Goal: Complete application form: Complete application form

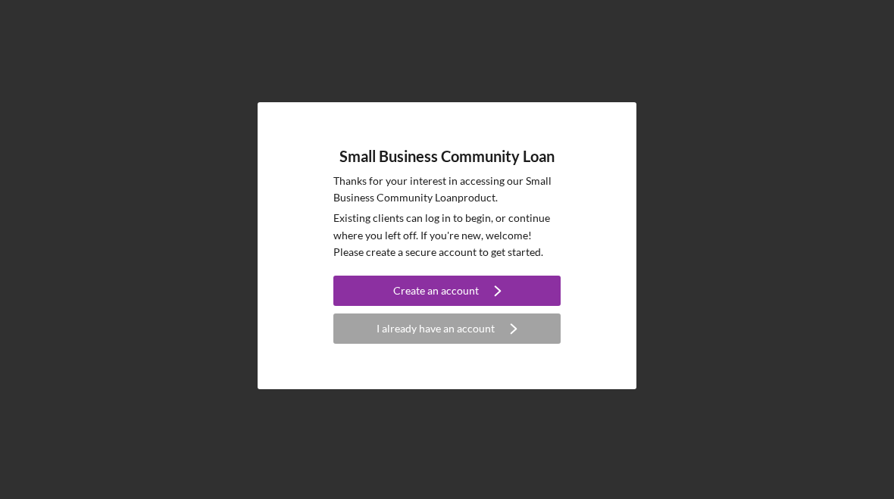
click at [482, 281] on icon "Icon/Navigate" at bounding box center [498, 291] width 38 height 38
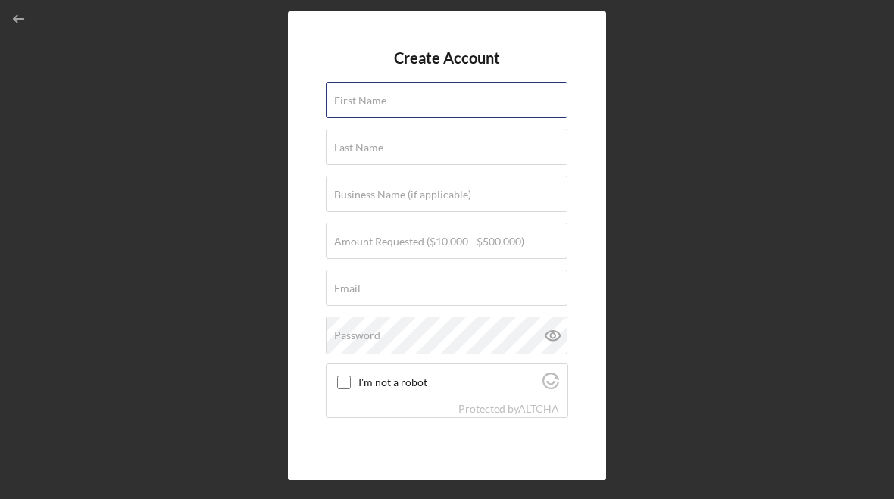
click at [462, 86] on input "First Name" at bounding box center [447, 100] width 242 height 36
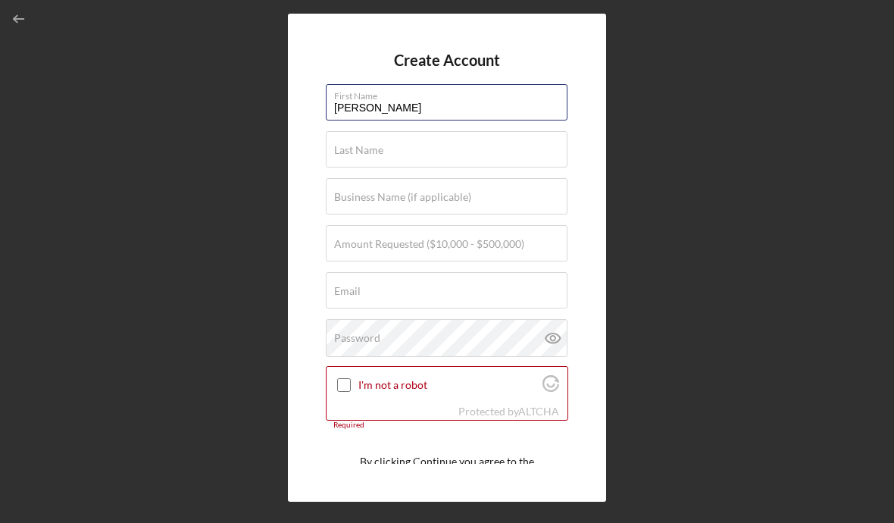
type input "[PERSON_NAME]"
click at [395, 149] on div "Last Name Required" at bounding box center [447, 150] width 242 height 38
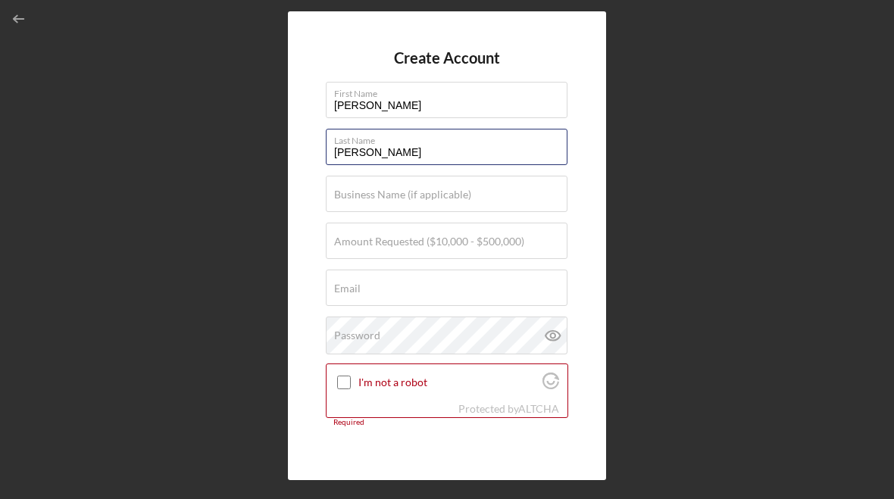
type input "[PERSON_NAME]"
click at [470, 191] on div "Business Name (if applicable)" at bounding box center [447, 195] width 242 height 38
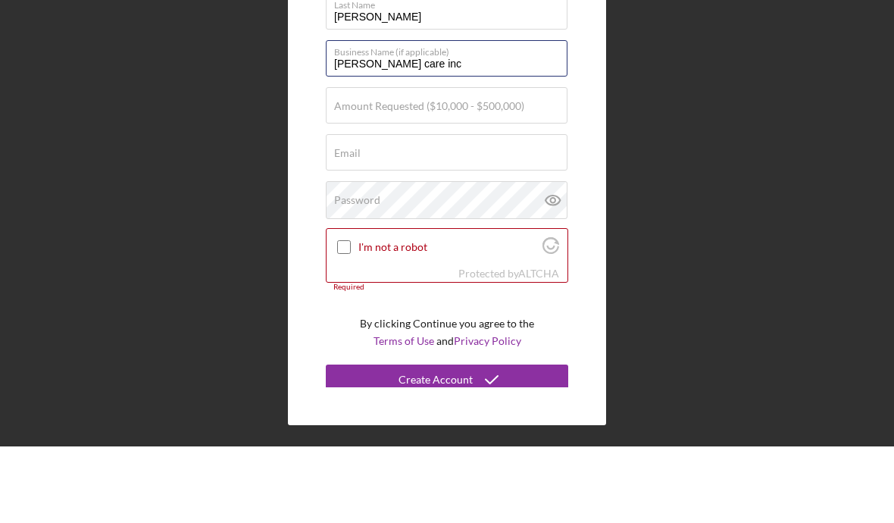
scroll to position [62, 0]
type input "[PERSON_NAME] care inc"
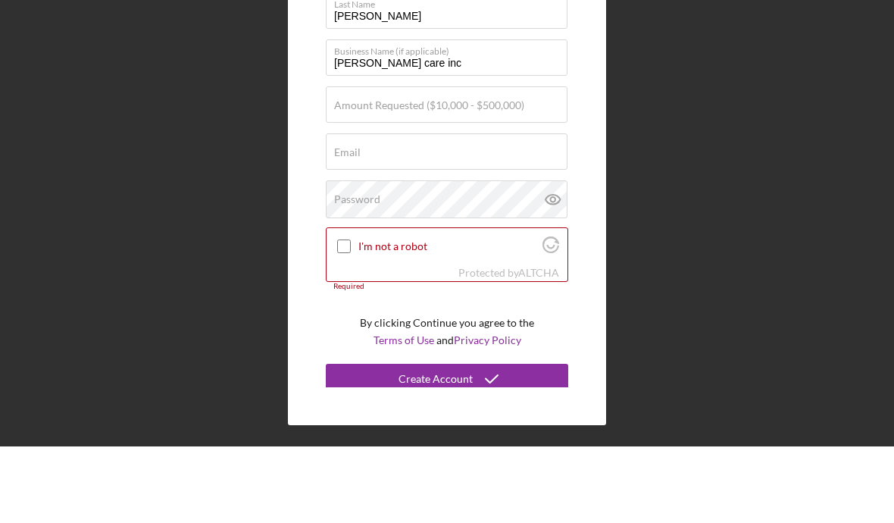
click at [473, 176] on label "Amount Requested ($10,000 - $500,000)" at bounding box center [429, 182] width 190 height 12
click at [473, 163] on input "Amount Requested ($10,000 - $500,000)" at bounding box center [447, 181] width 242 height 36
click at [379, 163] on input "$200,000,250,000" at bounding box center [447, 181] width 242 height 36
click at [378, 163] on input "$200,000,250,000" at bounding box center [447, 181] width 242 height 36
click at [376, 163] on input "$200,000,250,000" at bounding box center [447, 181] width 242 height 36
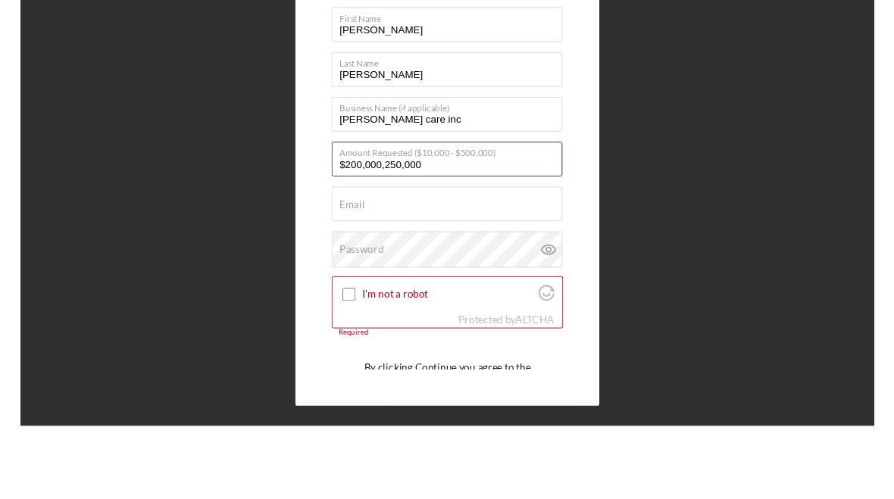
scroll to position [0, 0]
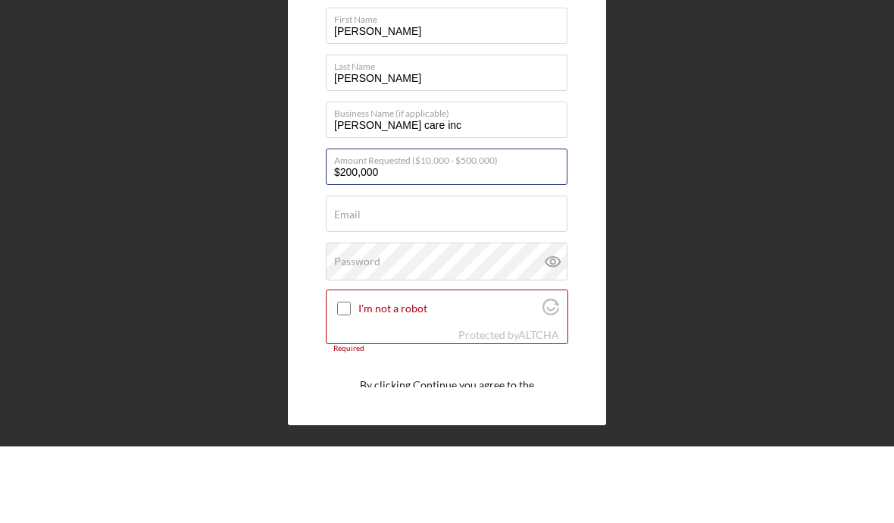
type input "$200,000"
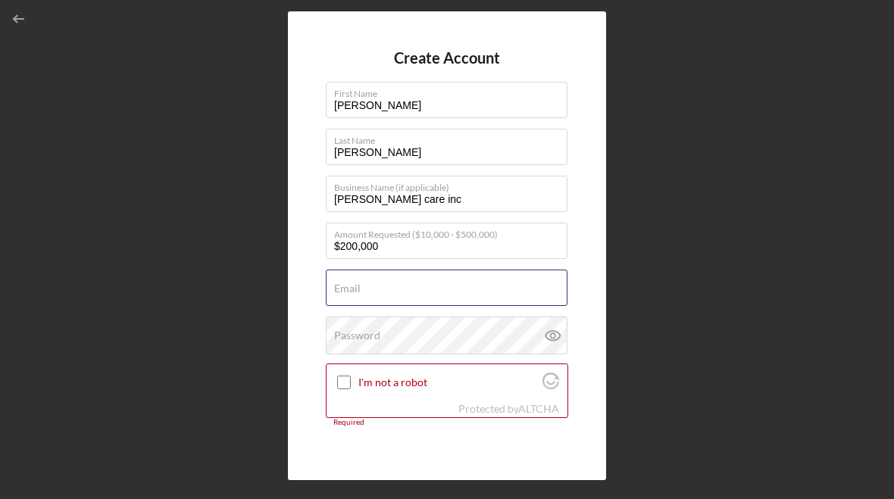
click at [454, 287] on div "Email Required" at bounding box center [447, 289] width 242 height 38
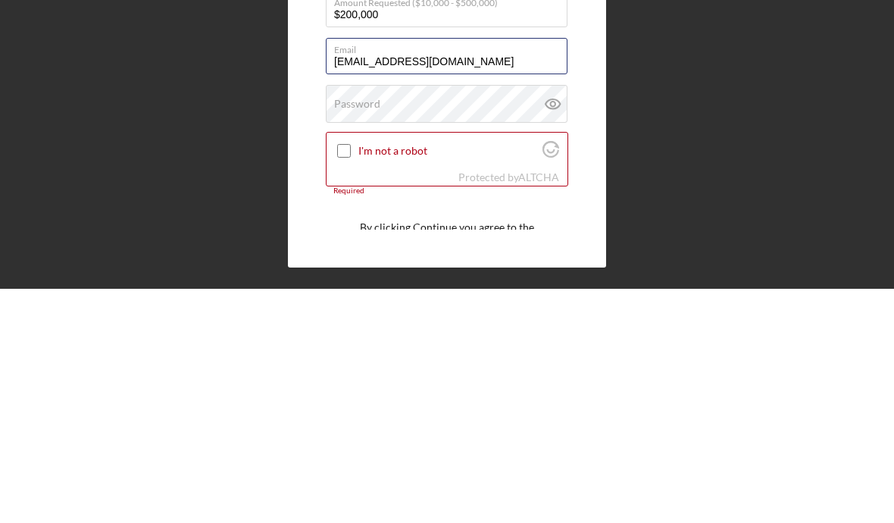
type input "[EMAIL_ADDRESS][DOMAIN_NAME]"
click at [454, 319] on div "Password" at bounding box center [447, 338] width 242 height 38
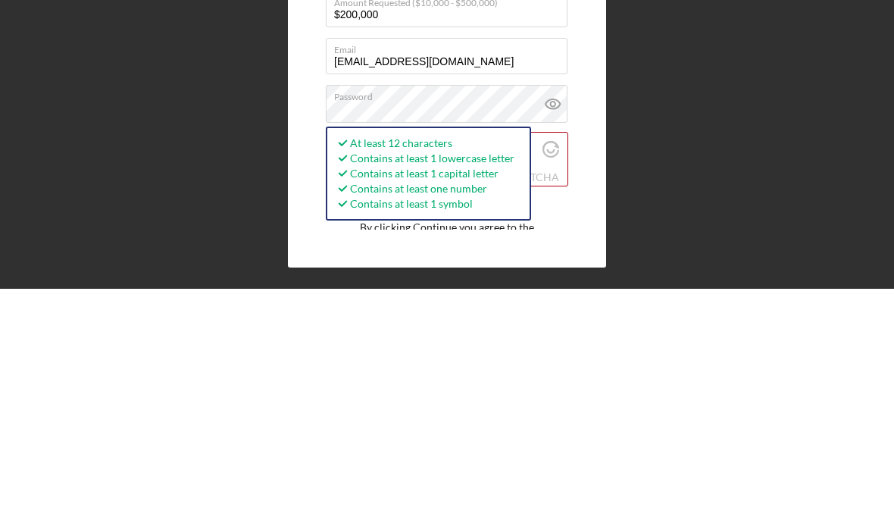
click at [562, 319] on icon at bounding box center [553, 338] width 38 height 38
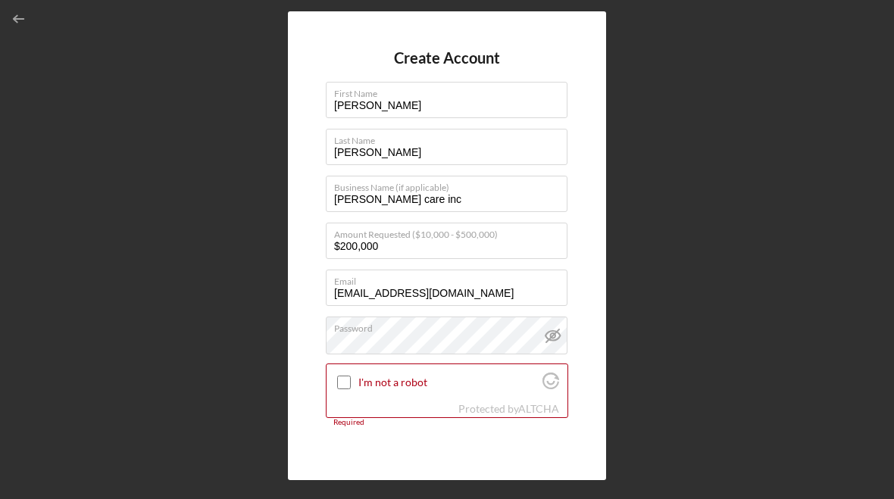
click at [340, 383] on input "I'm not a robot" at bounding box center [344, 383] width 14 height 14
checkbox input "true"
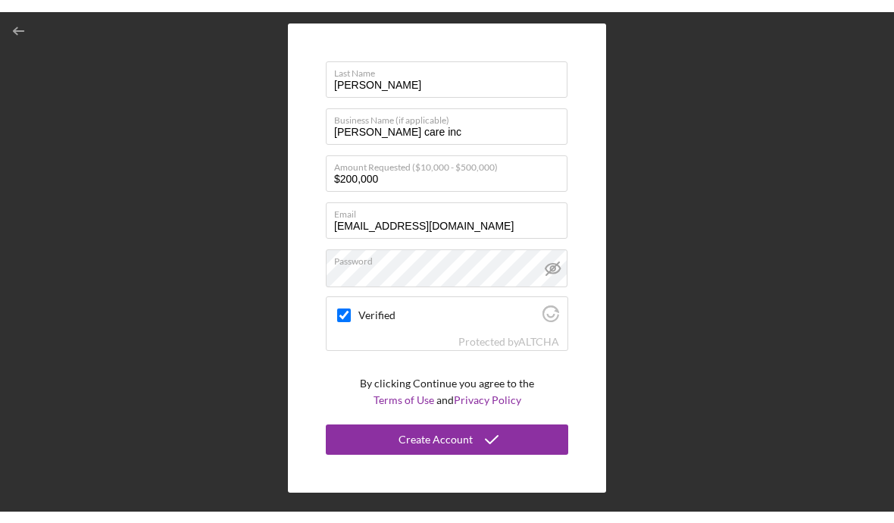
scroll to position [79, 0]
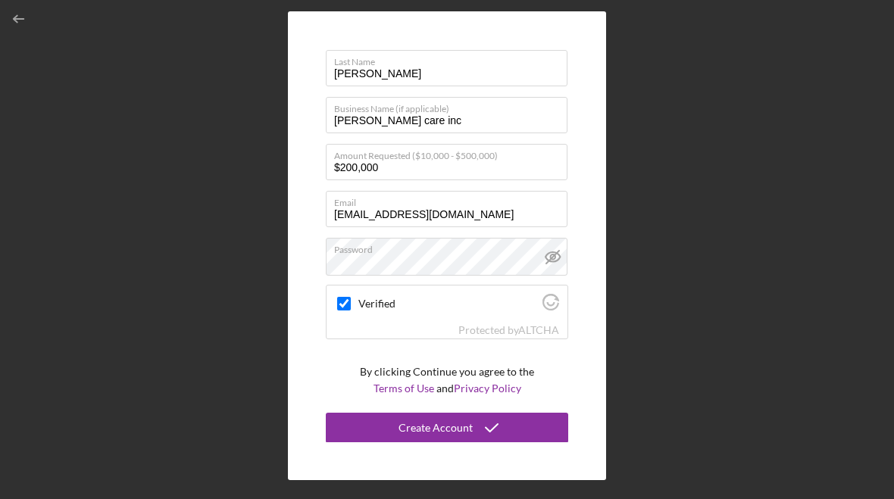
click at [464, 417] on div "Create Account" at bounding box center [435, 428] width 74 height 30
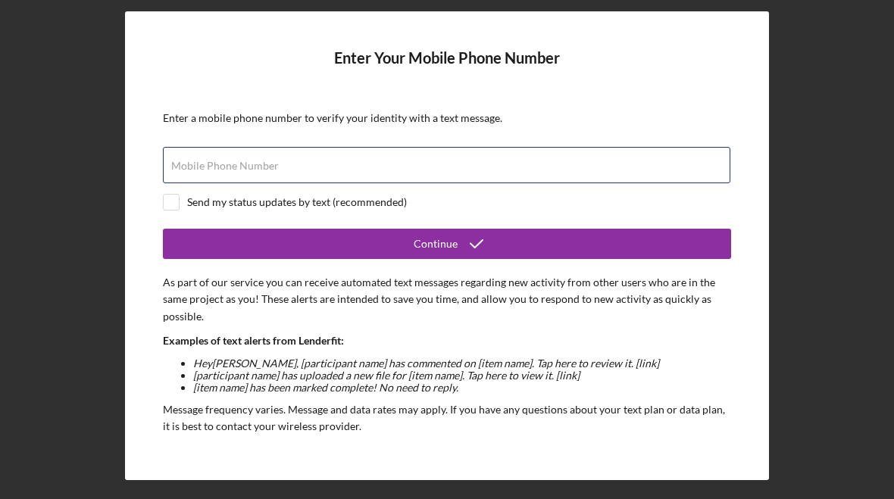
click at [341, 161] on div "Mobile Phone Number" at bounding box center [447, 166] width 568 height 38
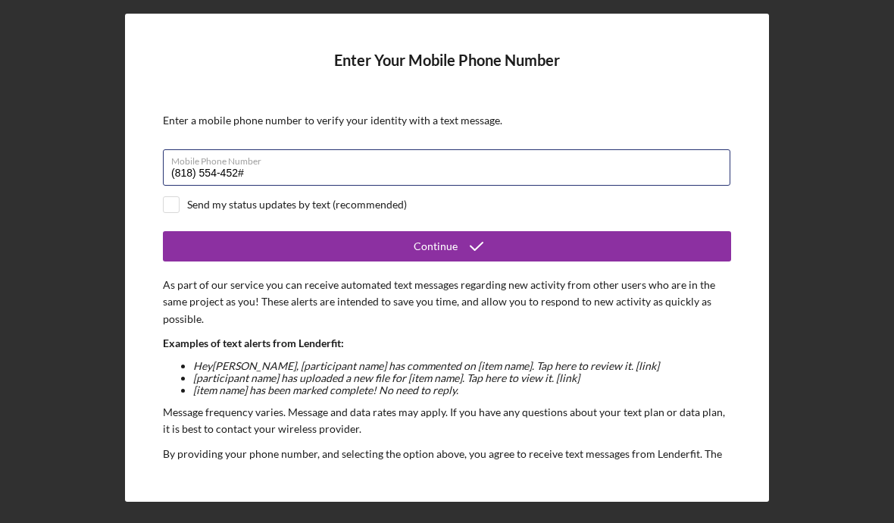
type input "[PHONE_NUMBER]"
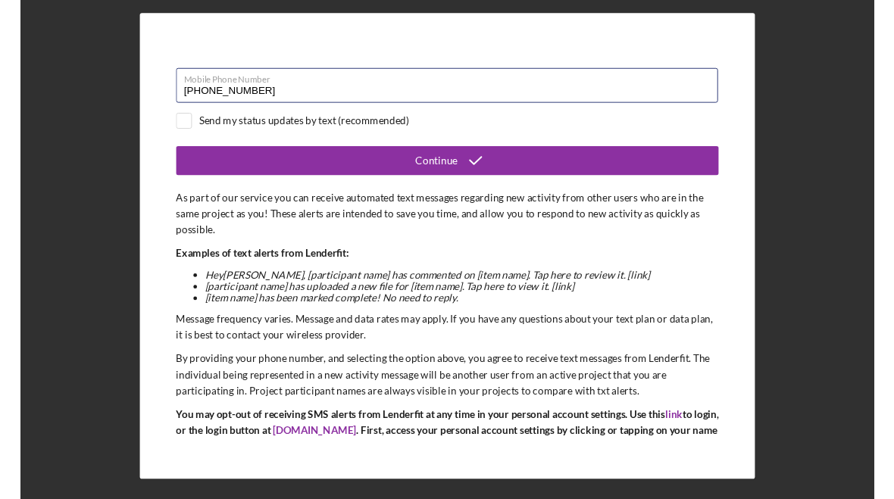
scroll to position [80, 0]
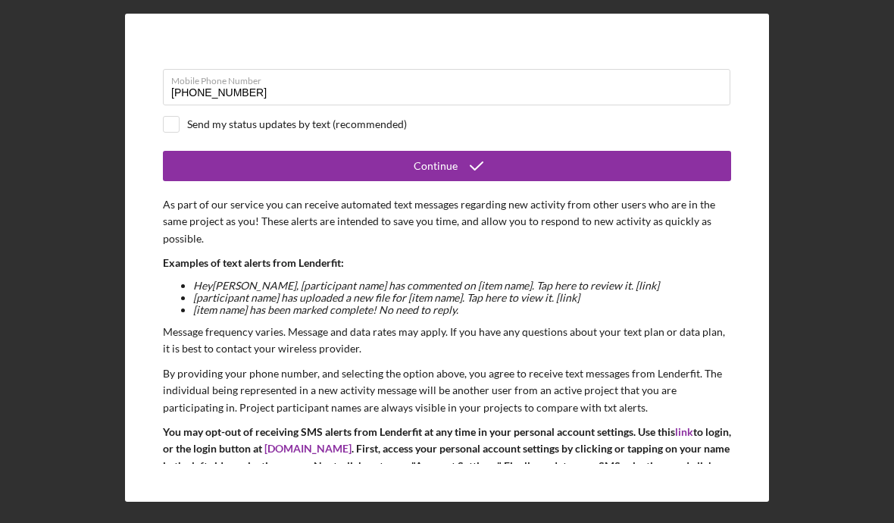
click at [176, 123] on input "checkbox" at bounding box center [171, 124] width 15 height 15
checkbox input "true"
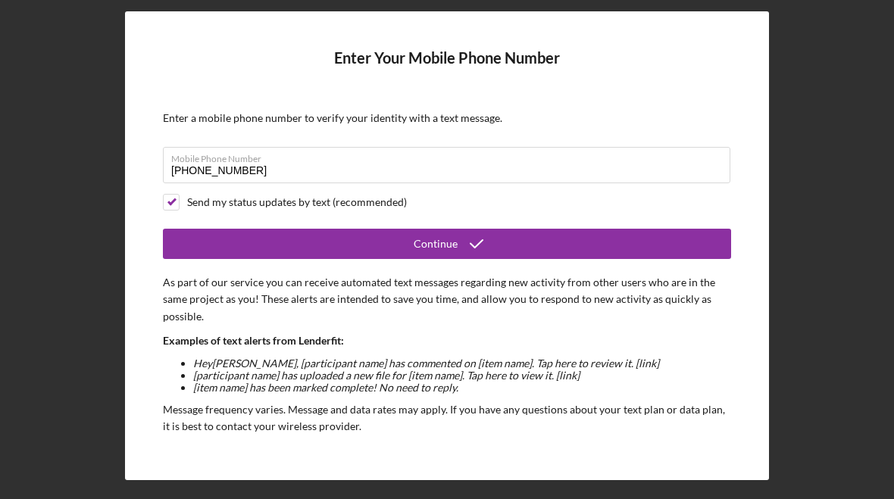
scroll to position [0, 0]
click at [456, 239] on div "Continue" at bounding box center [436, 244] width 44 height 30
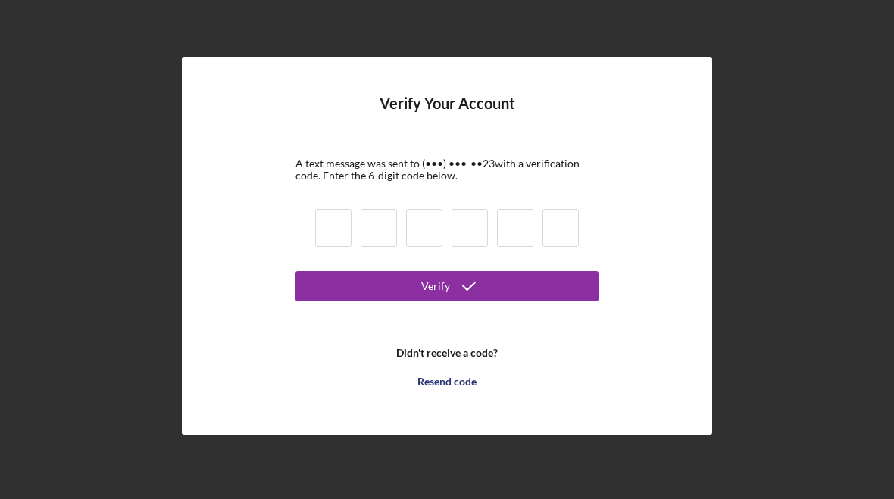
click at [426, 227] on input at bounding box center [424, 228] width 36 height 38
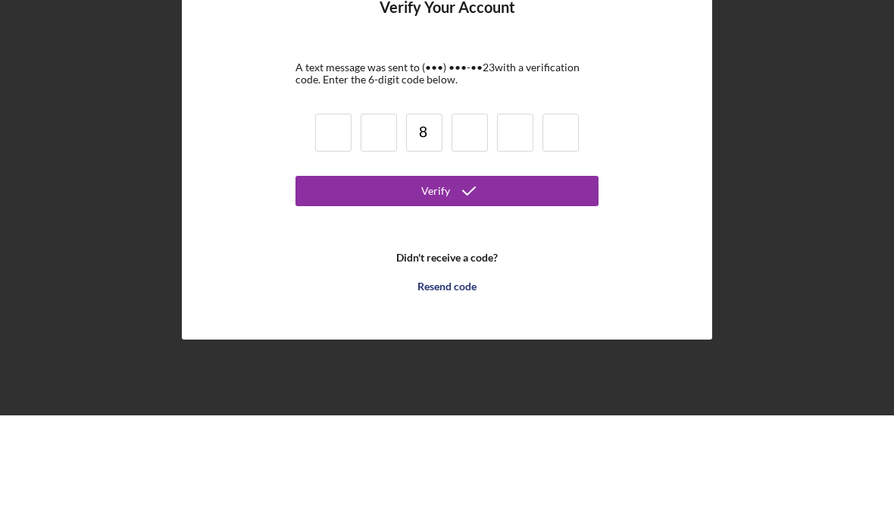
type input "8"
type input "7"
type input "9"
type input "8"
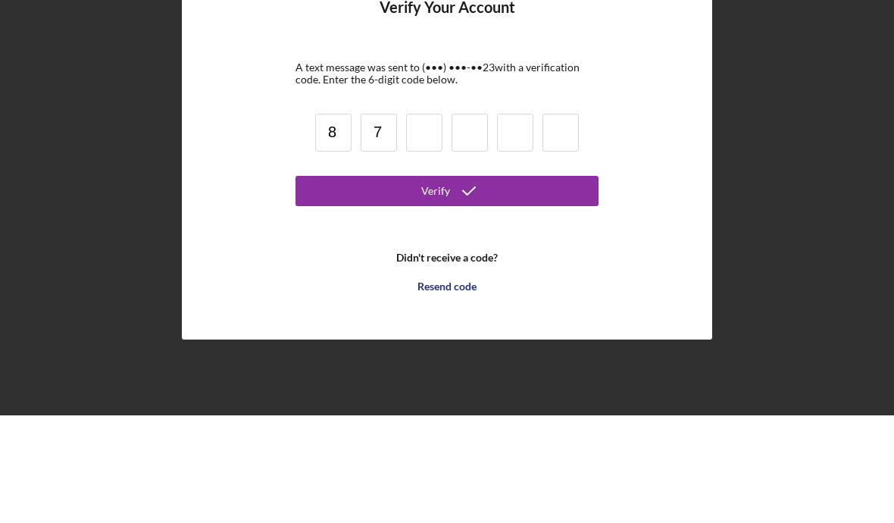
type input "7"
type input "9"
type input "4"
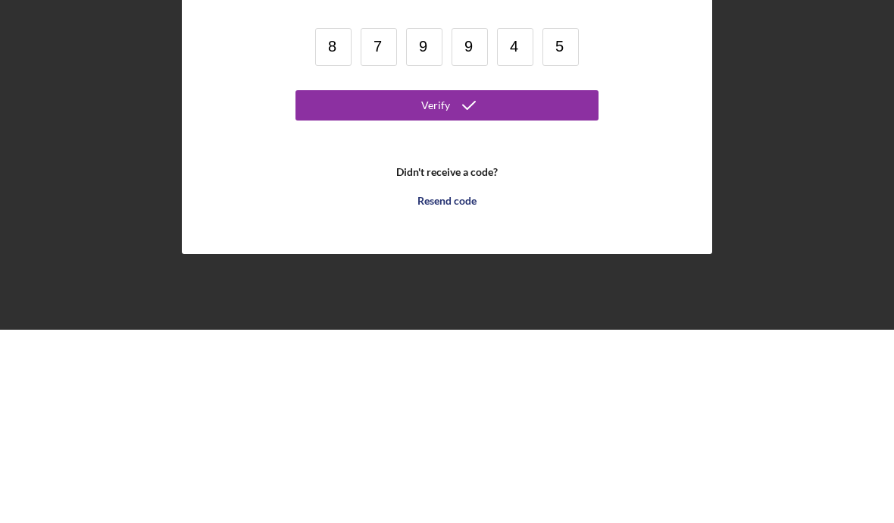
type input "5"
click at [464, 279] on icon "submit" at bounding box center [469, 298] width 38 height 38
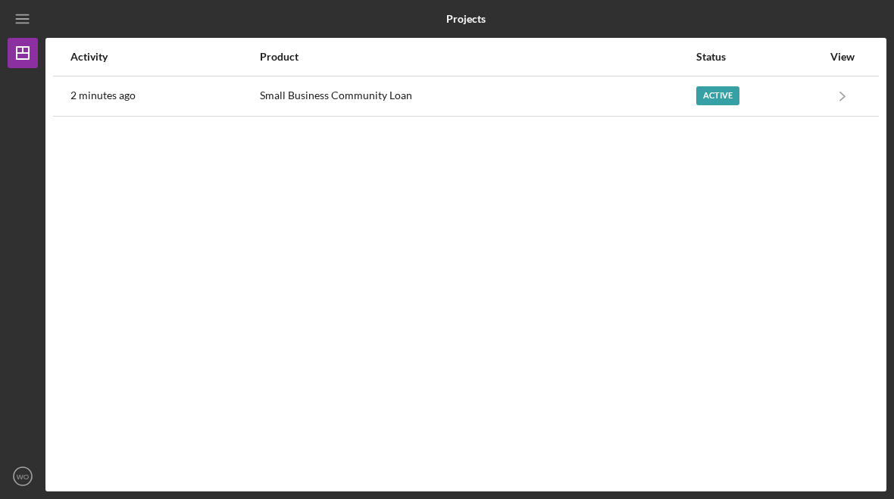
click at [718, 89] on div "Active" at bounding box center [717, 95] width 43 height 19
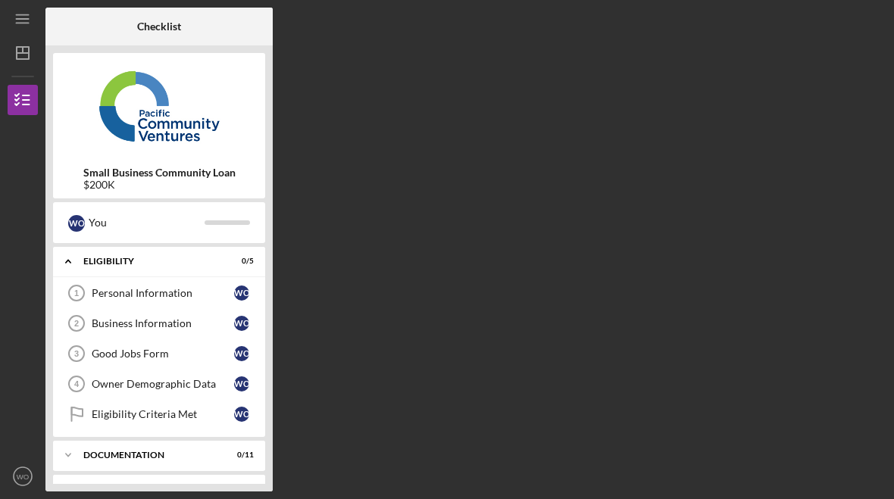
click at [158, 288] on div "Personal Information" at bounding box center [163, 293] width 142 height 12
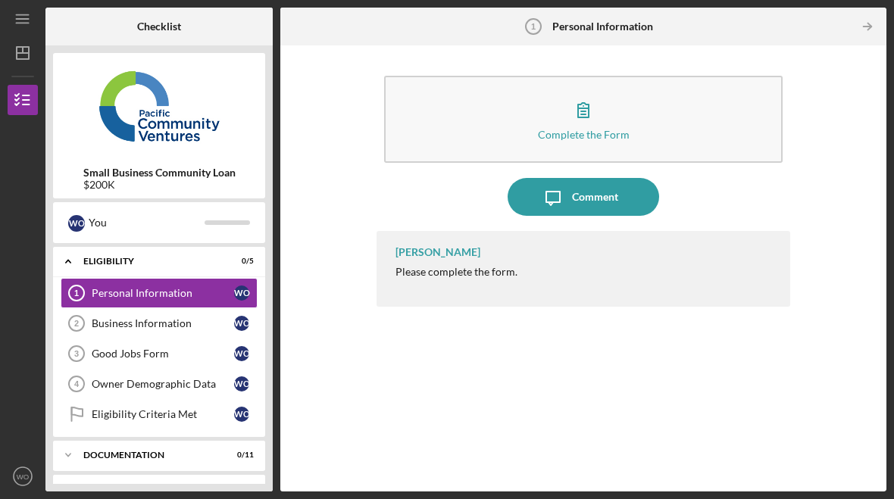
click at [661, 120] on button "Complete the Form Form" at bounding box center [583, 119] width 398 height 87
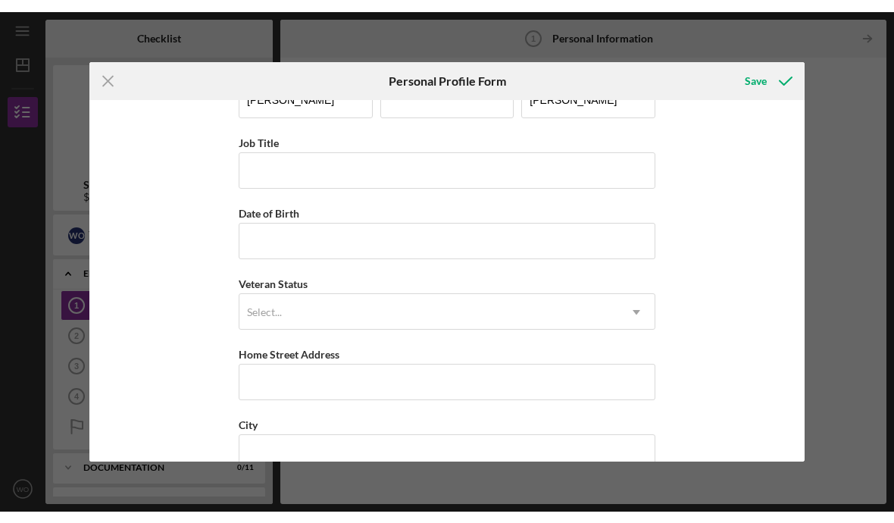
scroll to position [50, 0]
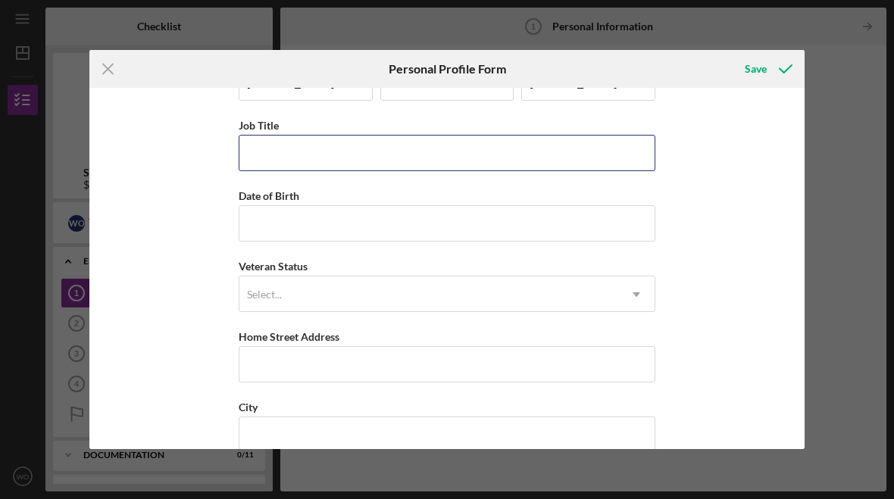
click at [390, 138] on input "Job Title" at bounding box center [447, 153] width 417 height 36
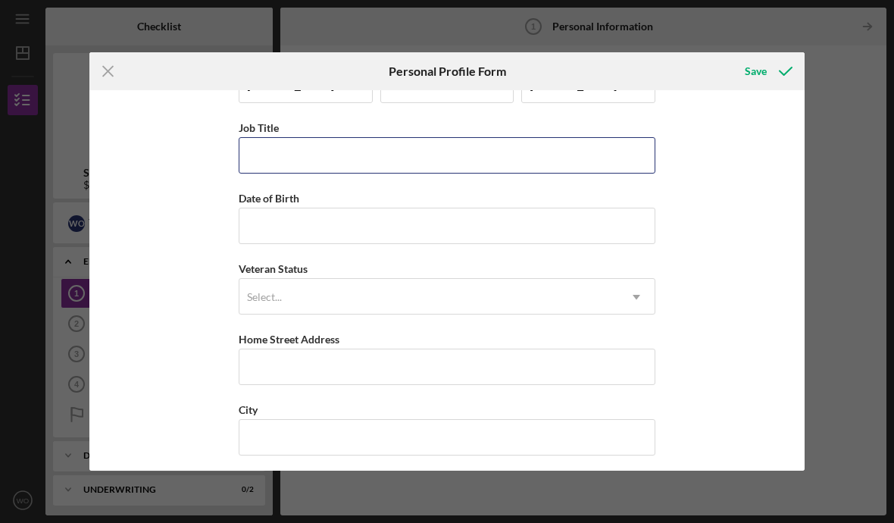
type input "A"
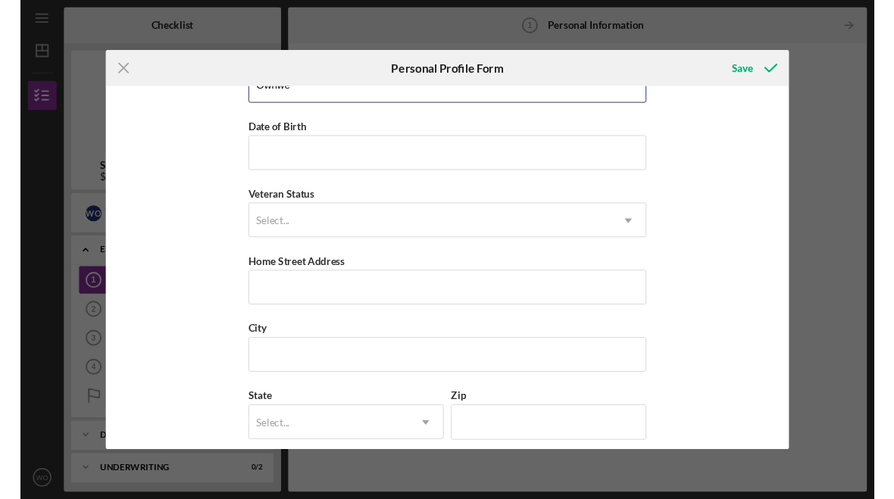
scroll to position [127, 0]
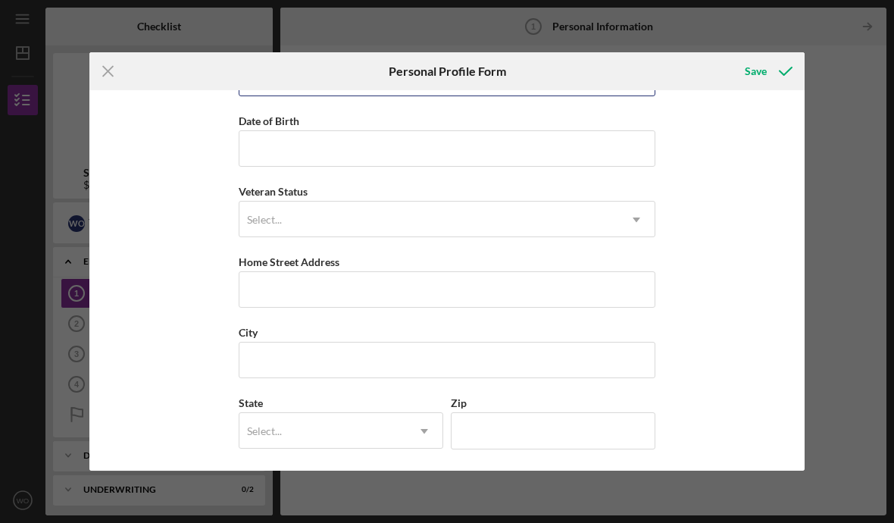
type input "Ownwe"
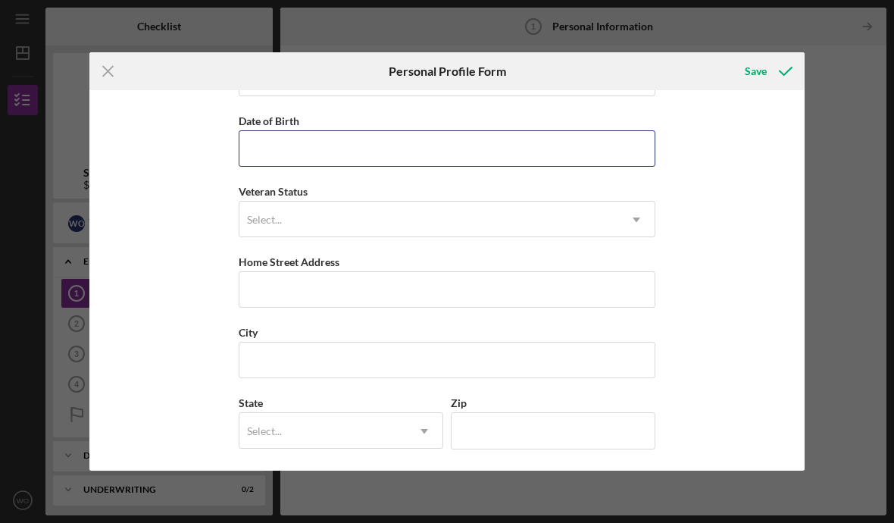
click at [401, 136] on input "Date of Birth" at bounding box center [447, 148] width 417 height 36
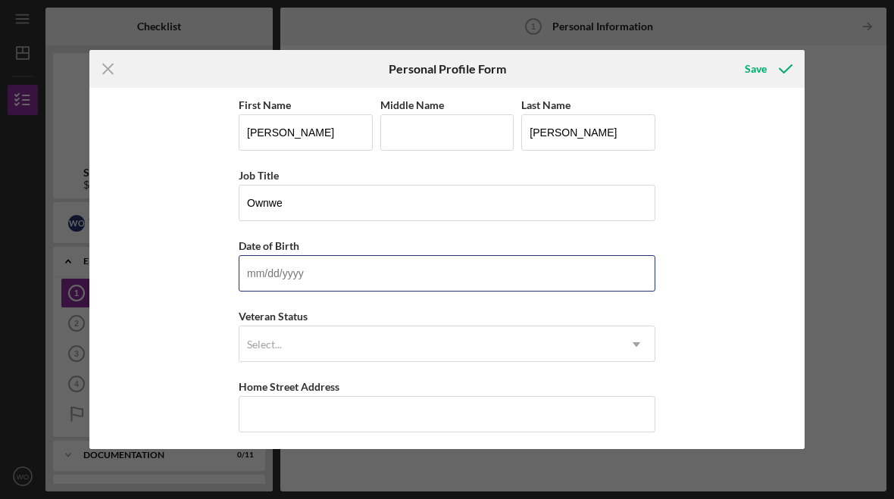
scroll to position [0, 0]
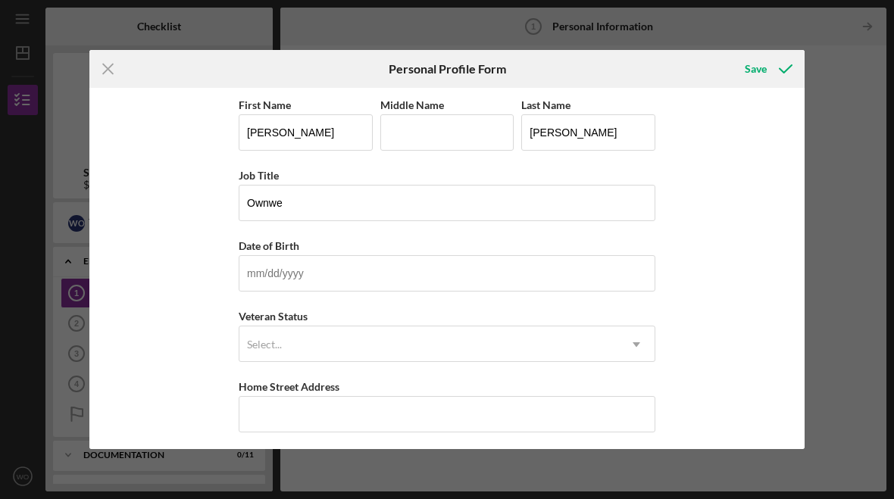
click at [115, 62] on icon "Icon/Menu Close" at bounding box center [108, 69] width 38 height 38
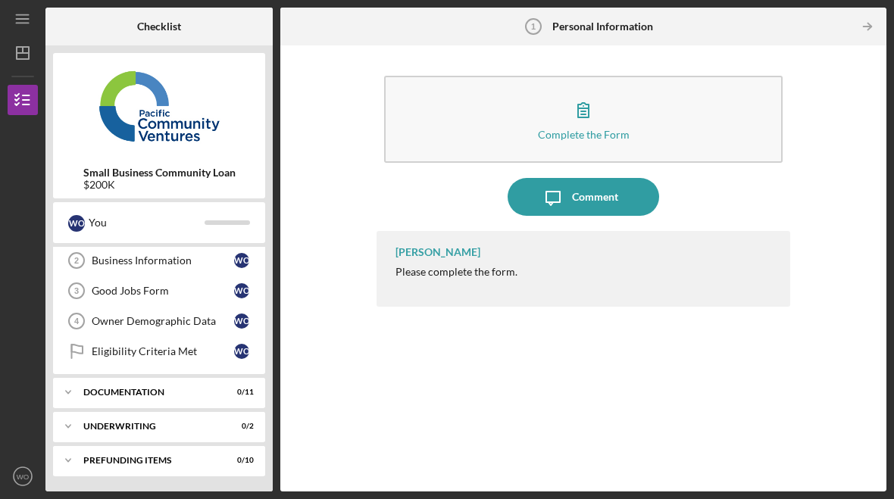
scroll to position [63, 0]
click at [182, 389] on div "Documentation" at bounding box center [149, 392] width 133 height 9
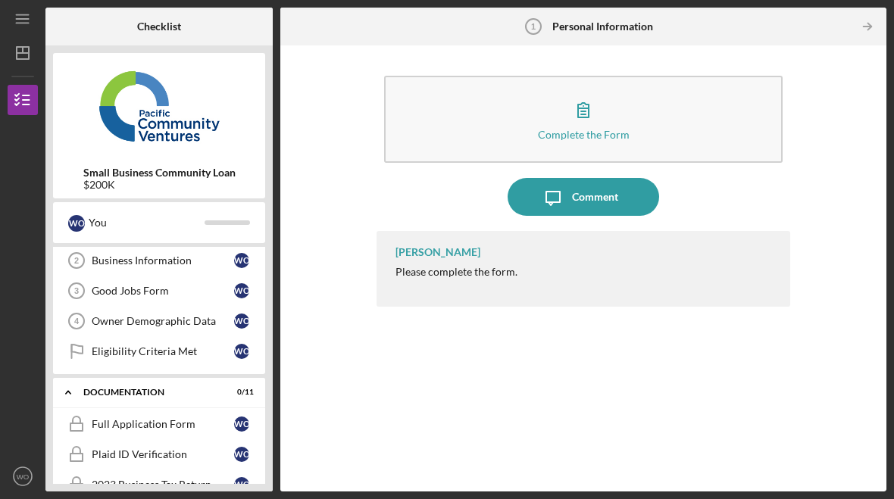
click at [459, 261] on div "[PERSON_NAME] Please complete the form." at bounding box center [583, 269] width 414 height 76
click at [474, 271] on div "Please complete the form." at bounding box center [456, 272] width 122 height 12
click at [201, 229] on div "You" at bounding box center [147, 223] width 116 height 26
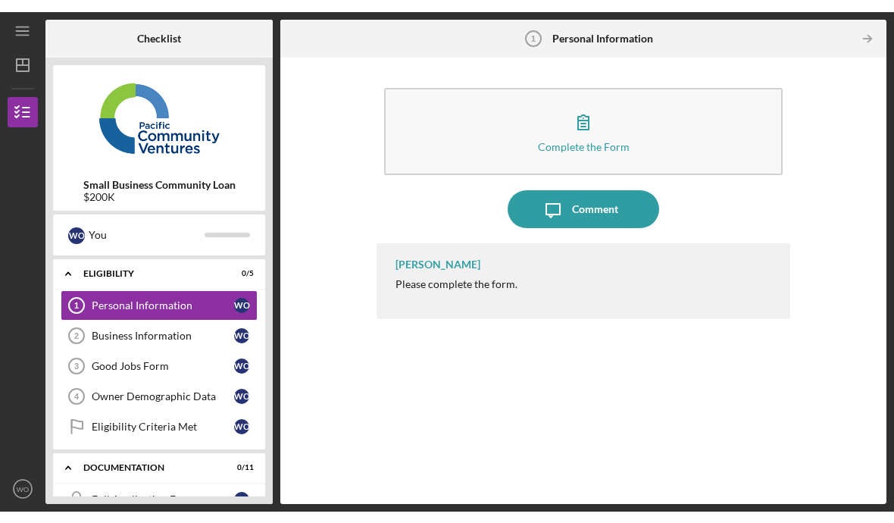
scroll to position [0, 0]
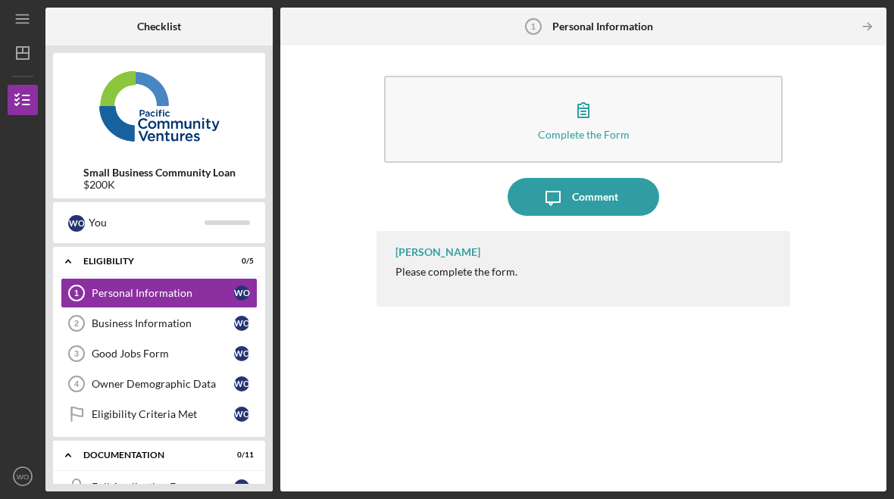
click at [211, 289] on div "Personal Information" at bounding box center [163, 293] width 142 height 12
click at [149, 287] on div "Personal Information" at bounding box center [163, 293] width 142 height 12
click at [214, 291] on div "Personal Information" at bounding box center [163, 293] width 142 height 12
click at [176, 320] on div "Business Information" at bounding box center [163, 323] width 142 height 12
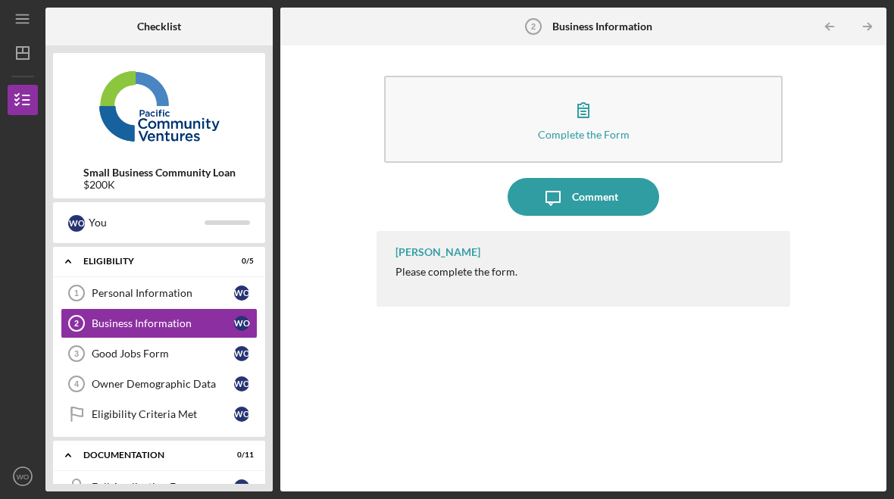
click at [614, 105] on button "Complete the Form Form" at bounding box center [583, 119] width 398 height 87
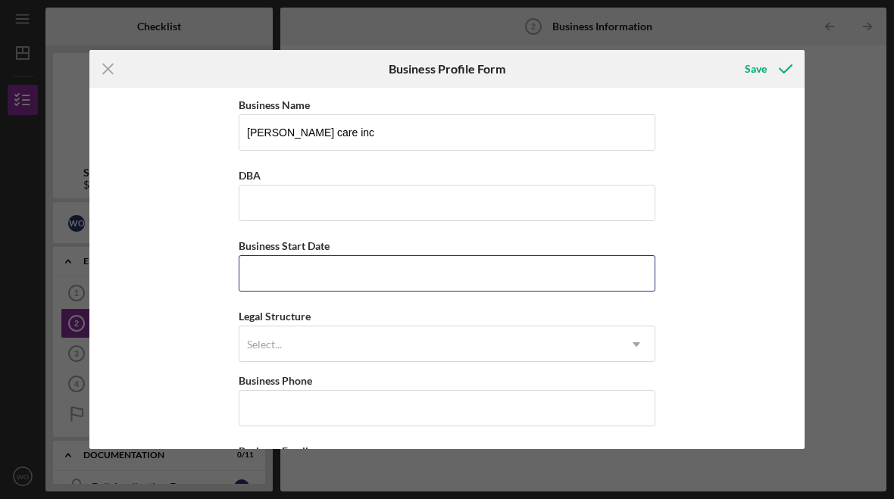
click at [424, 267] on input "Business Start Date" at bounding box center [447, 273] width 417 height 36
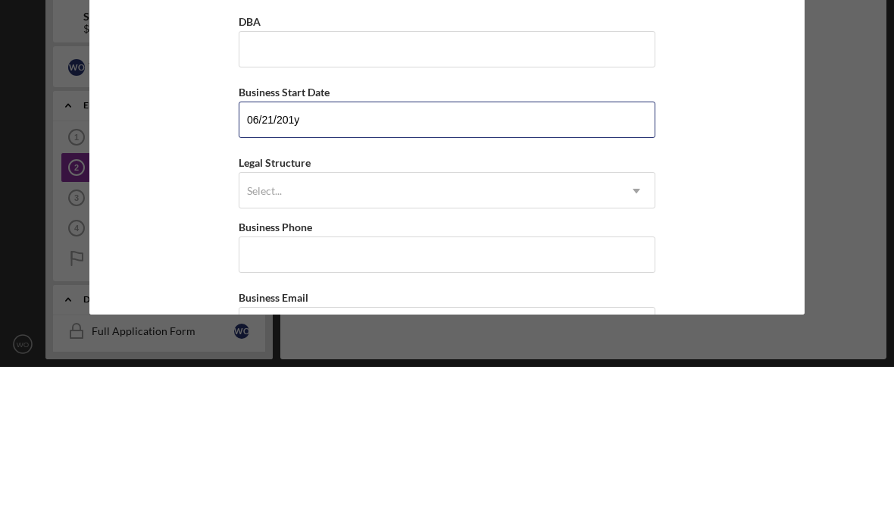
type input "[DATE]"
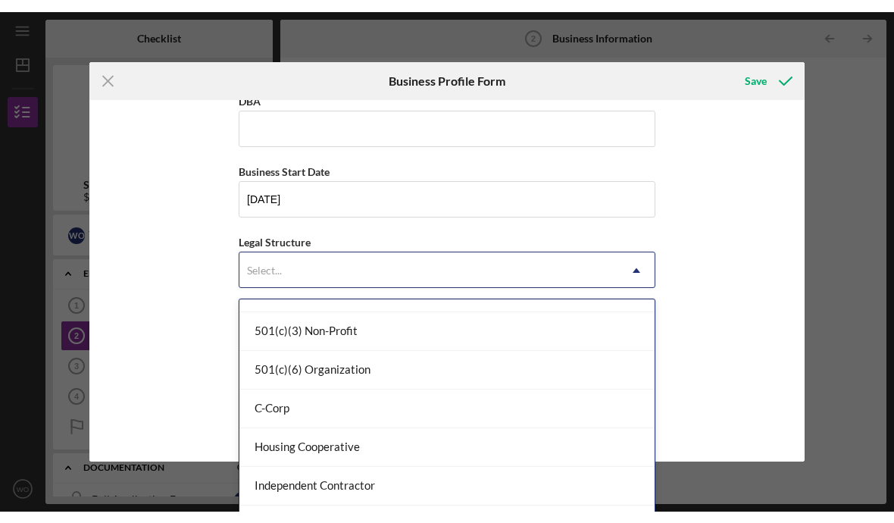
scroll to position [55, 0]
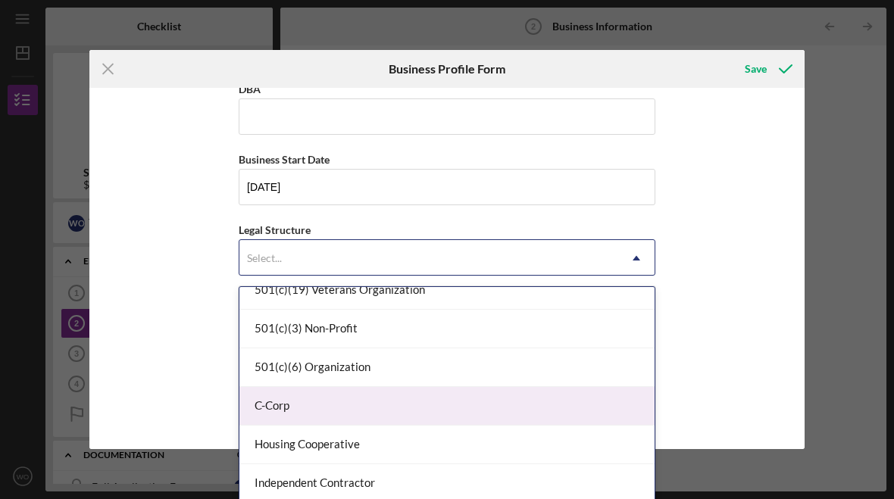
click at [390, 390] on div "C-Corp" at bounding box center [446, 406] width 415 height 39
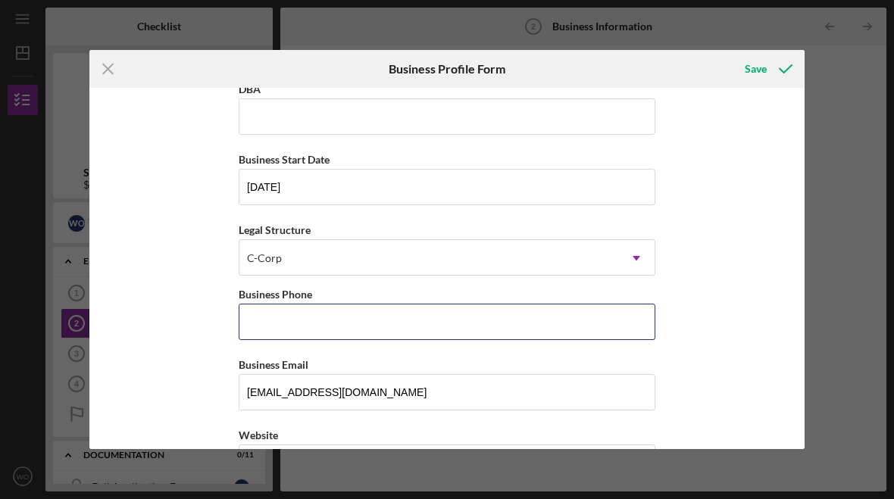
click at [464, 322] on input "Business Phone" at bounding box center [447, 322] width 417 height 36
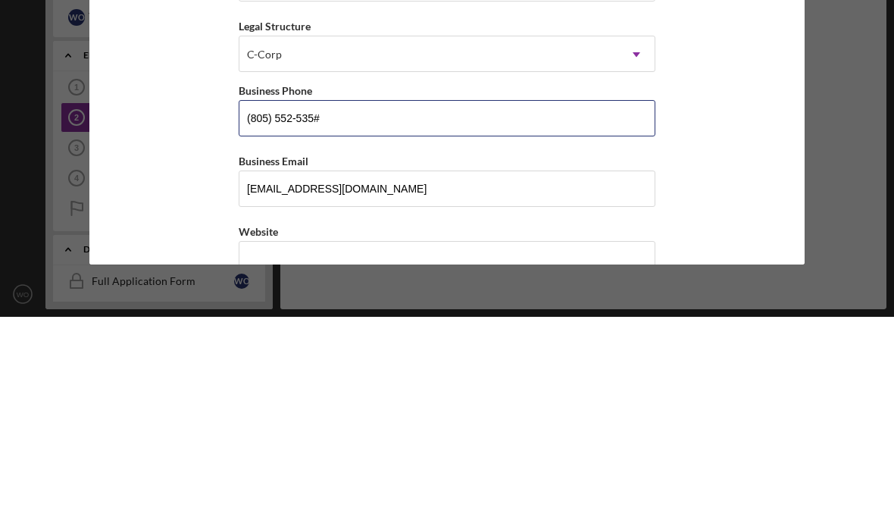
type input "[PHONE_NUMBER]"
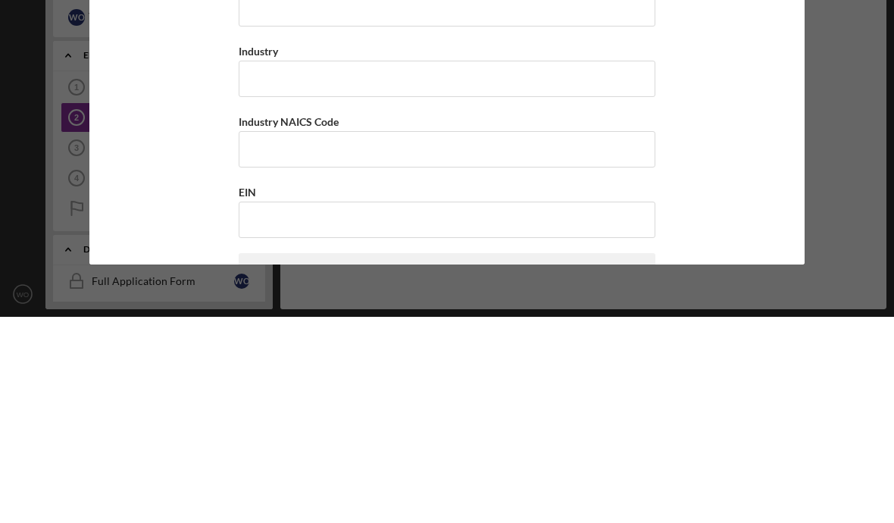
scroll to position [348, 0]
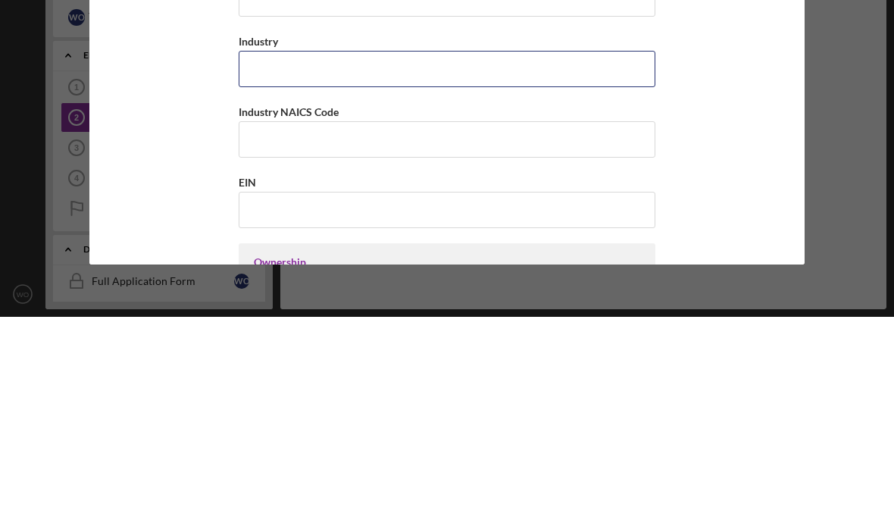
click at [510, 257] on input "Industry" at bounding box center [447, 275] width 417 height 36
type input "Healthco care"
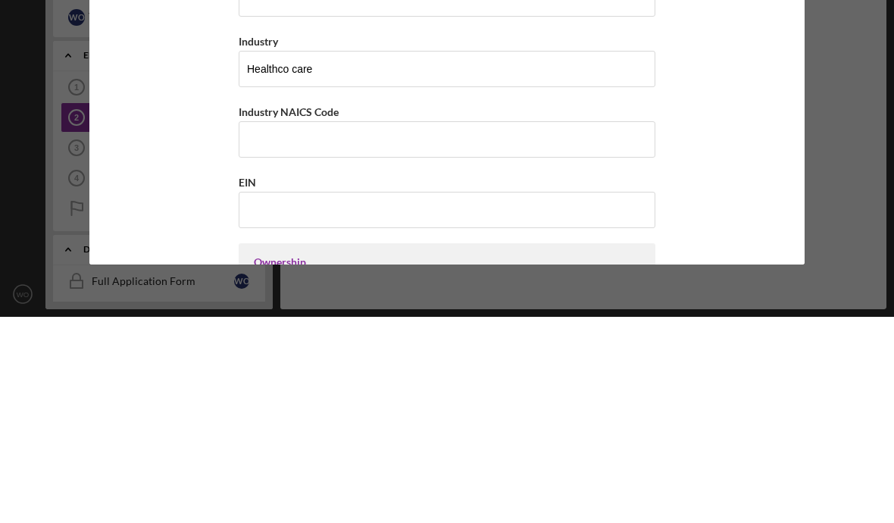
click at [391, 308] on div "Industry NAICS Code" at bounding box center [447, 317] width 417 height 19
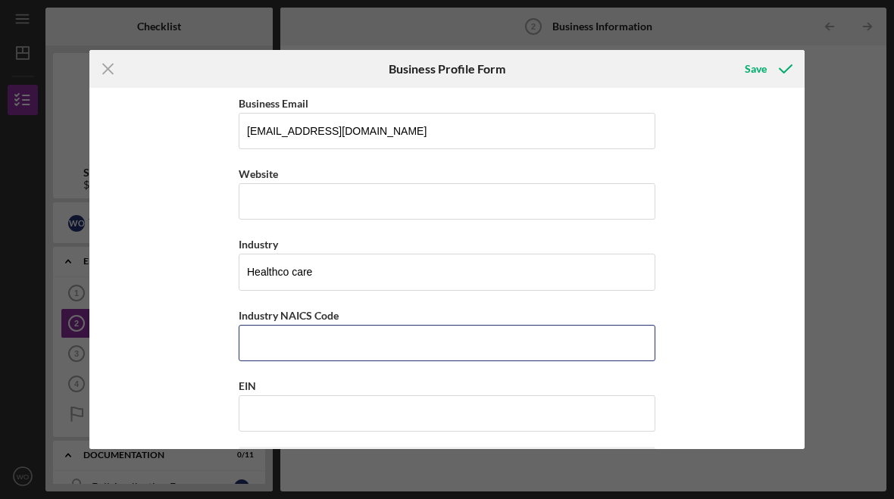
click at [353, 348] on input "Industry NAICS Code" at bounding box center [447, 343] width 417 height 36
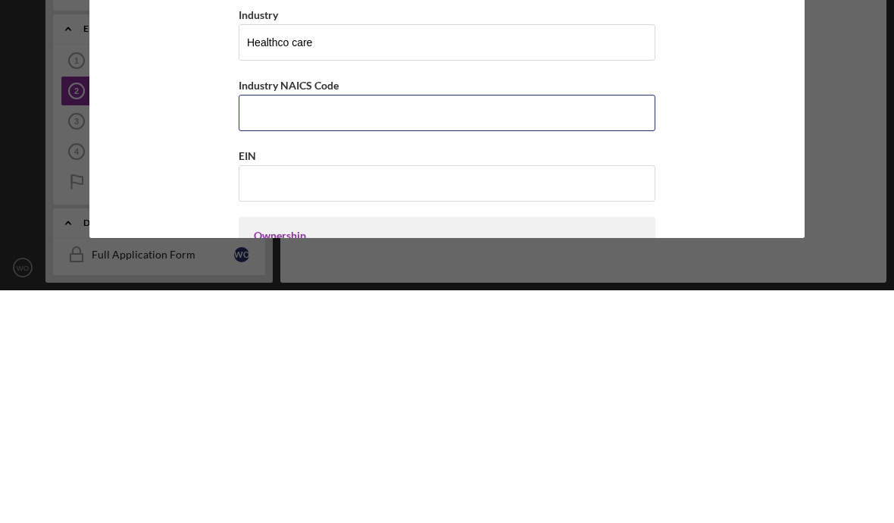
click at [370, 327] on input "Industry NAICS Code" at bounding box center [447, 345] width 417 height 36
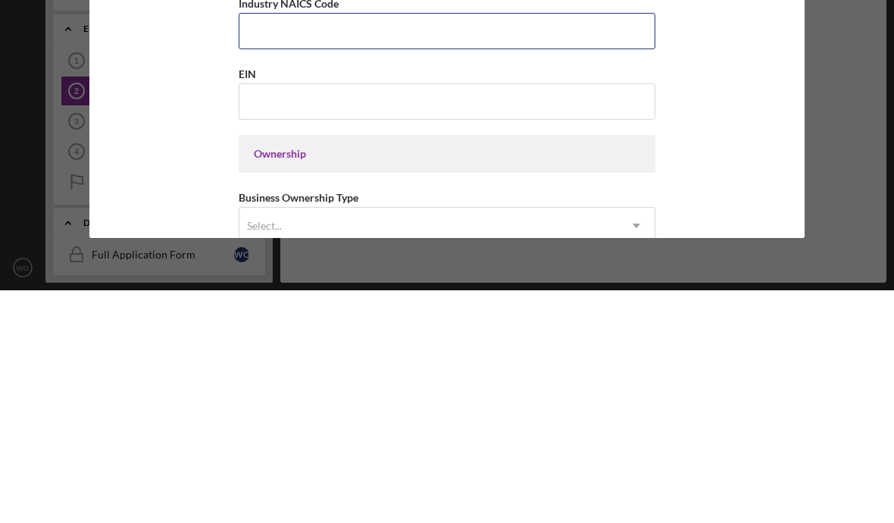
scroll to position [433, 0]
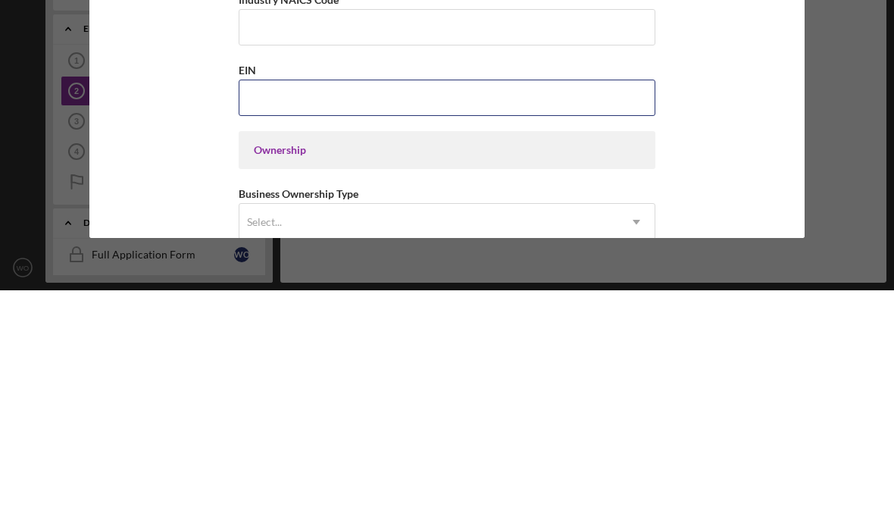
click at [326, 312] on input "EIN" at bounding box center [447, 330] width 417 height 36
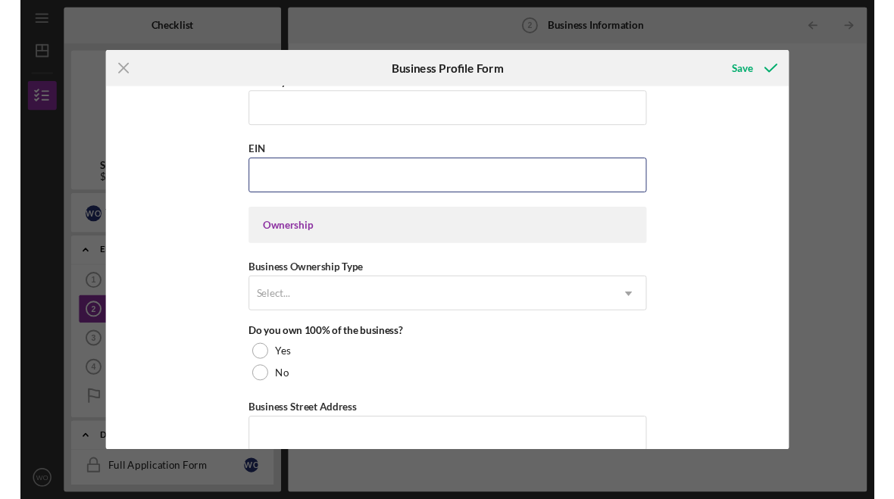
scroll to position [582, 0]
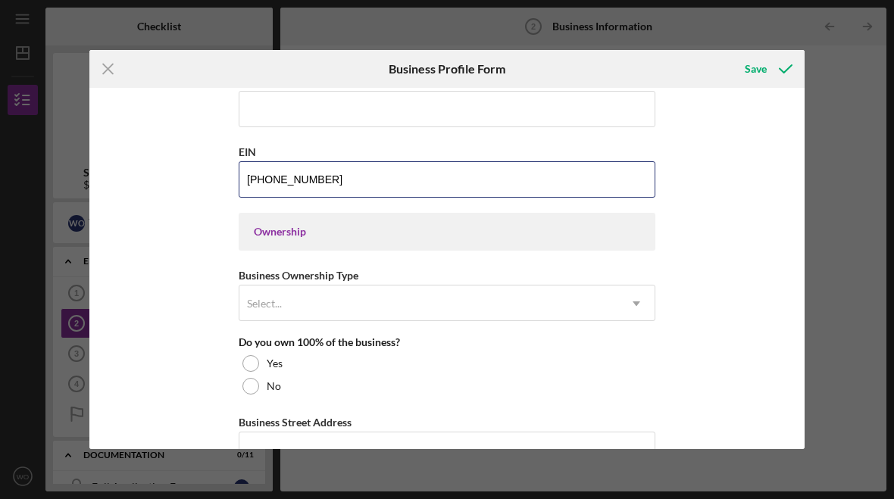
type input "[US_EMPLOYER_IDENTIFICATION_NUMBER]"
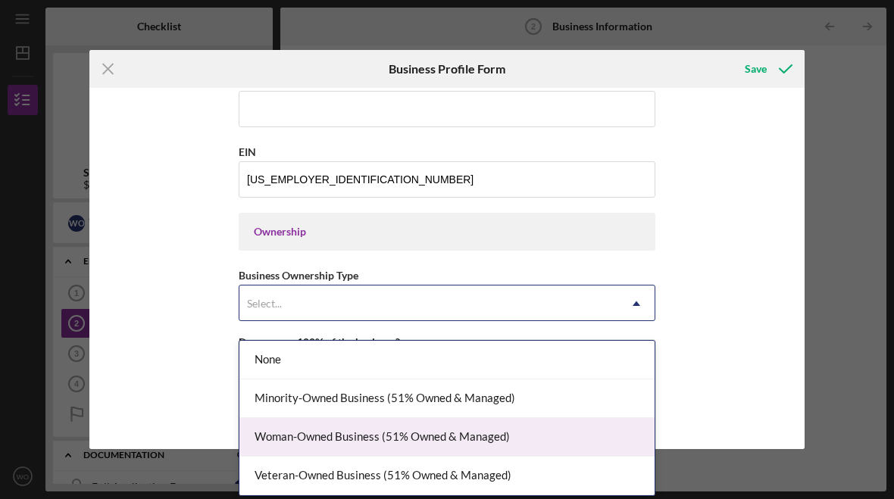
click at [445, 427] on div "Woman-Owned Business (51% Owned & Managed)" at bounding box center [446, 437] width 415 height 39
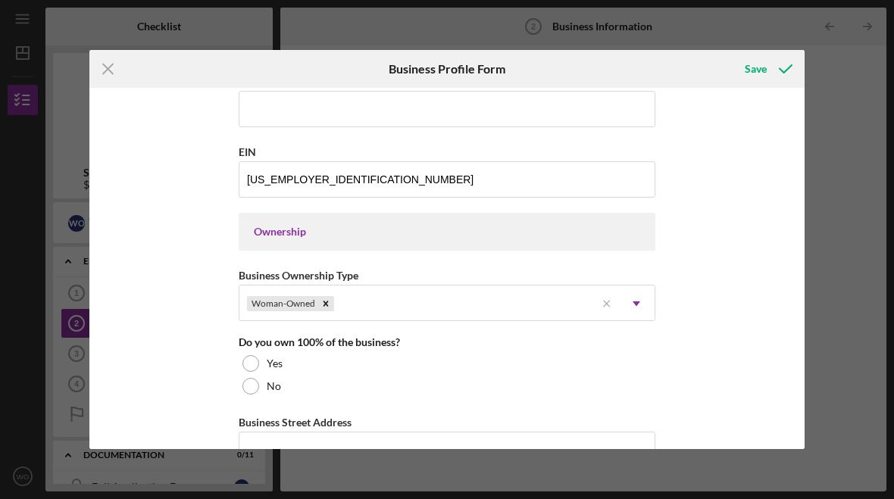
click at [259, 364] on div "Yes" at bounding box center [447, 363] width 417 height 23
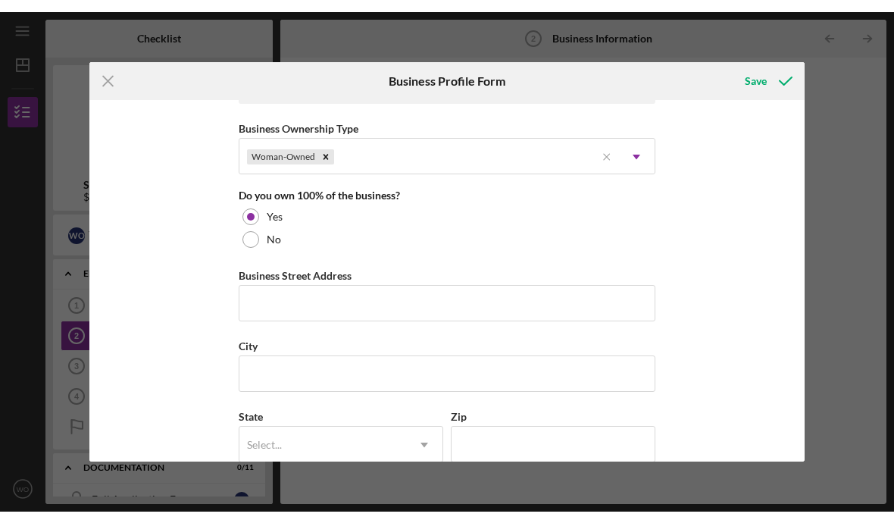
scroll to position [745, 0]
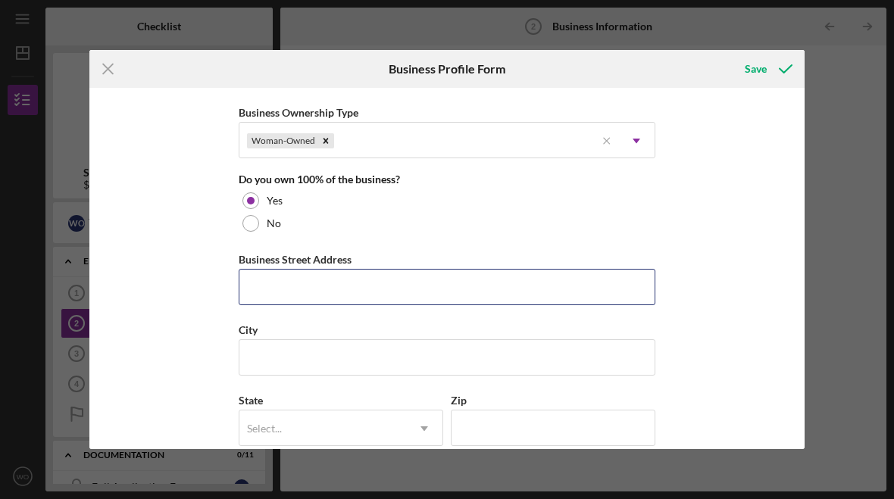
click at [375, 305] on input "Business Street Address" at bounding box center [447, 287] width 417 height 36
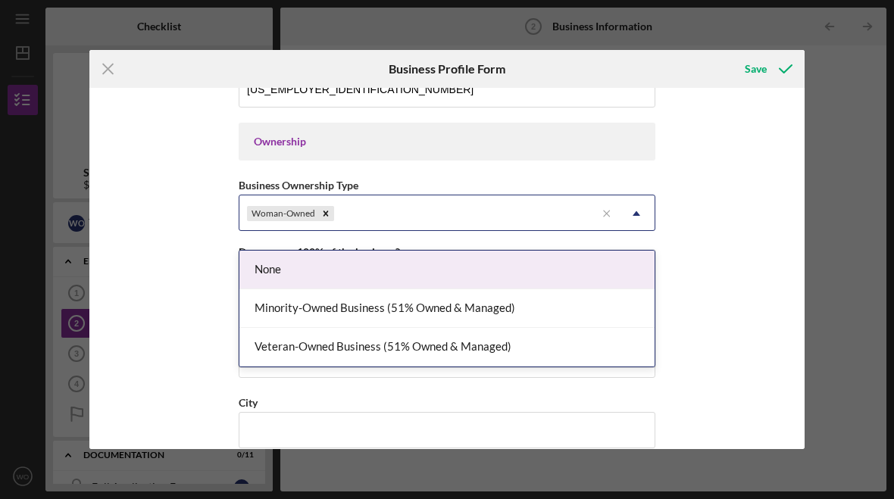
scroll to position [0, 0]
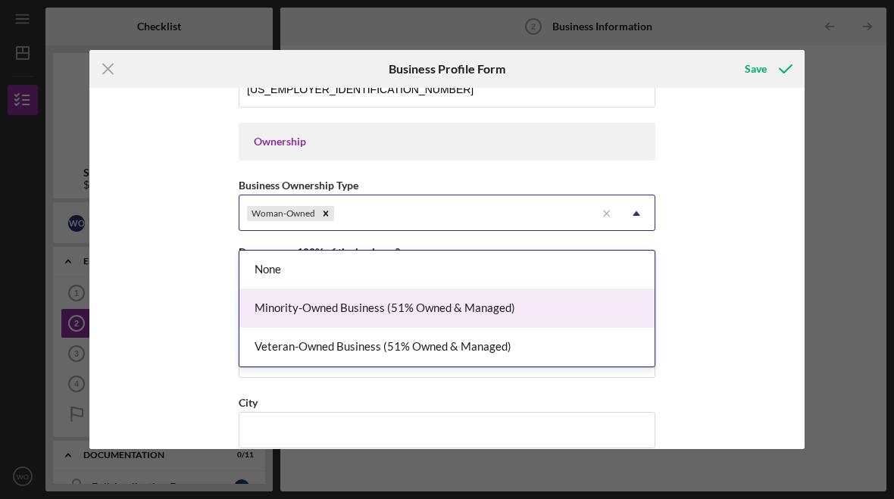
click at [404, 305] on div "Minority-Owned Business (51% Owned & Managed)" at bounding box center [446, 308] width 415 height 39
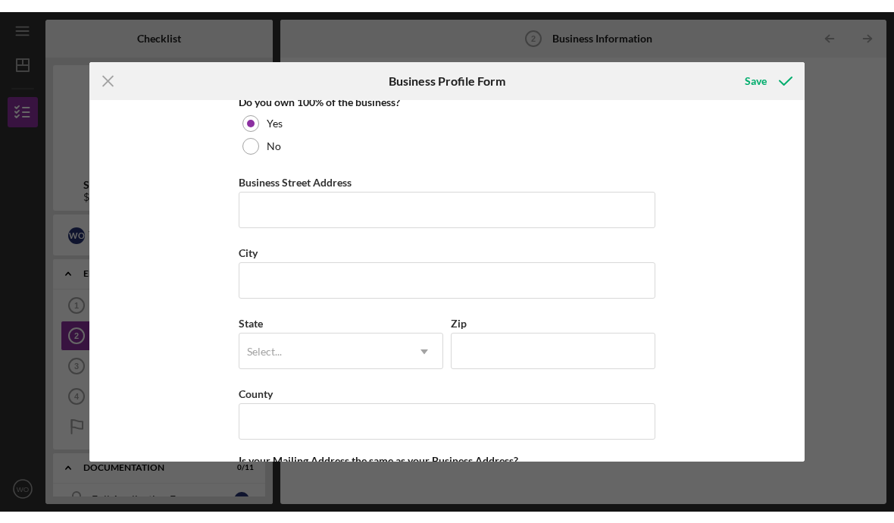
scroll to position [838, 0]
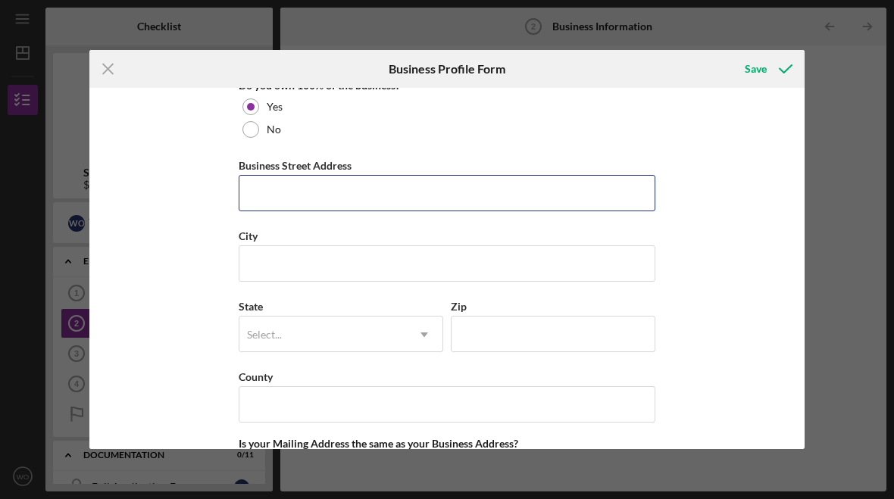
click at [373, 204] on input "Business Street Address" at bounding box center [447, 193] width 417 height 36
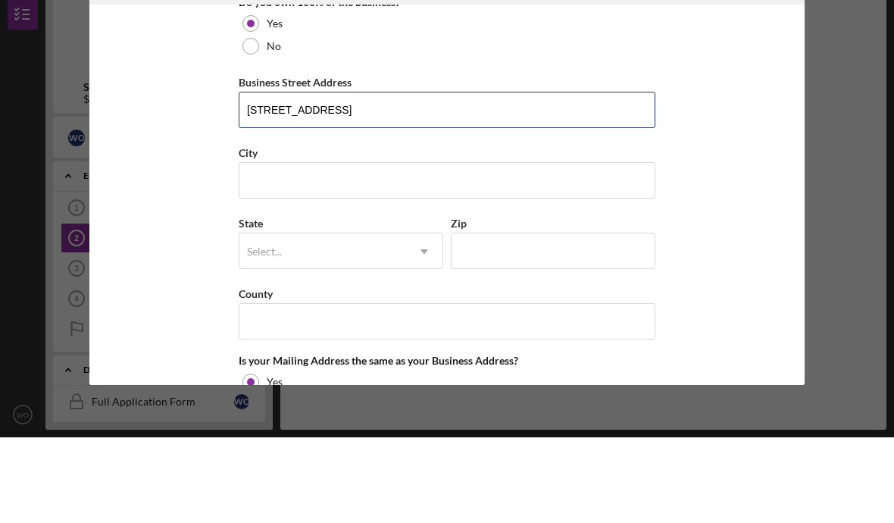
type input "[STREET_ADDRESS]"
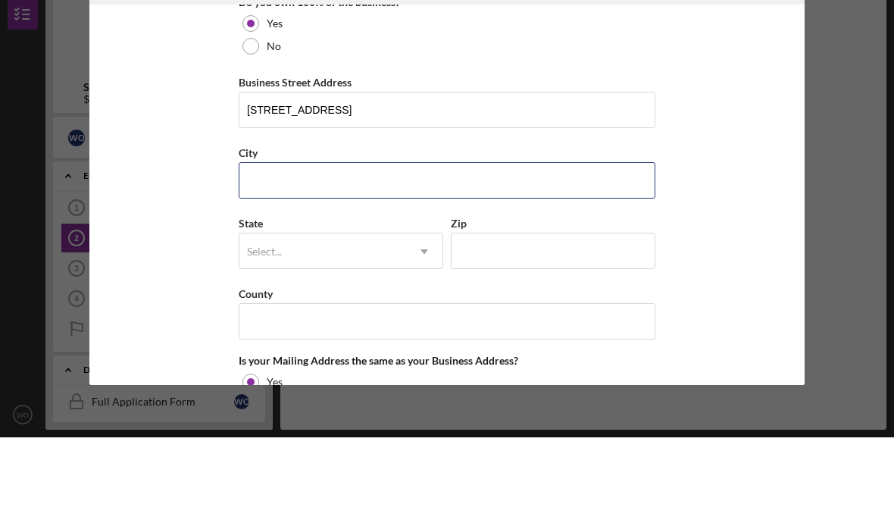
click at [323, 248] on input "City" at bounding box center [447, 266] width 417 height 36
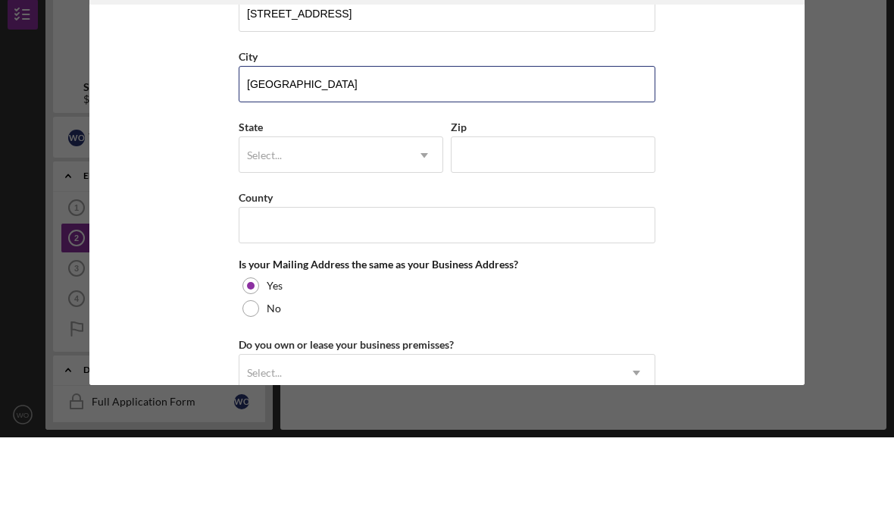
scroll to position [933, 0]
type input "[GEOGRAPHIC_DATA]"
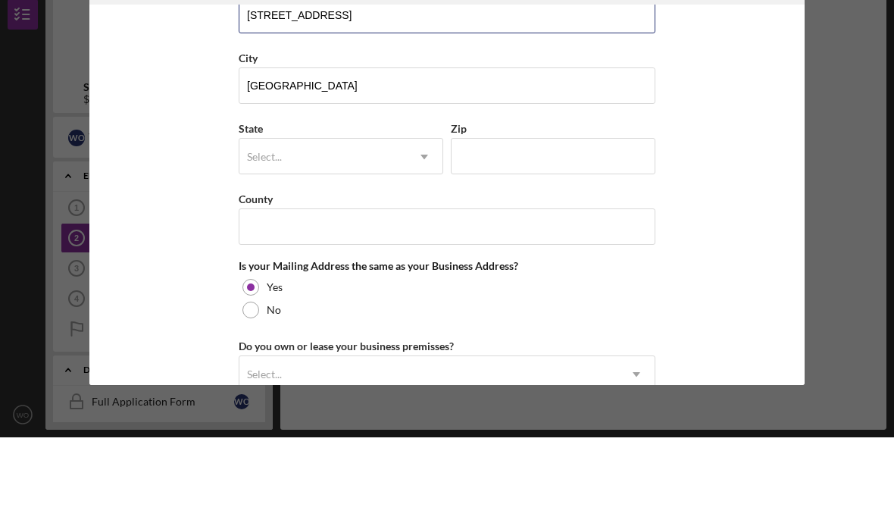
click at [425, 83] on input "[STREET_ADDRESS]" at bounding box center [447, 101] width 417 height 36
type input "[STREET_ADDRESS]"
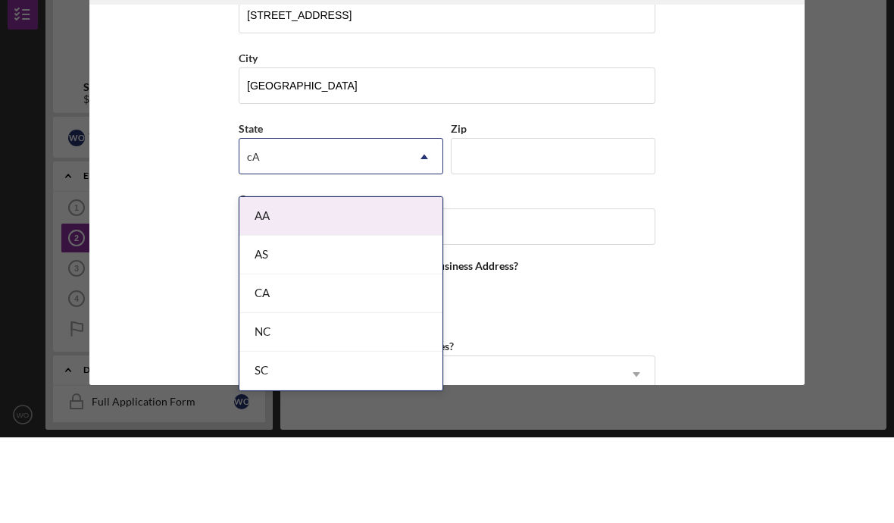
type input "c"
type input "CA"
click at [536, 223] on input "Zip" at bounding box center [553, 241] width 205 height 36
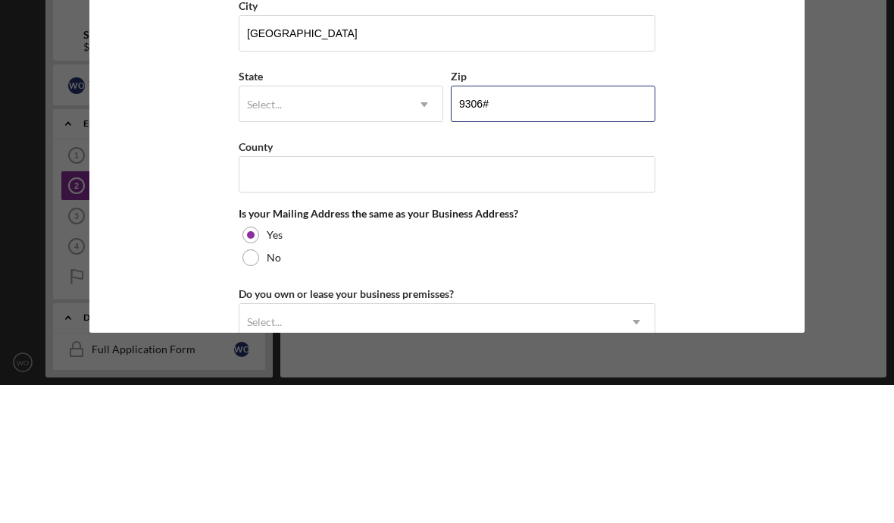
type input "93065"
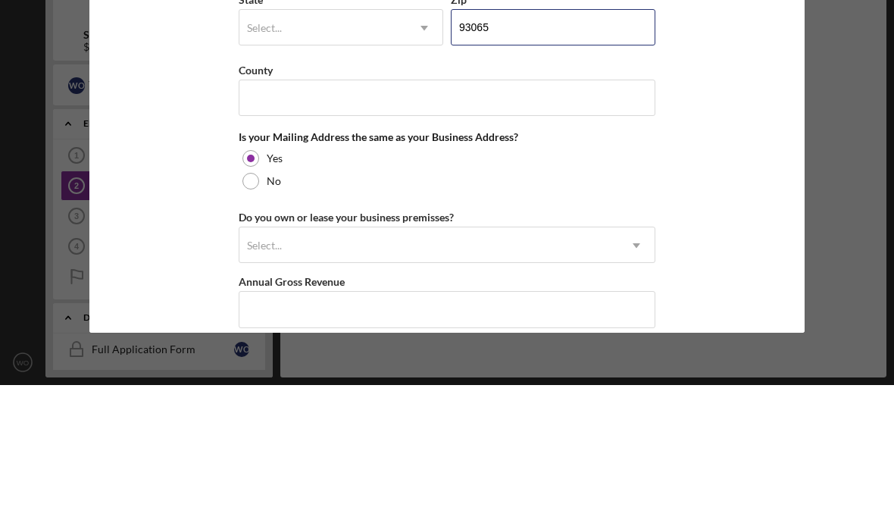
scroll to position [1035, 0]
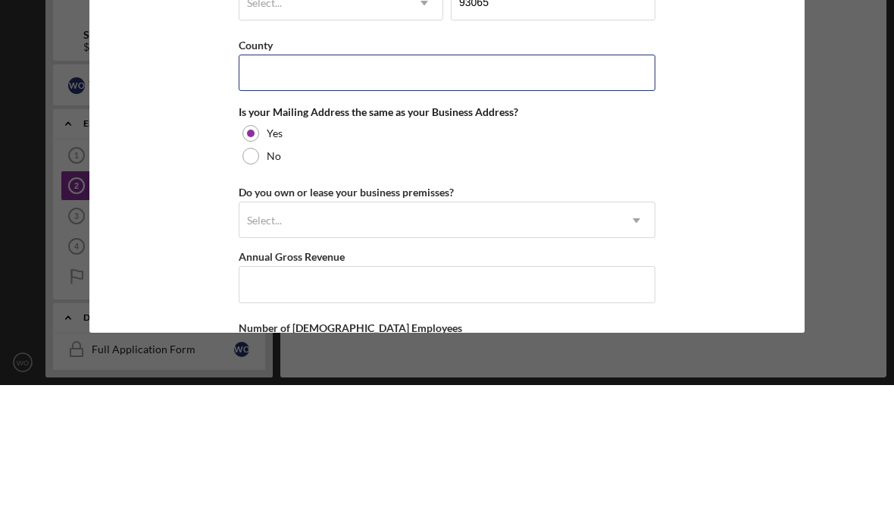
click at [373, 192] on input "County" at bounding box center [447, 210] width 417 height 36
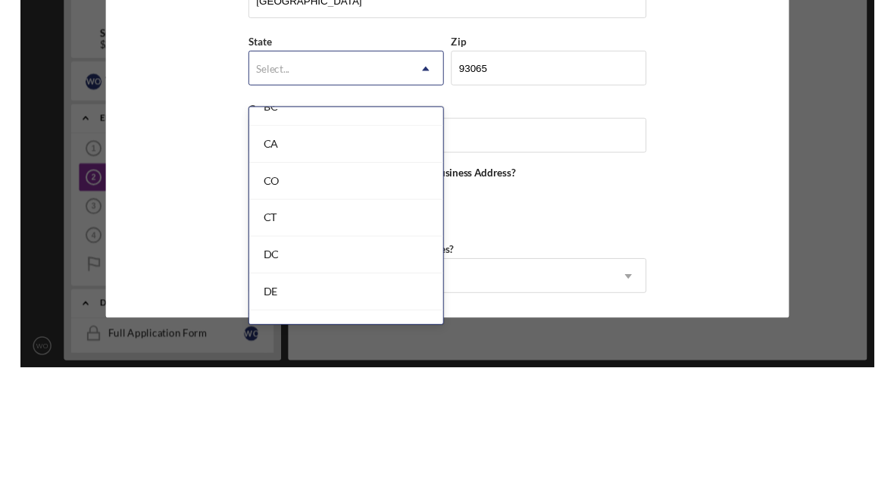
scroll to position [410, 0]
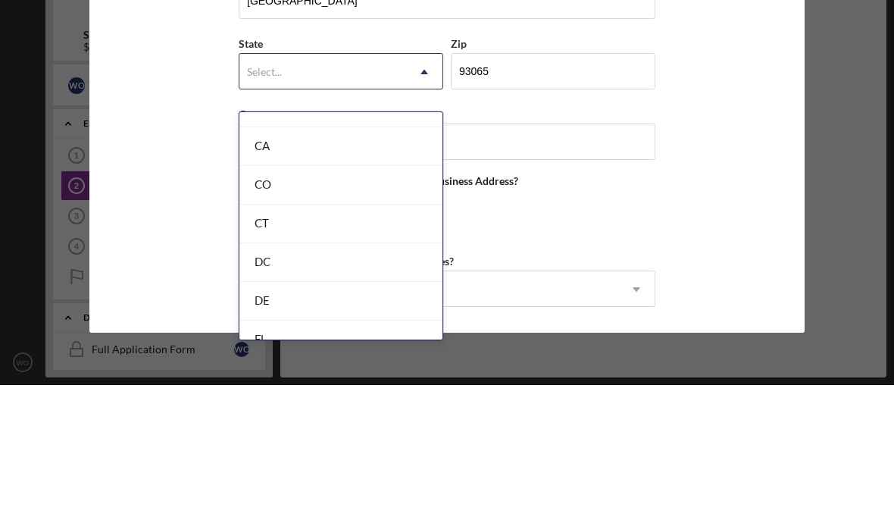
click at [292, 265] on div "CA" at bounding box center [340, 284] width 203 height 39
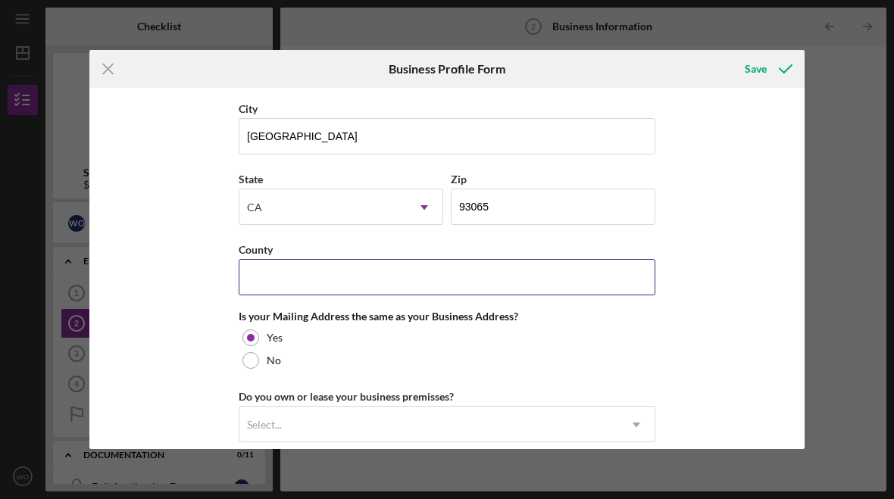
click at [386, 287] on input "County" at bounding box center [447, 277] width 417 height 36
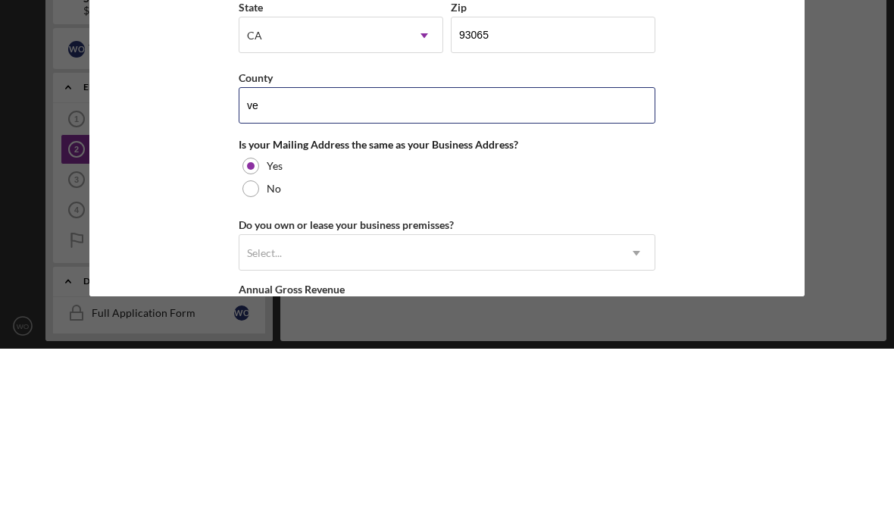
type input "v"
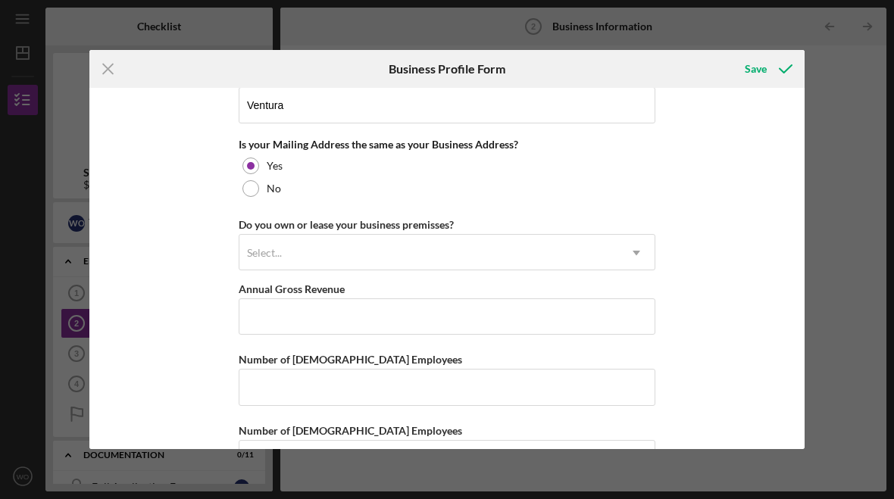
scroll to position [1138, 0]
type input "Ventura"
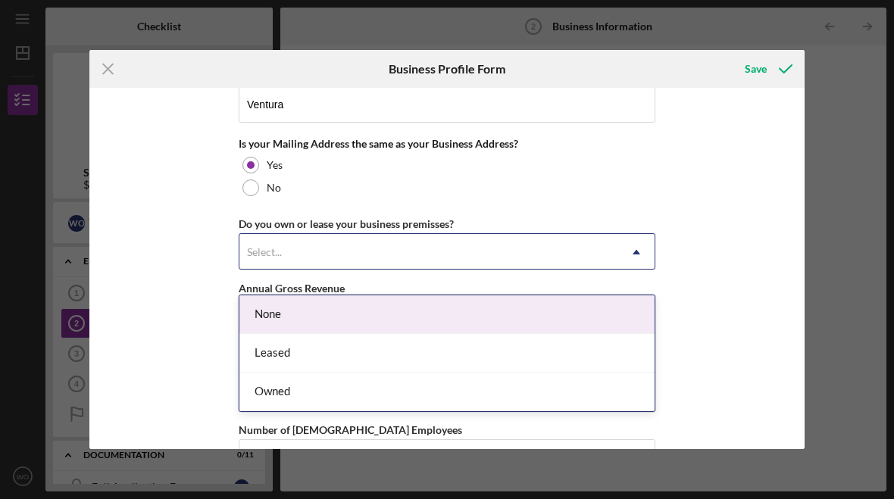
click at [342, 345] on div "Leased" at bounding box center [446, 353] width 415 height 39
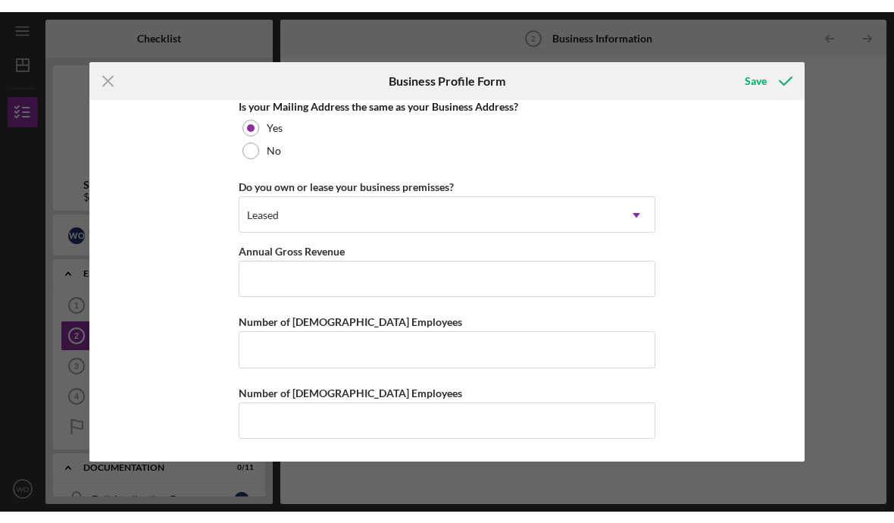
scroll to position [1210, 0]
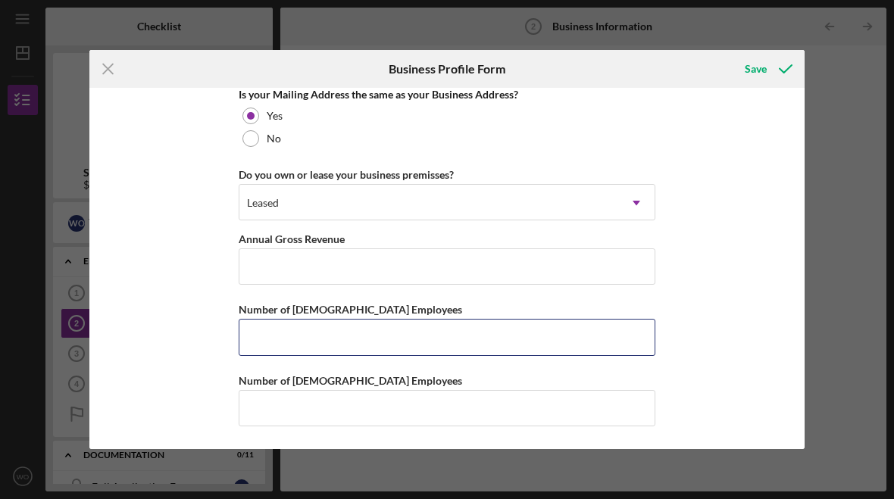
click at [424, 332] on input "Number of [DEMOGRAPHIC_DATA] Employees" at bounding box center [447, 337] width 417 height 36
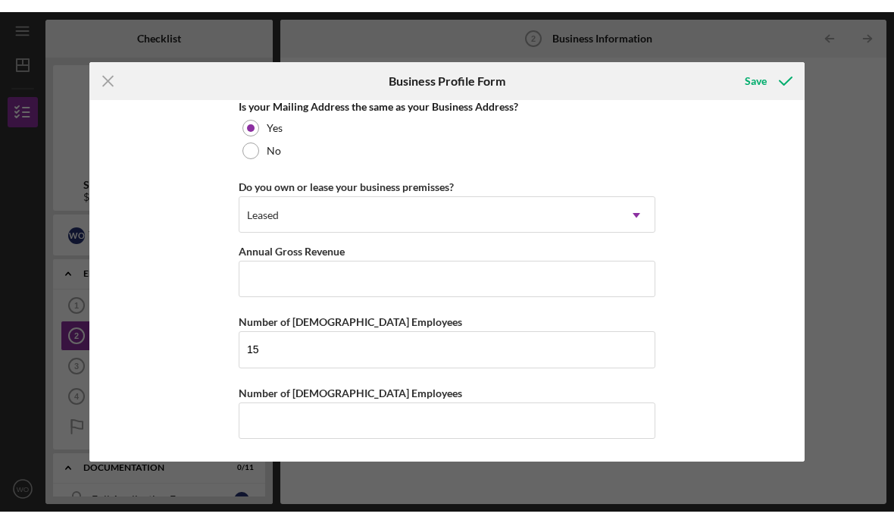
scroll to position [1204, 0]
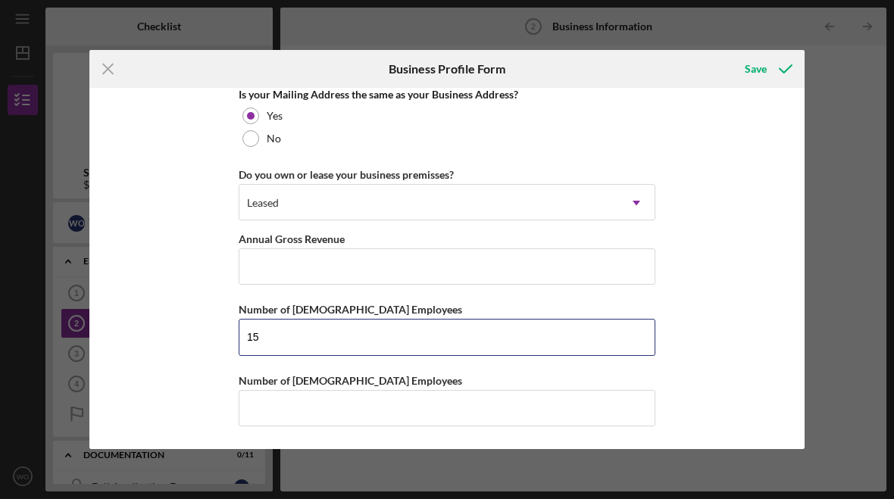
type input "15"
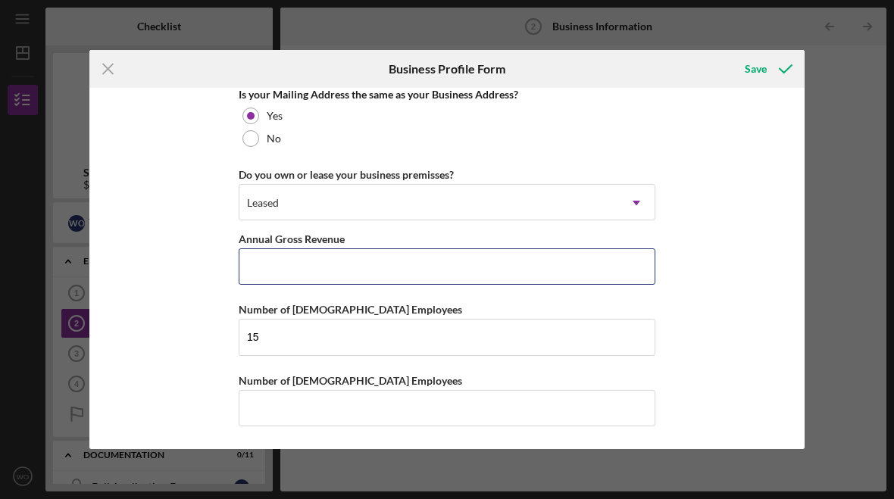
click at [336, 264] on input "Annual Gross Revenue" at bounding box center [447, 266] width 417 height 36
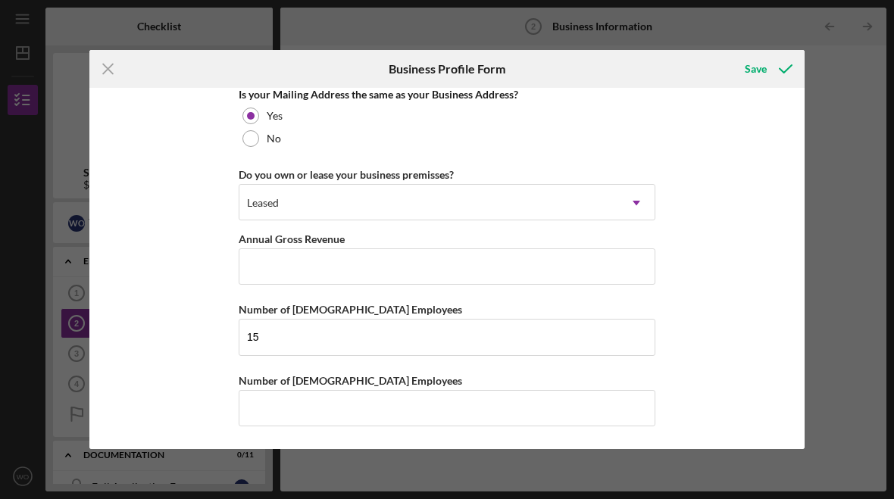
scroll to position [1210, 0]
click at [765, 53] on div "Save" at bounding box center [766, 69] width 75 height 38
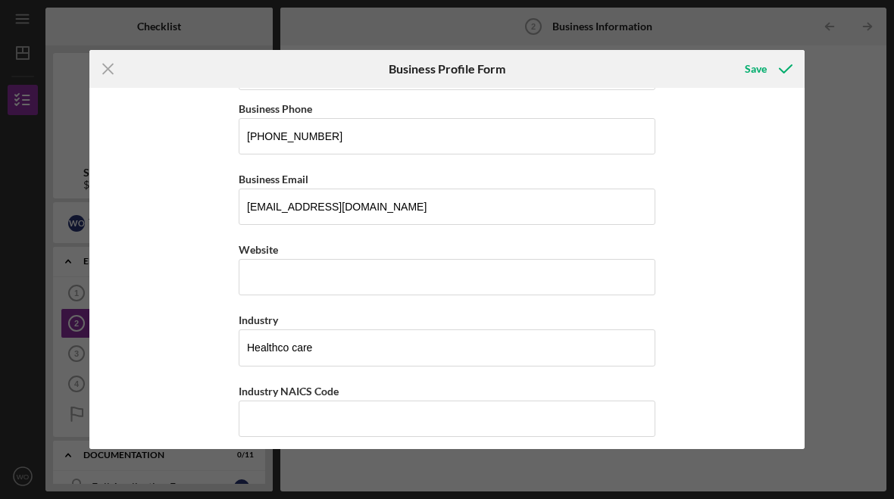
scroll to position [271, 0]
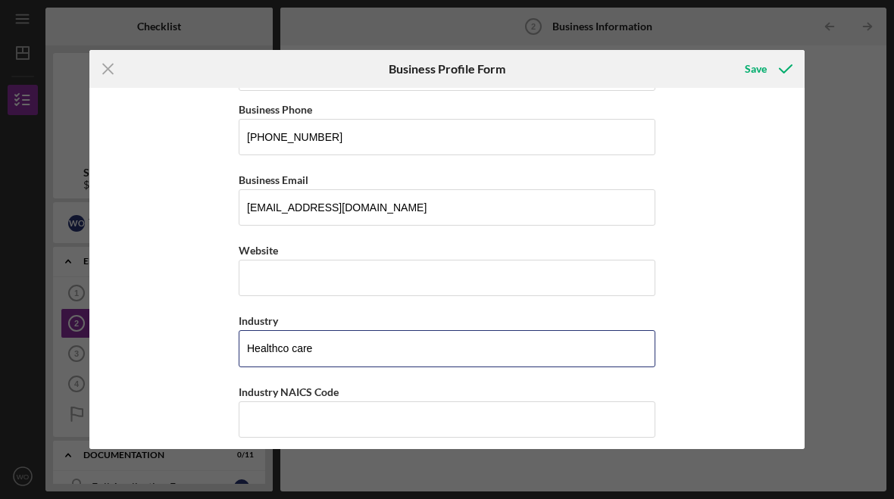
click at [372, 348] on input "Healthco care" at bounding box center [447, 348] width 417 height 36
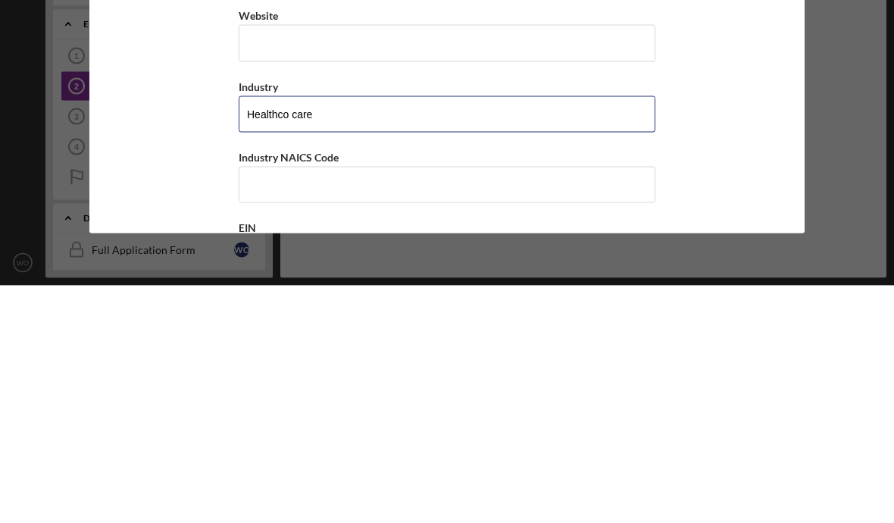
click at [353, 333] on input "Healthco care" at bounding box center [447, 351] width 417 height 36
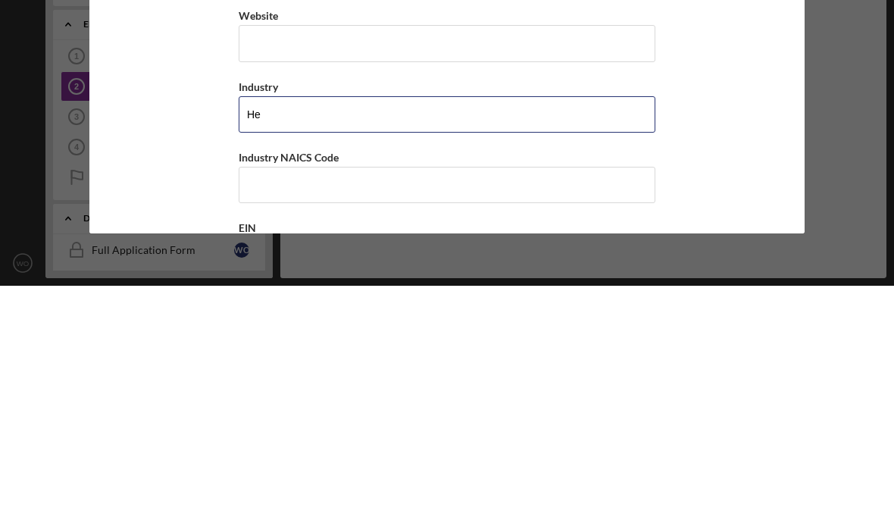
type input "H"
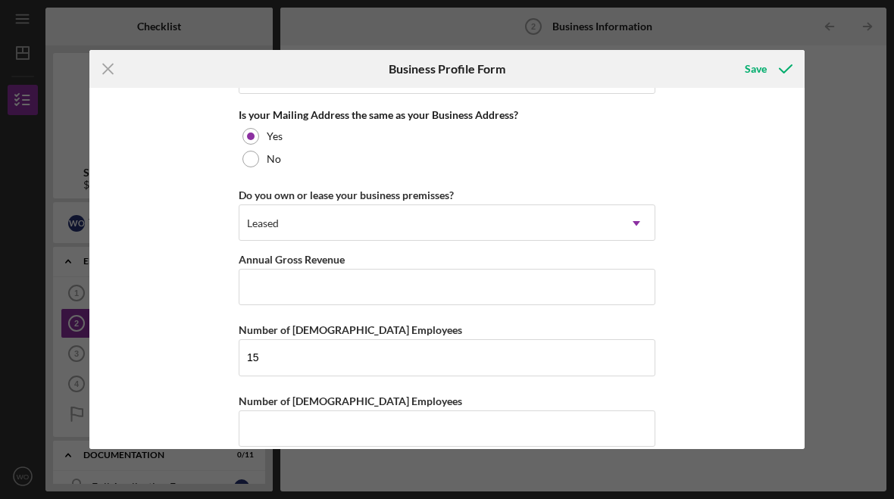
scroll to position [1168, 0]
type input "Health care"
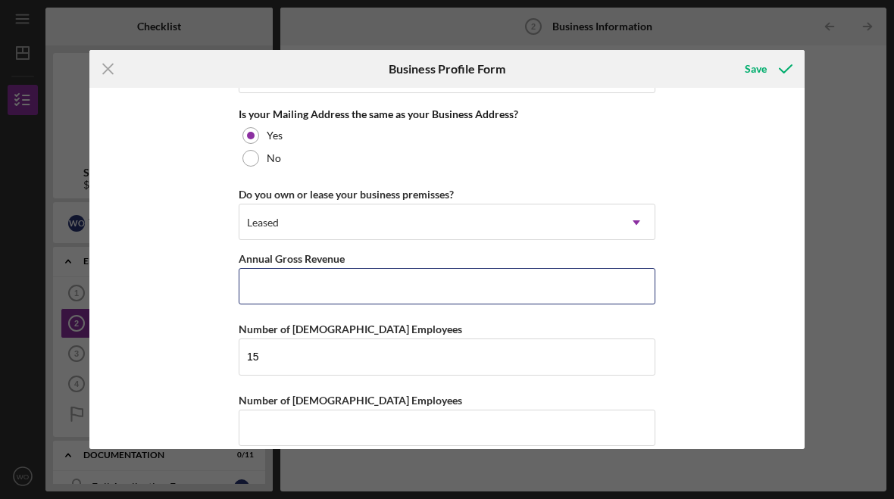
click at [382, 304] on input "Annual Gross Revenue" at bounding box center [447, 286] width 417 height 36
click at [329, 296] on input "Annual Gross Revenue" at bounding box center [447, 286] width 417 height 36
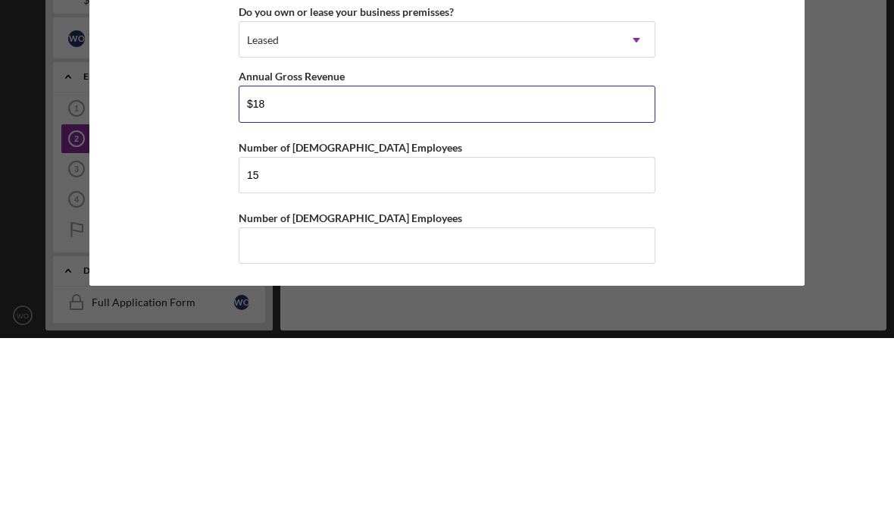
type input "$1"
type input "$1,800,000,000"
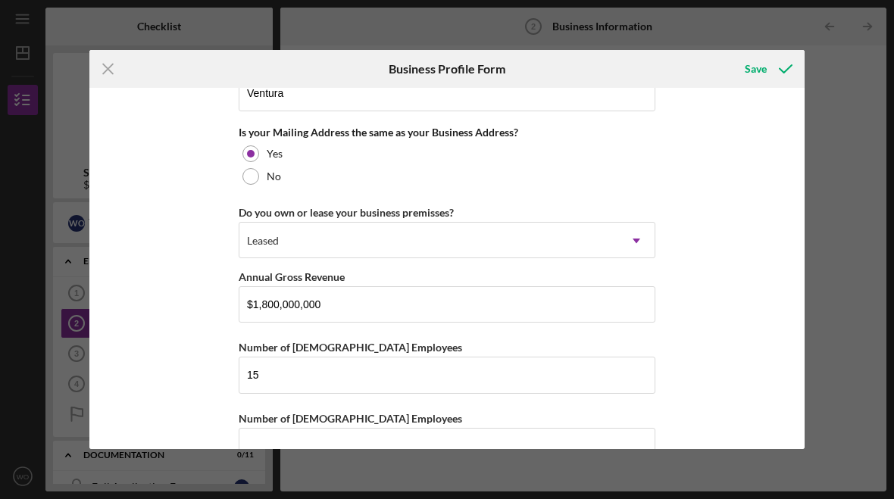
scroll to position [1149, 0]
click at [758, 63] on div "Save" at bounding box center [756, 69] width 22 height 30
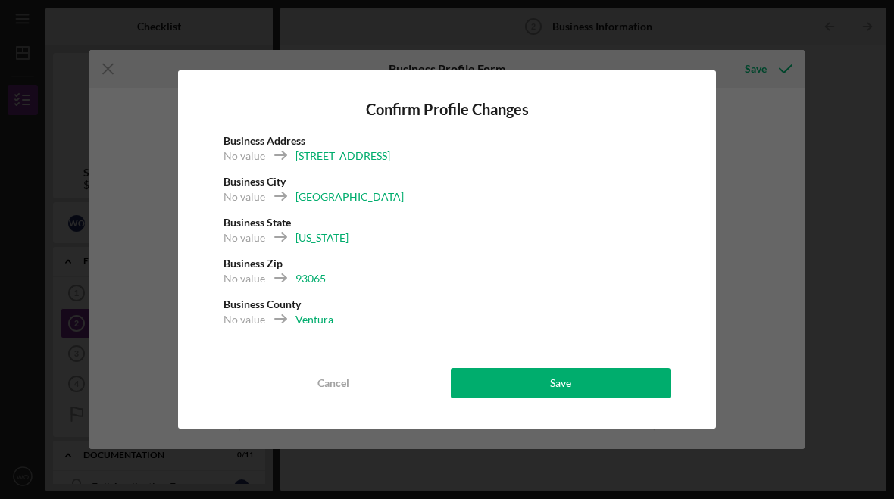
click at [566, 370] on div "Save" at bounding box center [560, 383] width 21 height 30
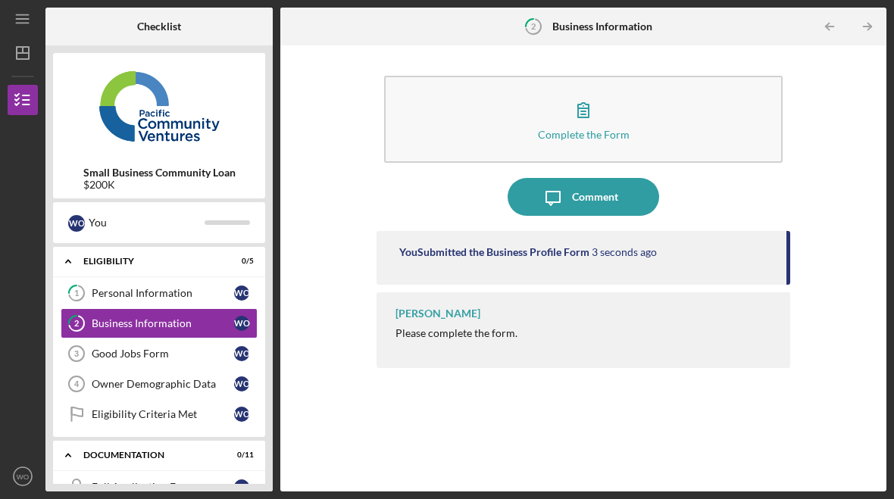
click at [168, 341] on link "Good Jobs Form 3 Good Jobs Form W O" at bounding box center [159, 354] width 197 height 30
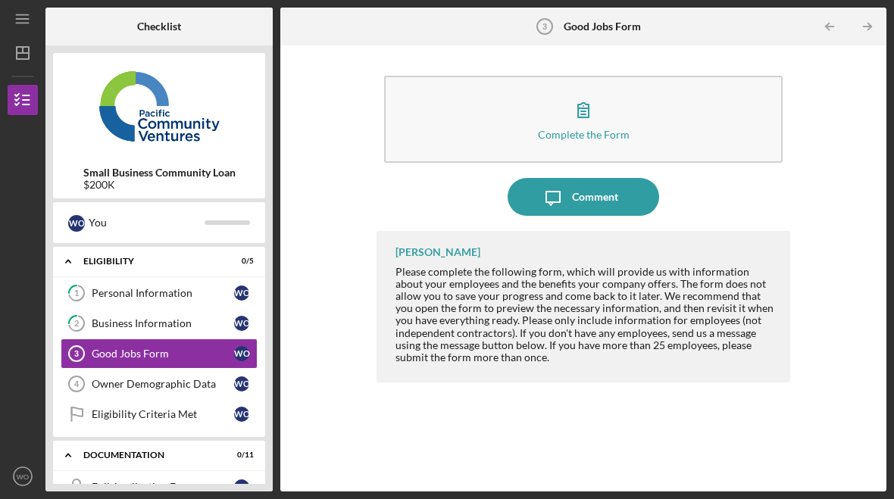
click at [614, 107] on button "Complete the Form Form" at bounding box center [583, 119] width 398 height 87
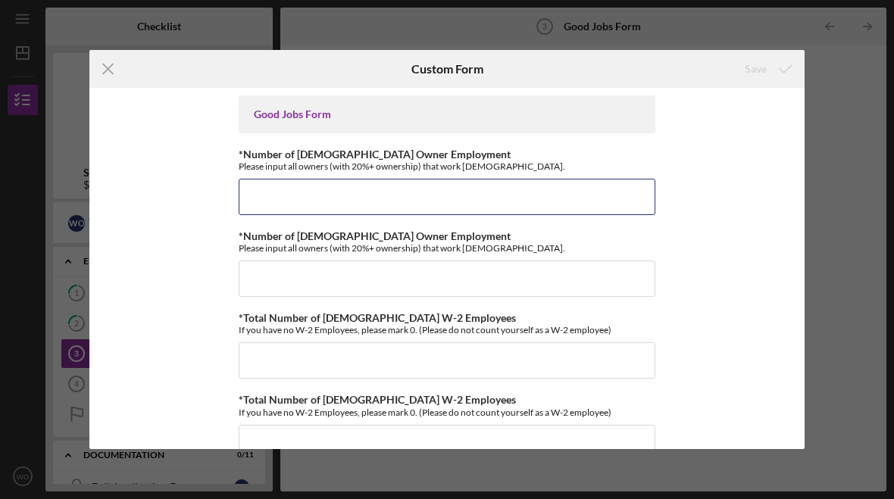
click at [411, 193] on input "*Number of [DEMOGRAPHIC_DATA] Owner Employment" at bounding box center [447, 197] width 417 height 36
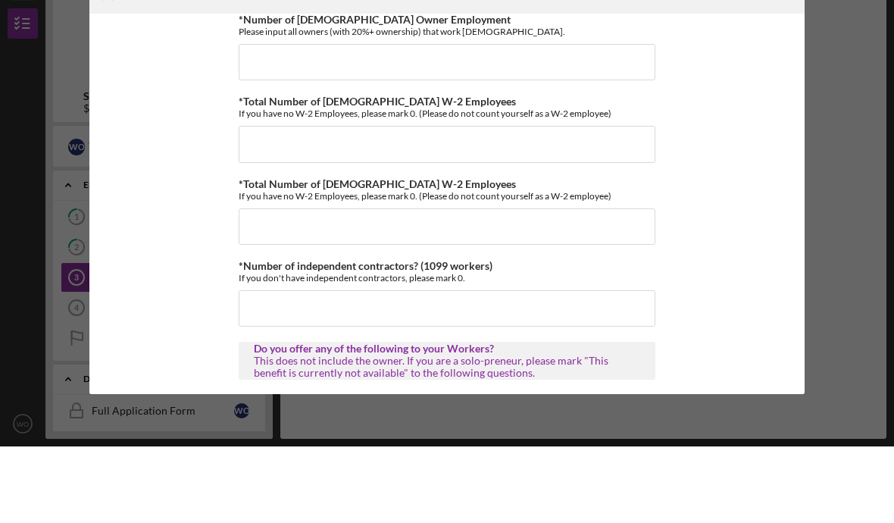
scroll to position [148, 0]
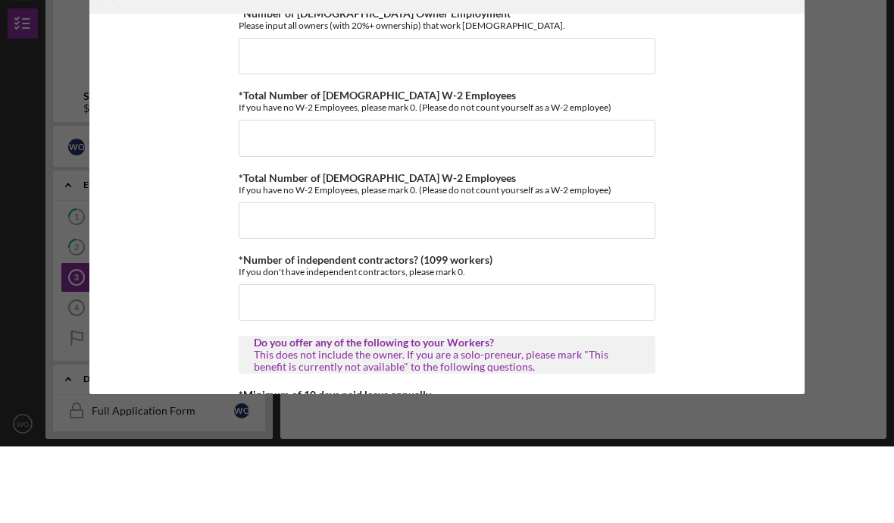
type input "1"
click at [376, 196] on input "*Total Number of [DEMOGRAPHIC_DATA] W-2 Employees" at bounding box center [447, 214] width 417 height 36
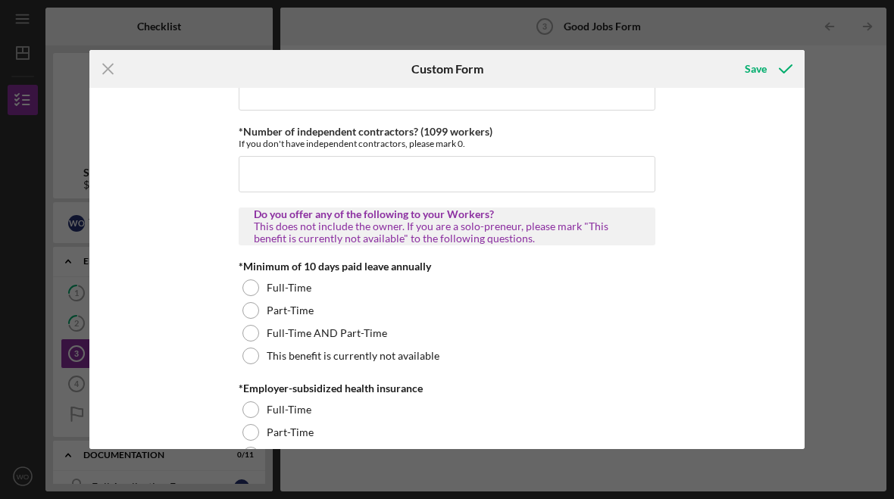
scroll to position [352, 0]
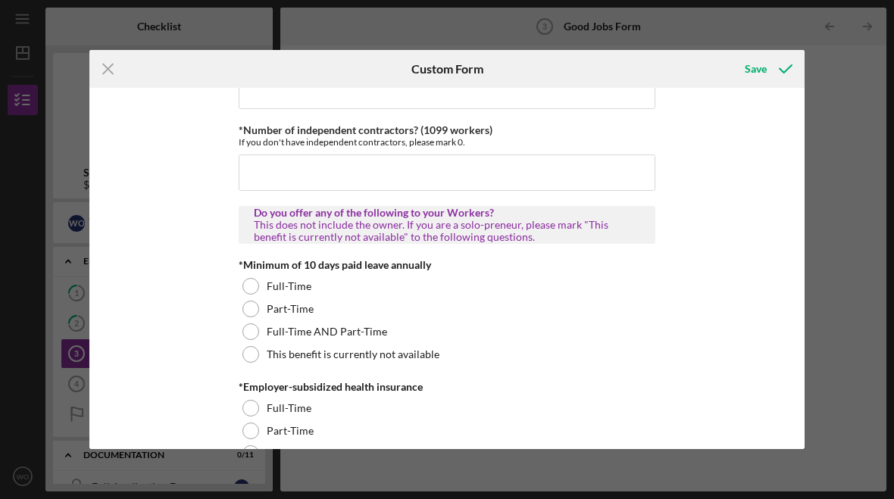
type input "15"
click at [249, 295] on div at bounding box center [250, 286] width 17 height 17
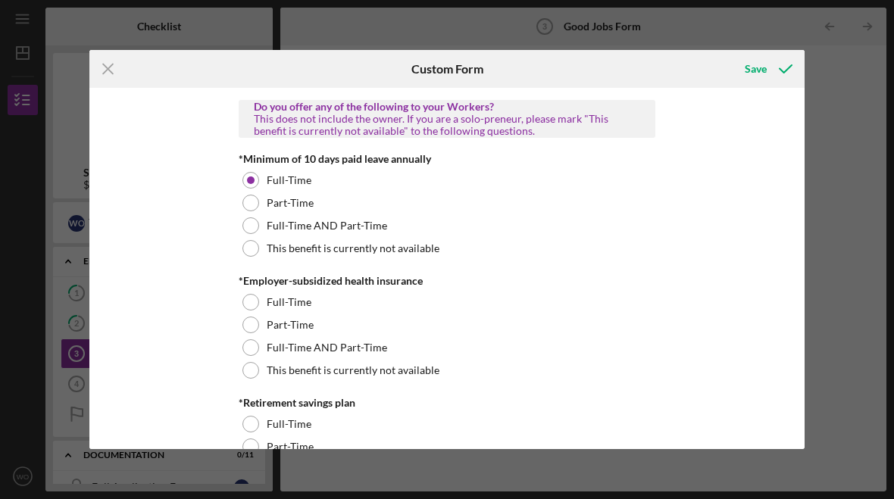
scroll to position [463, 0]
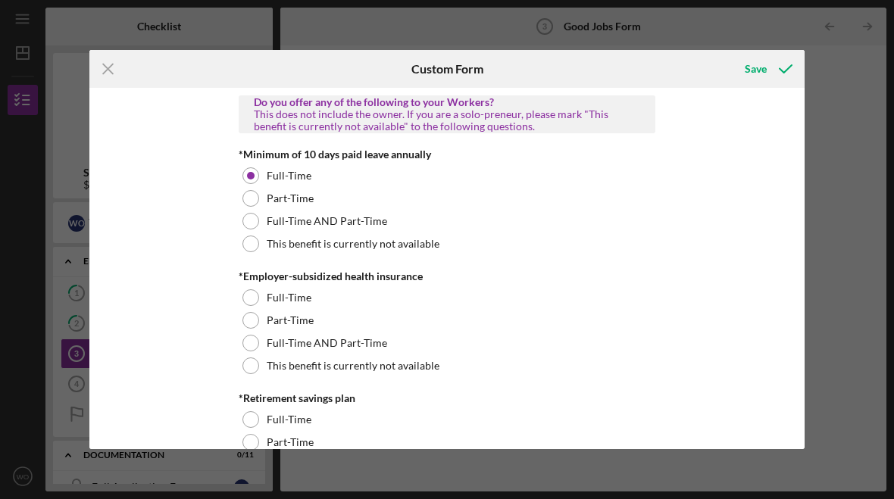
click at [250, 366] on div at bounding box center [250, 366] width 17 height 17
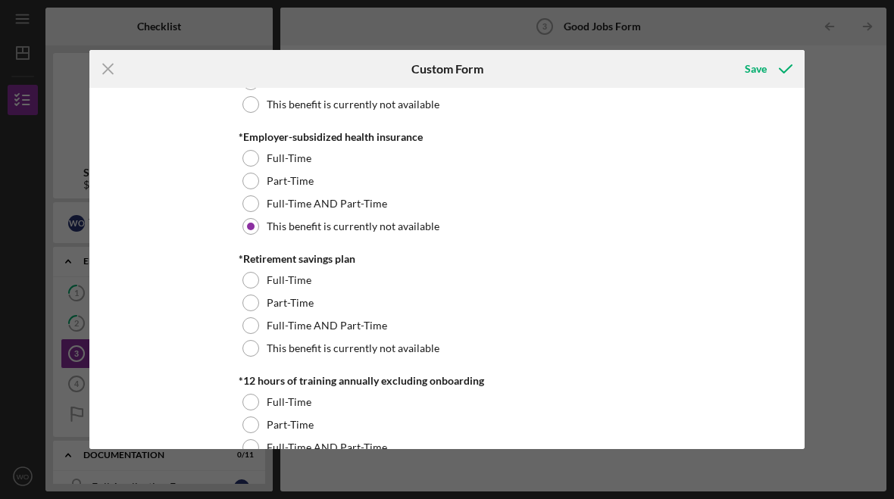
scroll to position [629, 0]
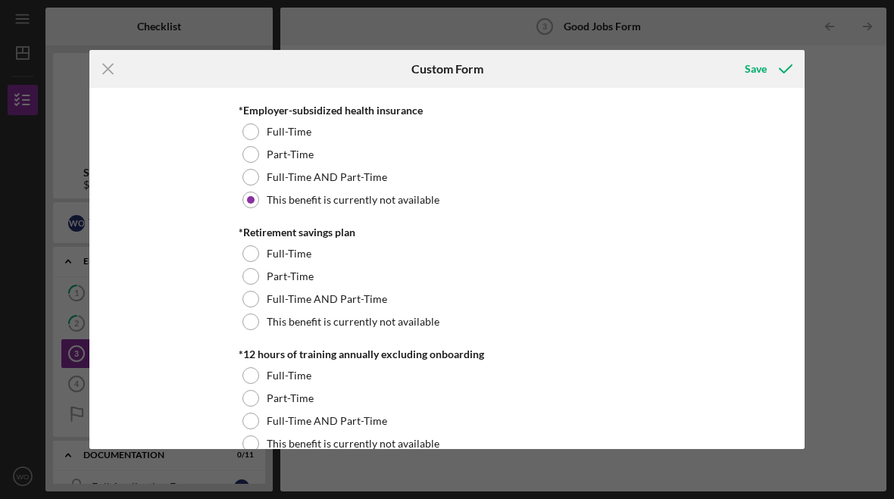
click at [257, 326] on div at bounding box center [250, 322] width 17 height 17
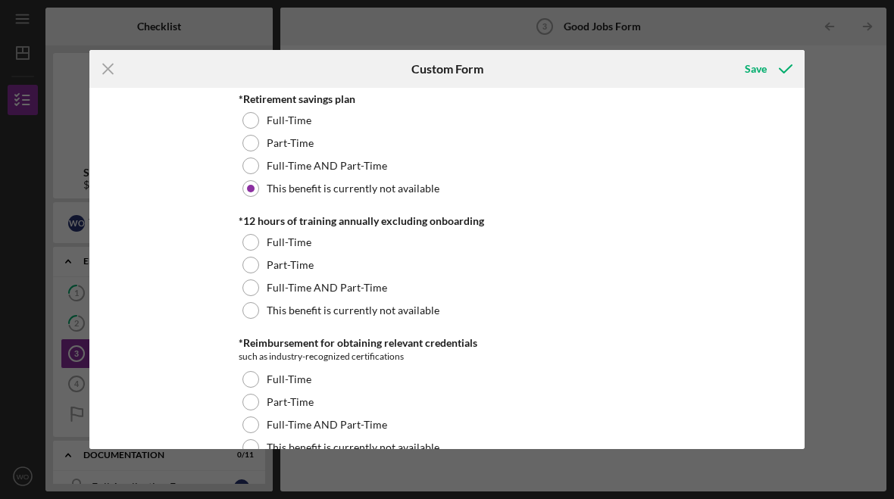
scroll to position [764, 0]
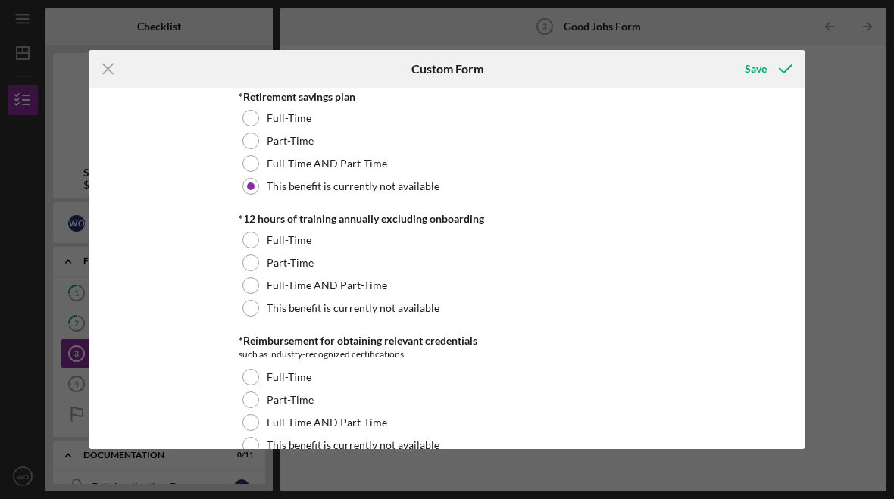
click at [254, 235] on div "Full-Time" at bounding box center [447, 240] width 417 height 23
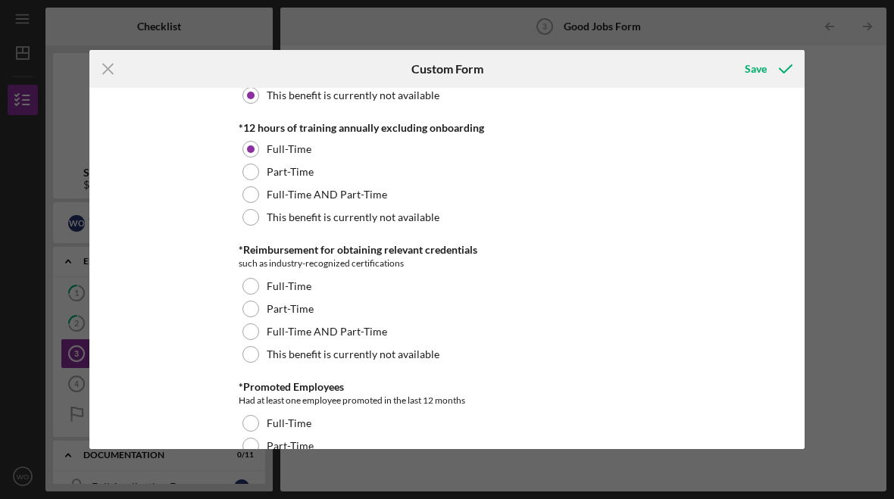
scroll to position [874, 0]
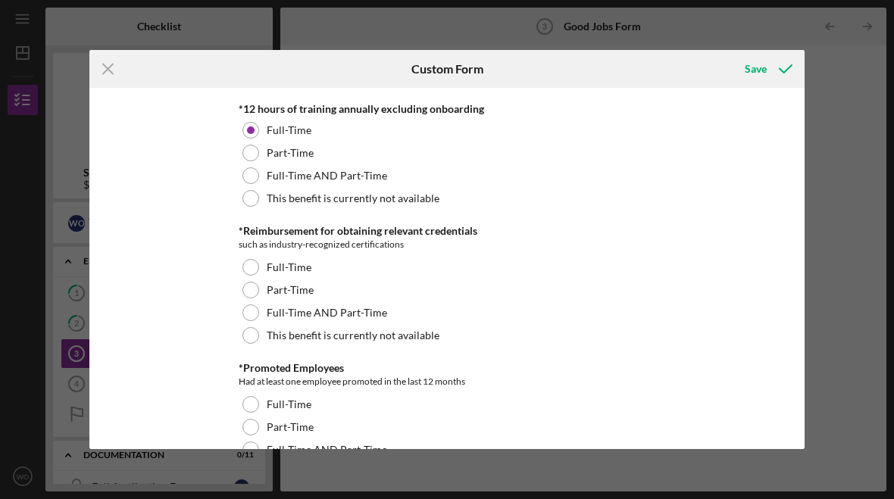
click at [239, 332] on div "This benefit is currently not available" at bounding box center [447, 335] width 417 height 23
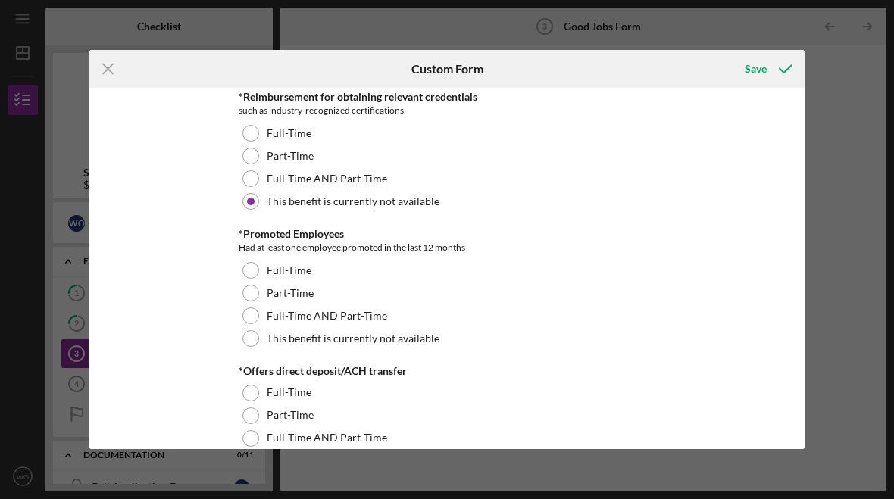
scroll to position [1013, 0]
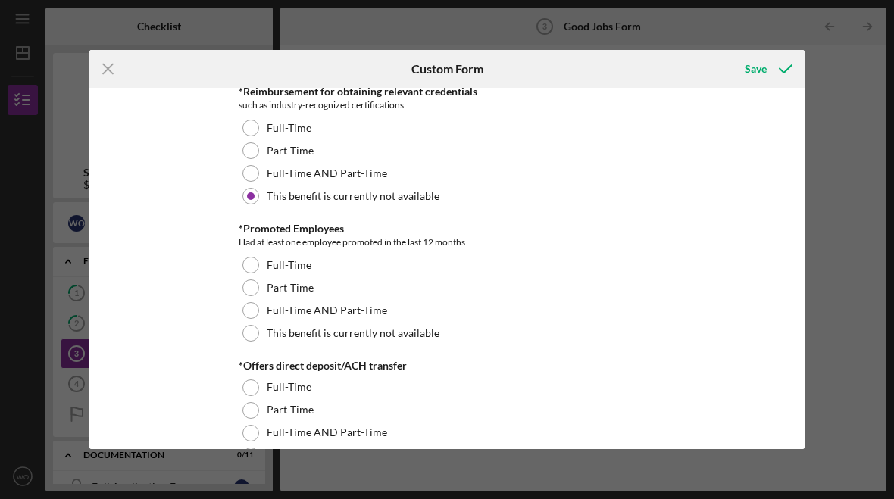
click at [252, 288] on div at bounding box center [250, 287] width 17 height 17
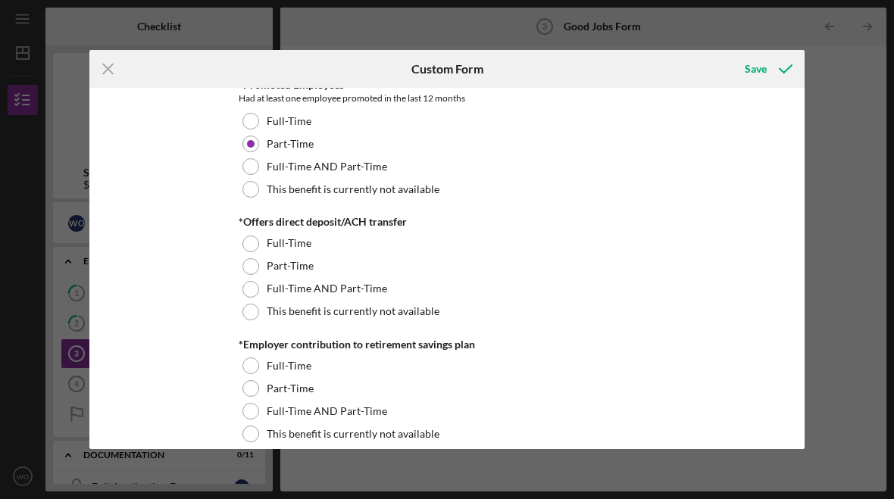
scroll to position [1163, 0]
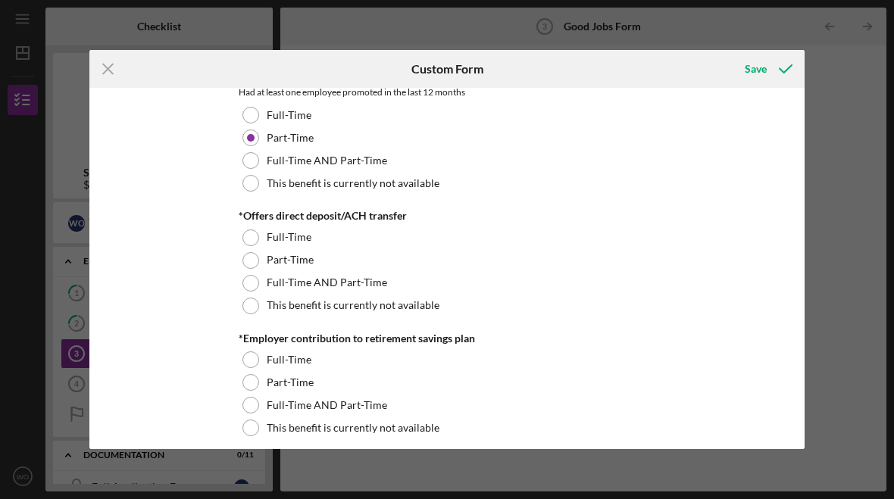
click at [254, 245] on div at bounding box center [250, 238] width 17 height 17
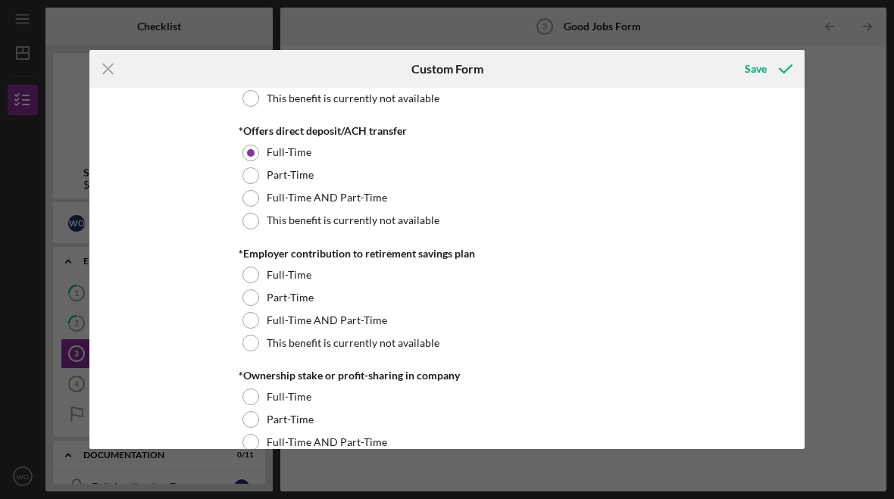
scroll to position [1257, 0]
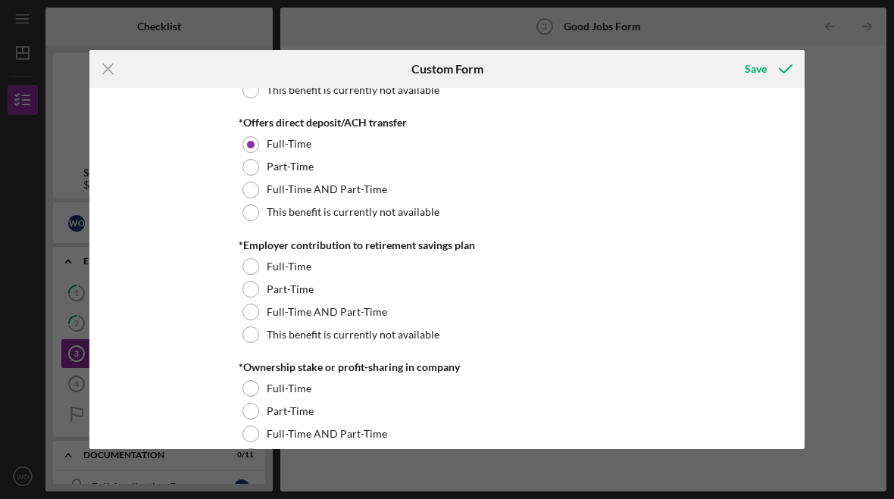
click at [248, 339] on div at bounding box center [250, 334] width 17 height 17
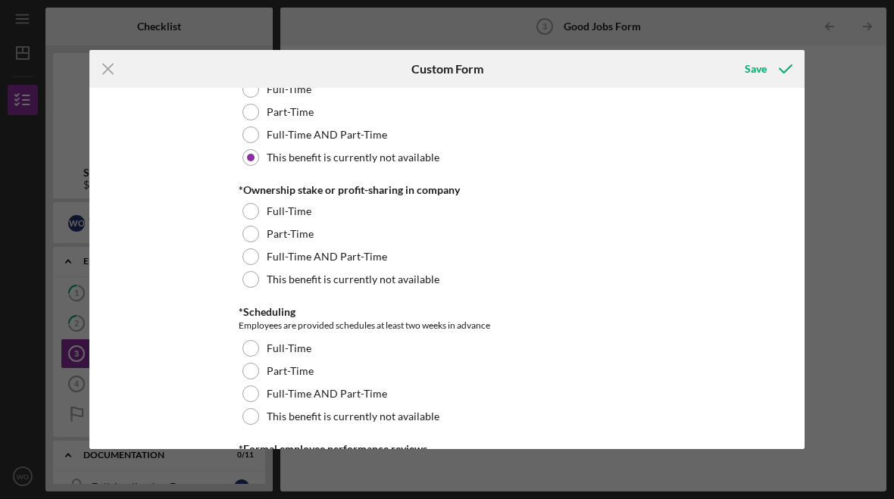
scroll to position [1436, 0]
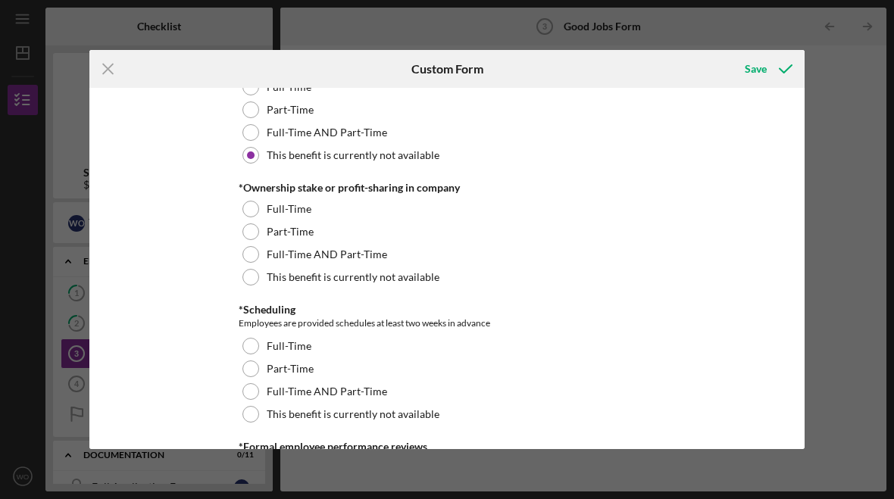
click at [267, 274] on div "This benefit is currently not available" at bounding box center [447, 277] width 417 height 23
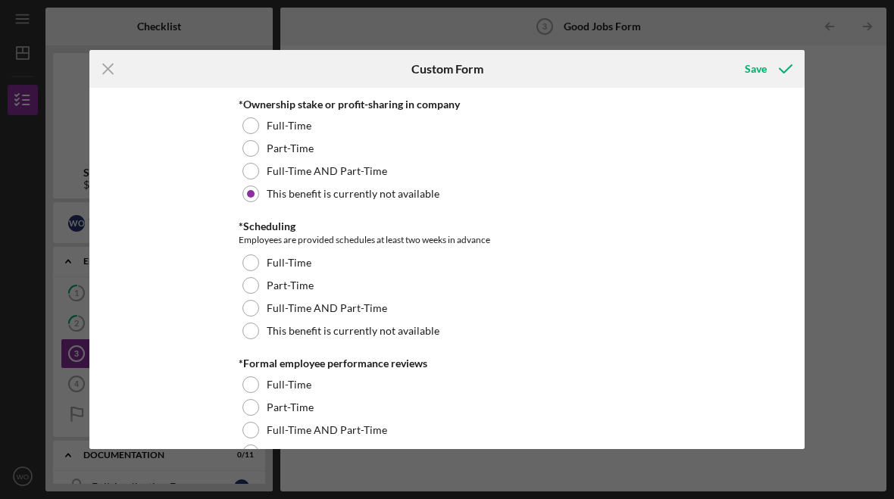
scroll to position [1521, 0]
click at [251, 246] on div "Employees are provided schedules at least two weeks in advance" at bounding box center [447, 238] width 417 height 15
click at [251, 265] on div at bounding box center [250, 261] width 17 height 17
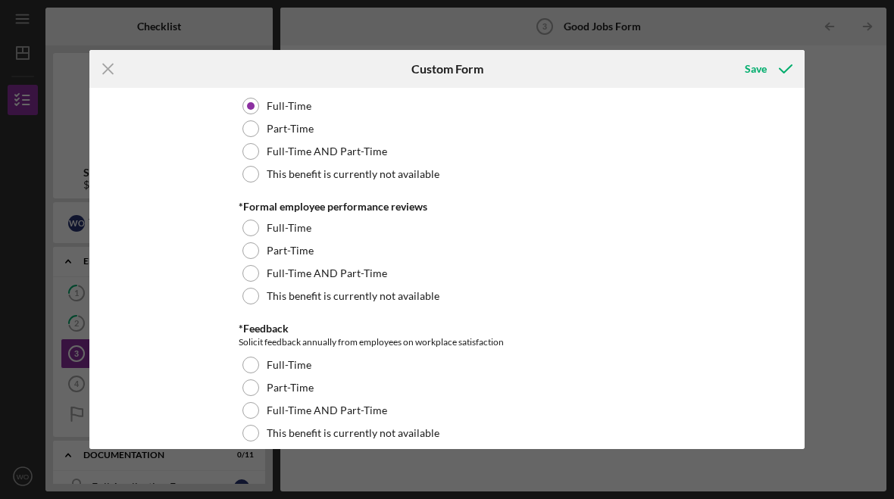
scroll to position [1684, 0]
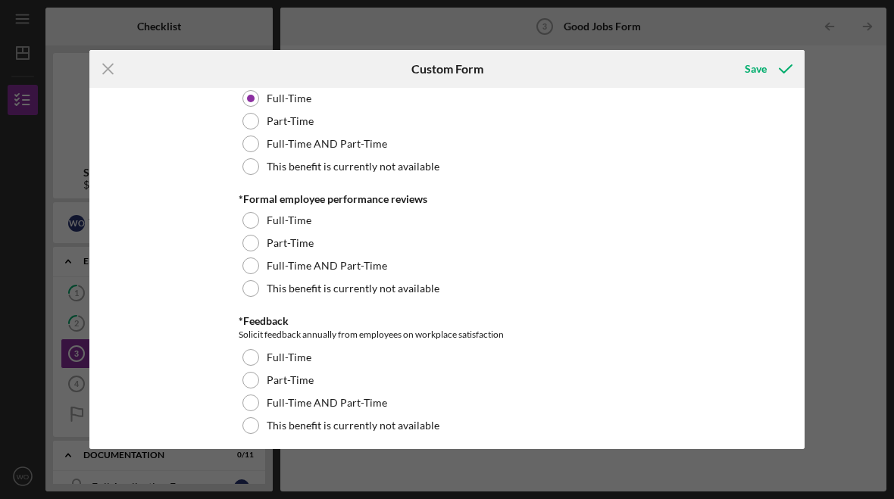
click at [250, 300] on div "This benefit is currently not available" at bounding box center [447, 288] width 417 height 23
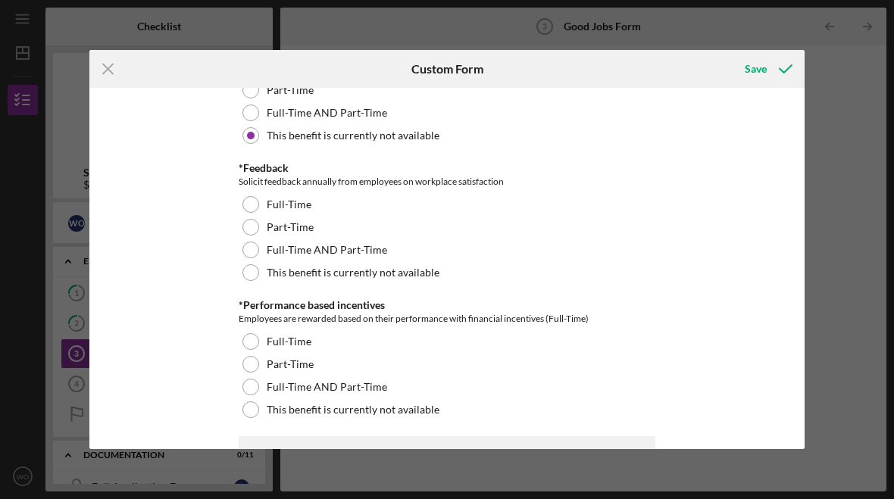
scroll to position [1840, 0]
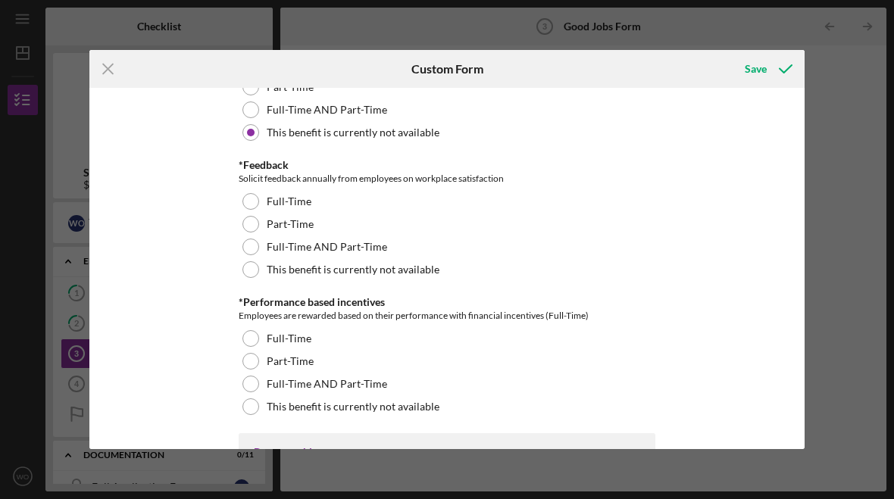
click at [248, 274] on div at bounding box center [250, 269] width 17 height 17
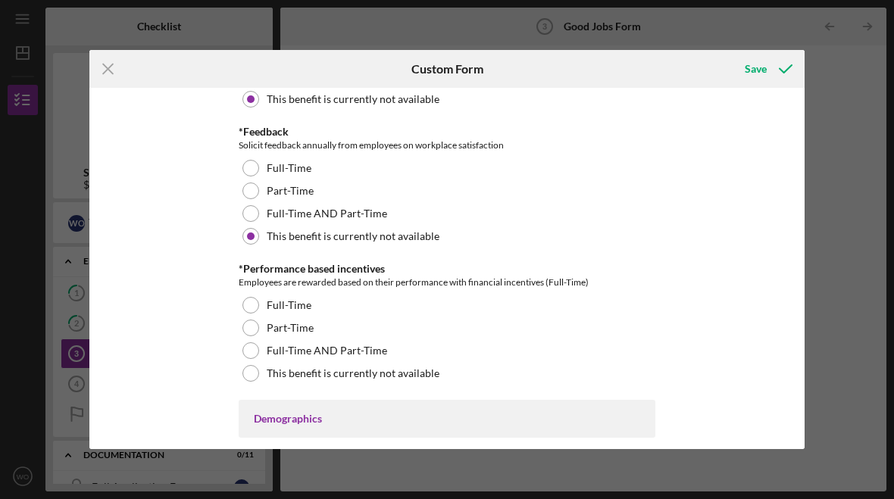
scroll to position [1886, 0]
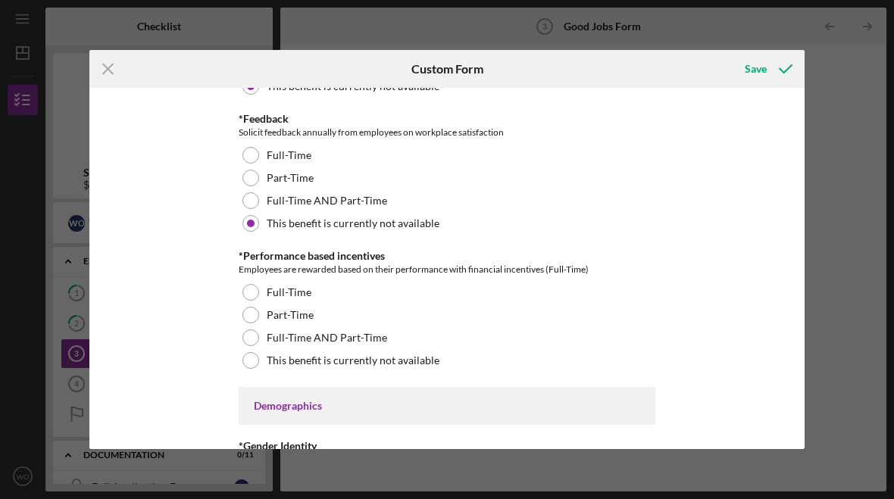
click at [247, 298] on div at bounding box center [250, 292] width 17 height 17
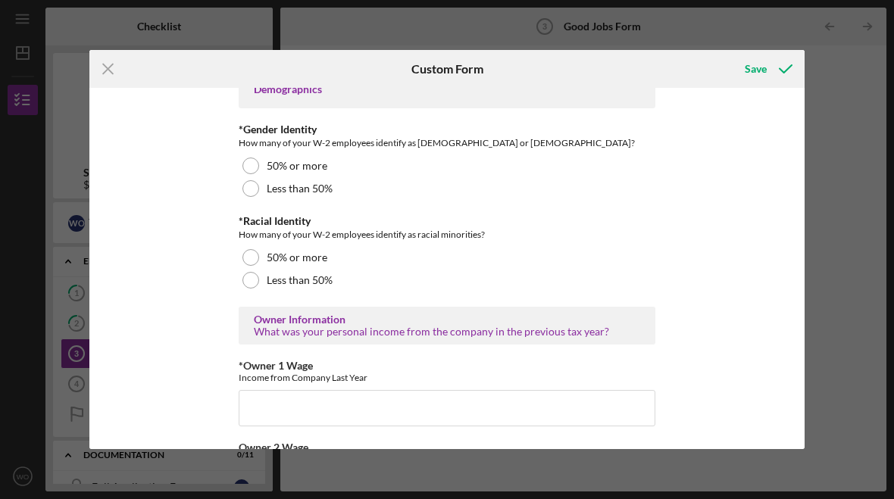
scroll to position [2197, 0]
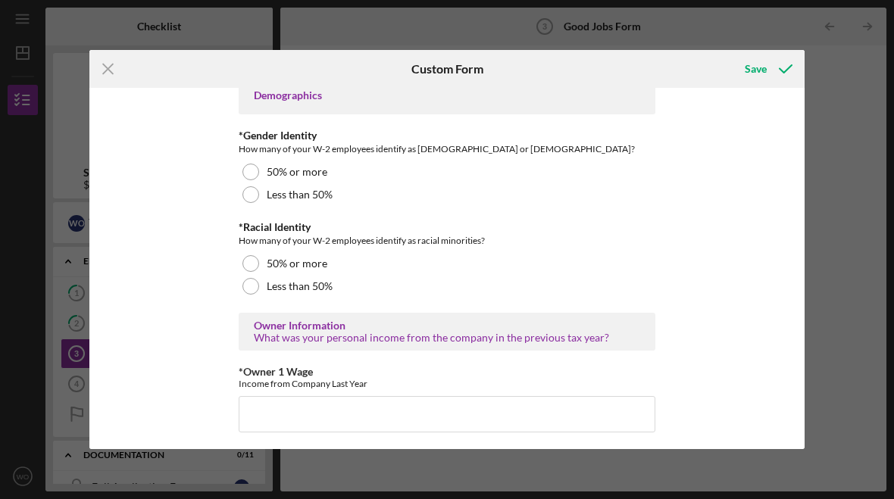
click at [256, 270] on div at bounding box center [250, 263] width 17 height 17
click at [248, 174] on div at bounding box center [250, 172] width 17 height 17
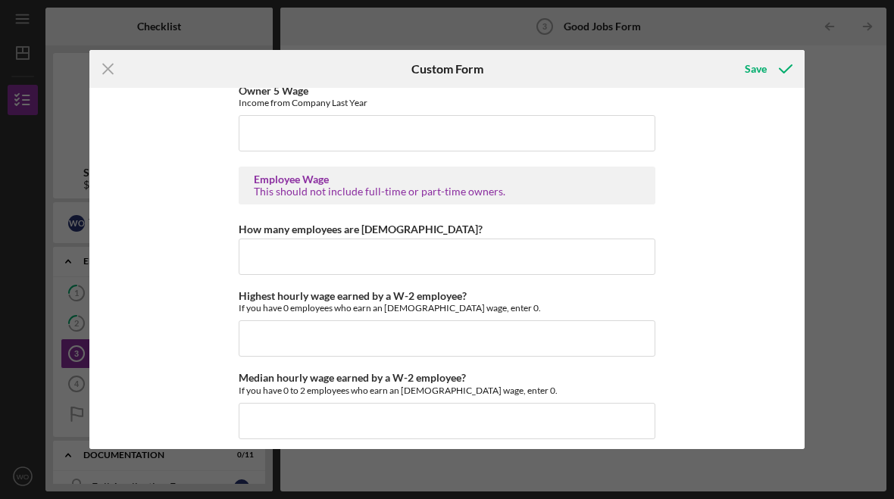
scroll to position [2809, 0]
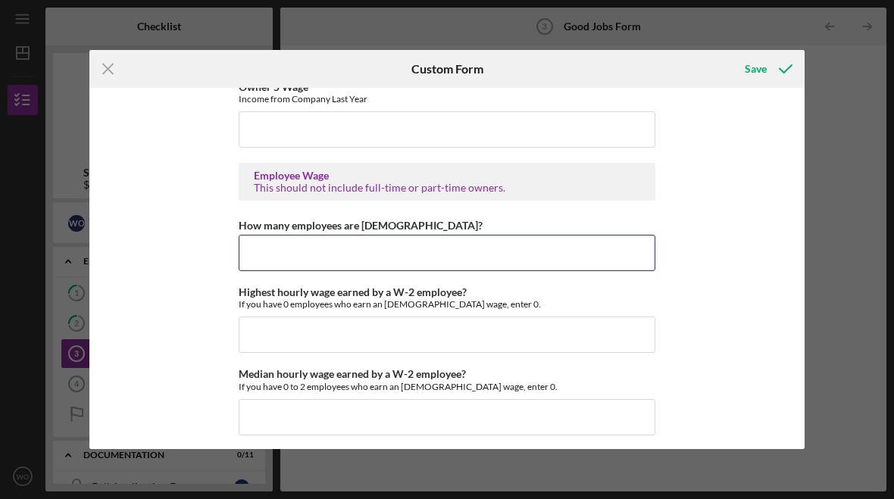
click at [429, 258] on input "How many employees are [DEMOGRAPHIC_DATA]?" at bounding box center [447, 253] width 417 height 36
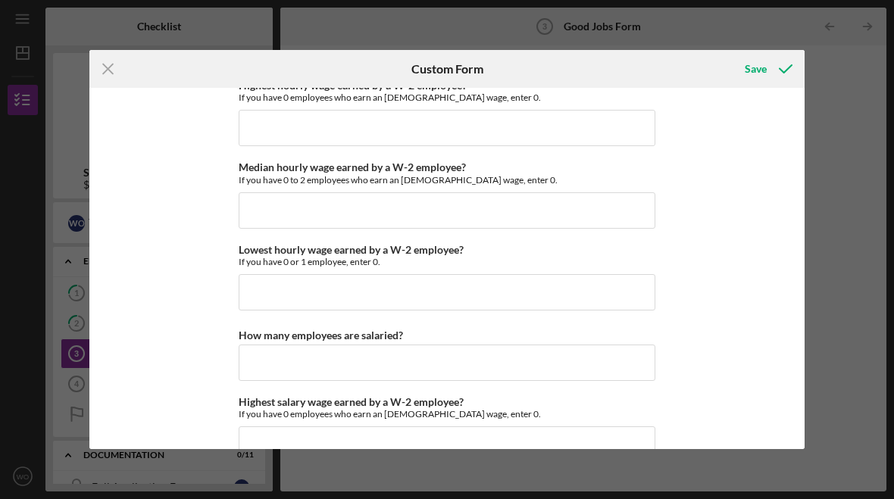
scroll to position [3018, 0]
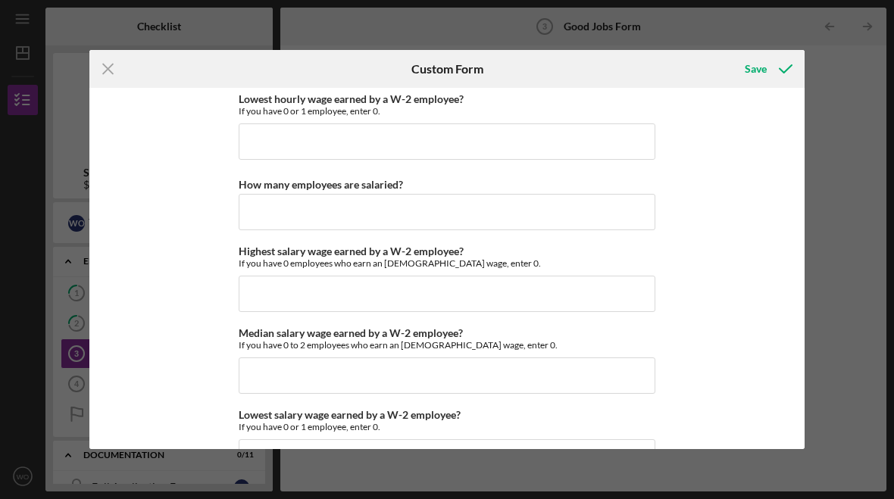
type input "0"
click at [755, 66] on div "Save" at bounding box center [756, 69] width 22 height 30
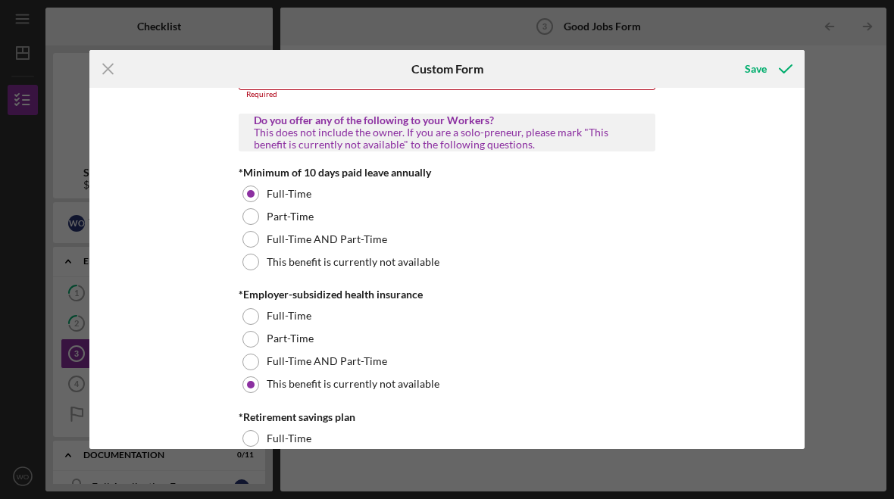
scroll to position [144, 0]
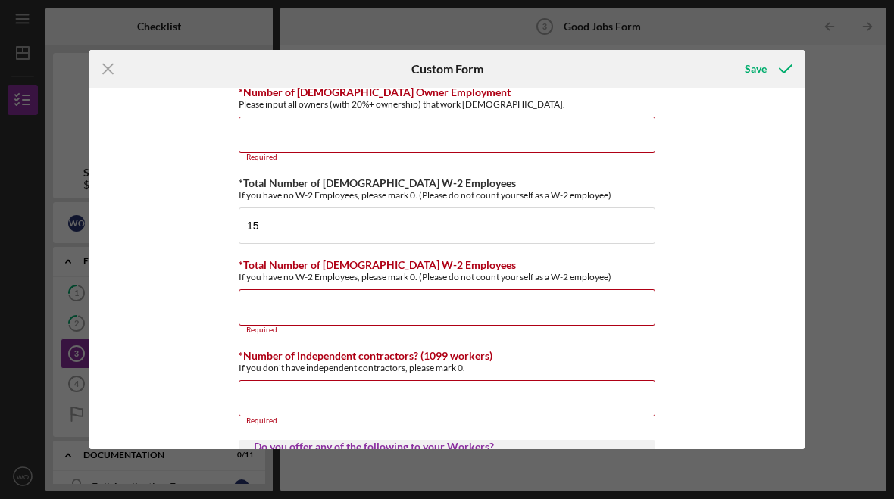
click at [113, 58] on icon "Icon/Menu Close" at bounding box center [108, 69] width 38 height 38
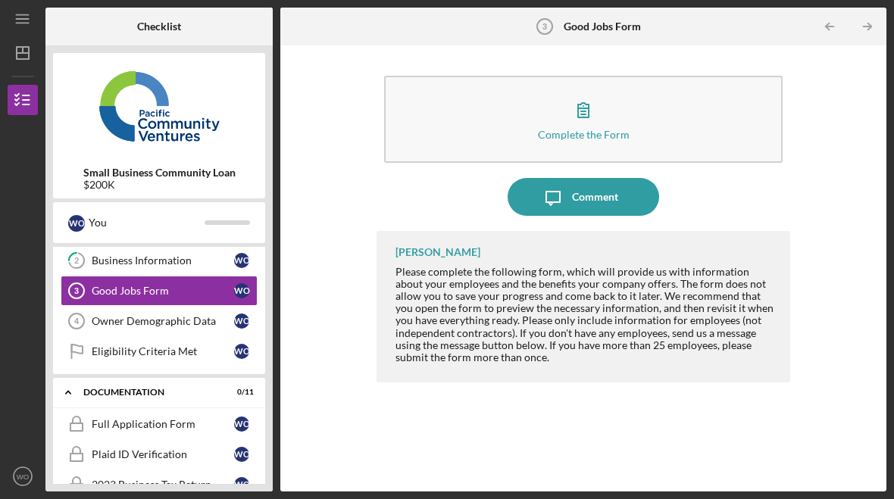
scroll to position [85, 0]
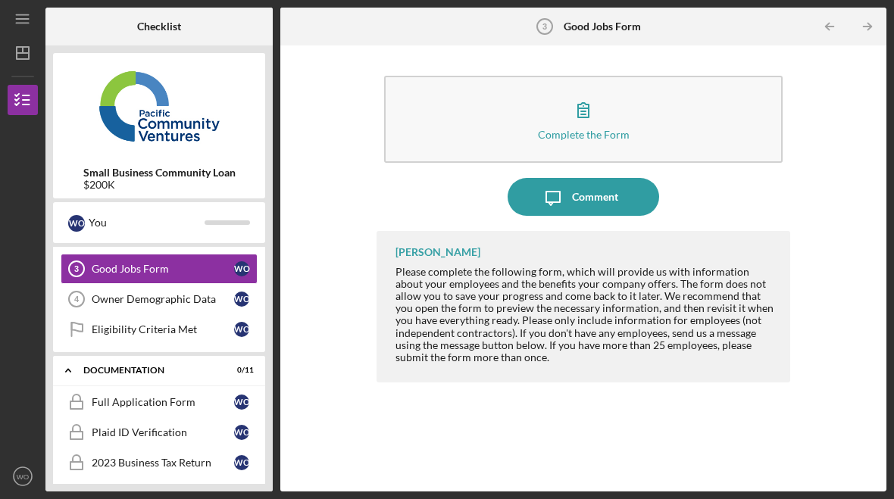
click at [164, 397] on div "Full Application Form" at bounding box center [163, 402] width 142 height 12
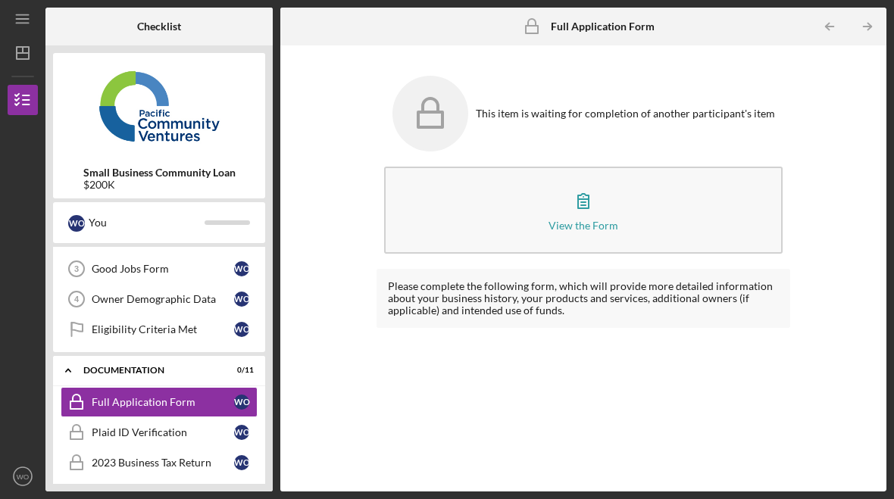
click at [610, 214] on button "View the Form Form" at bounding box center [583, 210] width 398 height 87
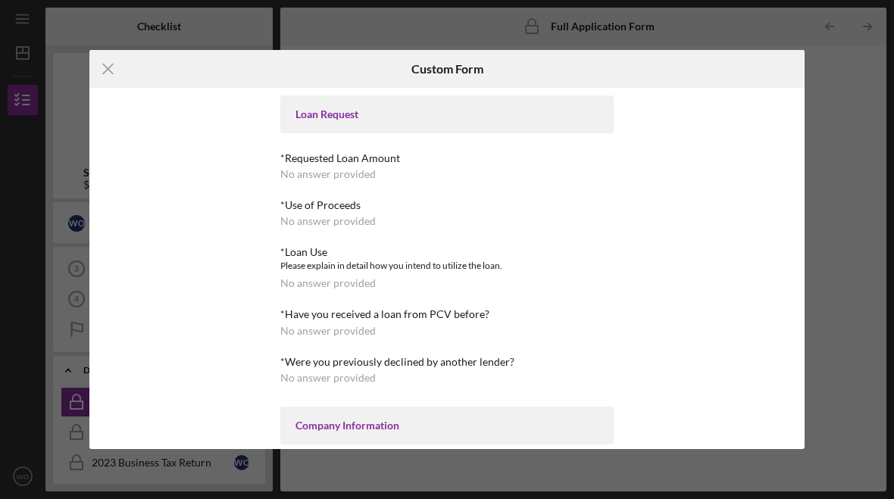
click at [429, 107] on div "Loan Request" at bounding box center [446, 114] width 333 height 38
click at [385, 161] on div "*Requested Loan Amount" at bounding box center [446, 158] width 333 height 12
click at [112, 69] on icon "Icon/Menu Close" at bounding box center [108, 69] width 38 height 38
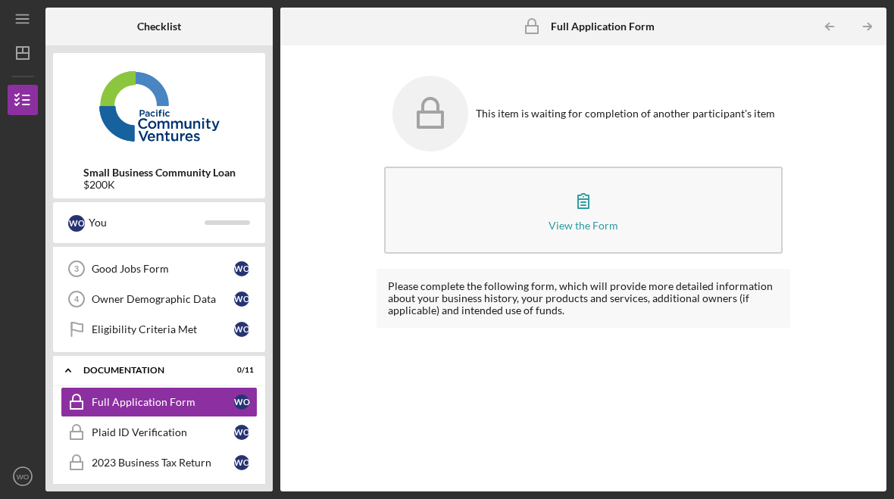
click at [198, 396] on div "Full Application Form" at bounding box center [163, 402] width 142 height 12
click at [620, 214] on button "View the Form Form" at bounding box center [583, 210] width 398 height 87
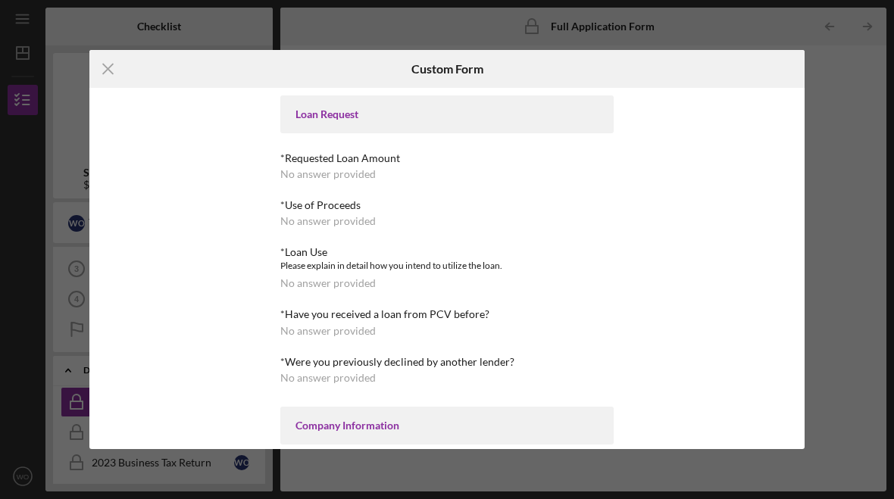
click at [352, 217] on div "No answer provided" at bounding box center [327, 221] width 95 height 12
click at [422, 420] on div "Company Information" at bounding box center [446, 426] width 303 height 12
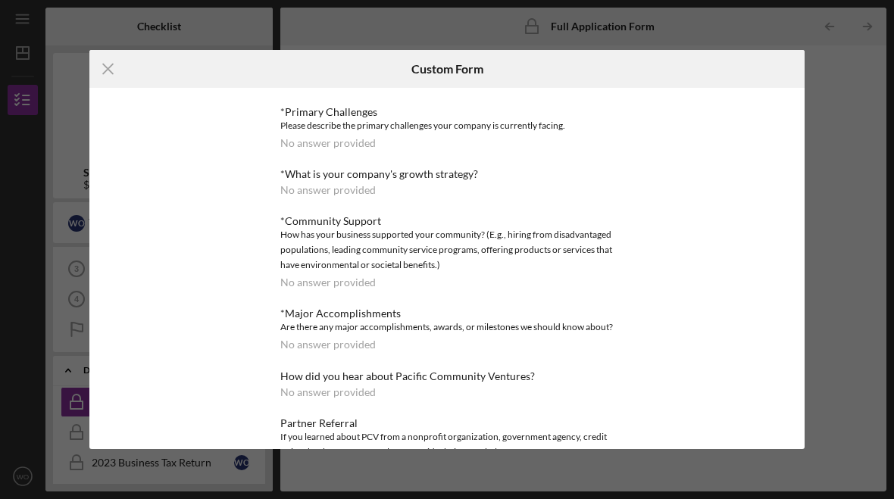
scroll to position [625, 0]
click at [423, 178] on div "*What is your company's growth strategy? No answer provided" at bounding box center [446, 181] width 333 height 28
click at [105, 70] on icon "Icon/Menu Close" at bounding box center [108, 69] width 38 height 38
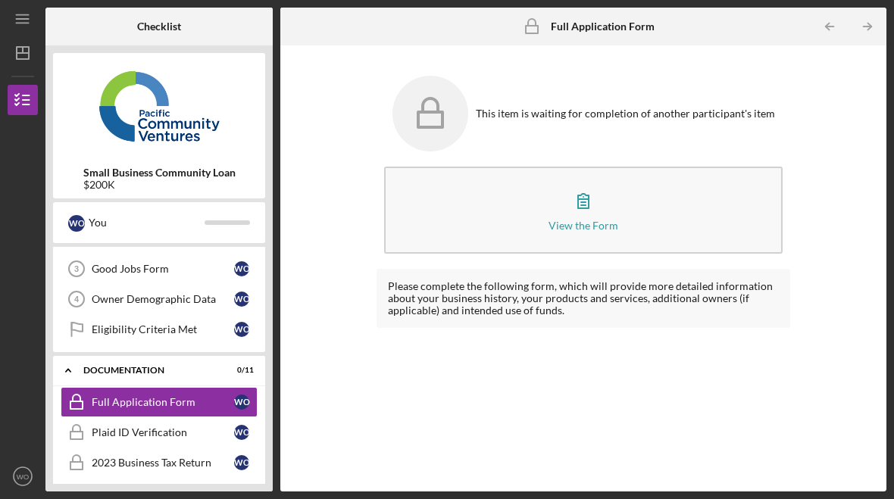
click at [169, 333] on div "Eligibility Criteria Met" at bounding box center [163, 329] width 142 height 12
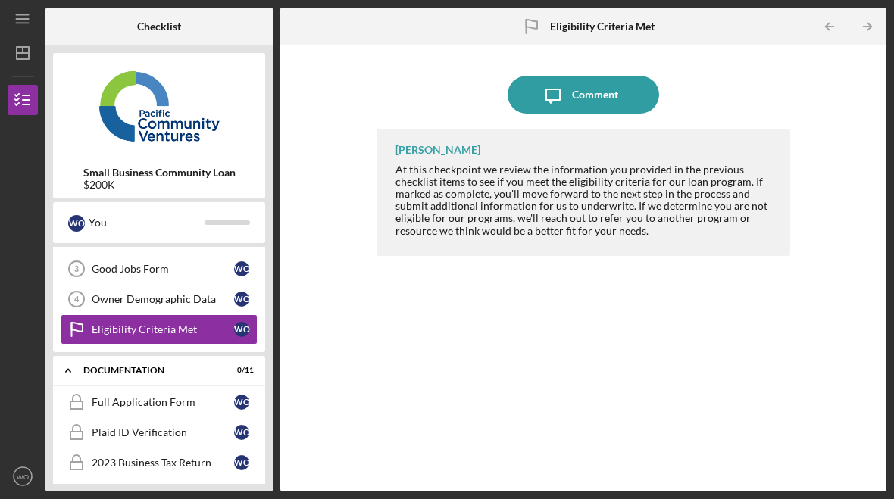
click at [629, 197] on div "At this checkpoint we review the information you provided in the previous check…" at bounding box center [584, 200] width 379 height 73
click at [579, 189] on div "At this checkpoint we review the information you provided in the previous check…" at bounding box center [584, 200] width 379 height 73
click at [592, 89] on div "Comment" at bounding box center [595, 95] width 46 height 38
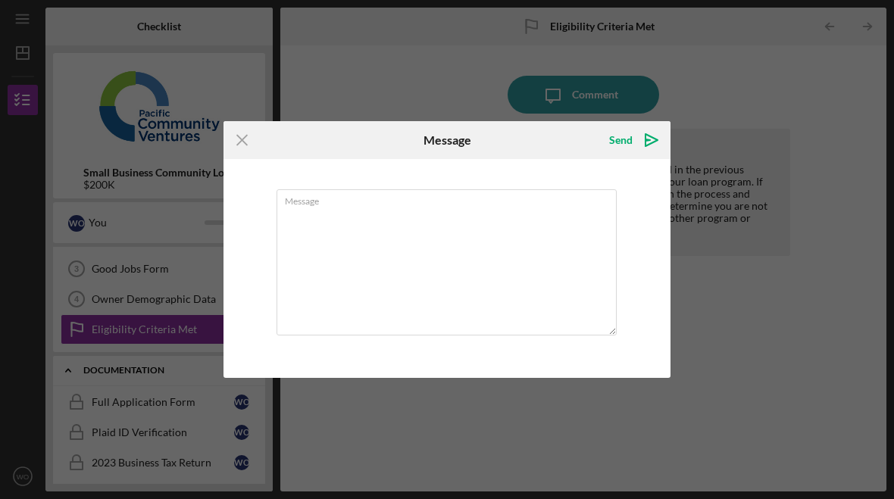
click at [236, 137] on icon "Icon/Menu Close" at bounding box center [242, 140] width 38 height 38
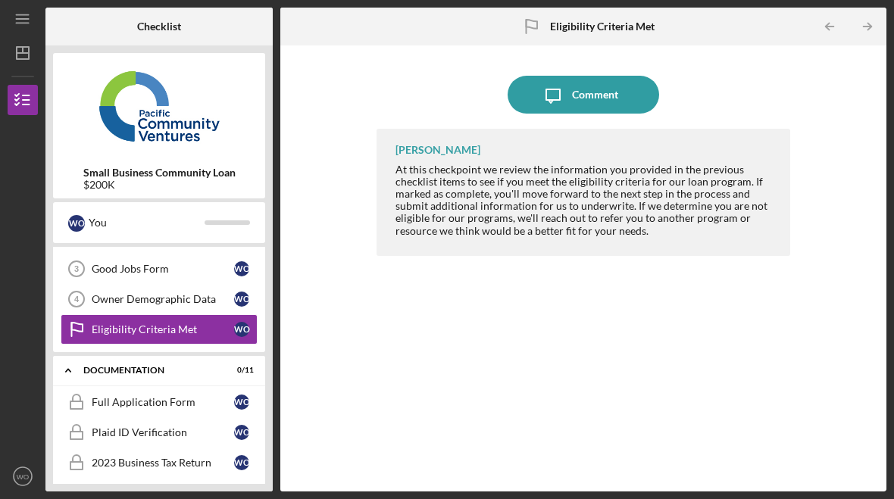
click at [194, 295] on div "Owner Demographic Data" at bounding box center [163, 299] width 142 height 12
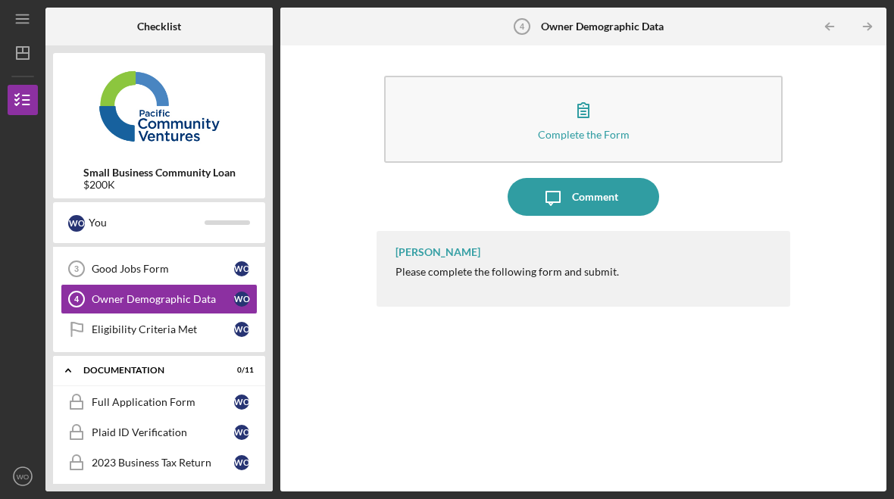
click at [635, 111] on button "Complete the Form Form" at bounding box center [583, 119] width 398 height 87
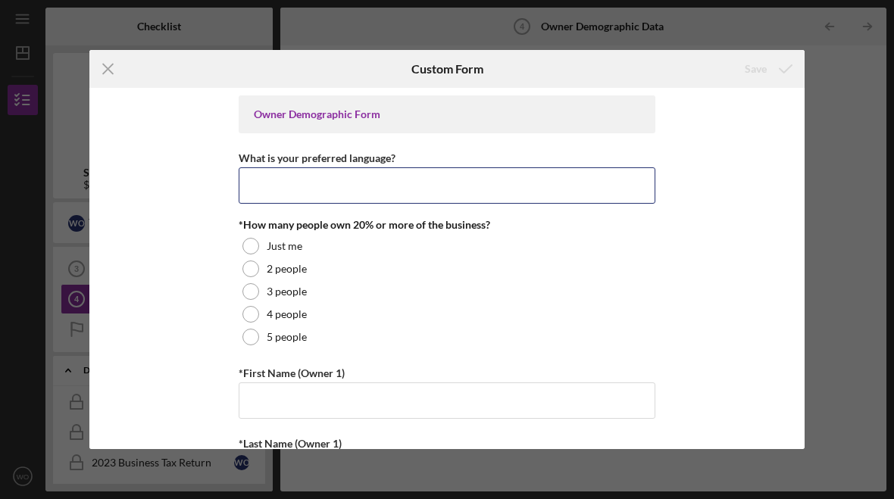
click at [423, 189] on input "What is your preferred language?" at bounding box center [447, 185] width 417 height 36
type input "English"
click at [253, 244] on div at bounding box center [250, 246] width 17 height 17
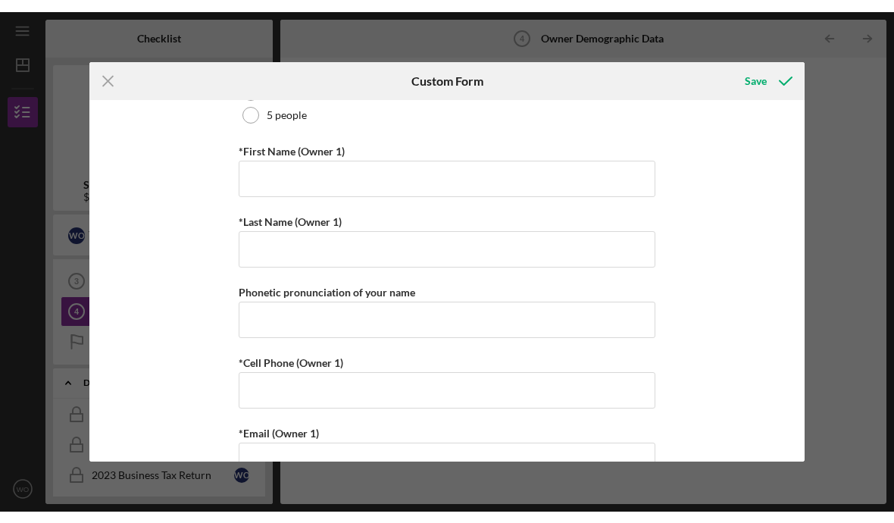
scroll to position [198, 0]
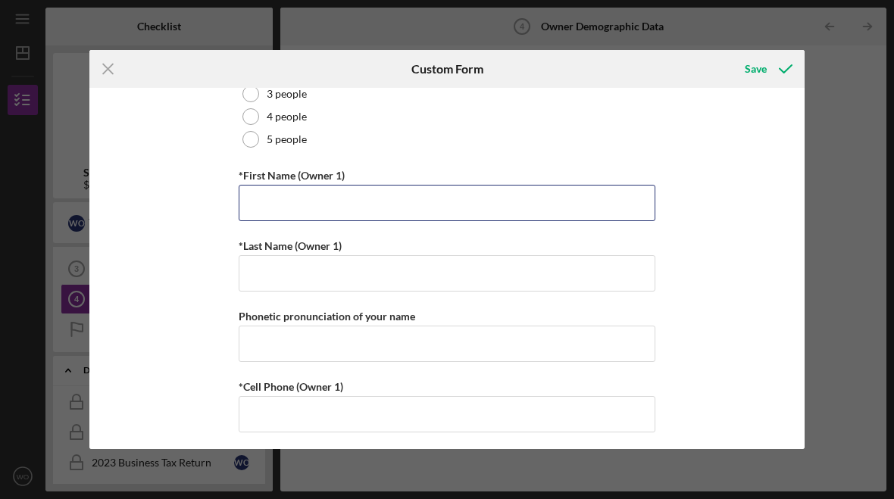
click at [389, 187] on input "*First Name (Owner 1)" at bounding box center [447, 203] width 417 height 36
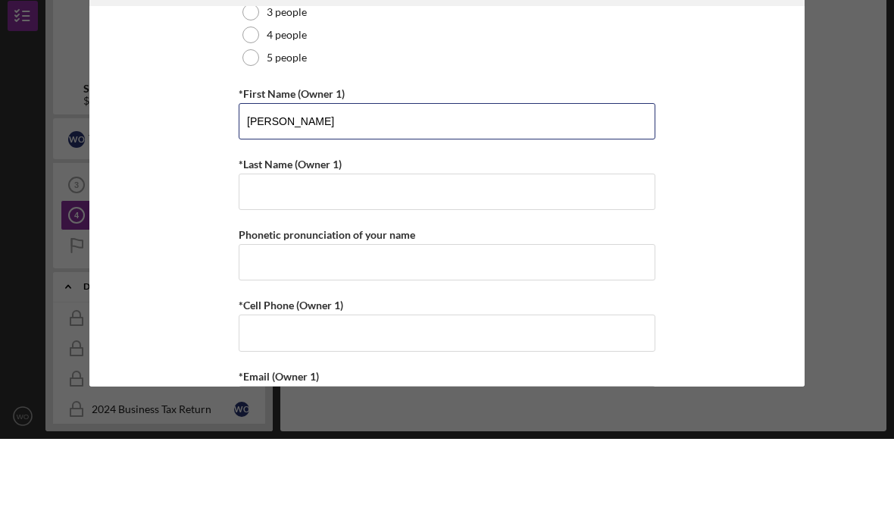
type input "[PERSON_NAME]"
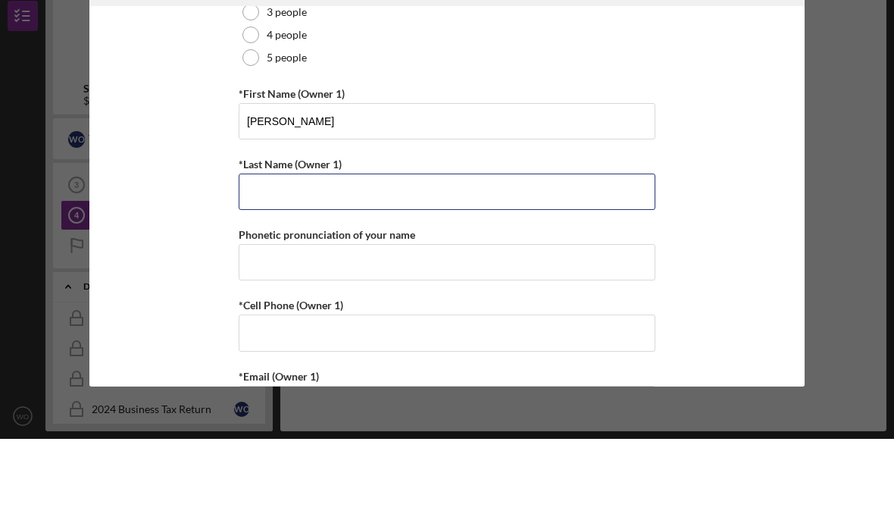
click at [325, 258] on input "*Last Name (Owner 1)" at bounding box center [447, 276] width 417 height 36
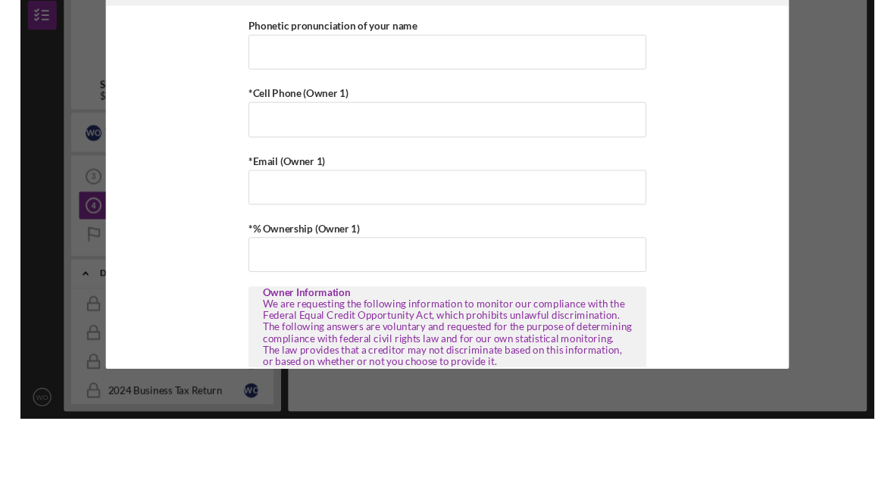
scroll to position [197, 0]
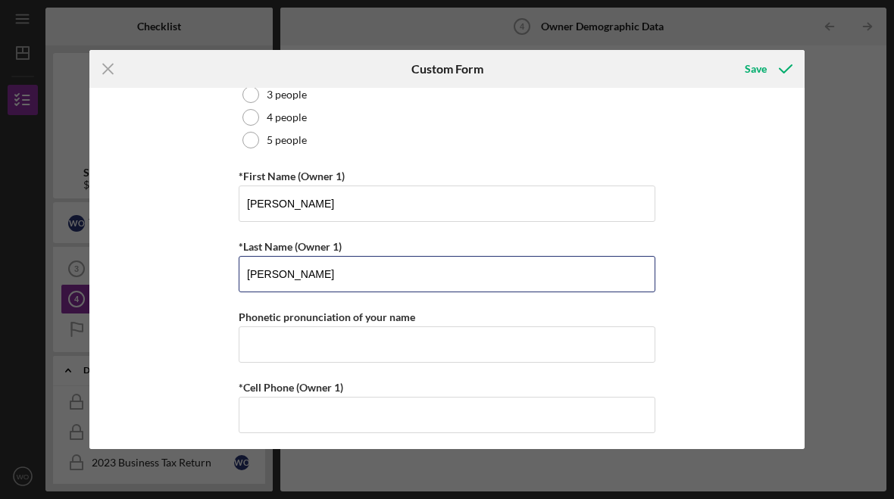
type input "[PERSON_NAME]"
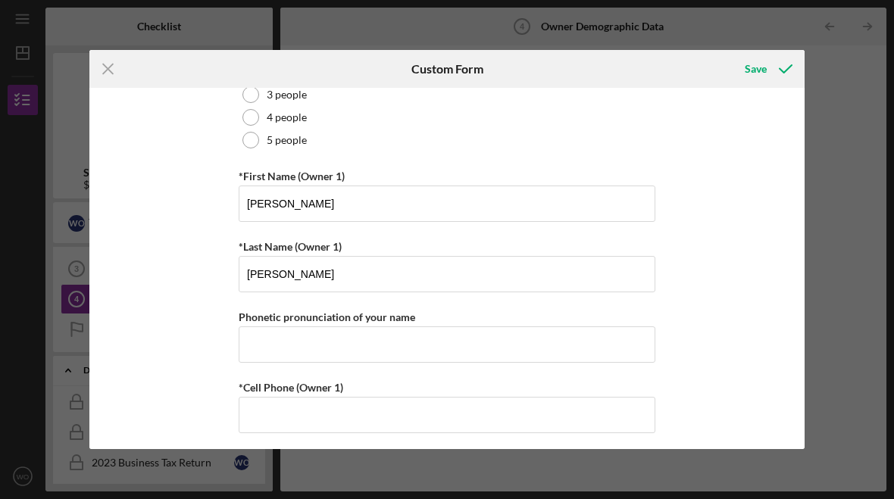
click at [319, 394] on label "*Cell Phone (Owner 1)" at bounding box center [291, 387] width 105 height 13
click at [319, 399] on input "*Cell Phone (Owner 1)" at bounding box center [447, 415] width 417 height 36
type input "8185545423"
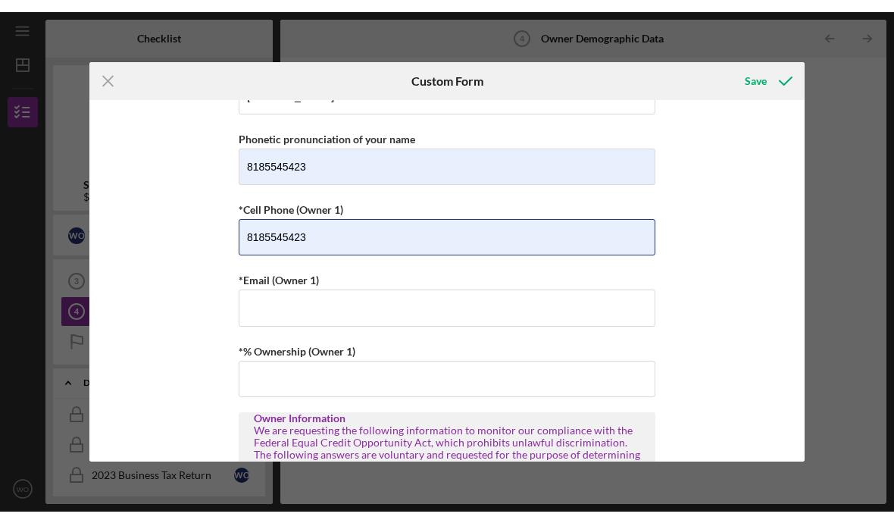
scroll to position [395, 0]
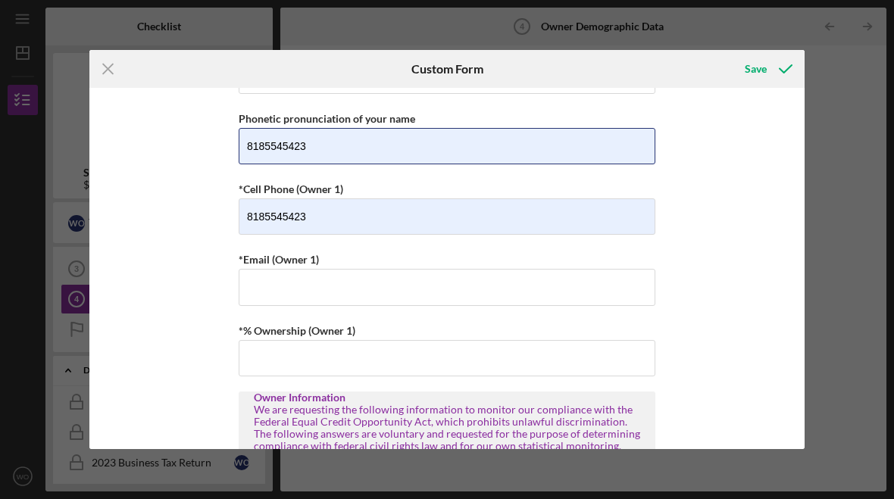
click at [339, 148] on input "8185545423" at bounding box center [447, 146] width 417 height 36
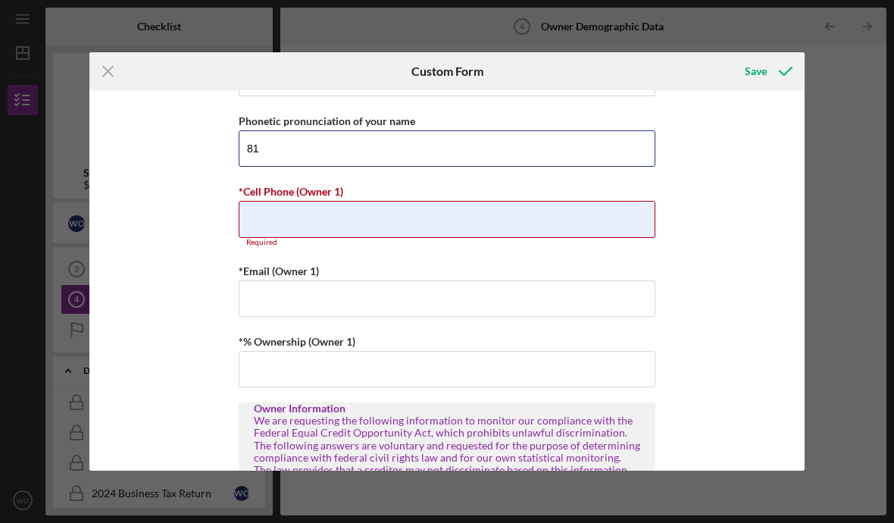
type input "8"
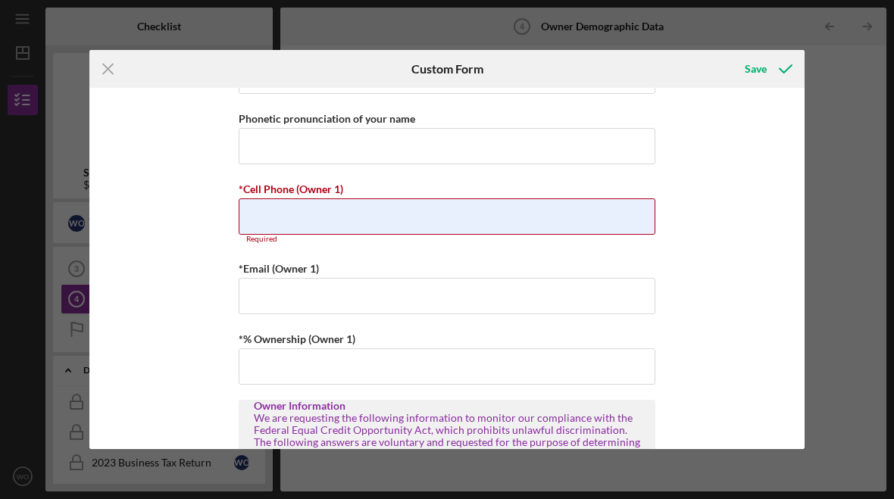
click at [302, 226] on input "*Cell Phone (Owner 1)" at bounding box center [447, 216] width 417 height 36
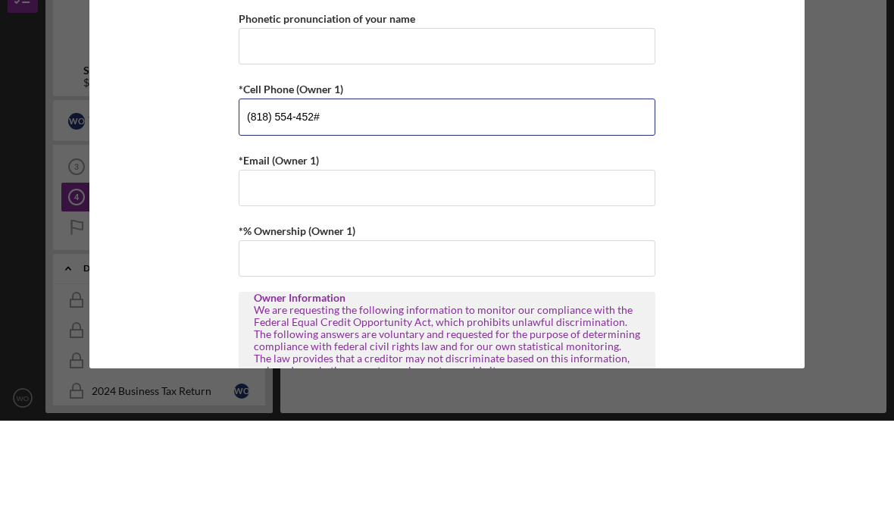
type input "[PHONE_NUMBER]"
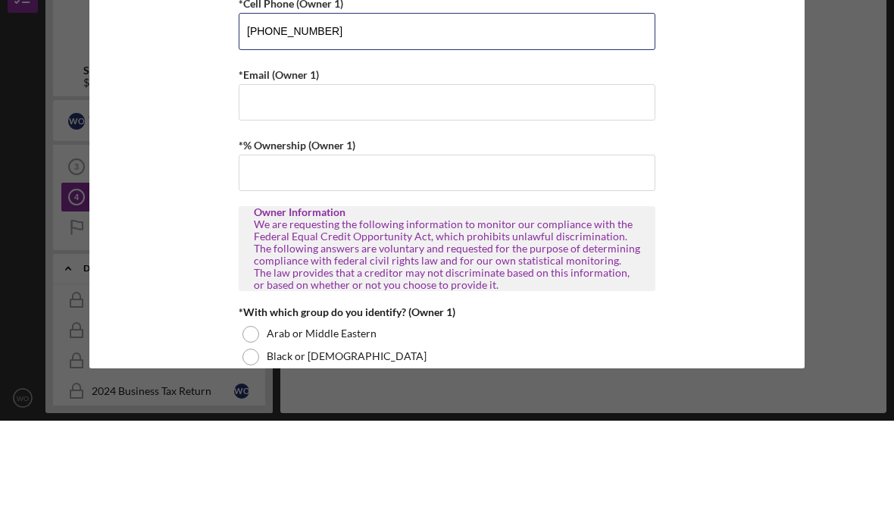
scroll to position [486, 0]
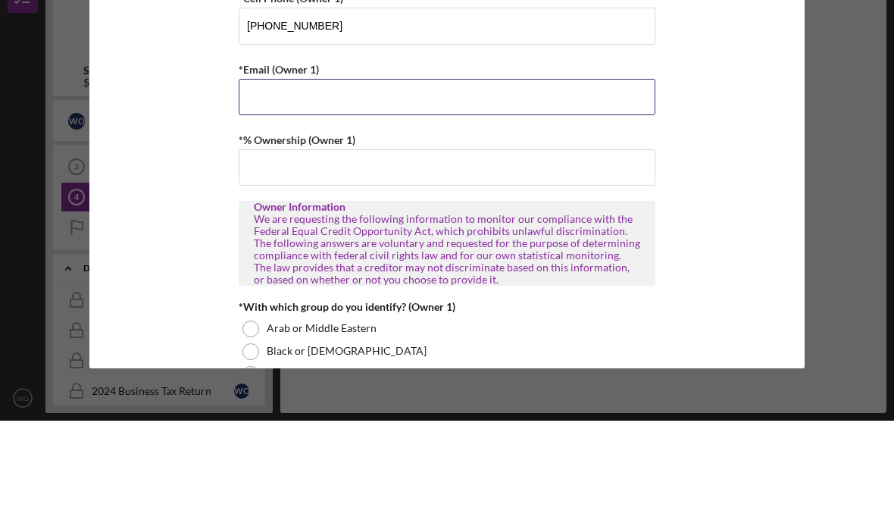
click at [355, 181] on input "*Email (Owner 1)" at bounding box center [447, 199] width 417 height 36
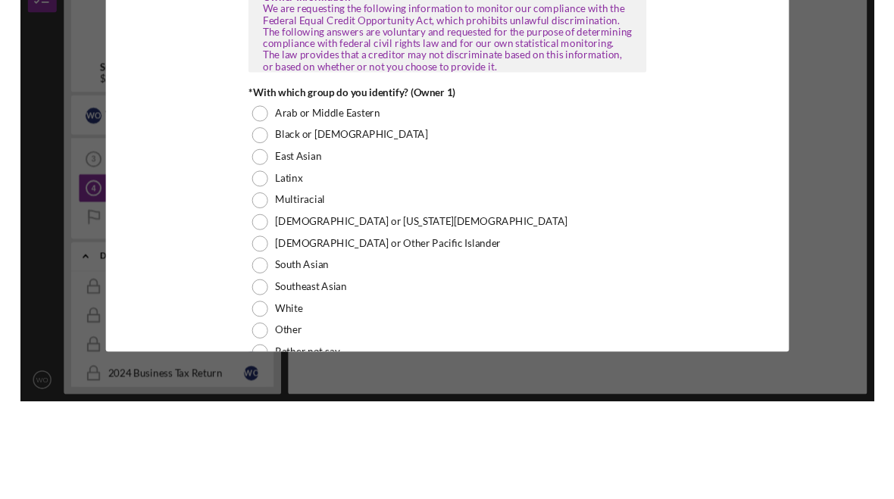
scroll to position [697, 0]
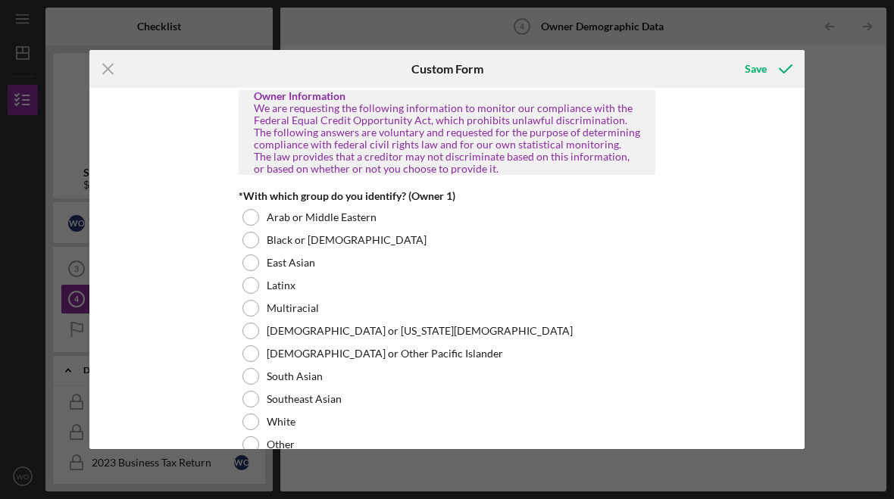
type input "[EMAIL_ADDRESS][DOMAIN_NAME]"
click at [253, 248] on div at bounding box center [250, 240] width 17 height 17
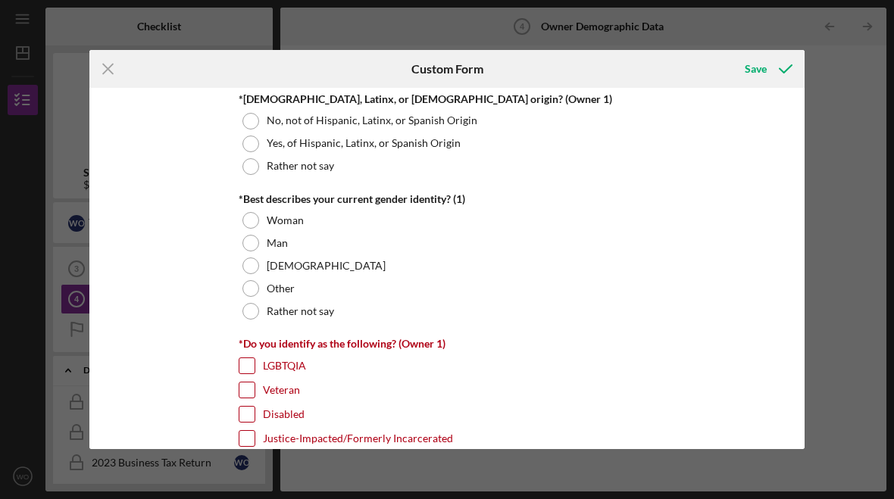
scroll to position [1099, 0]
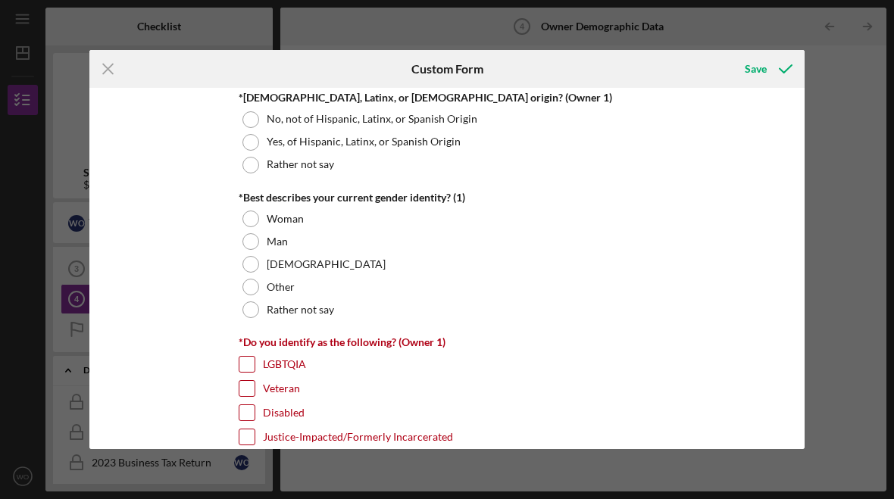
click at [261, 223] on div "Woman" at bounding box center [447, 219] width 417 height 23
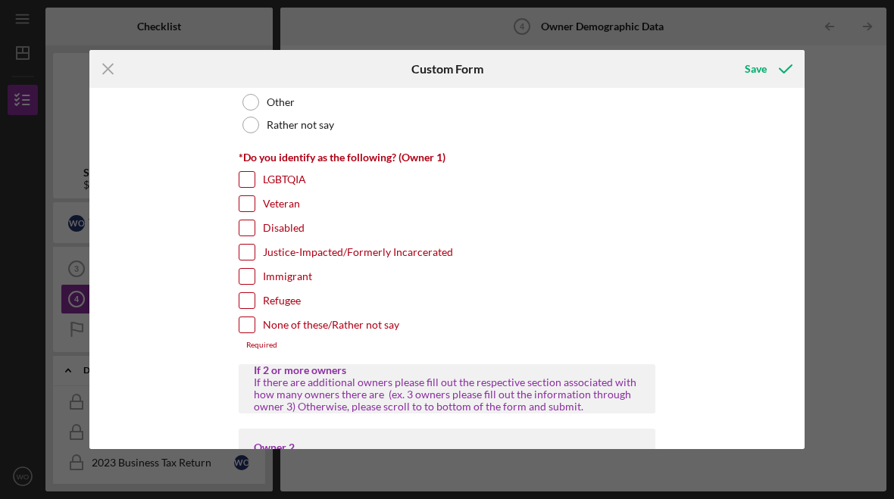
scroll to position [1285, 0]
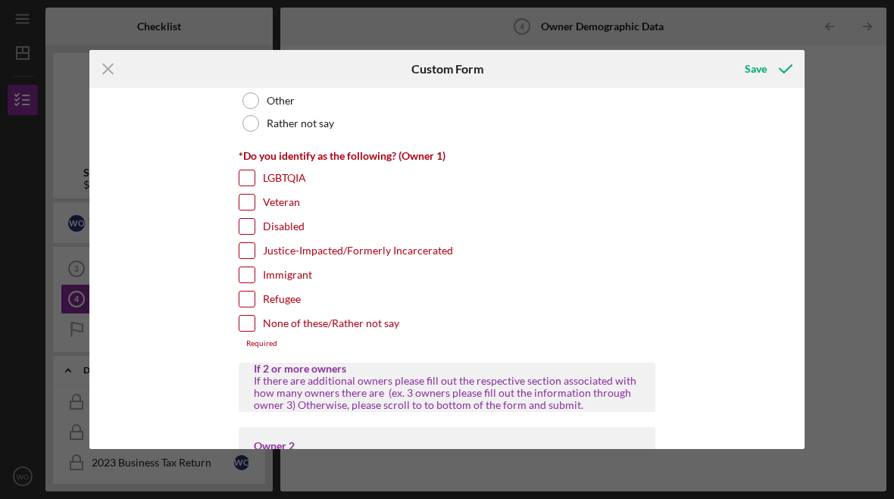
click at [248, 331] on input "None of these/Rather not say" at bounding box center [246, 323] width 15 height 15
checkbox input "true"
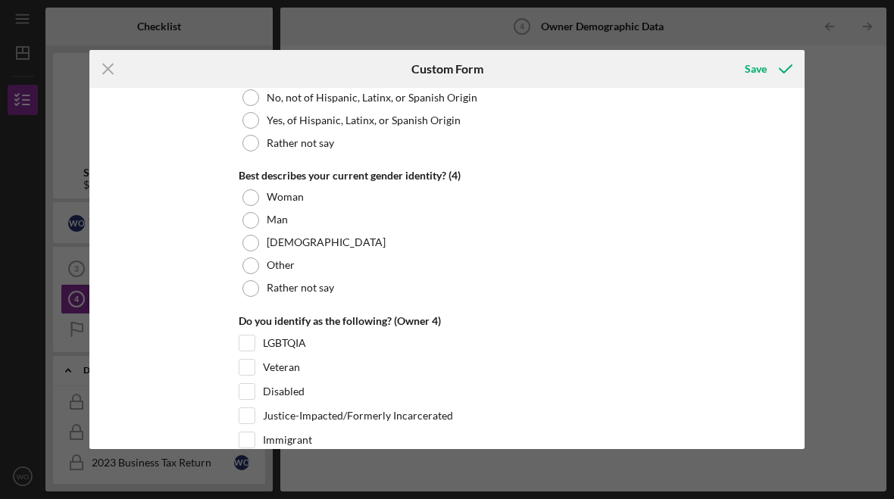
scroll to position [4683, 0]
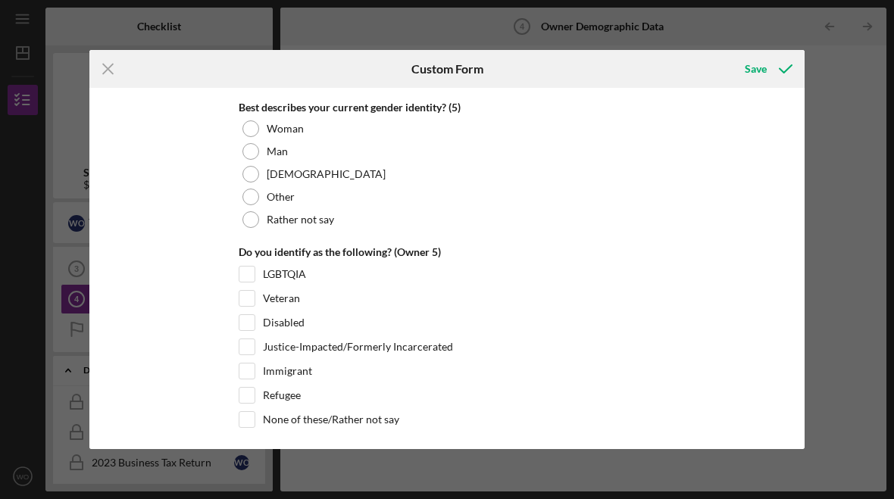
click at [757, 56] on div "Save" at bounding box center [756, 69] width 22 height 30
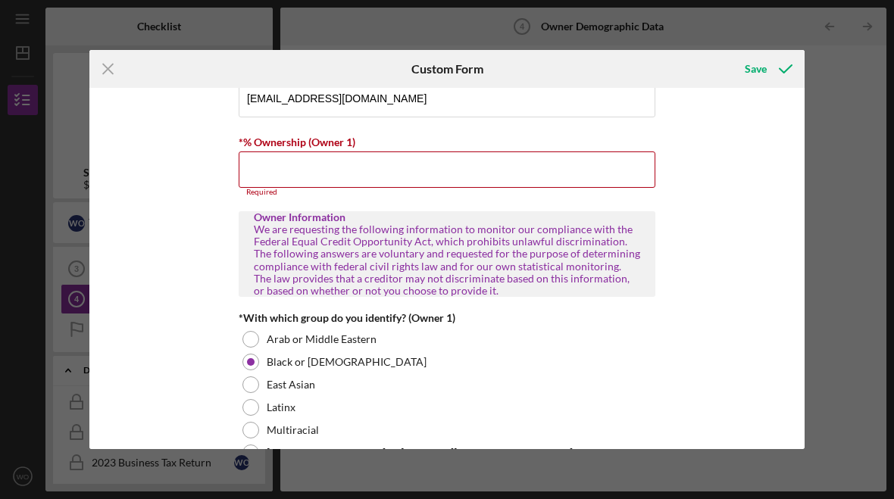
scroll to position [582, 0]
click at [358, 173] on input "*% Ownership (Owner 1)" at bounding box center [447, 171] width 417 height 36
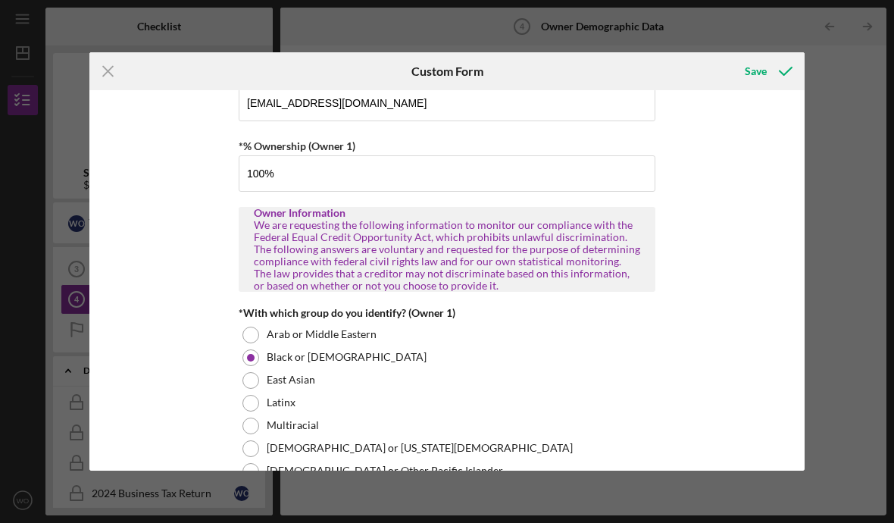
type input "100.00000%"
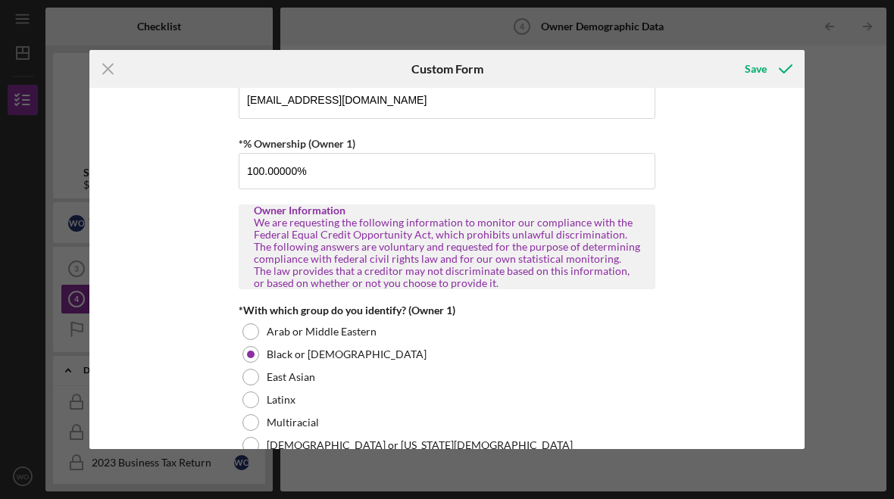
click at [765, 55] on div "Save" at bounding box center [756, 69] width 22 height 30
click at [749, 68] on div "Save" at bounding box center [756, 69] width 22 height 30
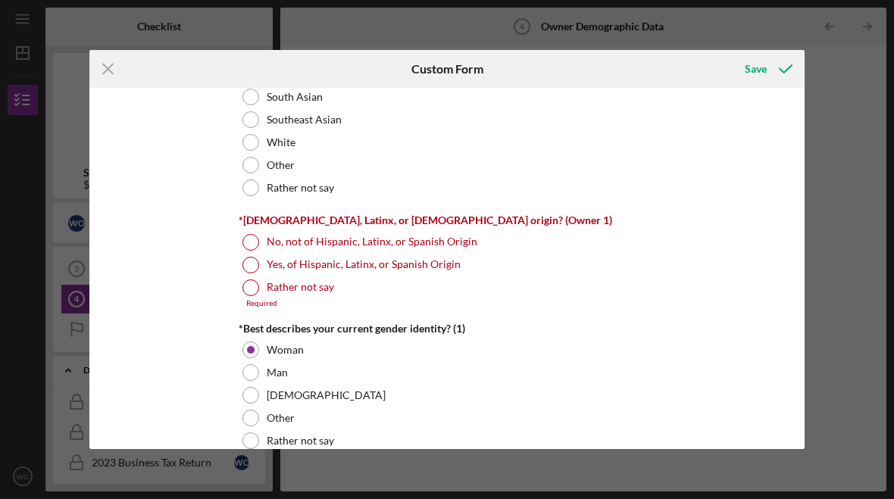
scroll to position [976, 0]
click at [266, 251] on div "No, not of Hispanic, Latinx, or Spanish Origin" at bounding box center [447, 242] width 417 height 23
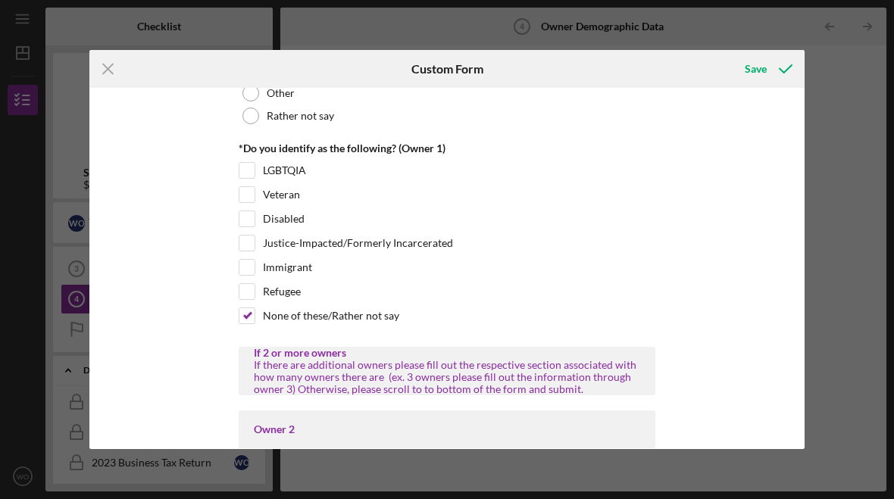
click at [760, 75] on div "Save" at bounding box center [756, 69] width 22 height 30
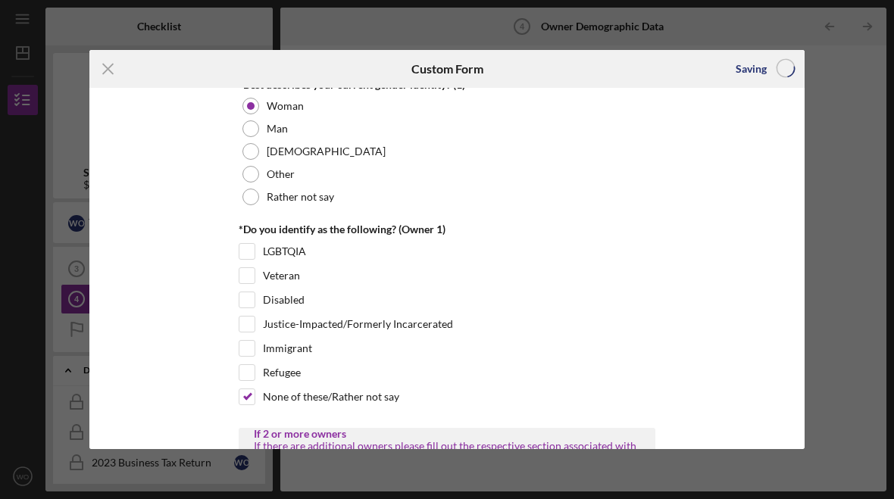
scroll to position [1211, 0]
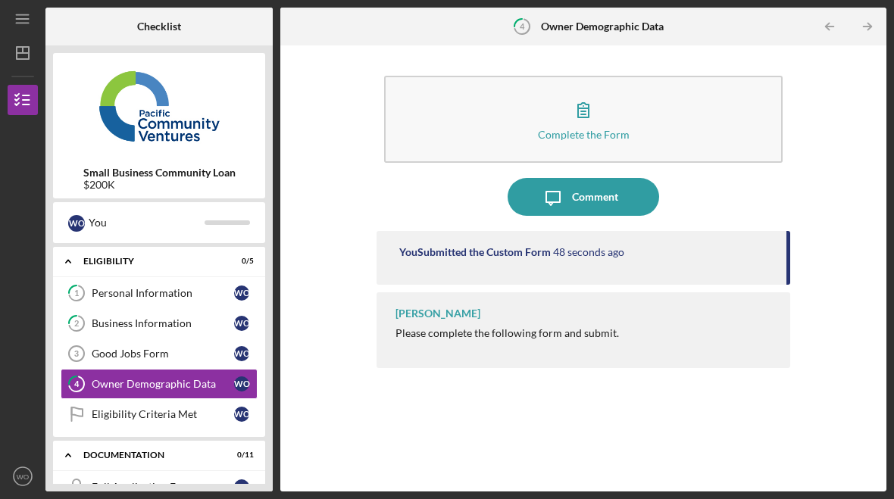
click at [624, 99] on button "Complete the Form Form" at bounding box center [583, 119] width 398 height 87
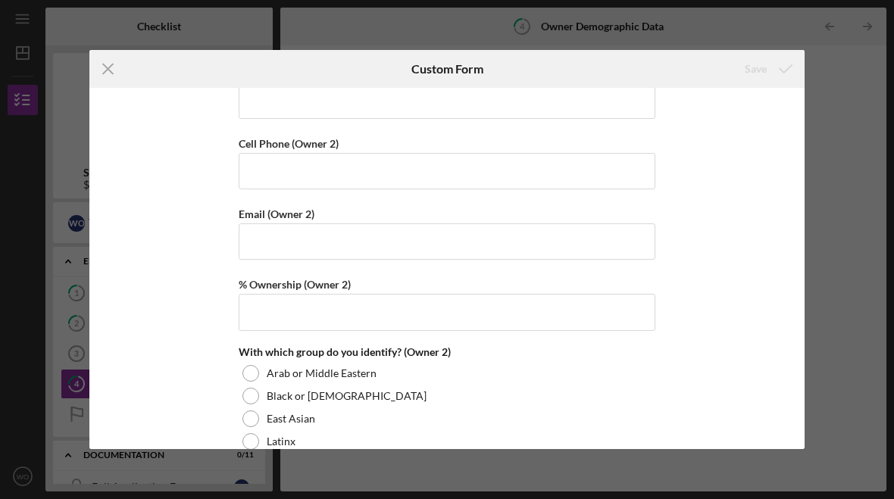
scroll to position [1813, 0]
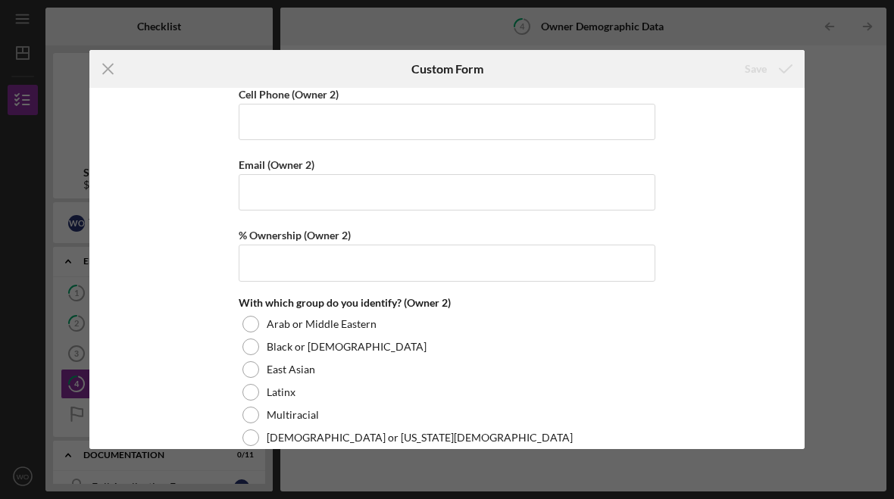
click at [113, 61] on icon "Icon/Menu Close" at bounding box center [108, 69] width 38 height 38
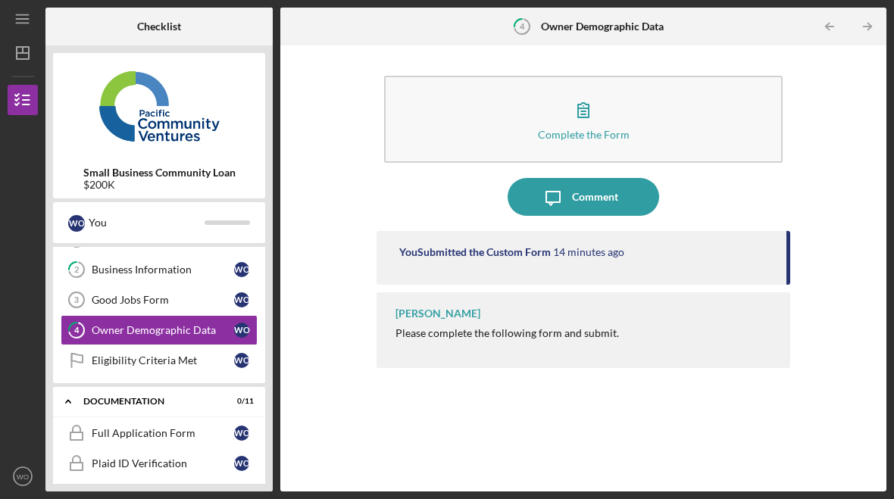
scroll to position [55, 0]
click at [168, 352] on link "Eligibility Criteria Met Eligibility Criteria Met W O" at bounding box center [159, 360] width 197 height 30
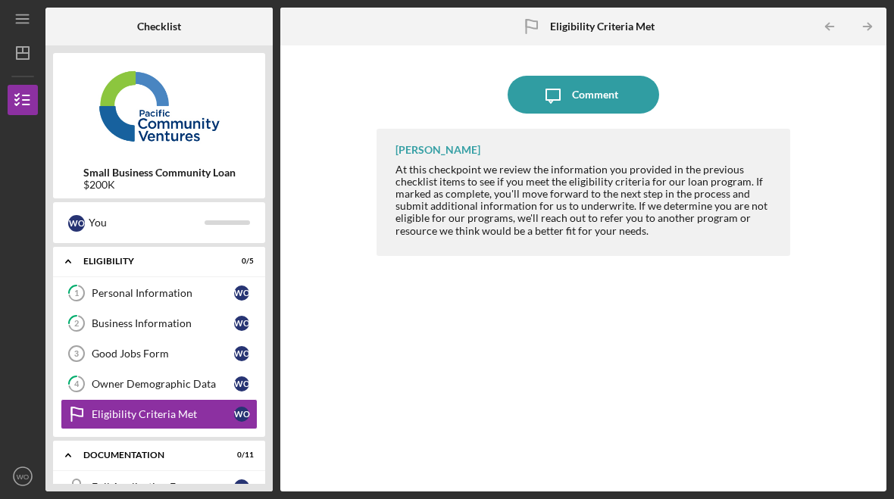
click at [153, 291] on div "Personal Information" at bounding box center [163, 293] width 142 height 12
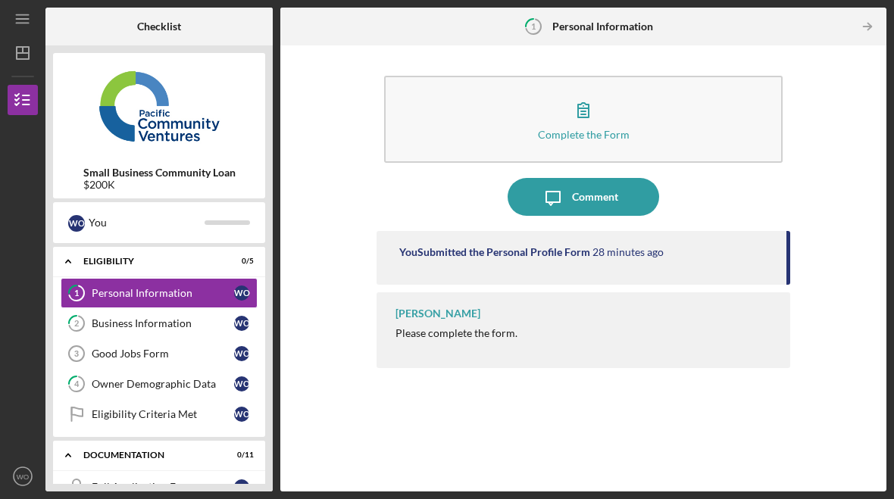
click at [629, 93] on button "Complete the Form Form" at bounding box center [583, 119] width 398 height 87
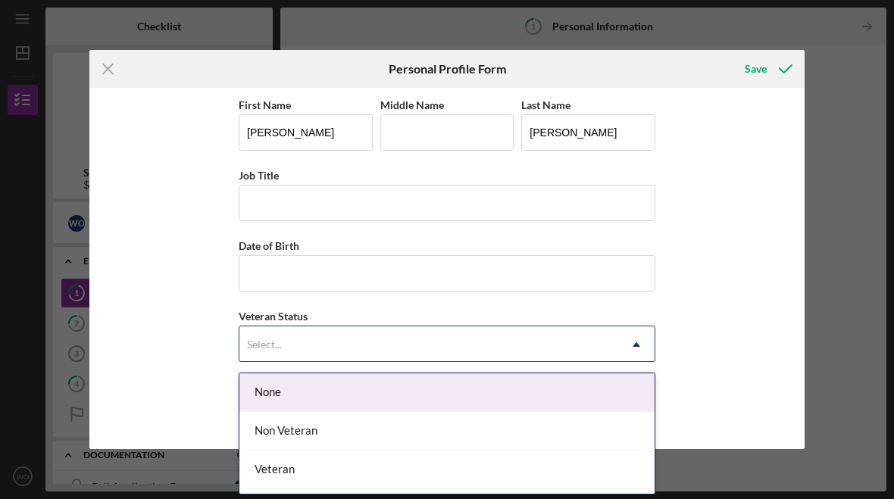
click at [377, 379] on div "None" at bounding box center [446, 392] width 415 height 39
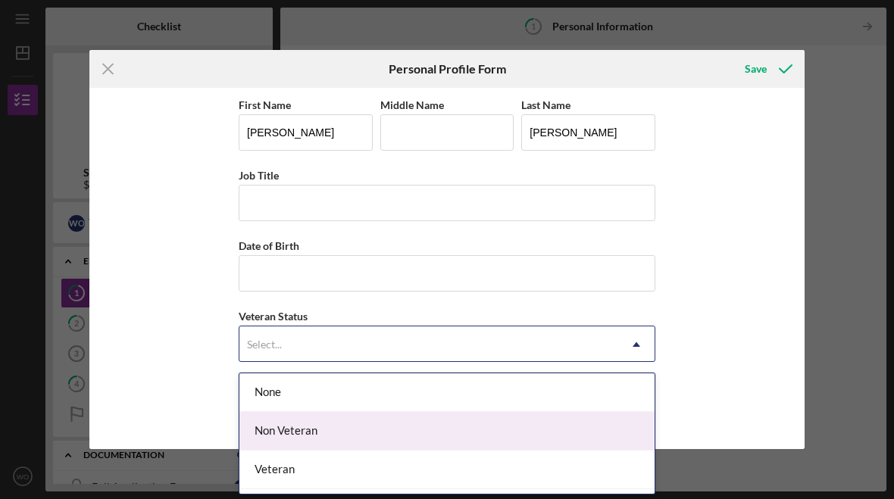
click at [299, 420] on div "Non Veteran" at bounding box center [446, 431] width 415 height 39
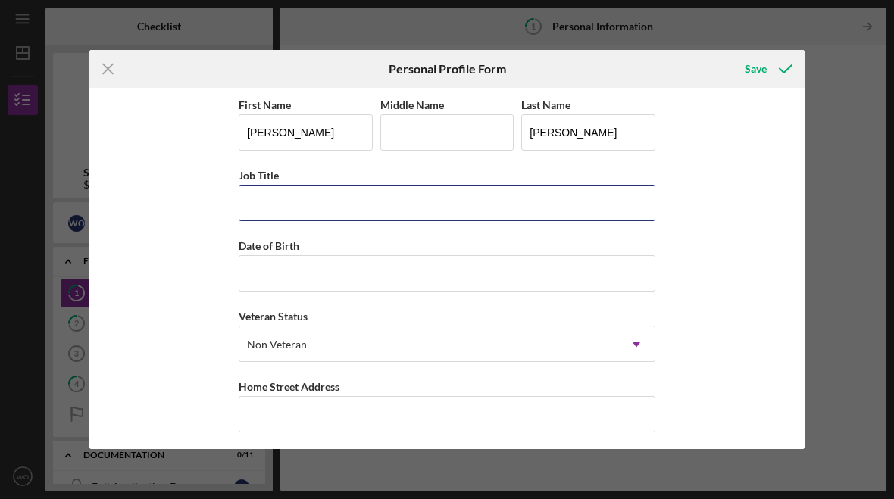
click at [328, 194] on input "Job Title" at bounding box center [447, 203] width 417 height 36
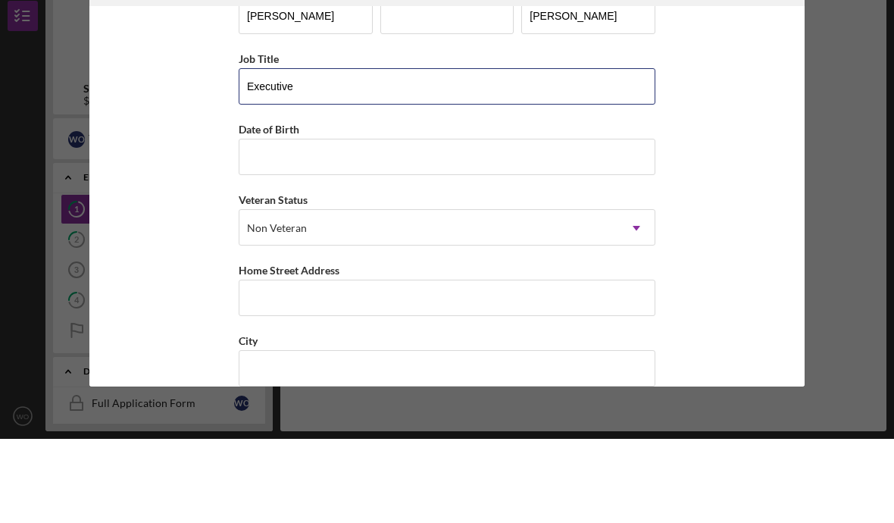
scroll to position [70, 0]
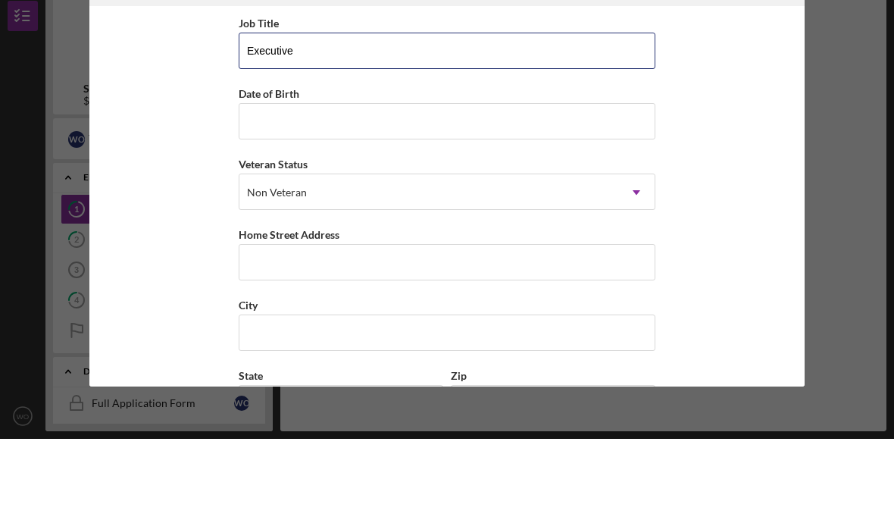
type input "Executive"
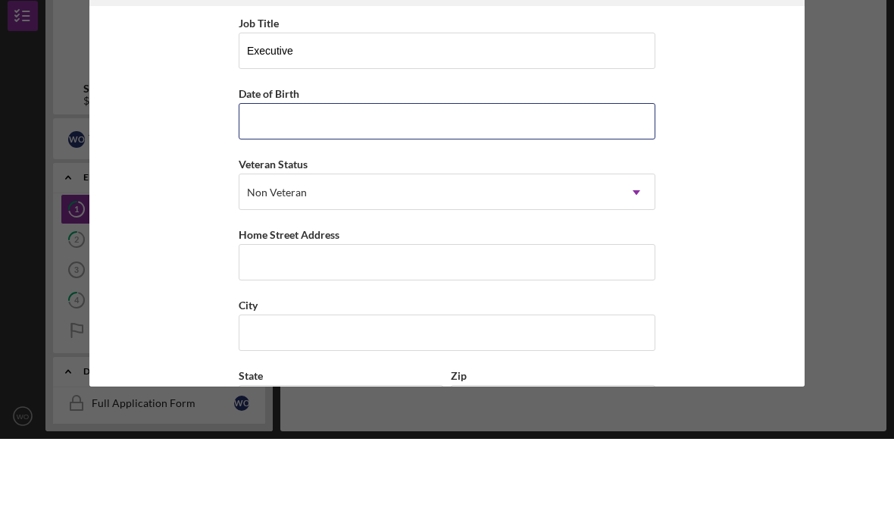
click at [354, 187] on input "Date of Birth" at bounding box center [447, 205] width 417 height 36
type input "[DATE]"
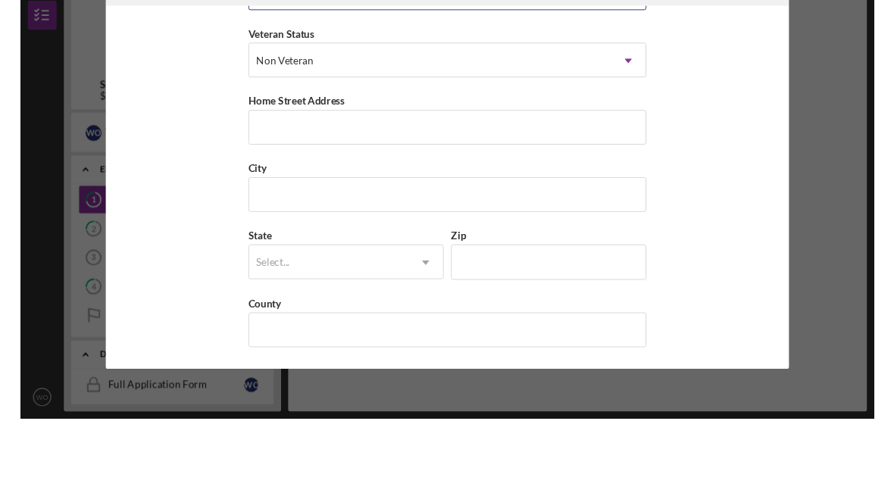
scroll to position [209, 0]
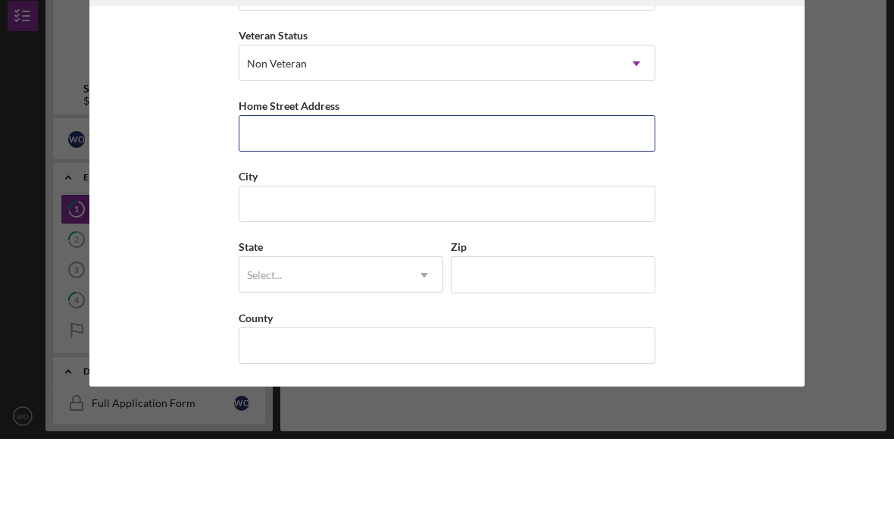
click at [338, 199] on input "Home Street Address" at bounding box center [447, 217] width 417 height 36
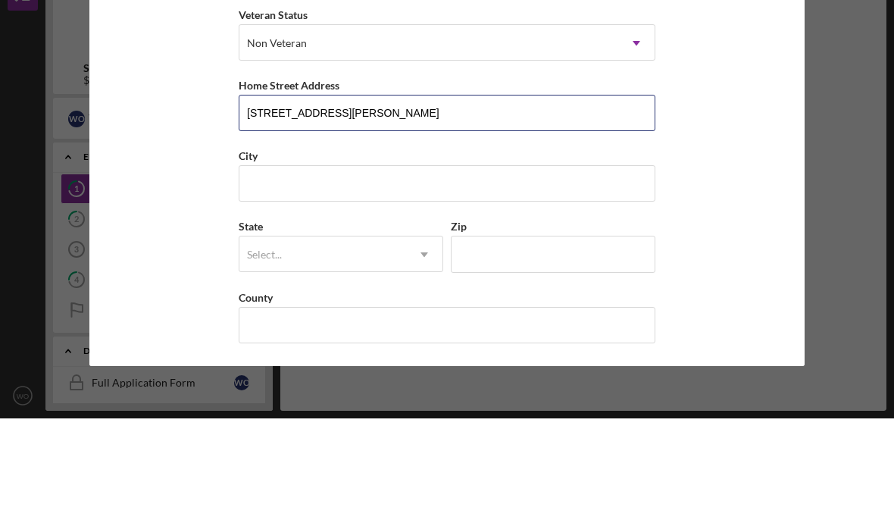
type input "[STREET_ADDRESS][PERSON_NAME]"
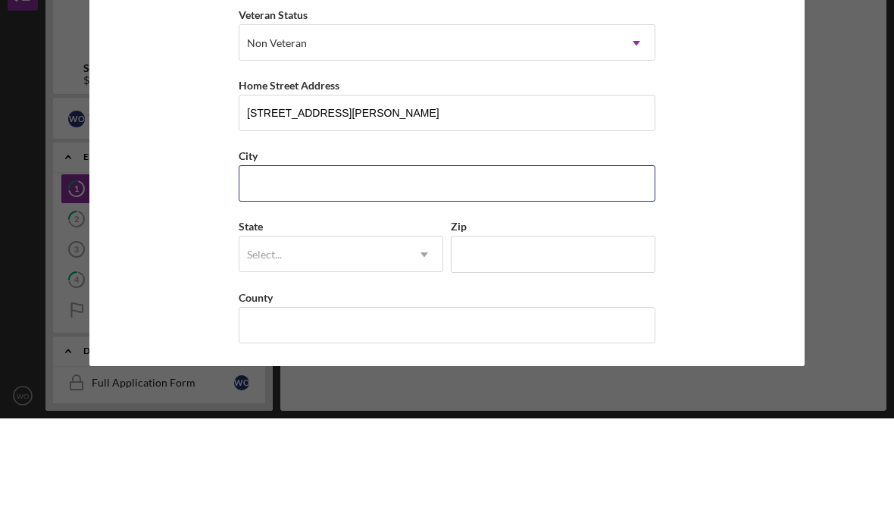
click at [330, 270] on input "City" at bounding box center [447, 288] width 417 height 36
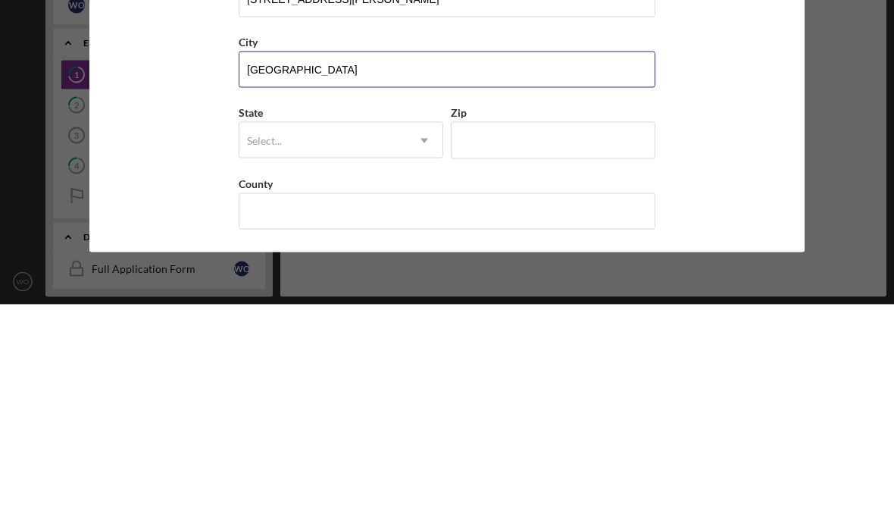
type input "[GEOGRAPHIC_DATA]"
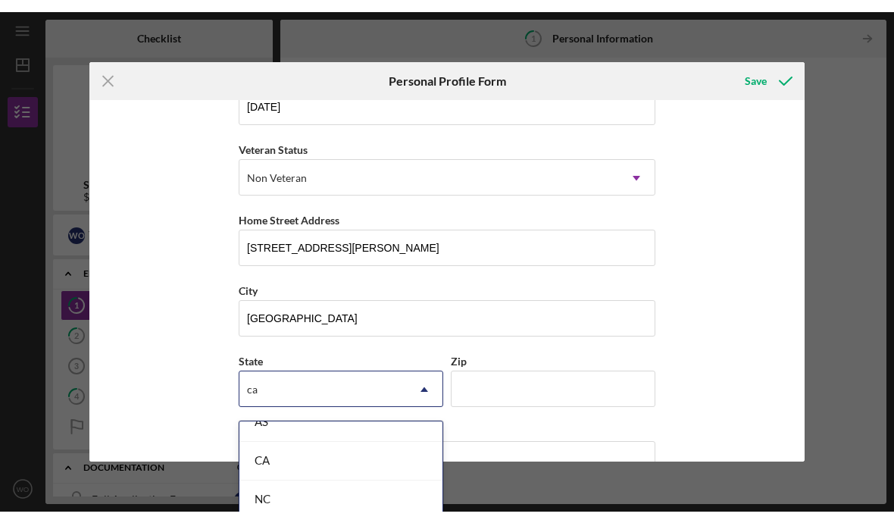
scroll to position [57, 0]
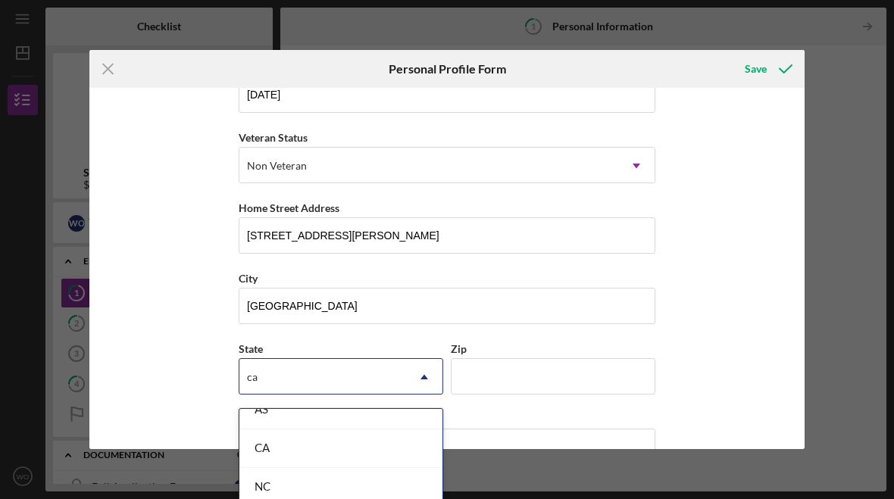
click at [293, 446] on div "CA" at bounding box center [340, 448] width 203 height 39
type input "ca"
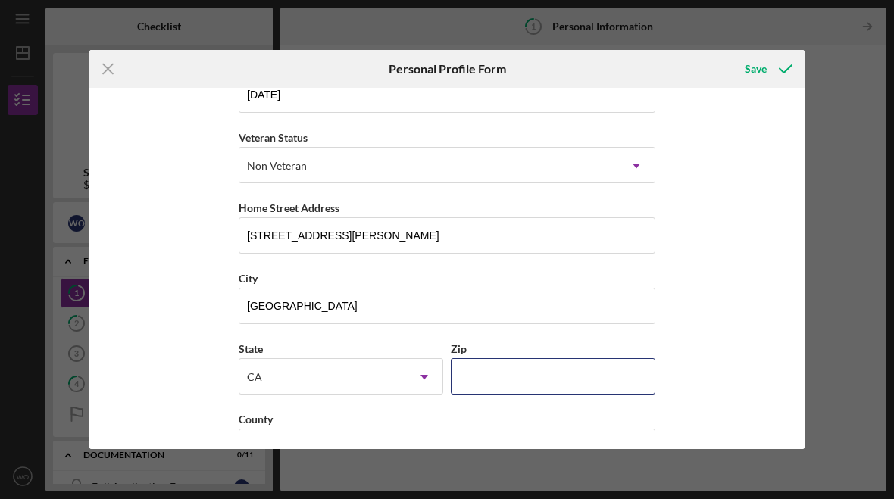
click at [531, 384] on input "Zip" at bounding box center [553, 376] width 205 height 36
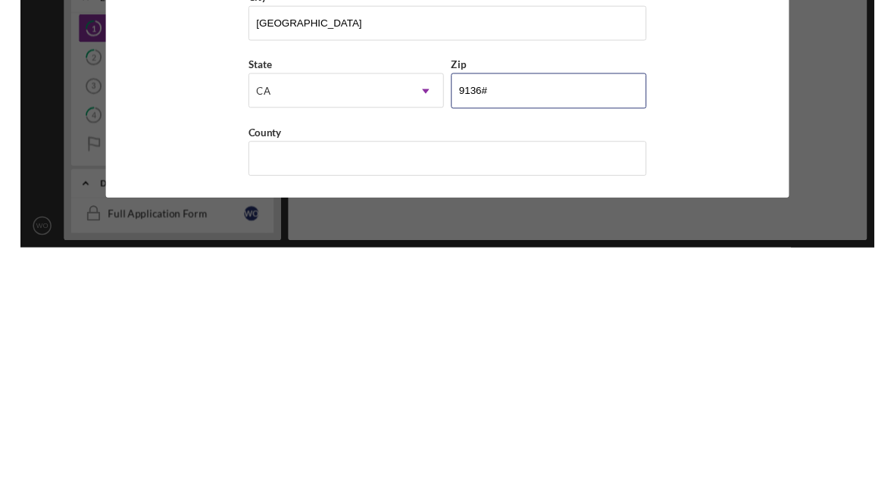
scroll to position [209, 0]
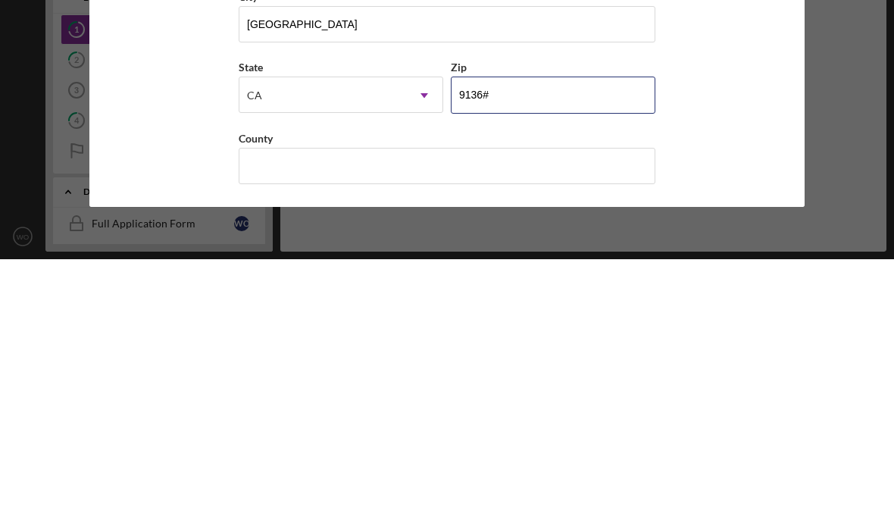
type input "91364"
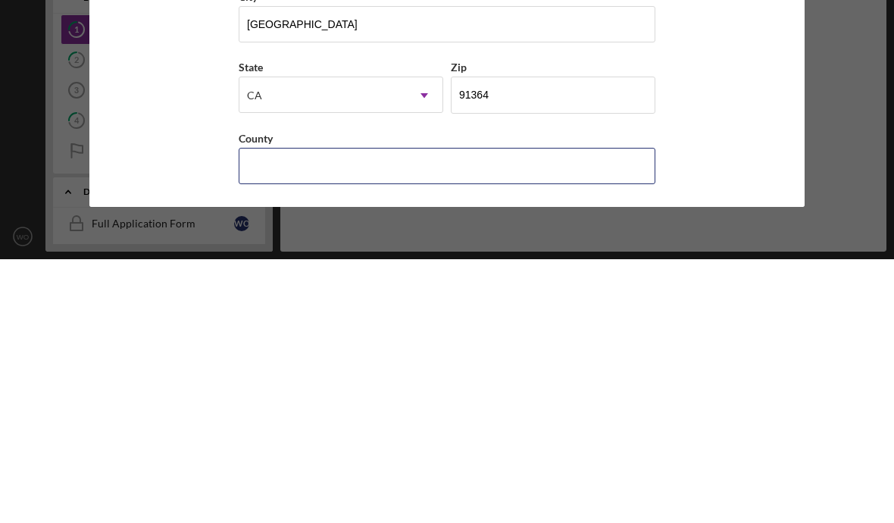
click at [372, 411] on input "County" at bounding box center [447, 429] width 417 height 36
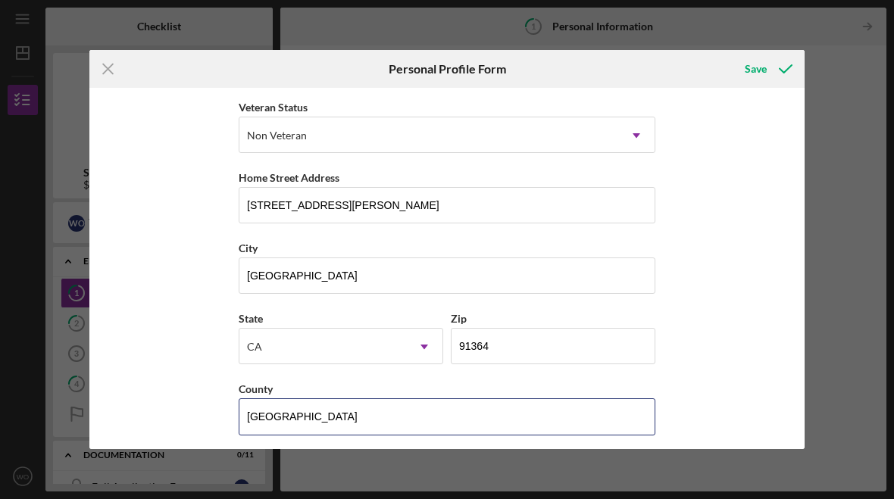
type input "[GEOGRAPHIC_DATA]"
click at [762, 64] on div "Save" at bounding box center [756, 69] width 22 height 30
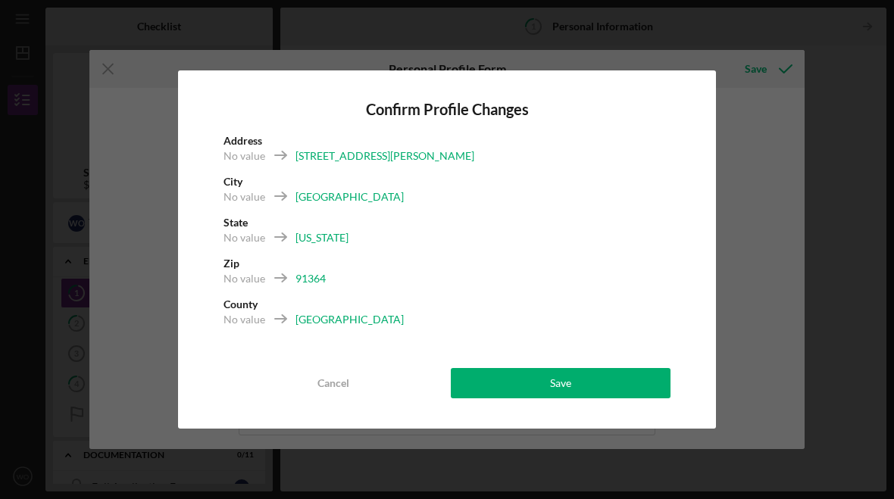
click at [560, 368] on div "Save" at bounding box center [560, 383] width 21 height 30
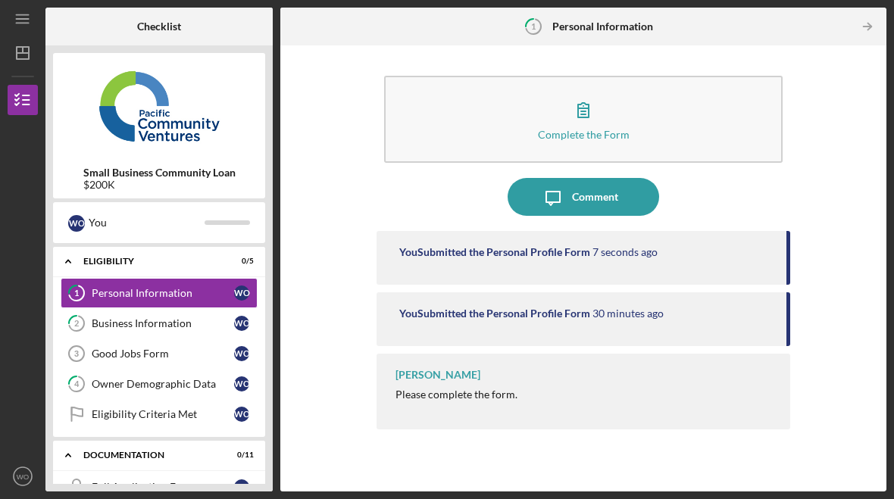
click at [170, 316] on link "2 Business Information W O" at bounding box center [159, 323] width 197 height 30
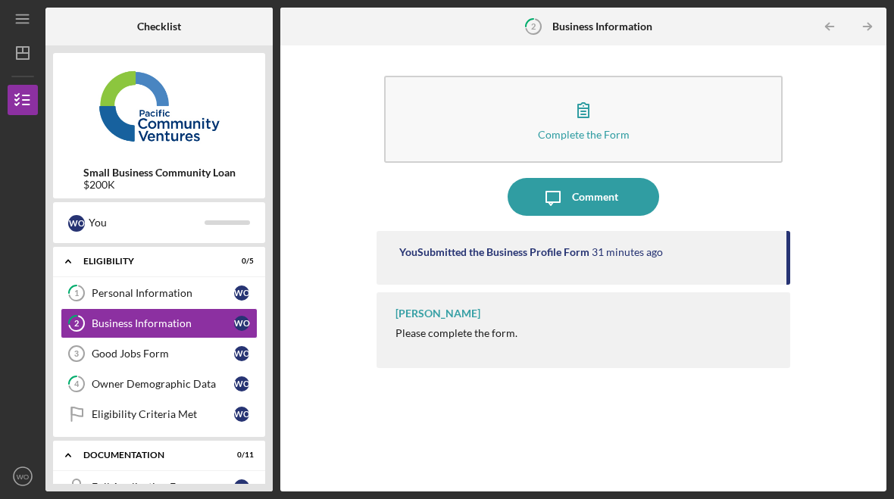
click at [658, 91] on button "Complete the Form Form" at bounding box center [583, 119] width 398 height 87
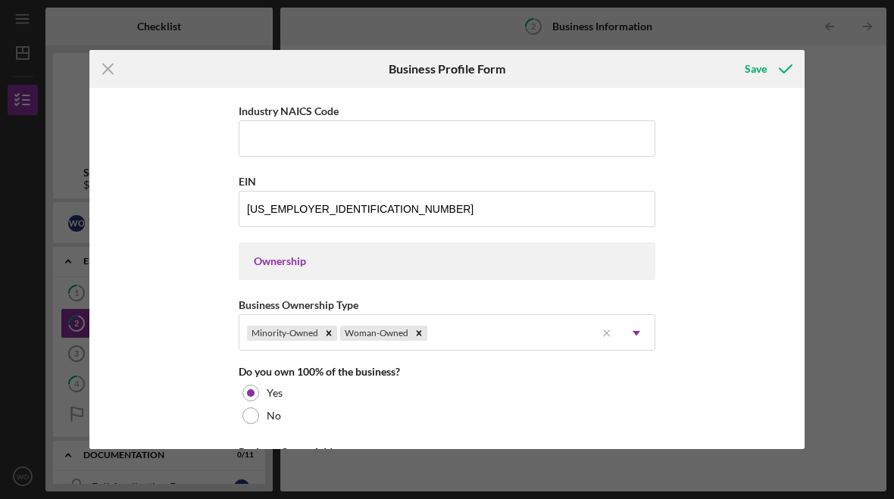
scroll to position [554, 0]
click at [389, 142] on input "Industry NAICS Code" at bounding box center [447, 137] width 417 height 36
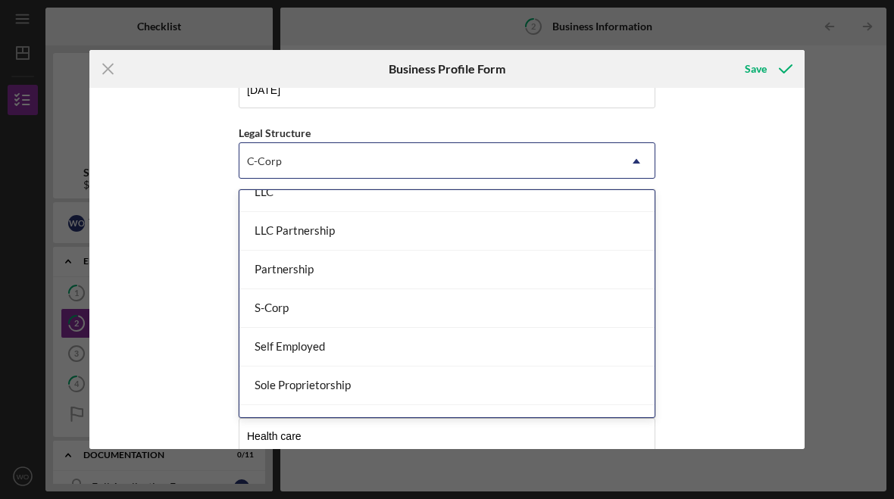
scroll to position [291, 0]
click at [737, 259] on div "Business Name [PERSON_NAME] care inc DBA Business Start Date [DATE] Legal Struc…" at bounding box center [446, 268] width 715 height 361
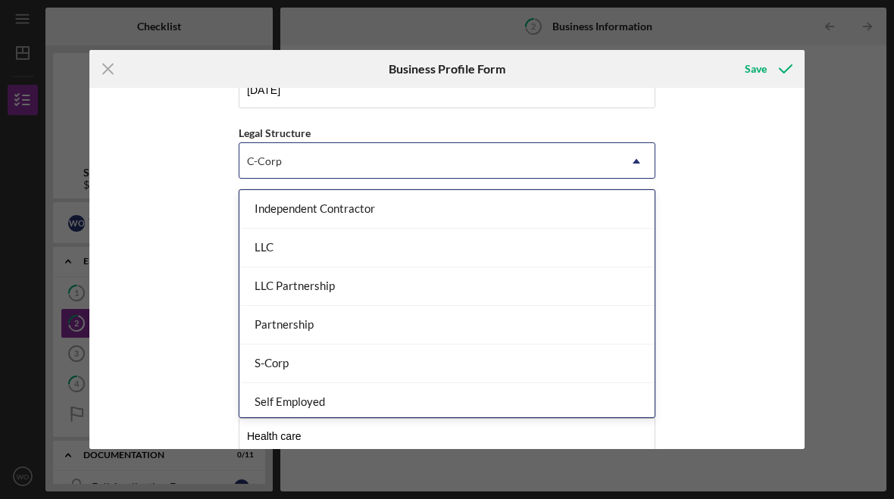
scroll to position [237, 0]
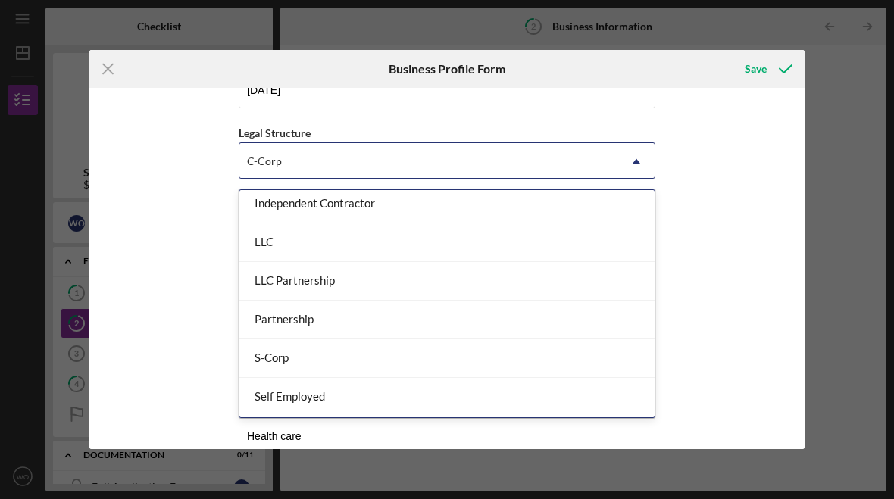
click at [364, 356] on div "S-Corp" at bounding box center [446, 358] width 415 height 39
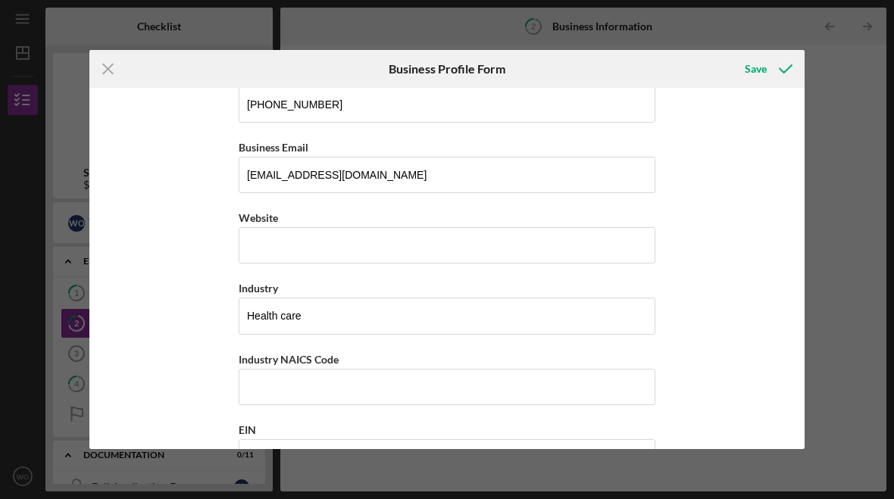
scroll to position [314, 0]
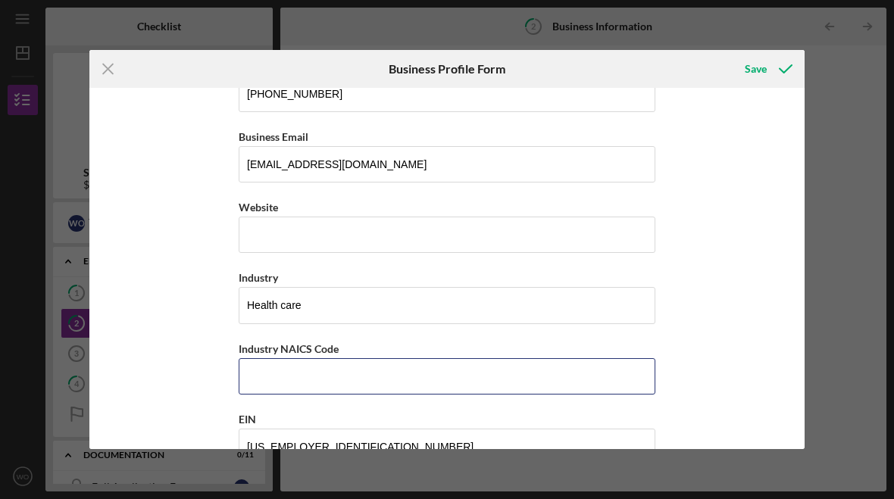
click at [375, 395] on input "Industry NAICS Code" at bounding box center [447, 376] width 417 height 36
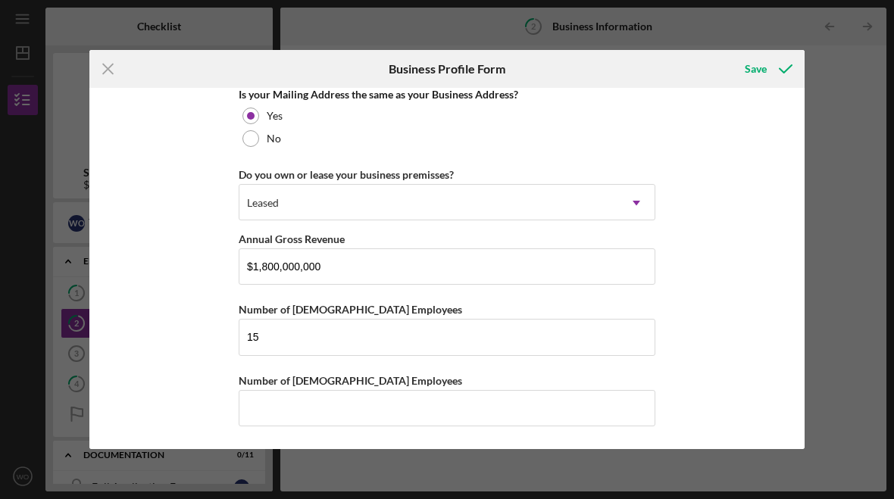
scroll to position [1210, 0]
type input "119111"
click at [760, 64] on div "Save" at bounding box center [756, 69] width 22 height 30
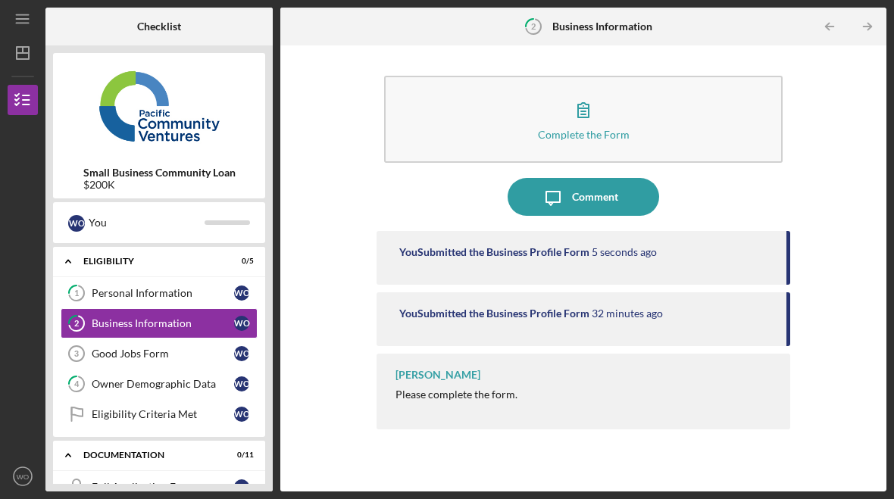
click at [145, 345] on link "Good Jobs Form 3 Good Jobs Form W O" at bounding box center [159, 354] width 197 height 30
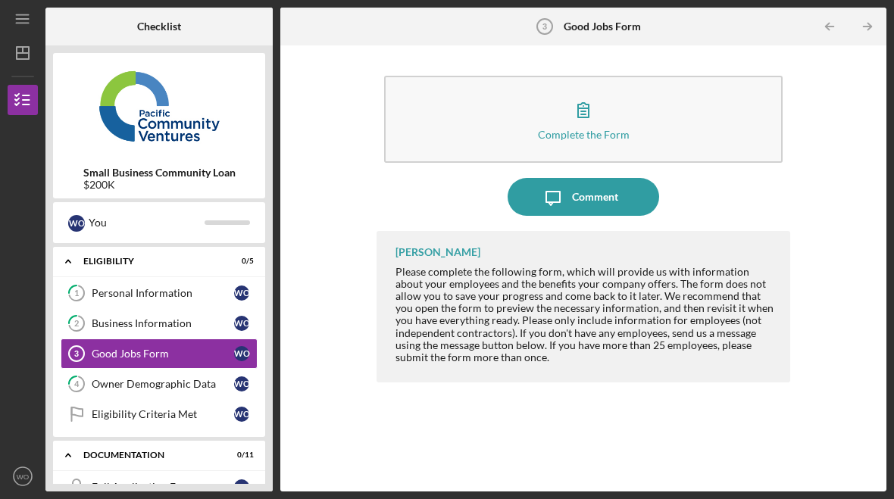
click at [594, 117] on icon "button" at bounding box center [583, 110] width 38 height 38
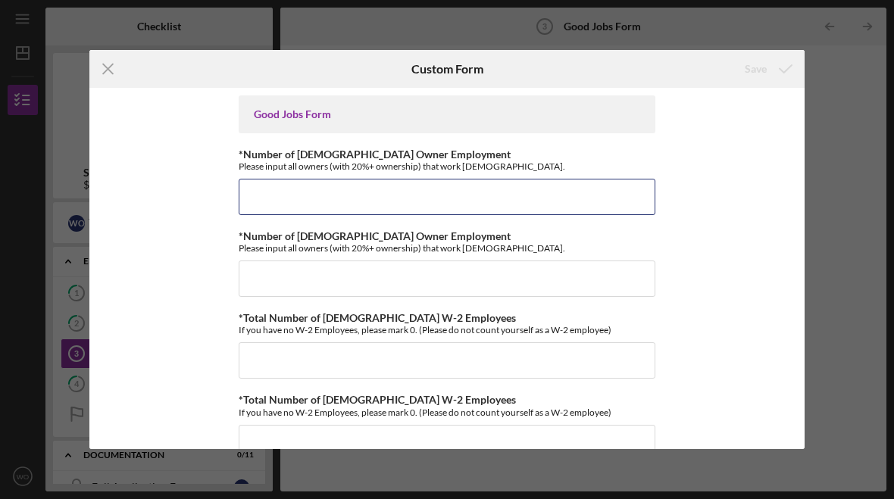
click at [486, 191] on input "*Number of [DEMOGRAPHIC_DATA] Owner Employment" at bounding box center [447, 197] width 417 height 36
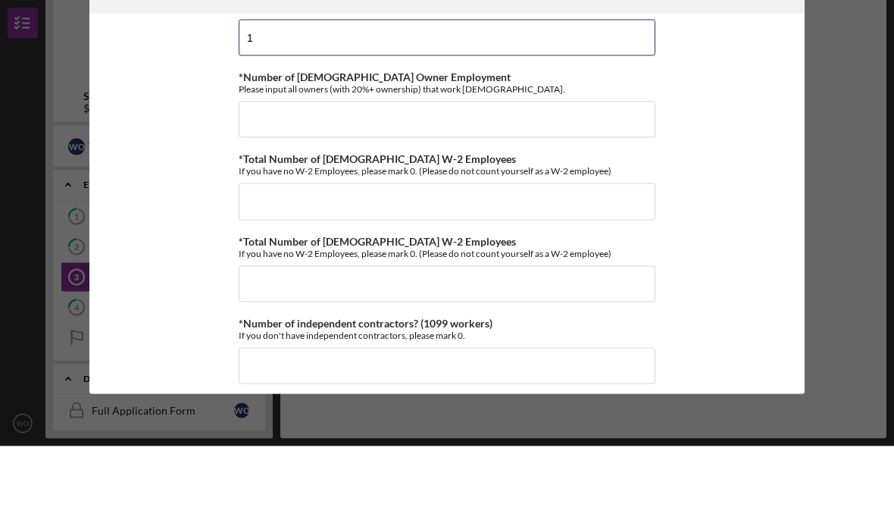
scroll to position [88, 0]
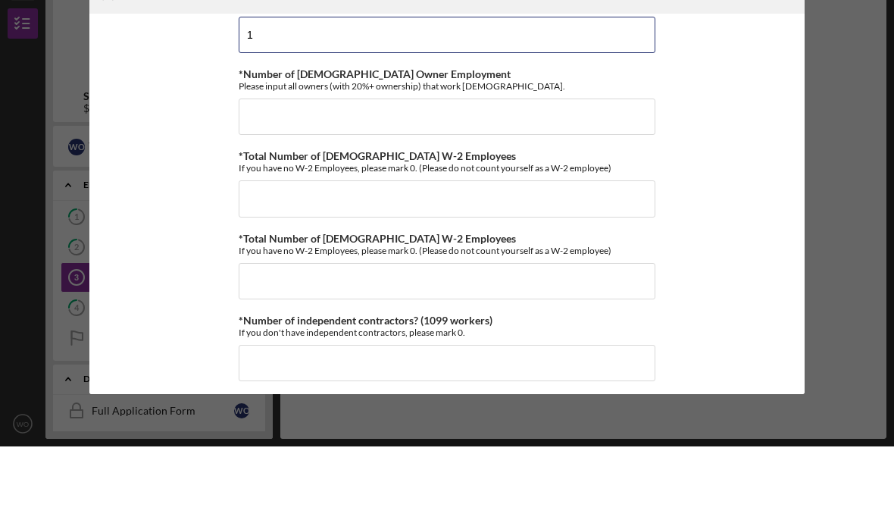
type input "1"
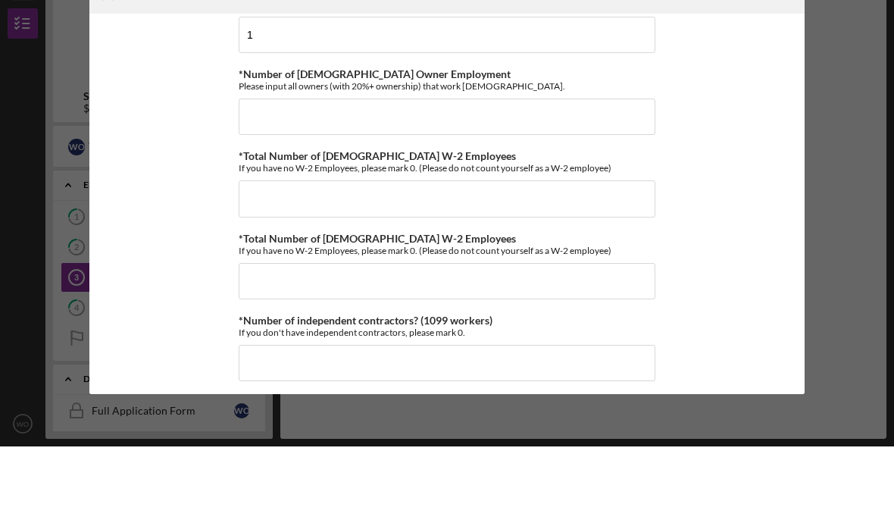
click at [396, 145] on div "*Number of [DEMOGRAPHIC_DATA] Owner Employment Please input all owners (with 20…" at bounding box center [447, 178] width 417 height 67
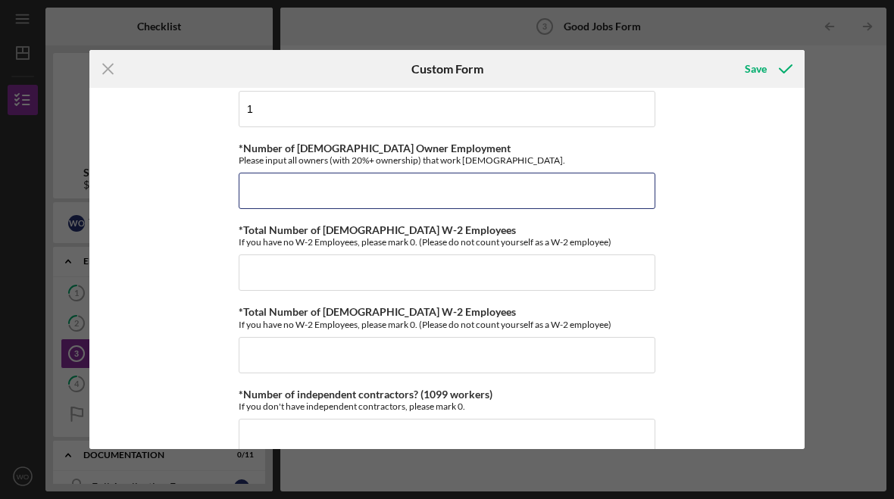
click at [351, 186] on input "*Number of [DEMOGRAPHIC_DATA] Owner Employment" at bounding box center [447, 191] width 417 height 36
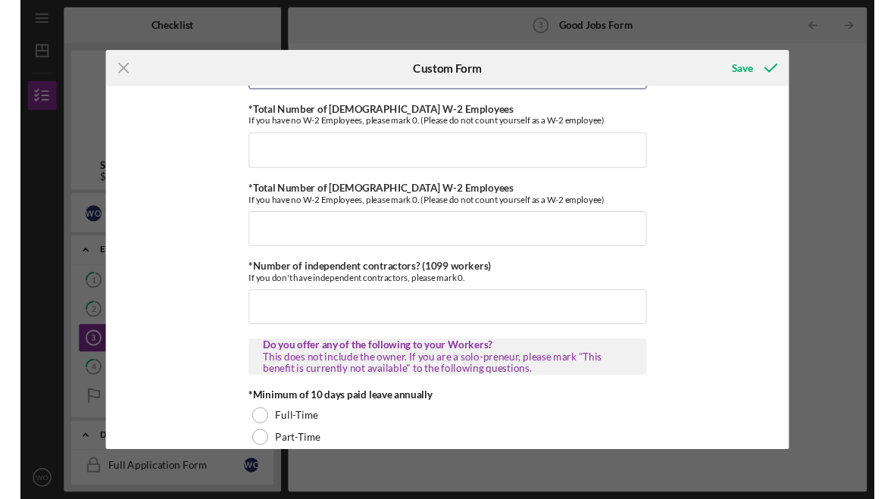
scroll to position [202, 0]
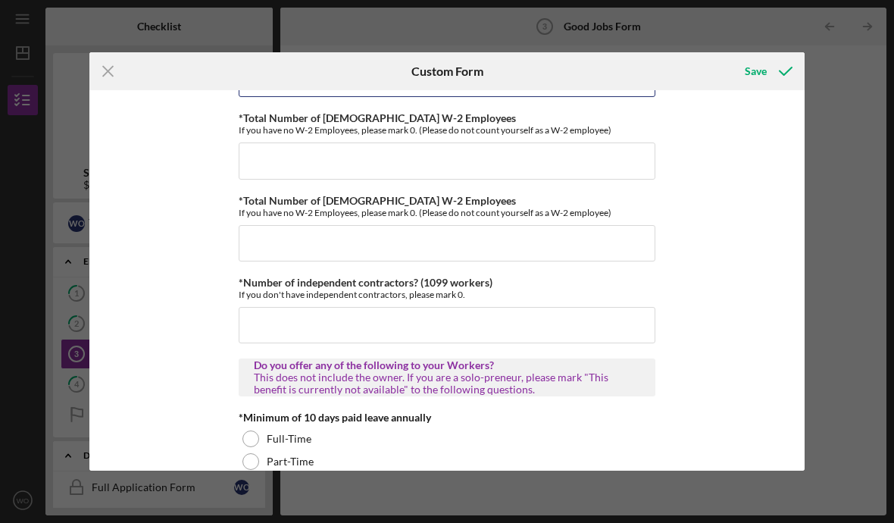
type input "0"
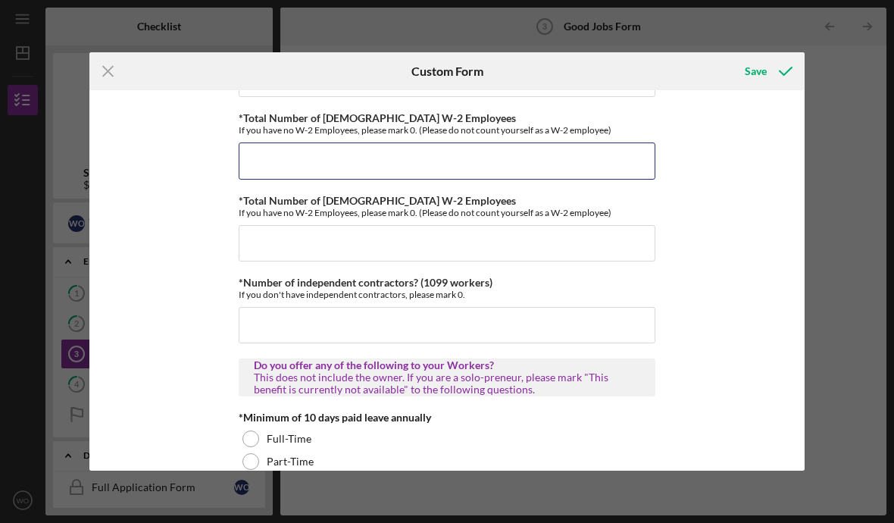
click at [336, 152] on input "*Total Number of [DEMOGRAPHIC_DATA] W-2 Employees" at bounding box center [447, 160] width 417 height 36
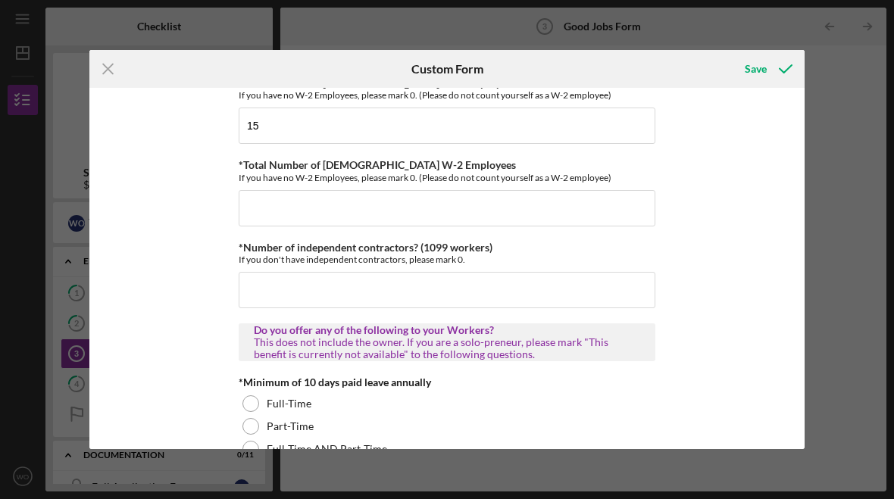
scroll to position [236, 0]
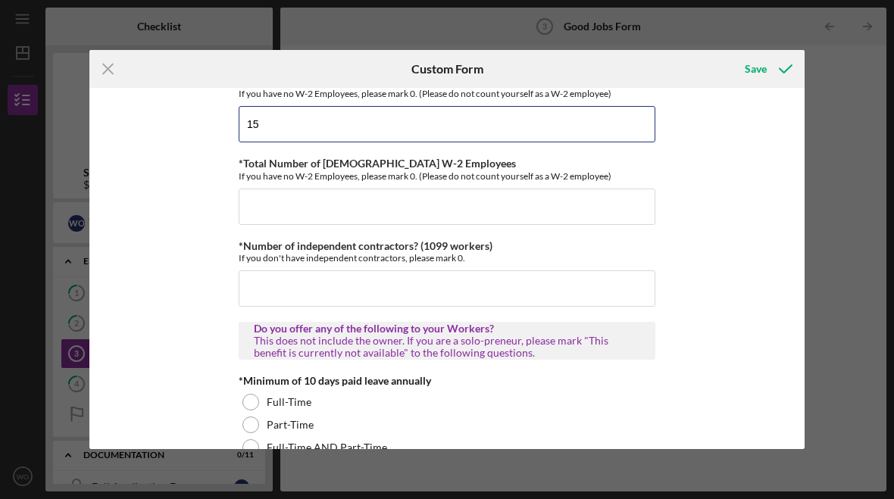
type input "15"
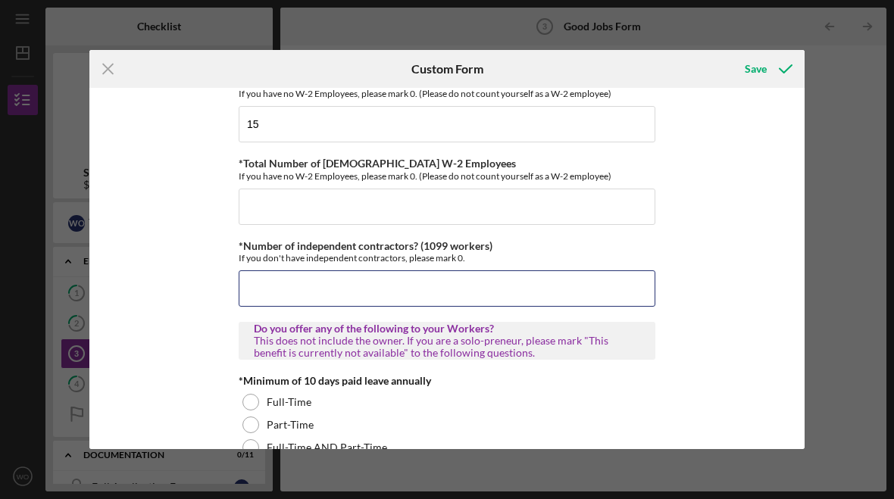
click at [454, 288] on input "*Number of independent contractors? (1099 workers)" at bounding box center [447, 288] width 417 height 36
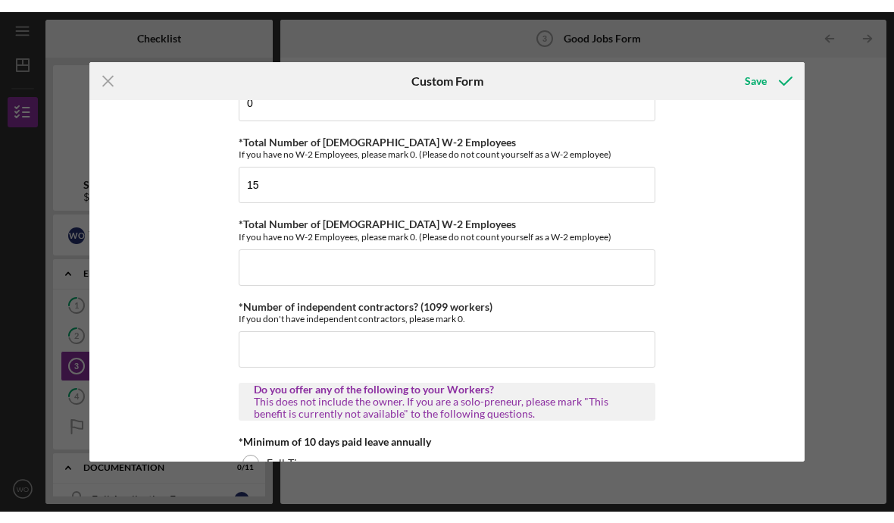
scroll to position [185, 0]
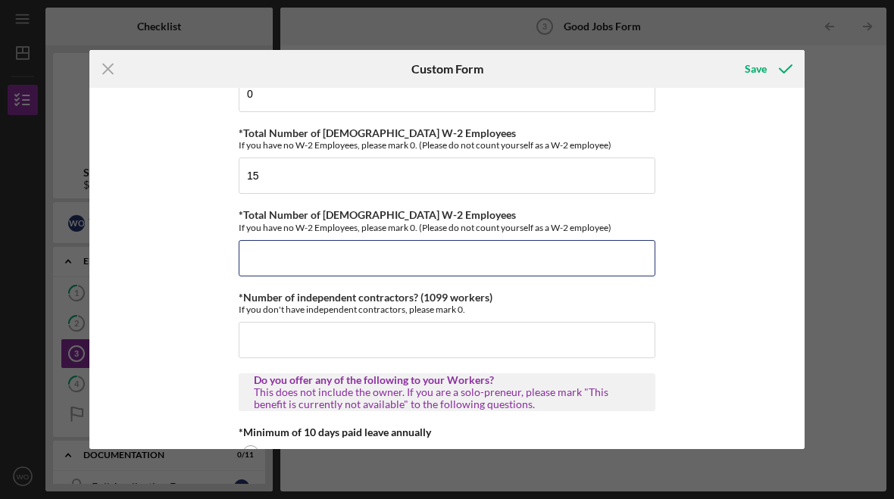
click at [431, 257] on input "*Total Number of [DEMOGRAPHIC_DATA] W-2 Employees" at bounding box center [447, 258] width 417 height 36
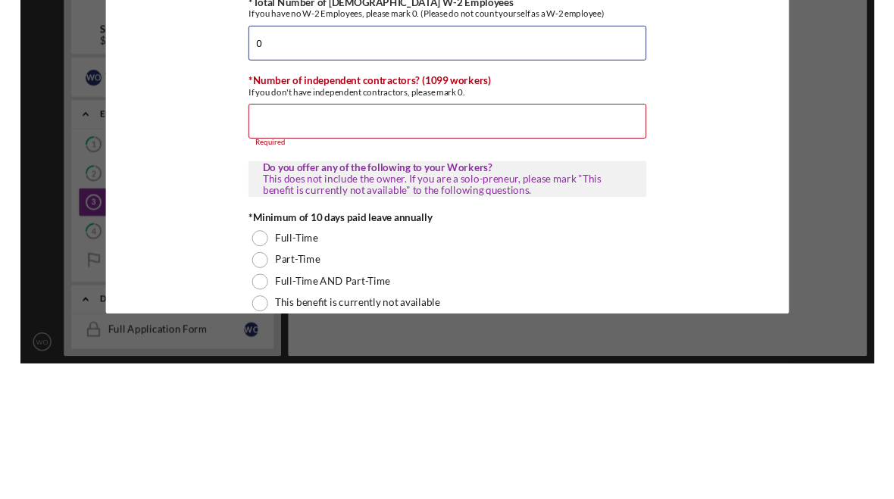
scroll to position [278, 0]
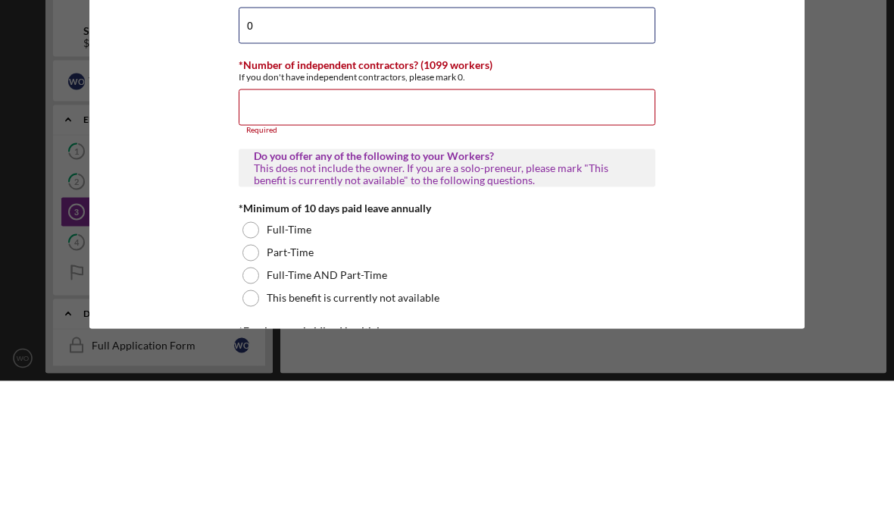
type input "0"
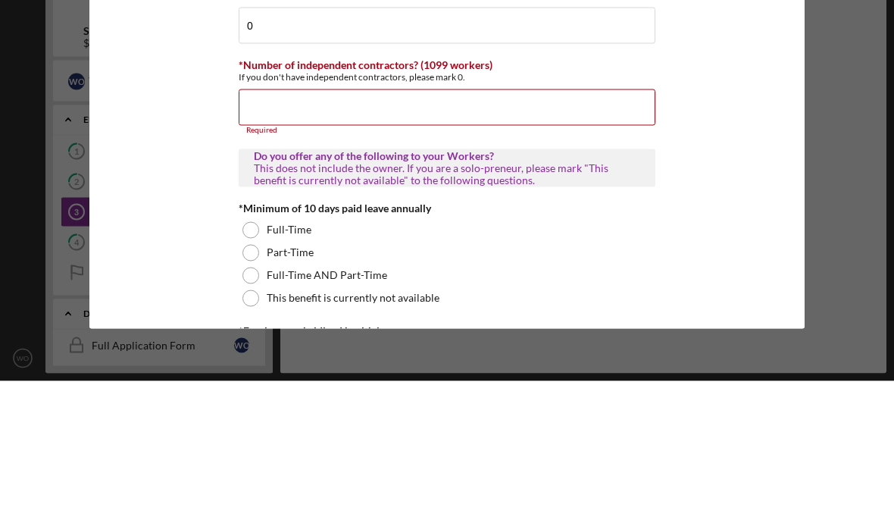
click at [429, 231] on input "*Number of independent contractors? (1099 workers)" at bounding box center [447, 249] width 417 height 36
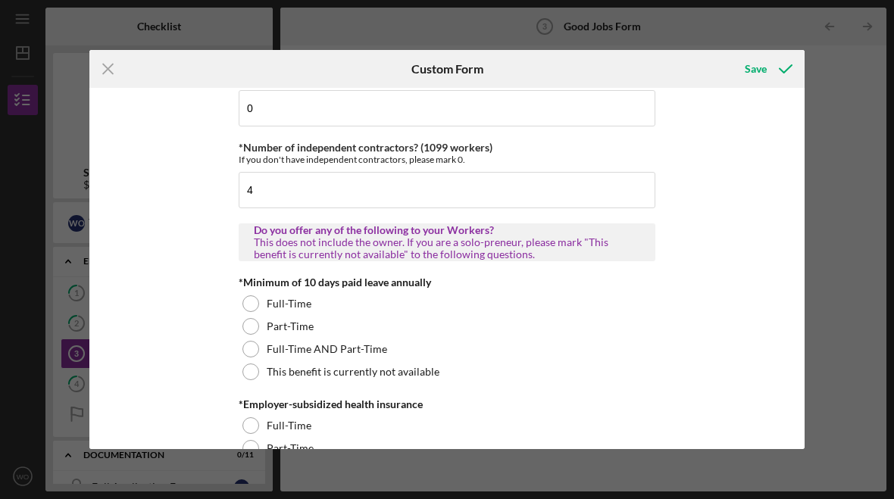
scroll to position [336, 0]
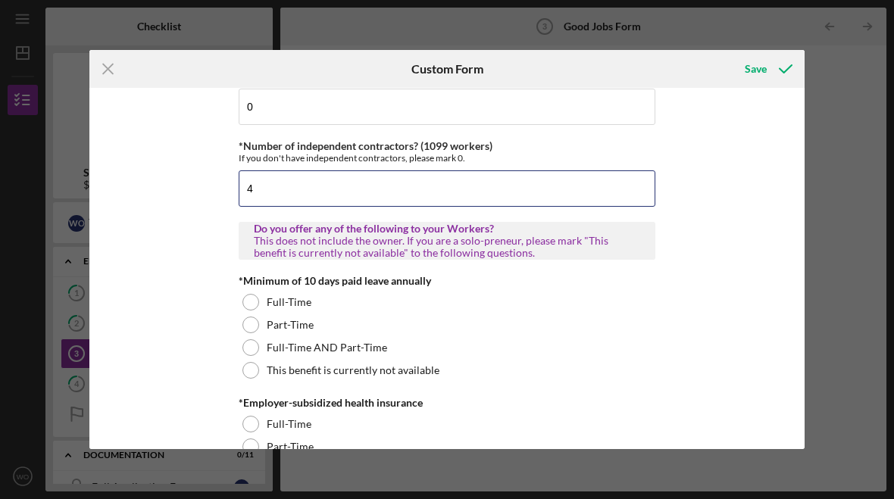
type input "4"
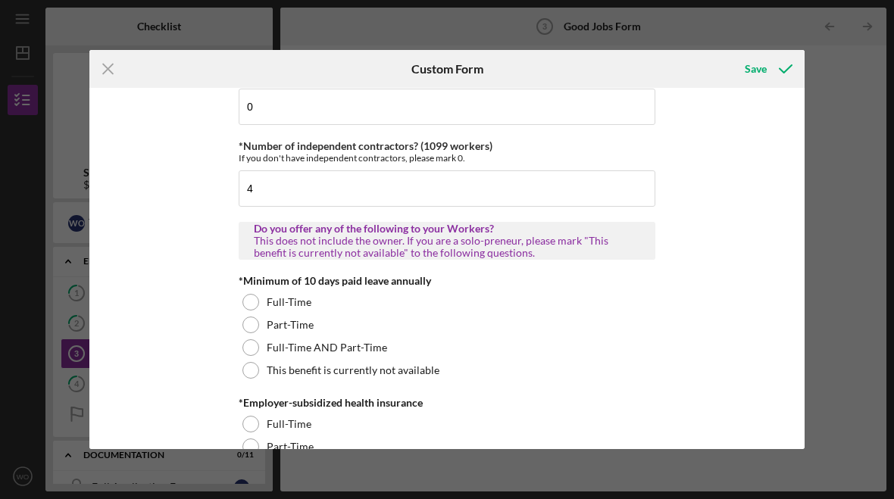
click at [253, 311] on div at bounding box center [250, 302] width 17 height 17
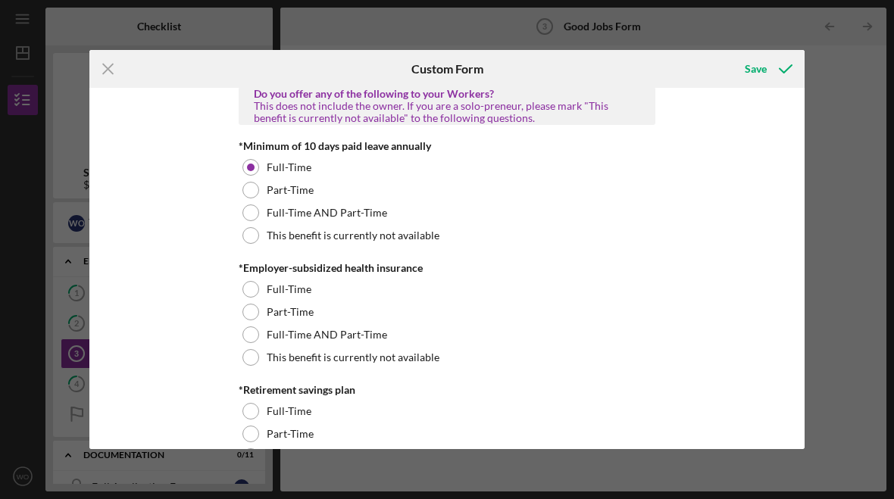
scroll to position [473, 0]
click at [256, 361] on div at bounding box center [250, 356] width 17 height 17
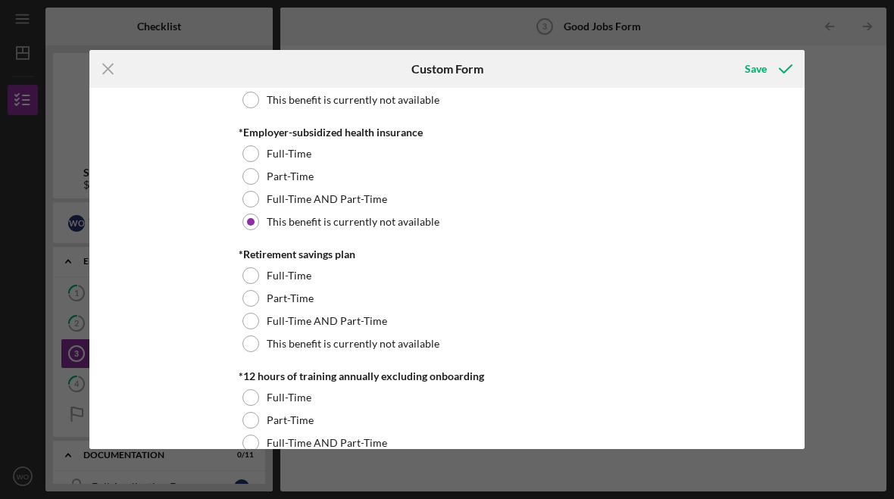
scroll to position [608, 0]
click at [242, 348] on div "This benefit is currently not available" at bounding box center [447, 342] width 417 height 23
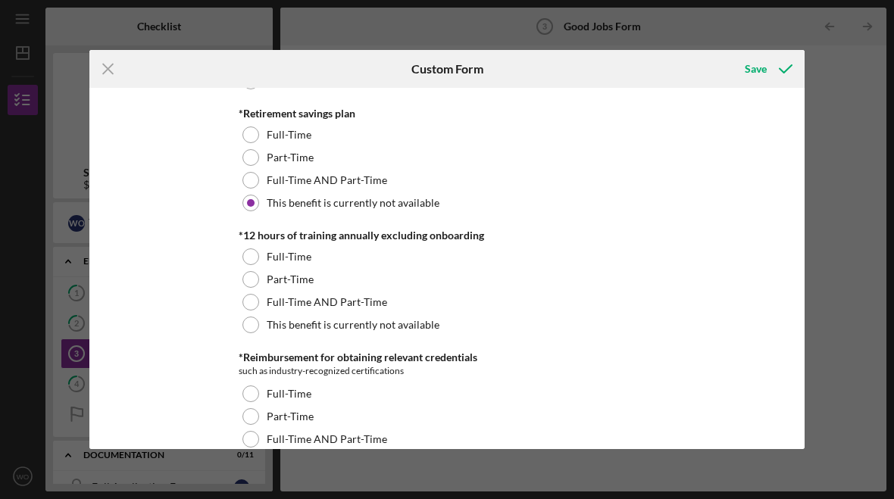
scroll to position [752, 0]
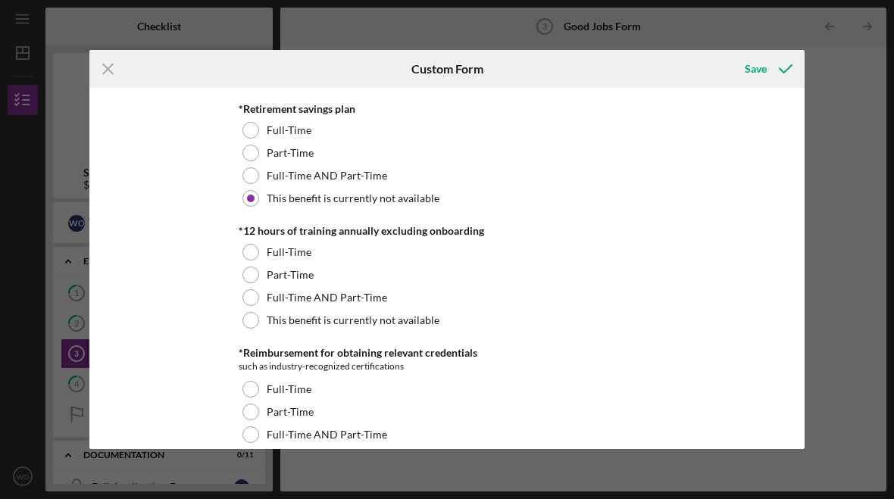
click at [250, 248] on div "Full-Time" at bounding box center [447, 252] width 417 height 23
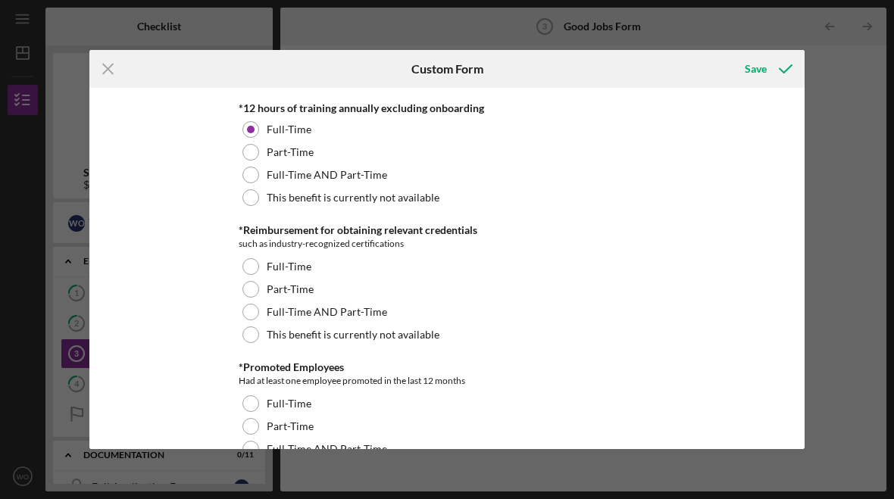
scroll to position [877, 0]
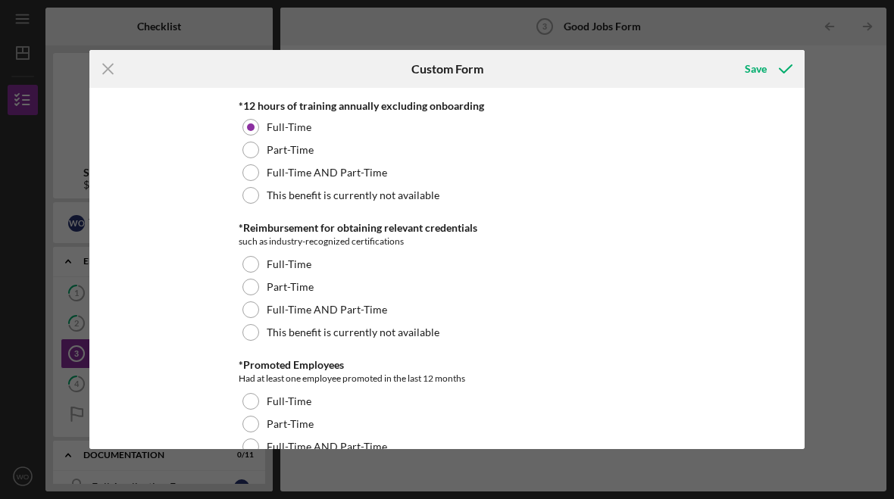
click at [245, 336] on div at bounding box center [250, 332] width 17 height 17
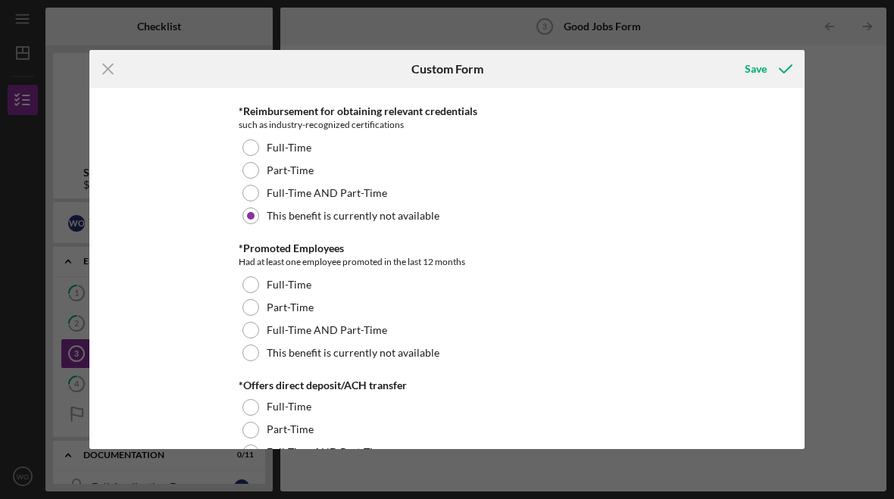
scroll to position [995, 0]
click at [248, 289] on div at bounding box center [250, 284] width 17 height 17
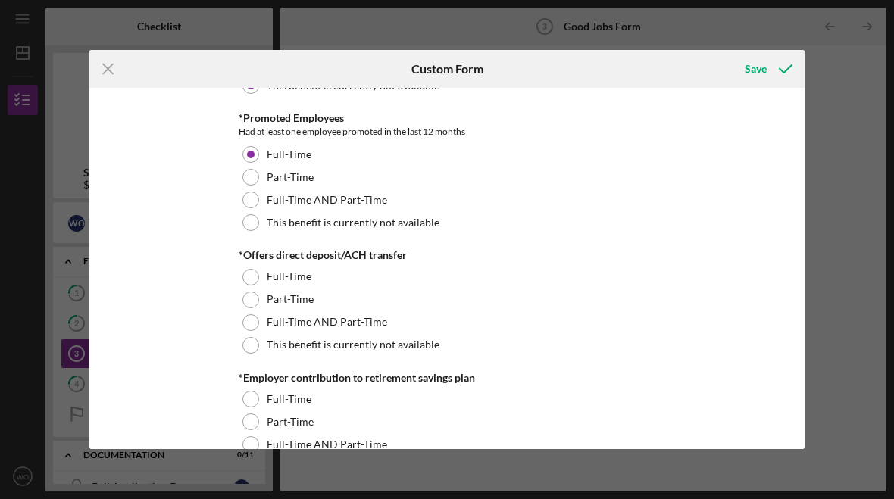
scroll to position [1127, 0]
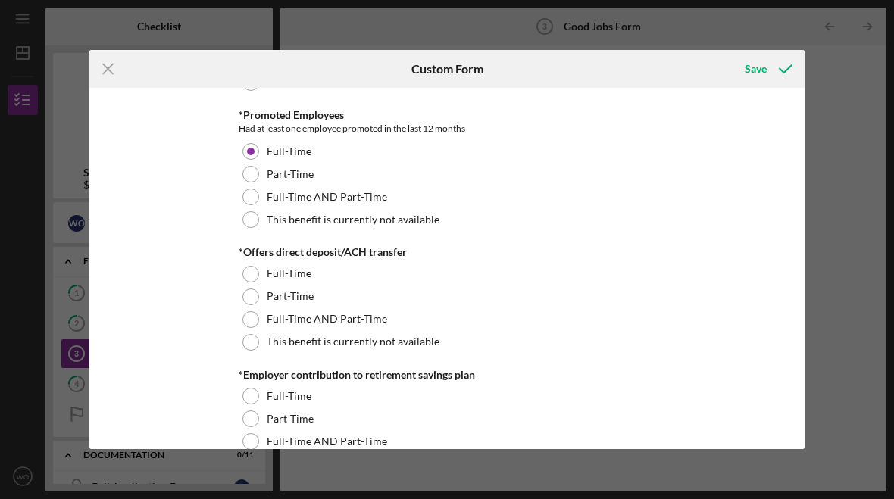
click at [251, 275] on div at bounding box center [250, 274] width 17 height 17
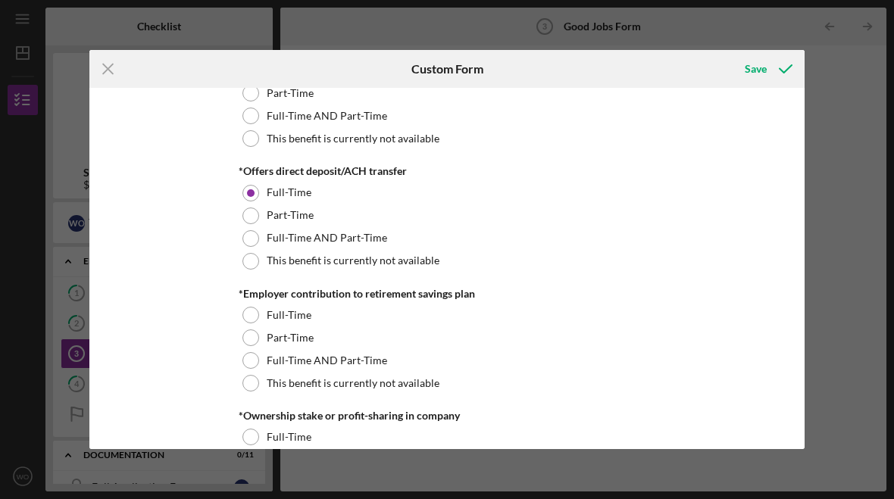
scroll to position [1232, 0]
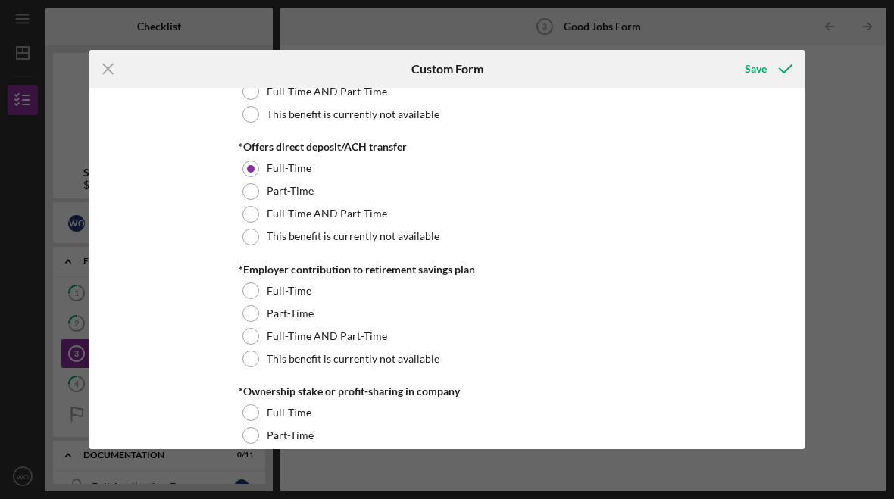
click at [245, 364] on div at bounding box center [250, 359] width 17 height 17
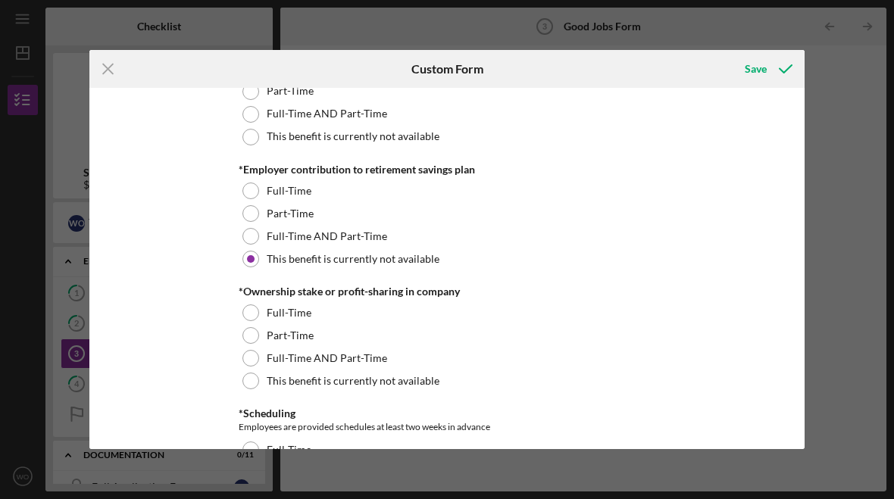
scroll to position [1335, 0]
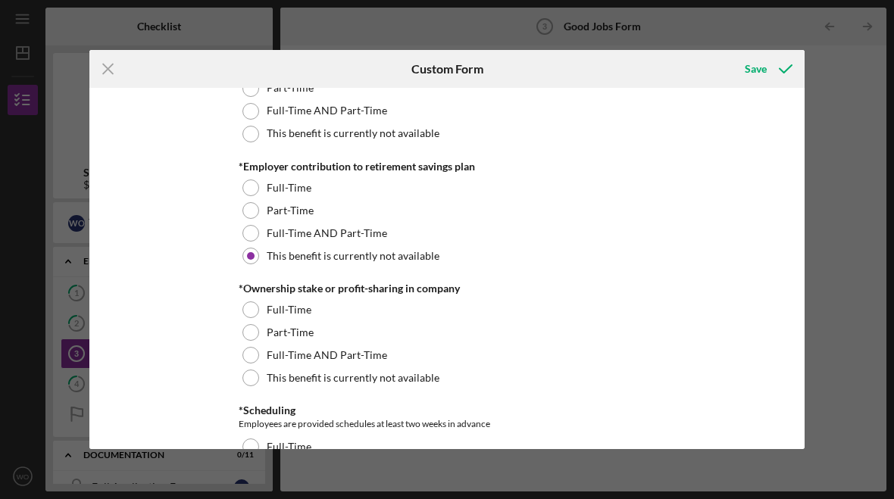
click at [254, 384] on div at bounding box center [250, 378] width 17 height 17
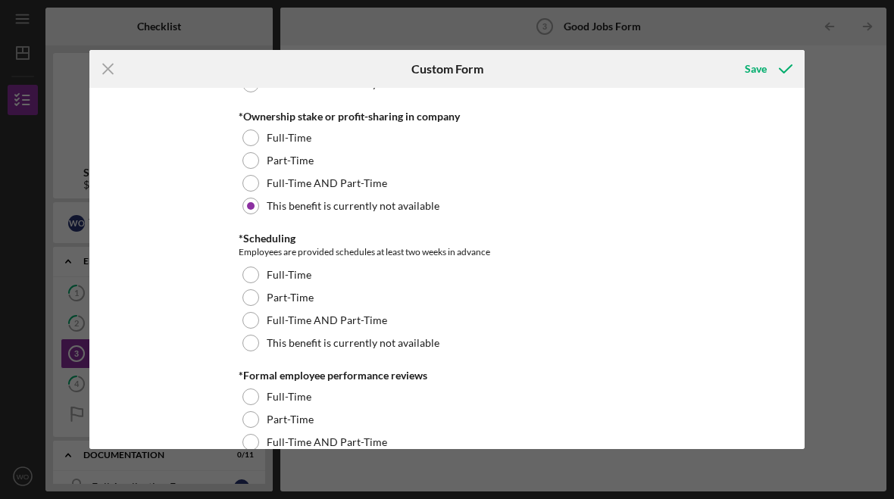
scroll to position [1538, 0]
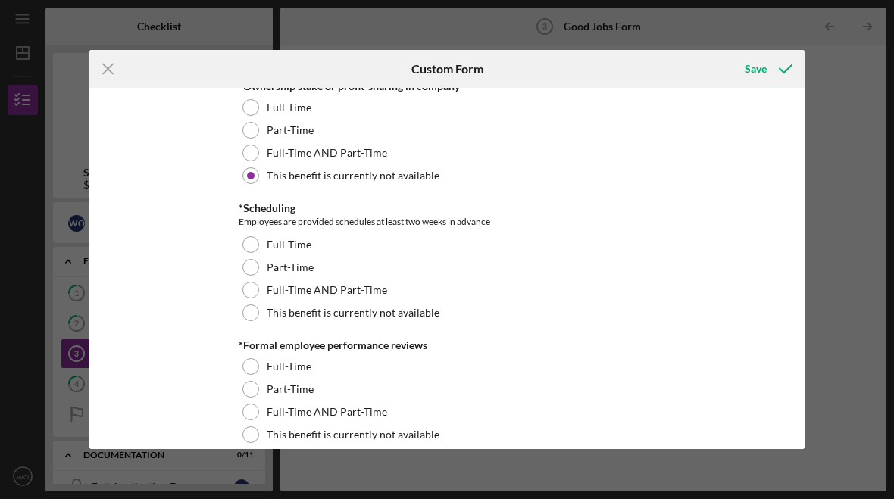
click at [244, 246] on div at bounding box center [250, 244] width 17 height 17
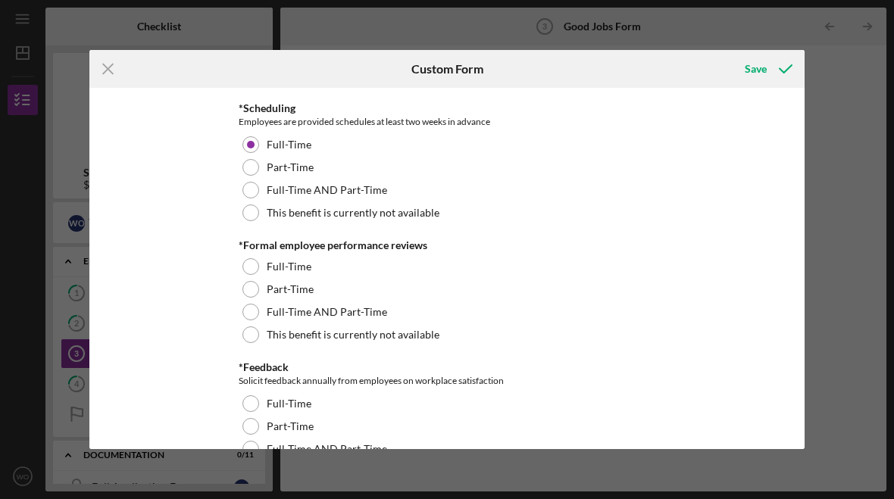
scroll to position [1641, 0]
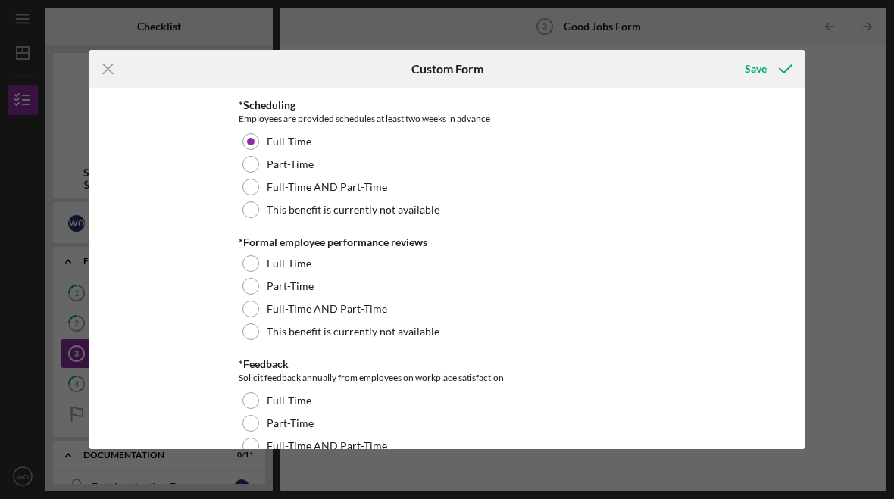
click at [246, 267] on div at bounding box center [250, 263] width 17 height 17
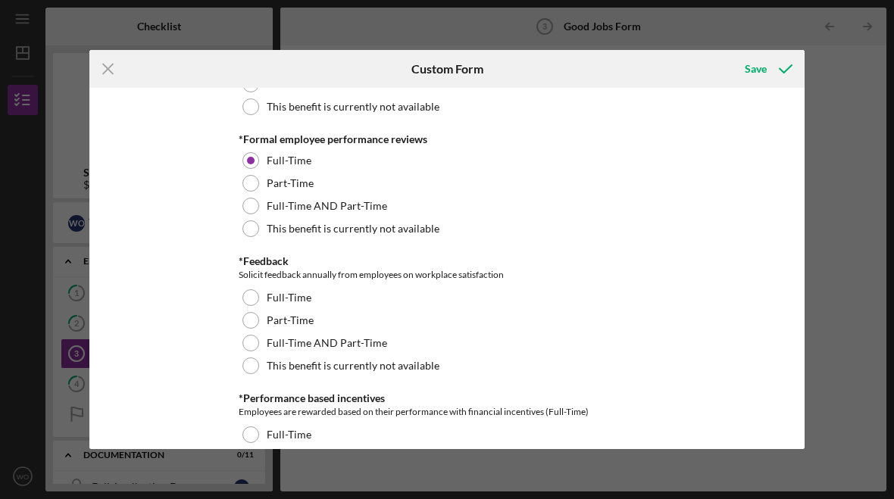
scroll to position [1752, 0]
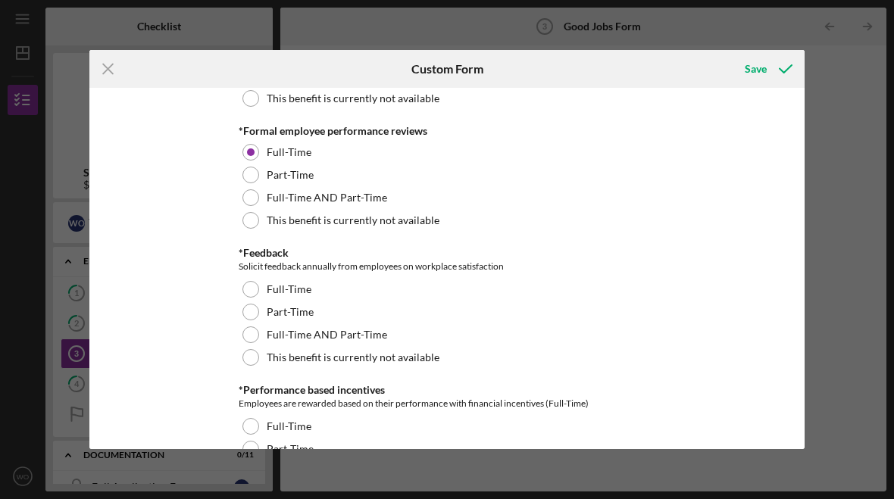
click at [248, 292] on div at bounding box center [250, 289] width 17 height 17
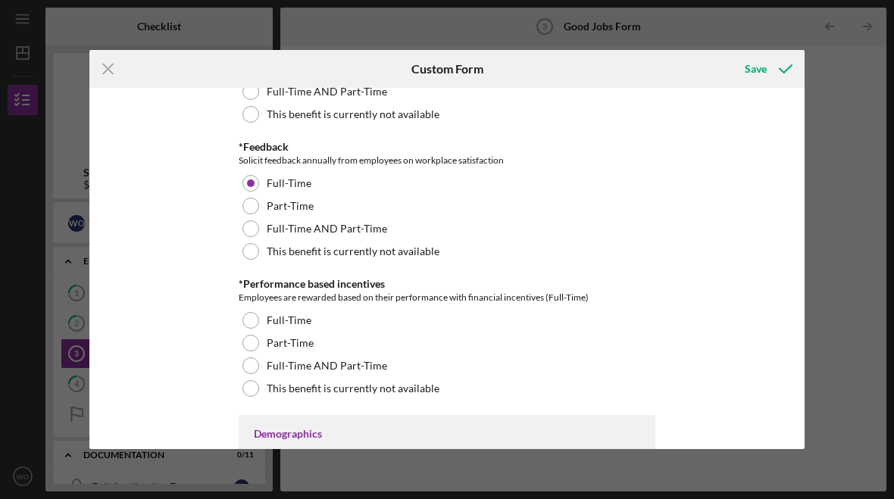
scroll to position [1862, 0]
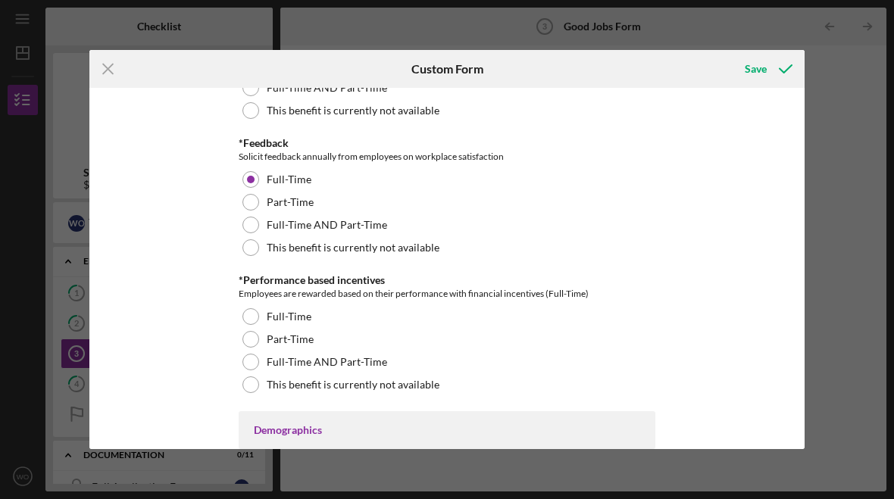
click at [255, 323] on div at bounding box center [250, 316] width 17 height 17
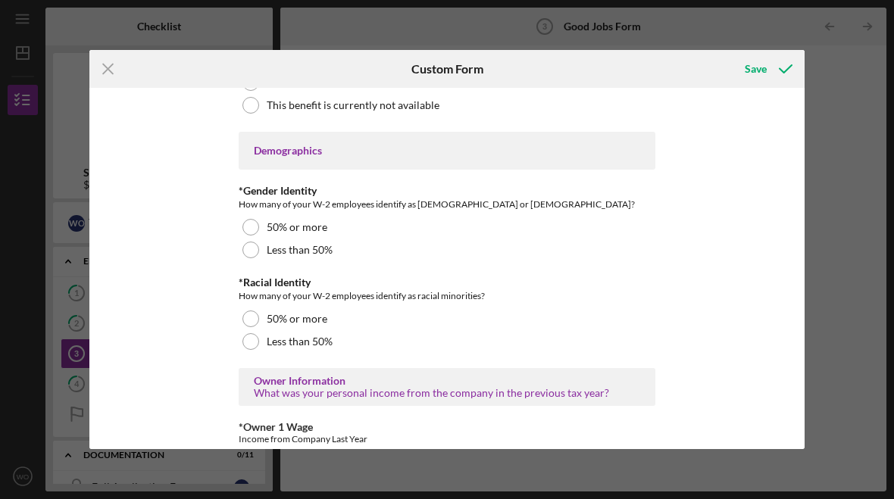
scroll to position [2144, 0]
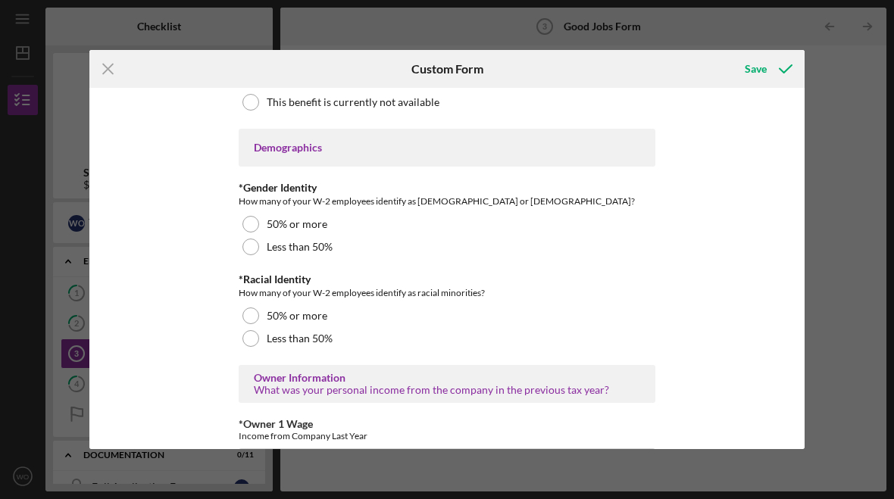
click at [253, 223] on div at bounding box center [250, 224] width 17 height 17
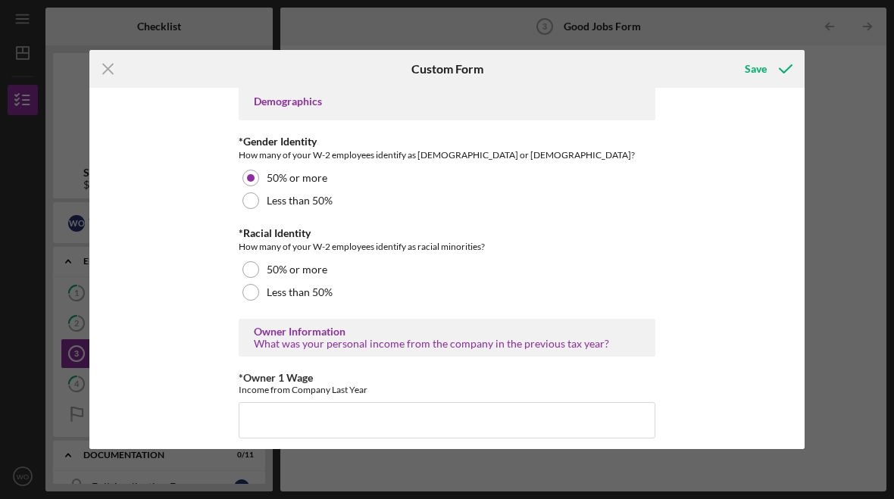
scroll to position [2192, 0]
click at [252, 276] on div at bounding box center [250, 268] width 17 height 17
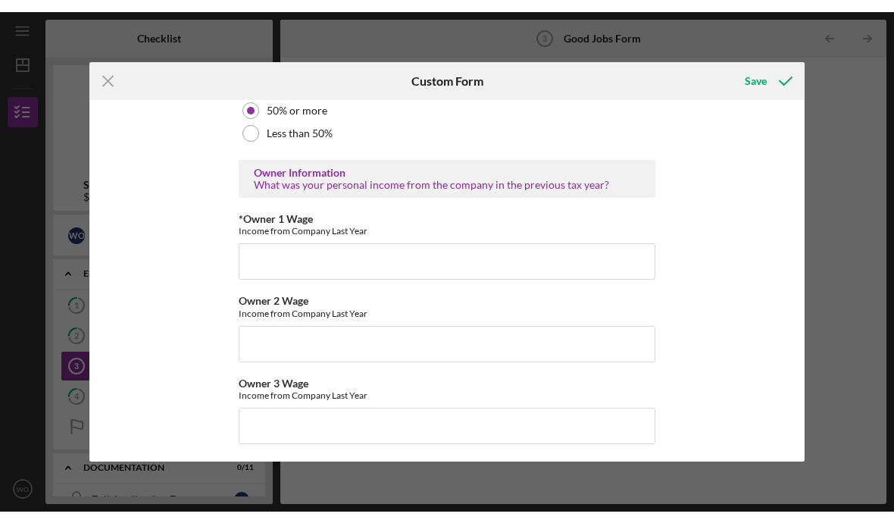
scroll to position [2369, 0]
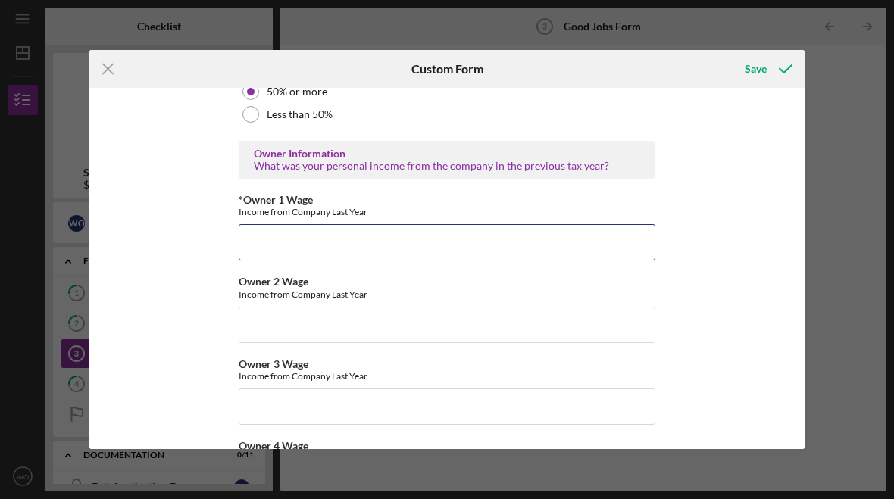
click at [358, 245] on input "*Owner 1 Wage" at bounding box center [447, 242] width 417 height 36
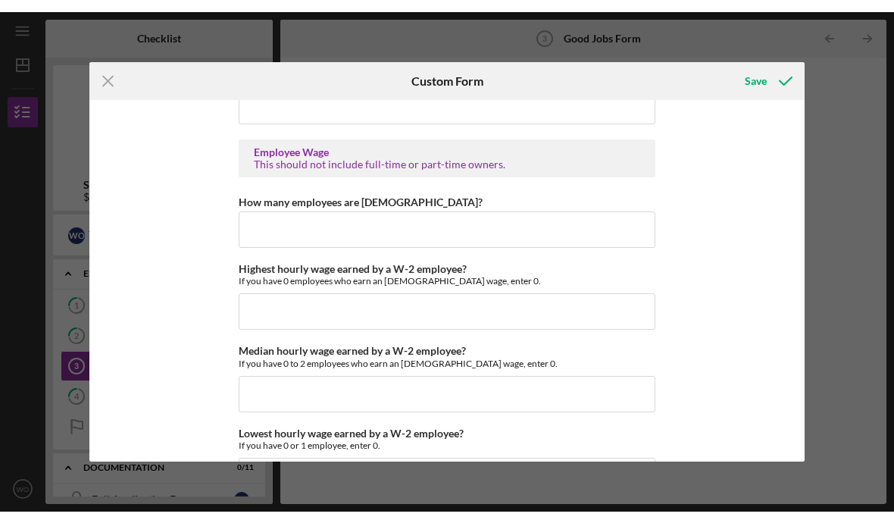
scroll to position [2851, 0]
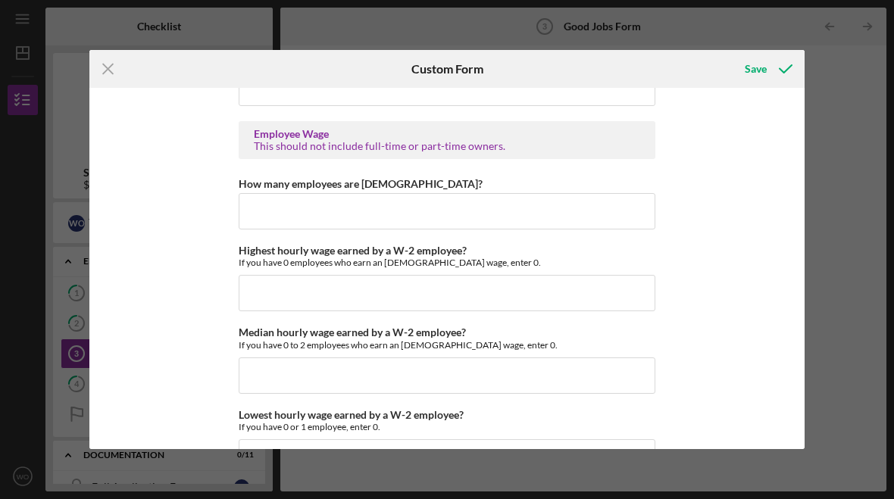
type input "$3500000"
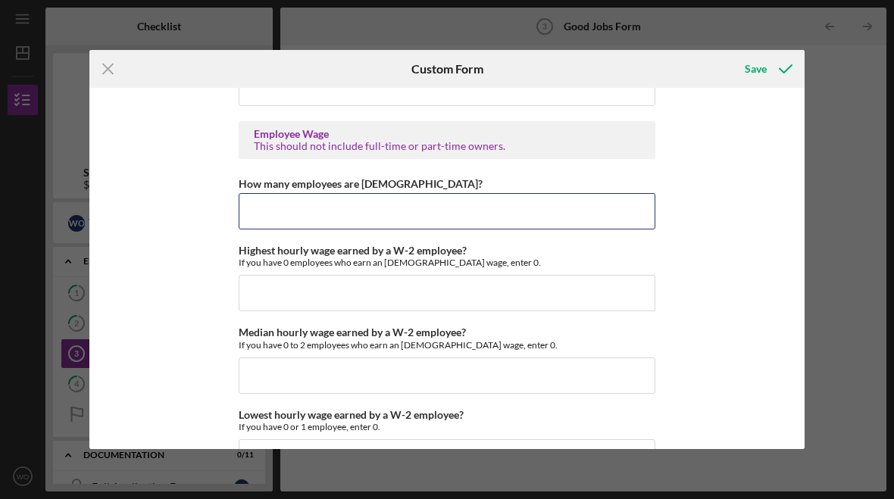
click at [426, 226] on input "How many employees are [DEMOGRAPHIC_DATA]?" at bounding box center [447, 211] width 417 height 36
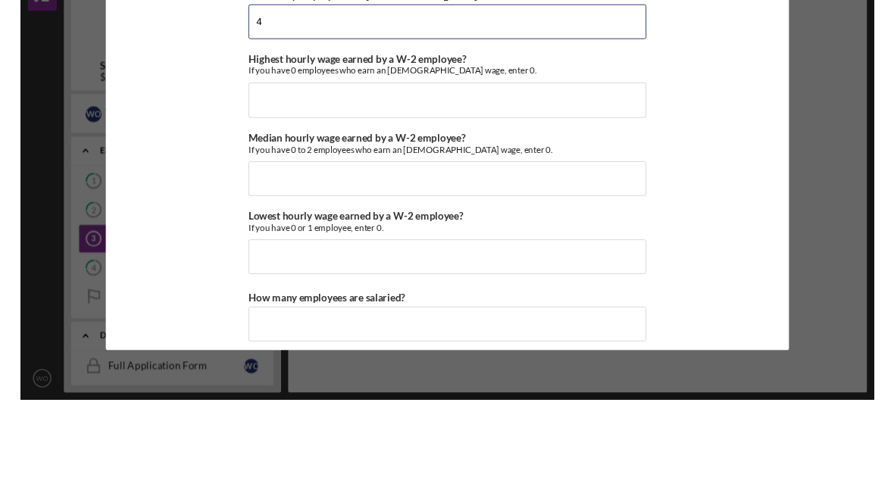
scroll to position [2952, 0]
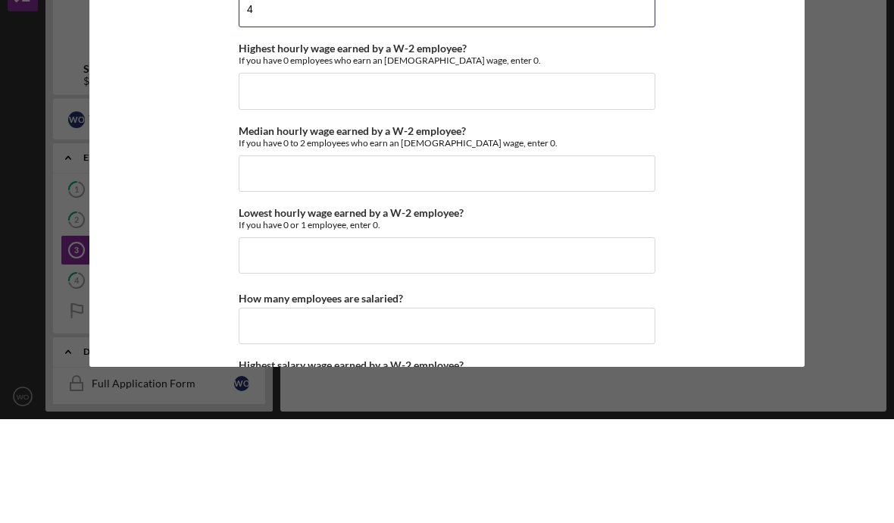
type input "4"
click at [381, 176] on input "Highest hourly wage earned by a W-2 employee?" at bounding box center [447, 194] width 417 height 36
type input "$300"
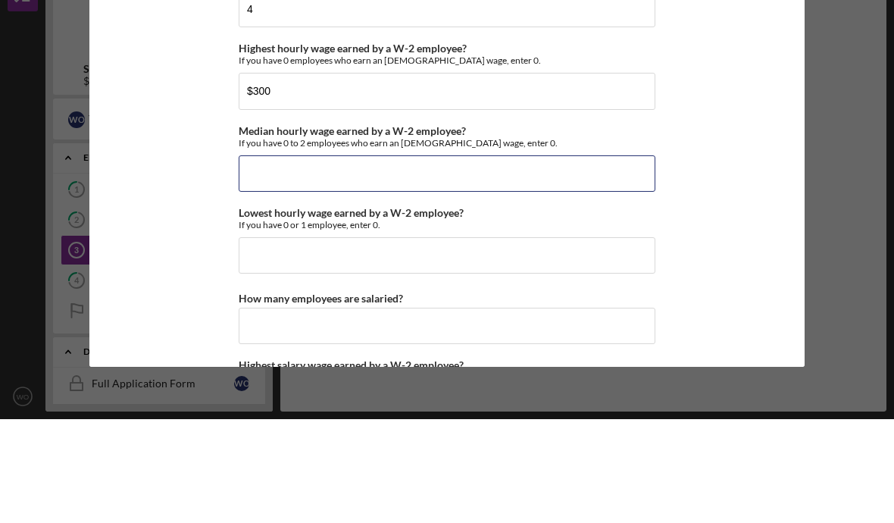
click at [340, 259] on input "Median hourly wage earned by a W-2 employee?" at bounding box center [447, 277] width 417 height 36
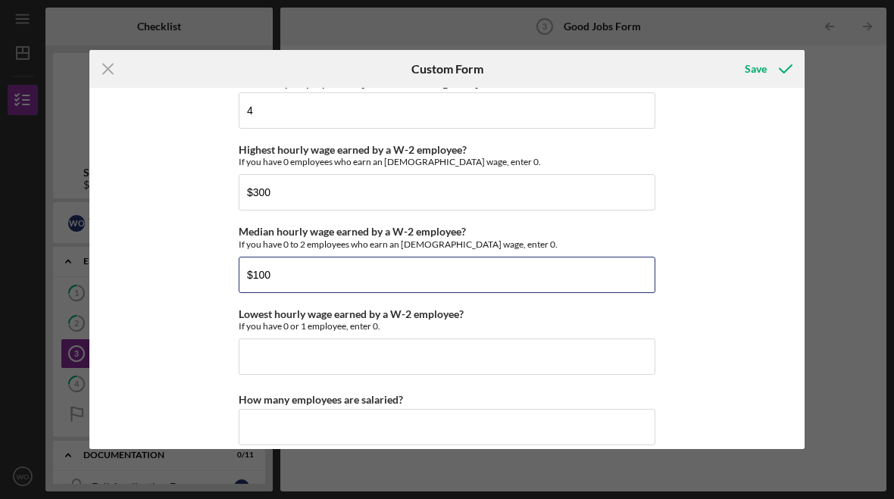
type input "$100"
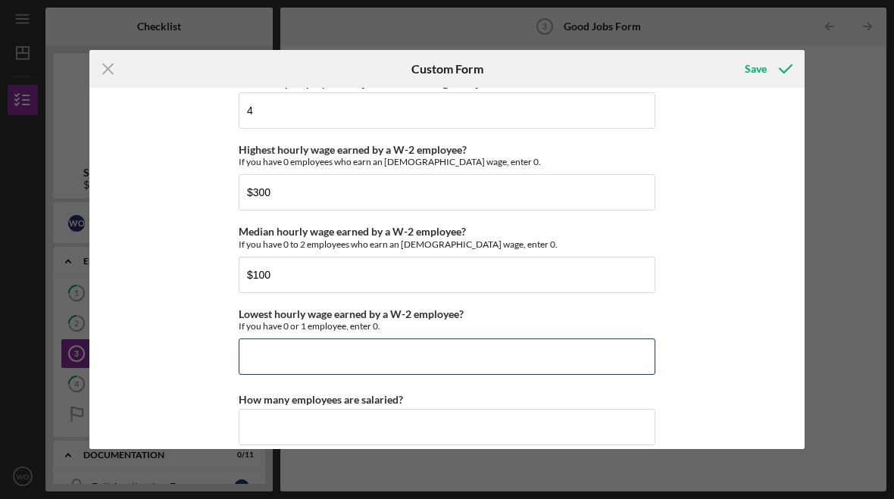
click at [353, 373] on input "Lowest hourly wage earned by a W-2 employee?" at bounding box center [447, 357] width 417 height 36
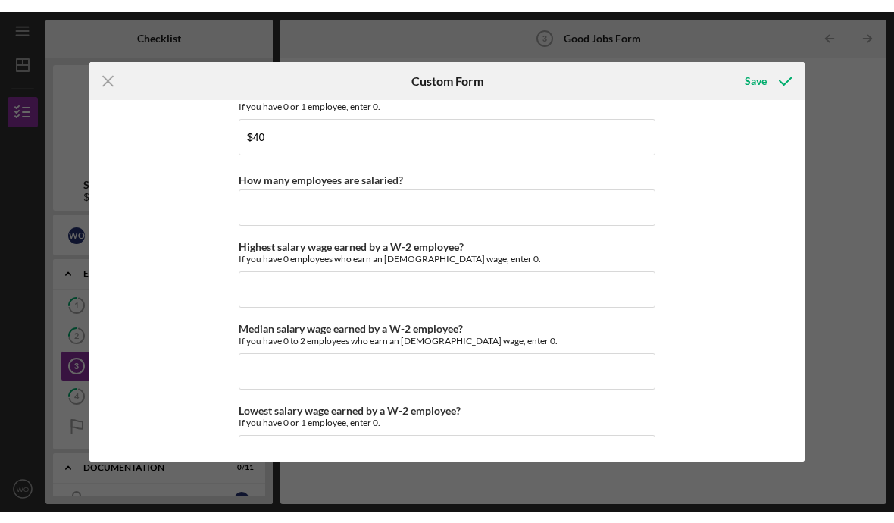
scroll to position [3184, 0]
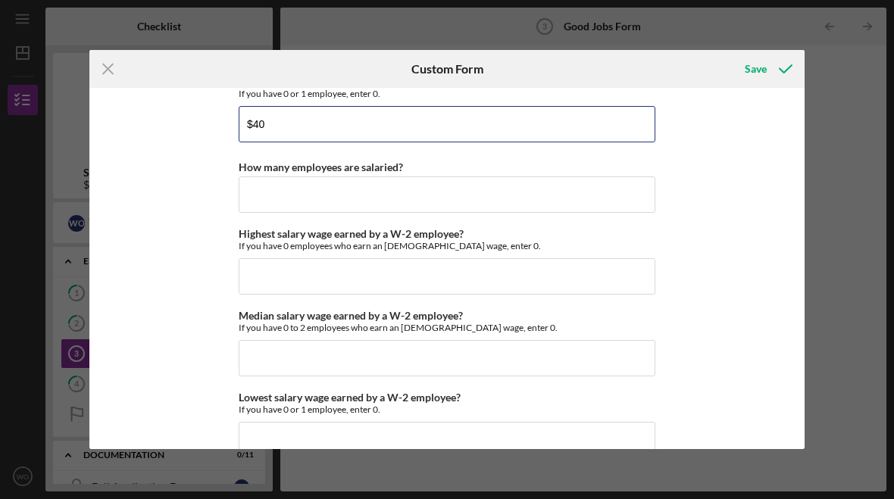
type input "$40"
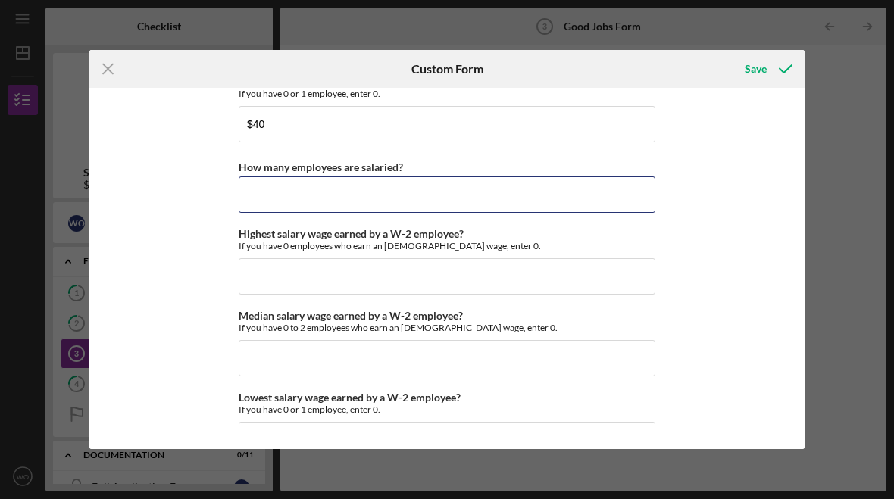
click at [462, 210] on input "How many employees are salaried?" at bounding box center [447, 194] width 417 height 36
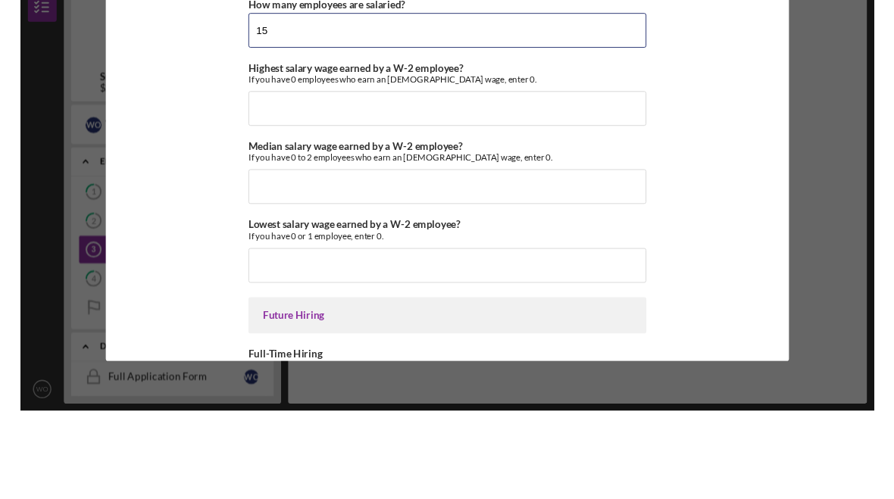
scroll to position [3261, 0]
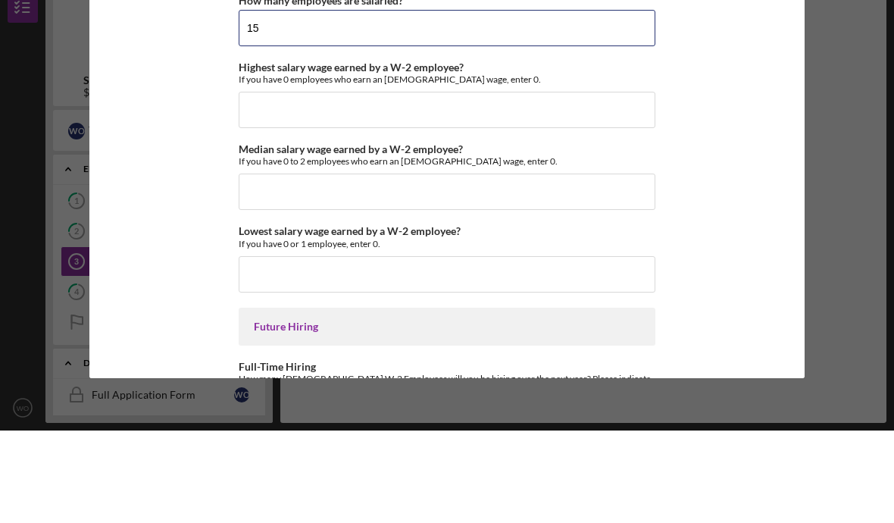
type input "15"
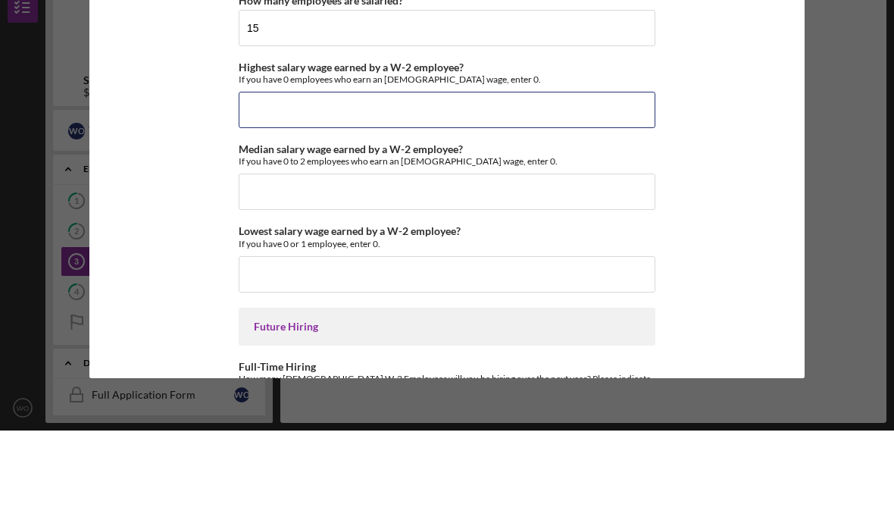
click at [434, 184] on input "Highest salary wage earned by a W-2 employee?" at bounding box center [447, 202] width 417 height 36
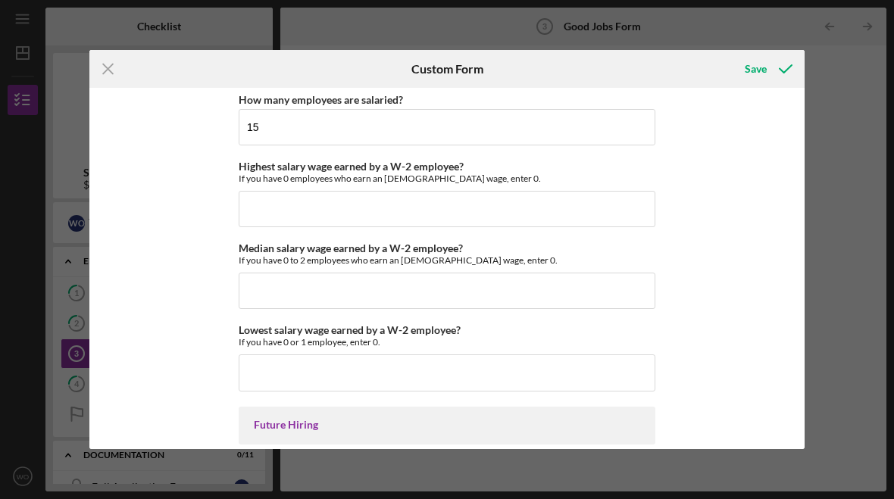
scroll to position [3249, 0]
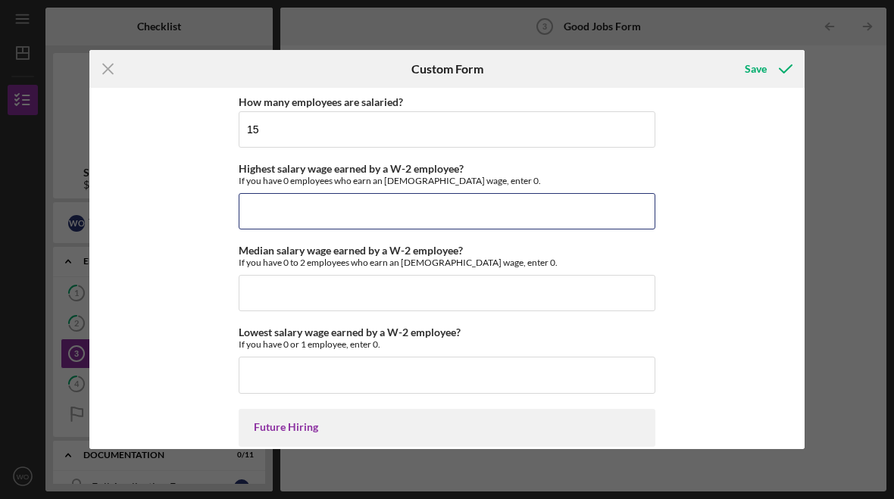
click at [464, 229] on input "Highest salary wage earned by a W-2 employee?" at bounding box center [447, 211] width 417 height 36
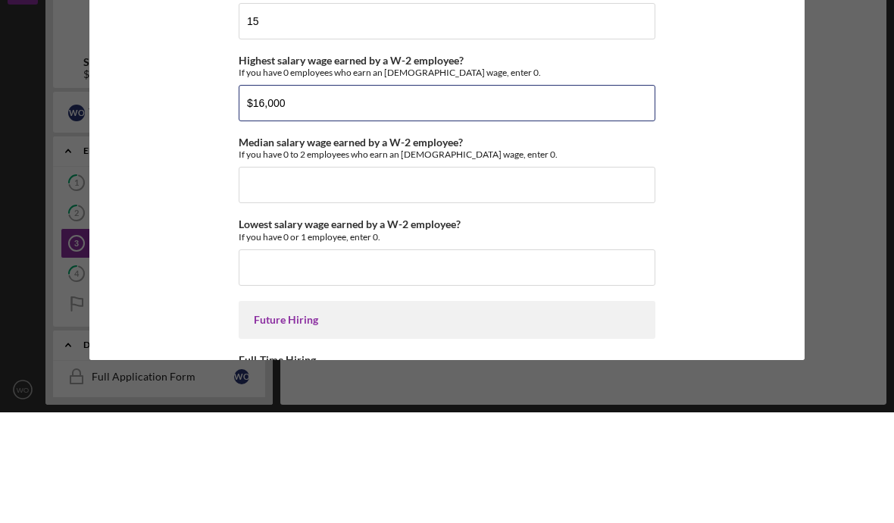
type input "$160,000"
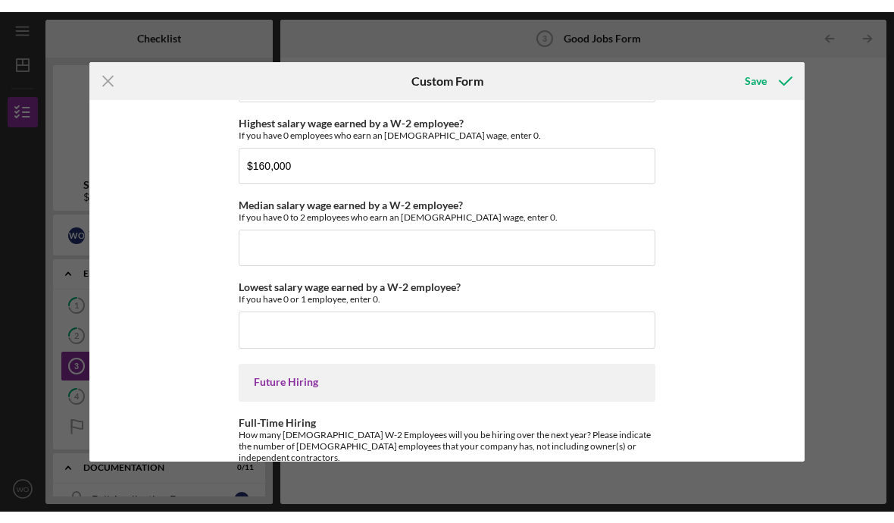
scroll to position [3315, 0]
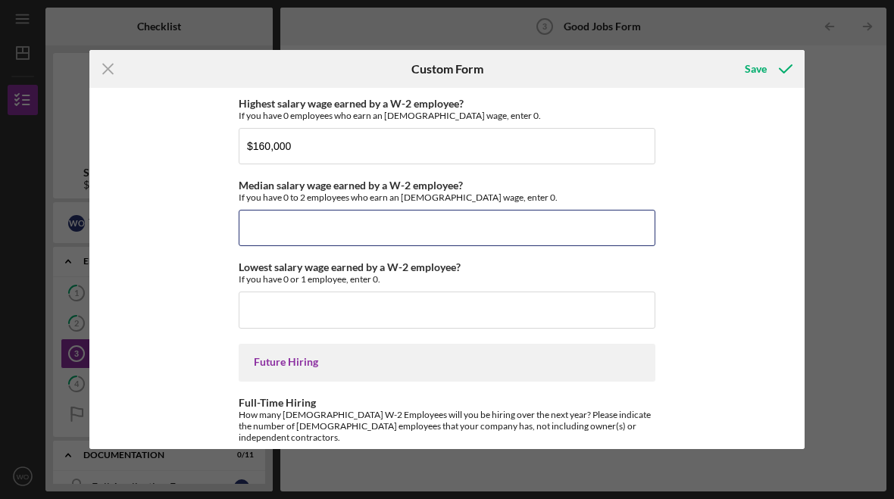
click at [413, 245] on input "Median salary wage earned by a W-2 employee?" at bounding box center [447, 228] width 417 height 36
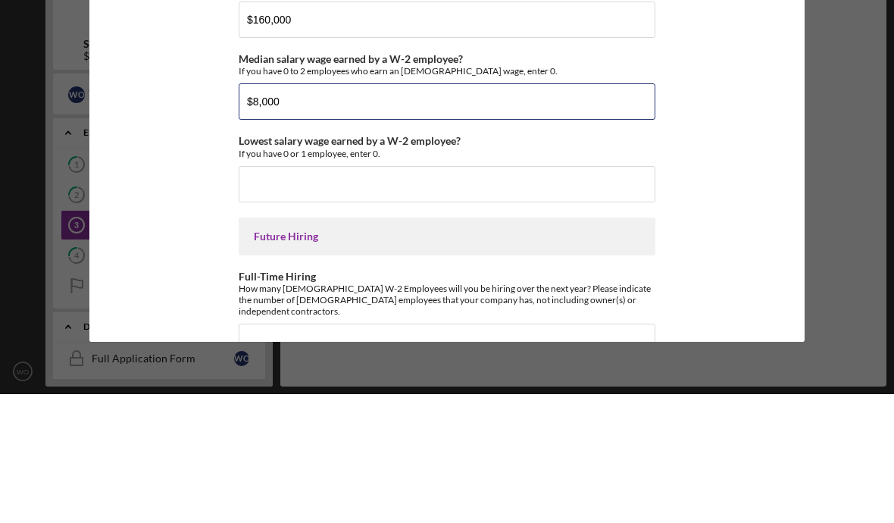
type input "$80,000"
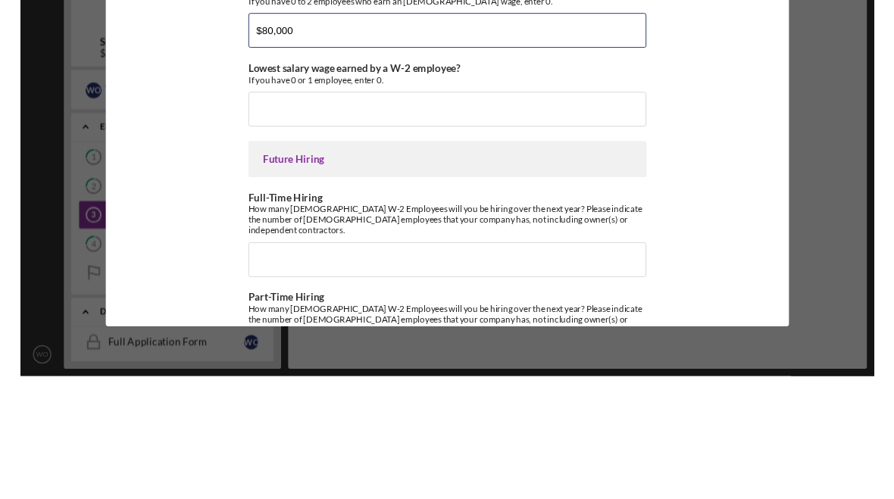
scroll to position [3390, 0]
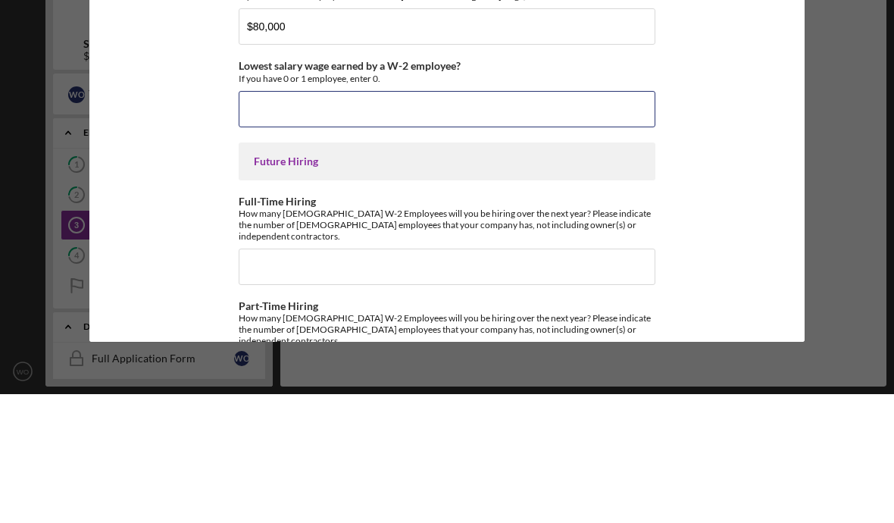
click at [336, 220] on input "Lowest salary wage earned by a W-2 employee?" at bounding box center [447, 238] width 417 height 36
type input "$40,000"
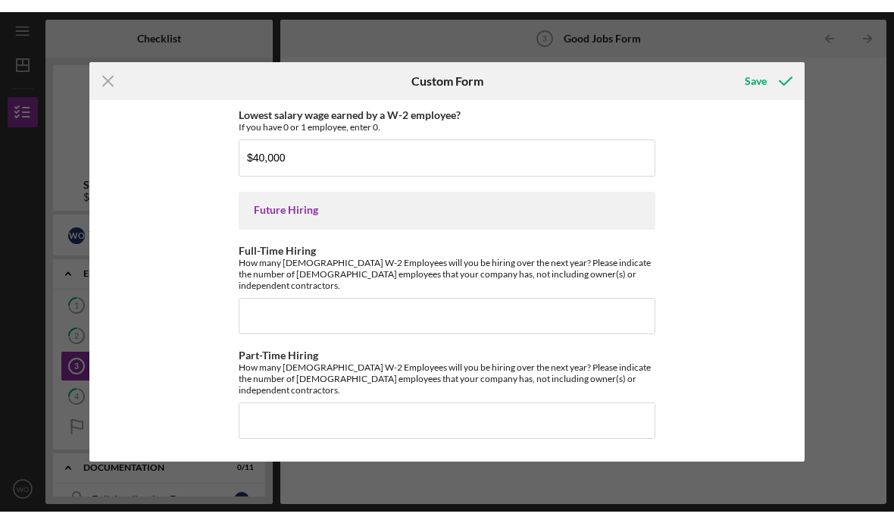
scroll to position [3483, 0]
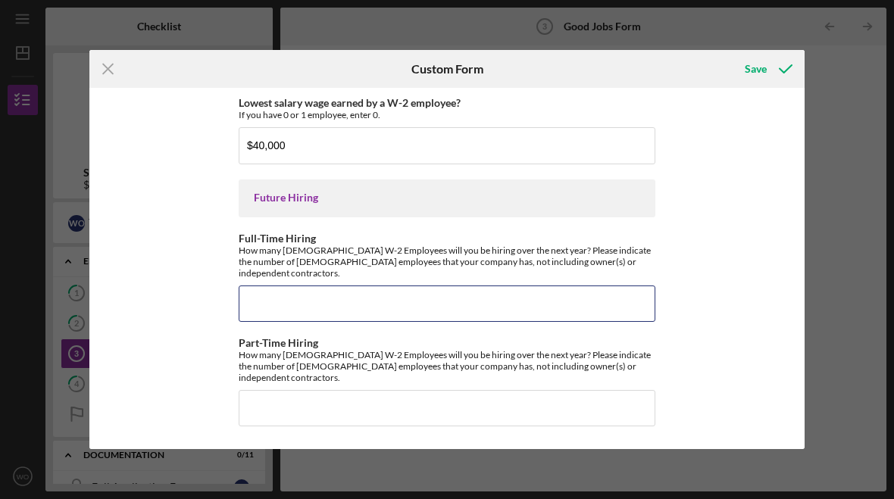
click at [448, 299] on input "Full-Time Hiring" at bounding box center [447, 304] width 417 height 36
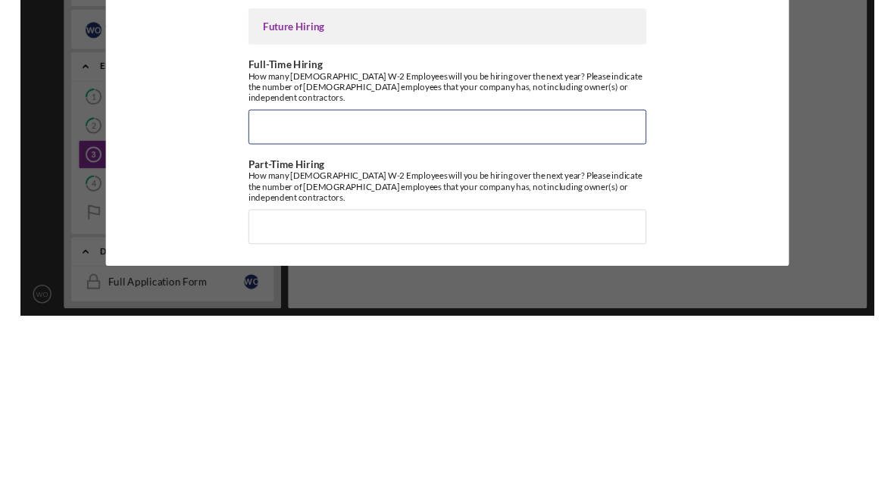
scroll to position [3464, 0]
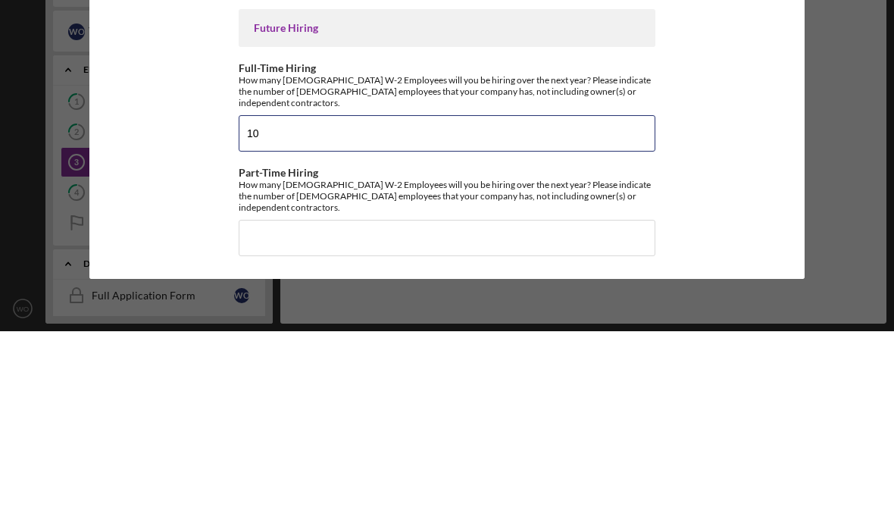
type input "10"
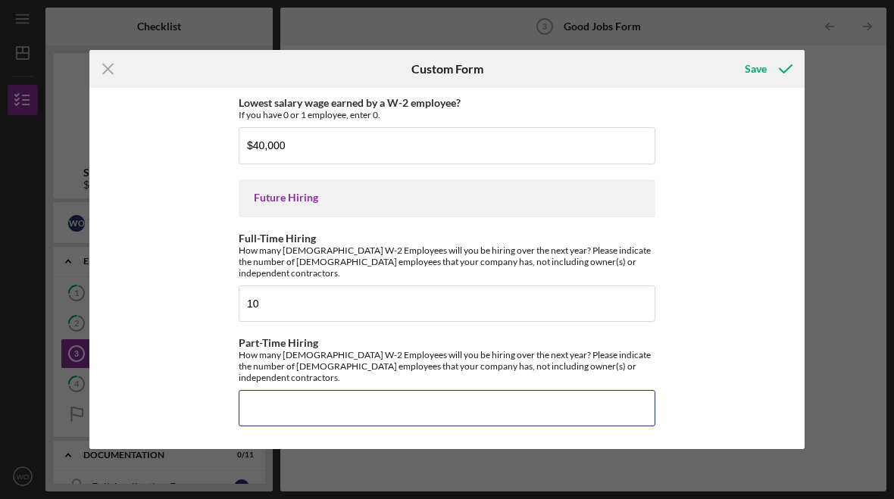
click at [389, 394] on input "Part-Time Hiring" at bounding box center [447, 408] width 417 height 36
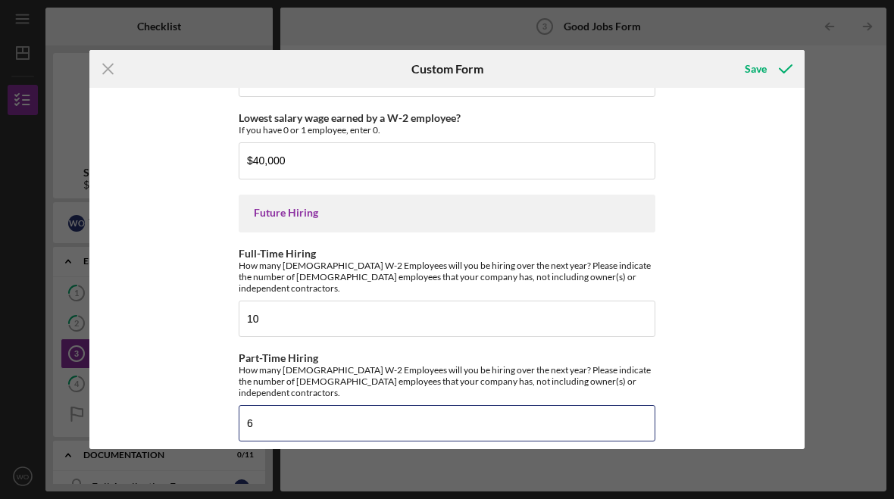
type input "6"
click at [755, 62] on div "Save" at bounding box center [756, 69] width 22 height 30
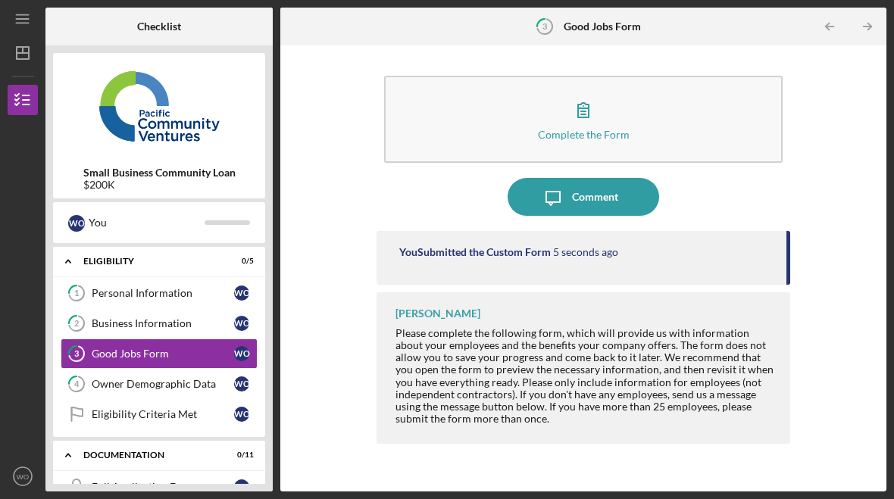
click at [205, 351] on div "Good Jobs Form" at bounding box center [163, 354] width 142 height 12
click at [192, 383] on div "Owner Demographic Data" at bounding box center [163, 384] width 142 height 12
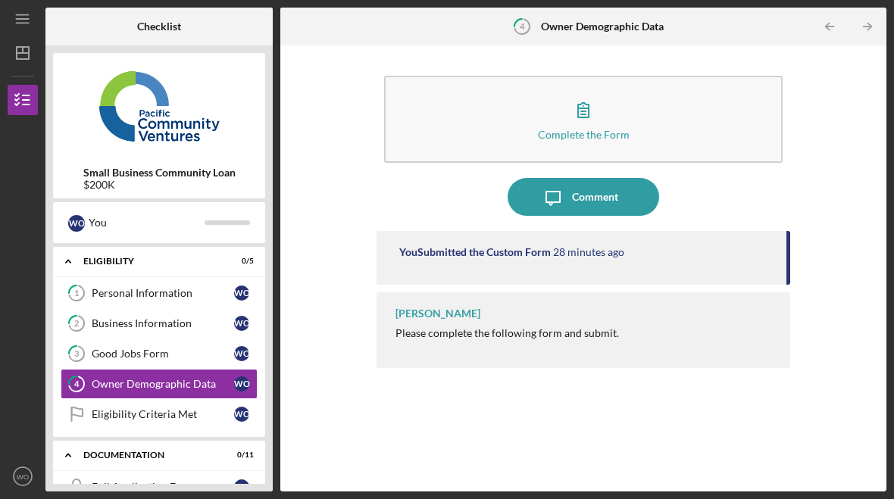
click at [623, 112] on button "Complete the Form Form" at bounding box center [583, 119] width 398 height 87
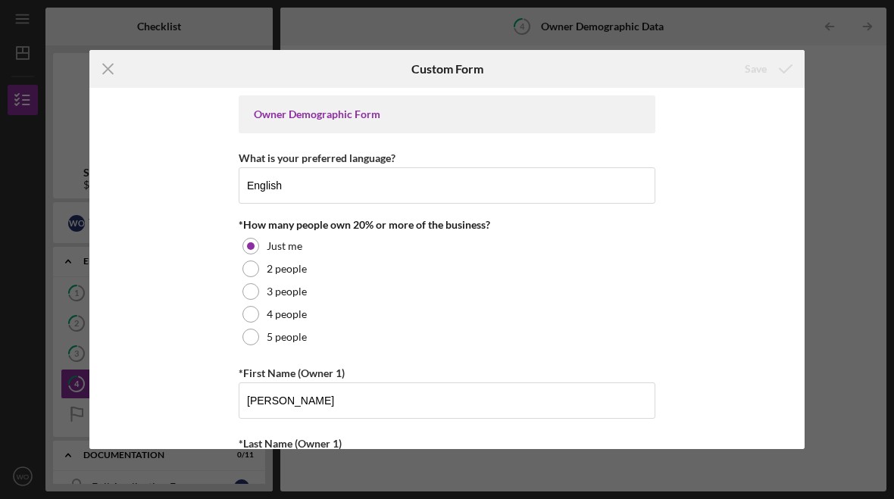
click at [474, 102] on div "Owner Demographic Form" at bounding box center [447, 114] width 417 height 38
click at [117, 64] on icon "Icon/Menu Close" at bounding box center [108, 69] width 38 height 38
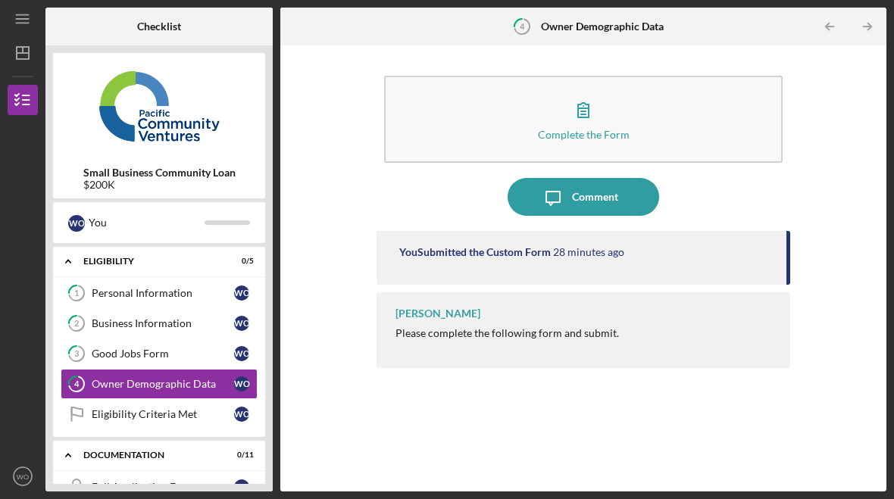
click at [194, 378] on div "Owner Demographic Data" at bounding box center [163, 384] width 142 height 12
click at [600, 92] on button "Complete the Form Form" at bounding box center [583, 119] width 398 height 87
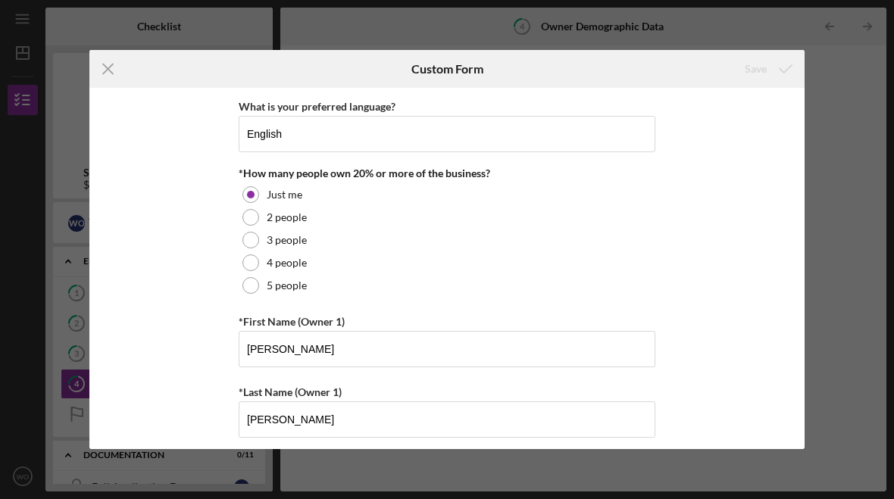
scroll to position [52, 0]
click at [280, 184] on div "Just me" at bounding box center [447, 194] width 417 height 23
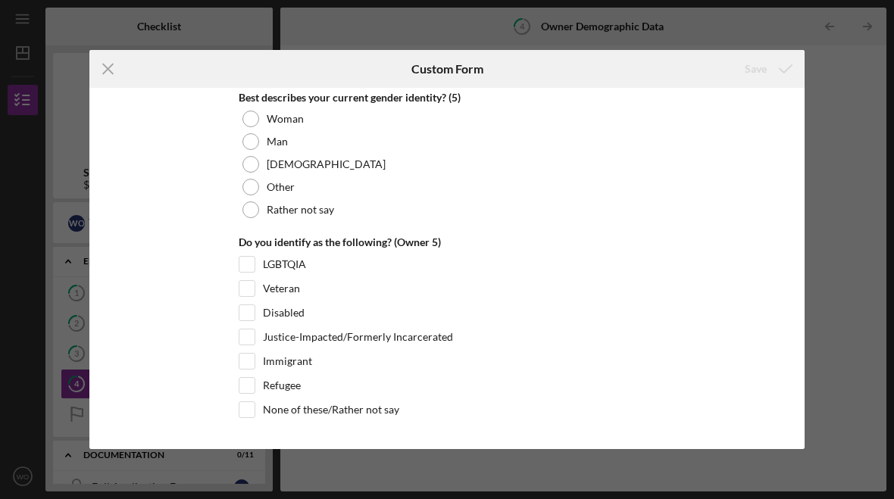
scroll to position [5931, 0]
click at [100, 52] on icon "Icon/Menu Close" at bounding box center [108, 69] width 38 height 38
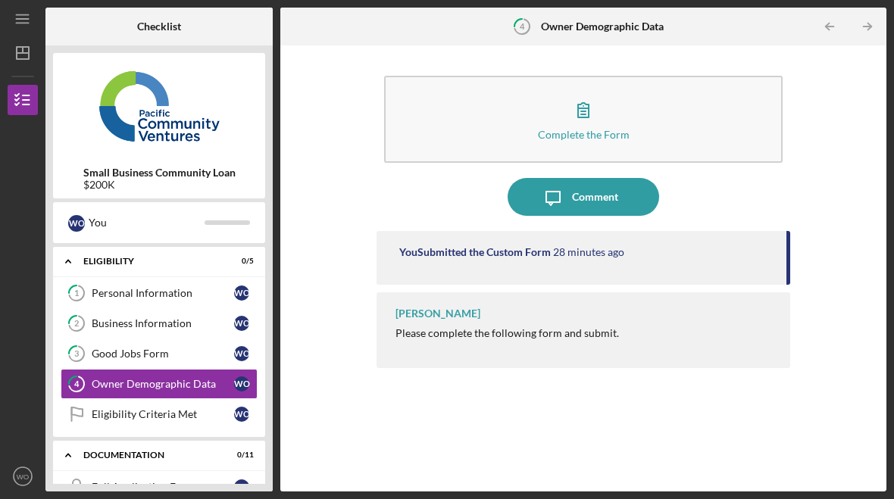
click at [165, 413] on div "Eligibility Criteria Met" at bounding box center [163, 414] width 142 height 12
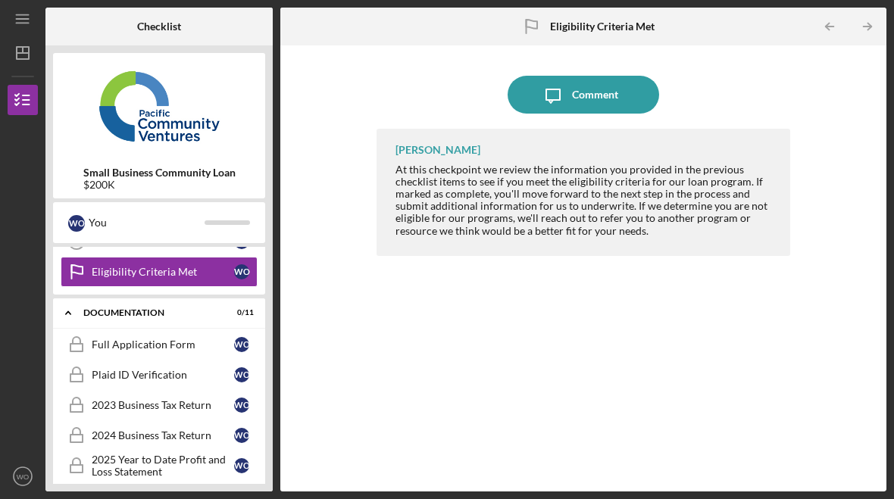
scroll to position [158, 0]
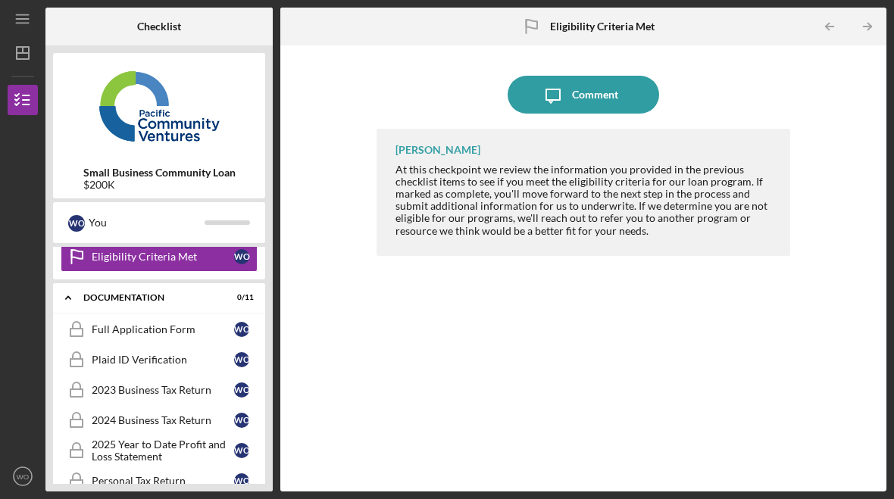
click at [206, 324] on div "Full Application Form" at bounding box center [163, 329] width 142 height 12
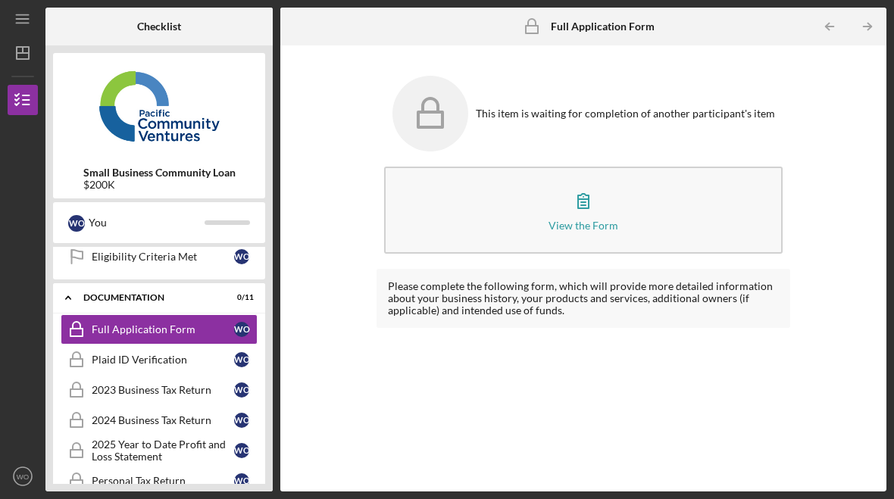
click at [618, 217] on button "View the Form Form" at bounding box center [583, 210] width 398 height 87
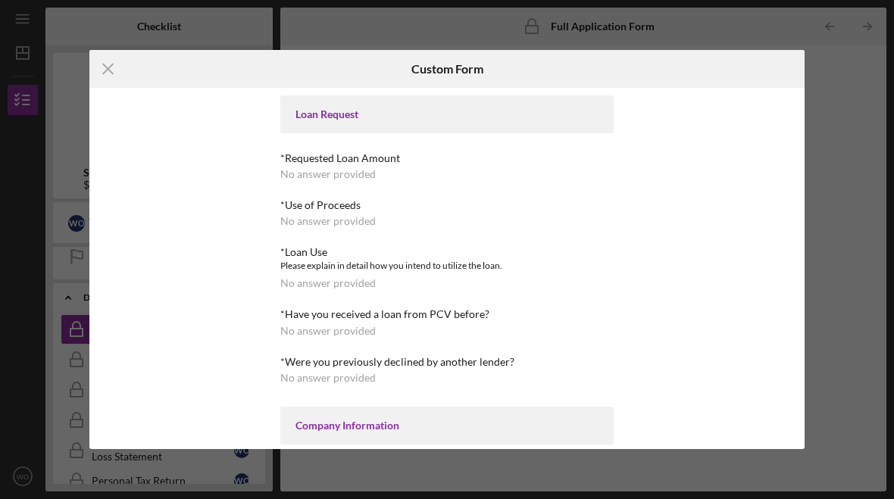
click at [101, 46] on div "Icon/Menu Close Custom Form Loan Request *Requested Loan Amount No answer provi…" at bounding box center [447, 249] width 894 height 499
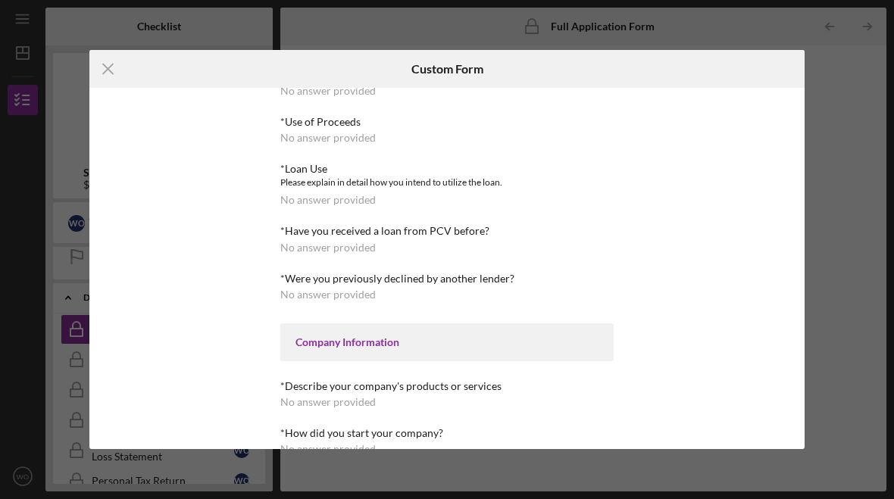
scroll to position [92, 0]
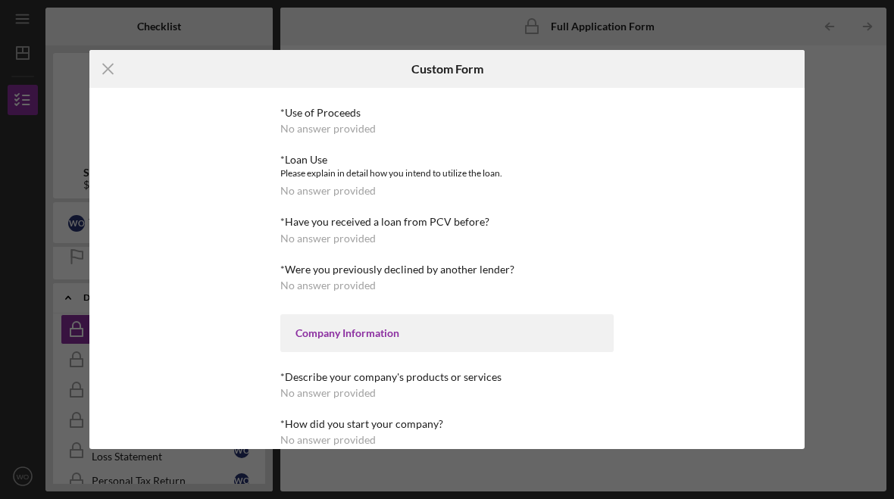
click at [447, 327] on div "Company Information" at bounding box center [446, 333] width 303 height 12
click at [117, 61] on icon "Icon/Menu Close" at bounding box center [108, 69] width 38 height 38
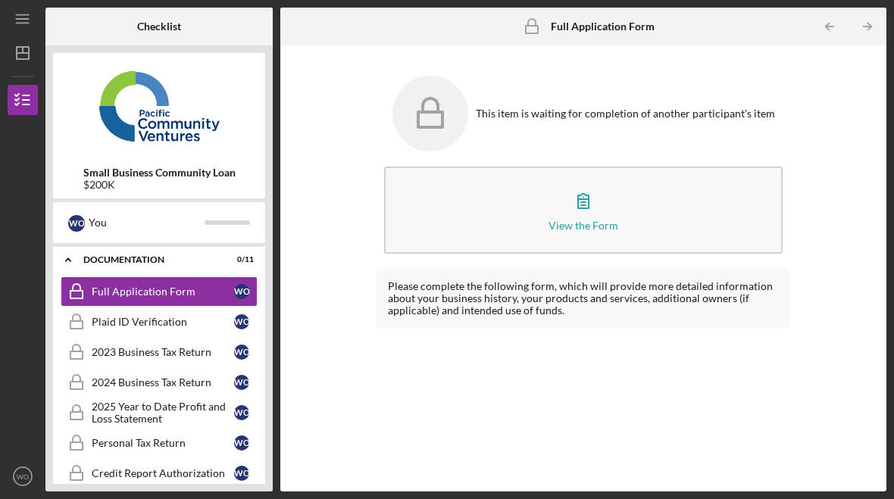
scroll to position [193, 0]
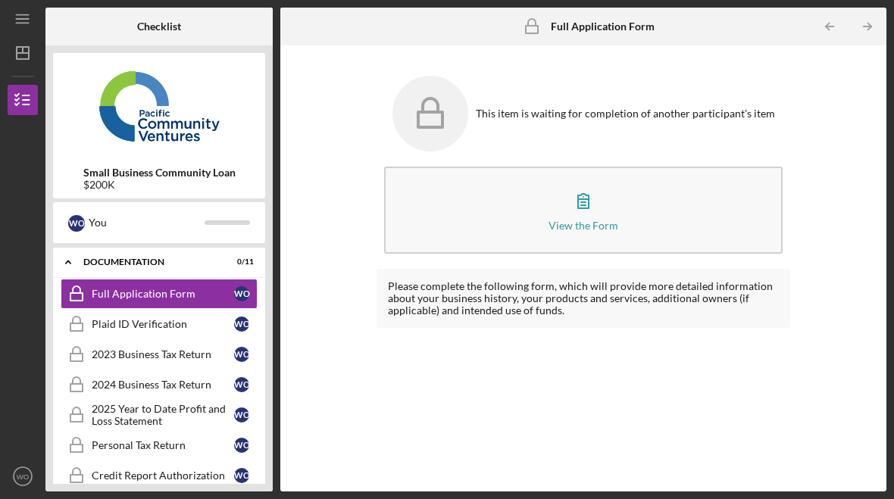
click at [180, 314] on link "Plaid ID Verification Plaid ID Verification W O" at bounding box center [159, 324] width 197 height 30
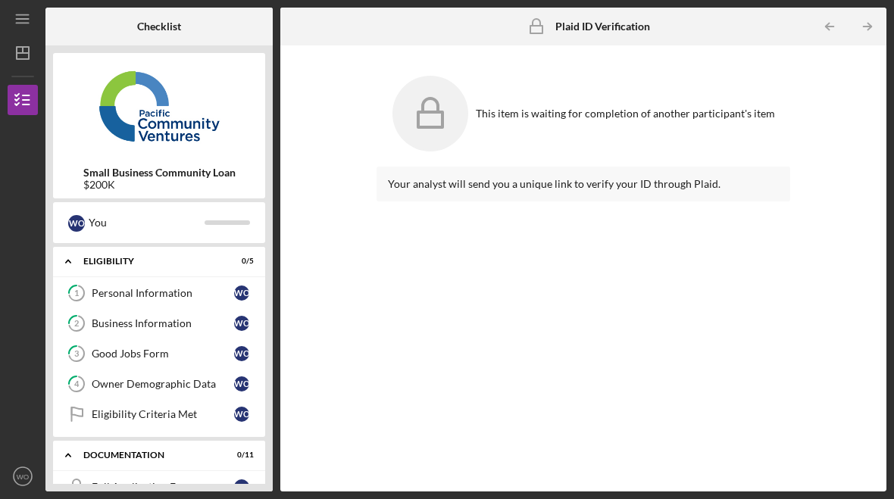
click at [216, 208] on div "W O You" at bounding box center [159, 222] width 212 height 41
click at [194, 283] on link "1 Personal Information W O" at bounding box center [159, 293] width 197 height 30
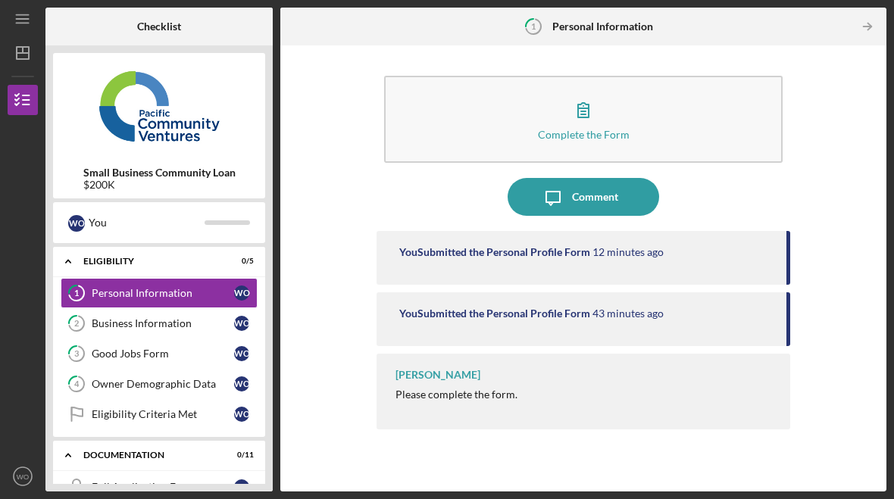
click at [657, 126] on button "Complete the Form Form" at bounding box center [583, 119] width 398 height 87
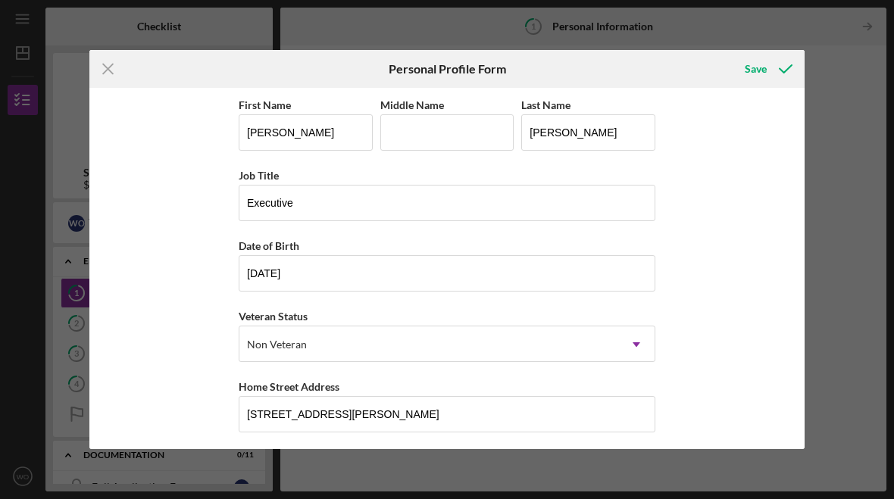
click at [767, 70] on icon "submit" at bounding box center [786, 69] width 38 height 38
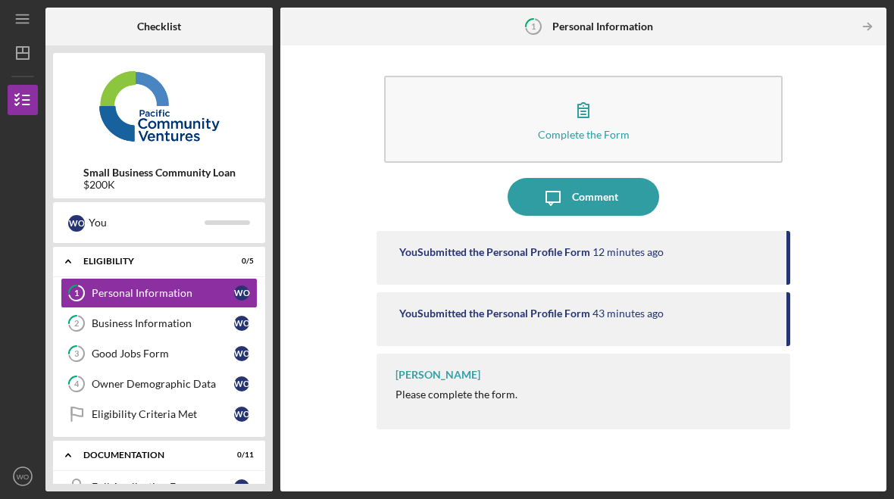
click at [496, 395] on div "Please complete the form." at bounding box center [456, 395] width 122 height 12
click at [448, 383] on div "[PERSON_NAME] Please complete the form." at bounding box center [583, 392] width 414 height 76
click at [429, 383] on div "[PERSON_NAME] Please complete the form." at bounding box center [583, 392] width 414 height 76
click at [459, 392] on div "Please complete the form." at bounding box center [456, 395] width 122 height 12
click at [442, 378] on div "[PERSON_NAME]" at bounding box center [437, 375] width 85 height 12
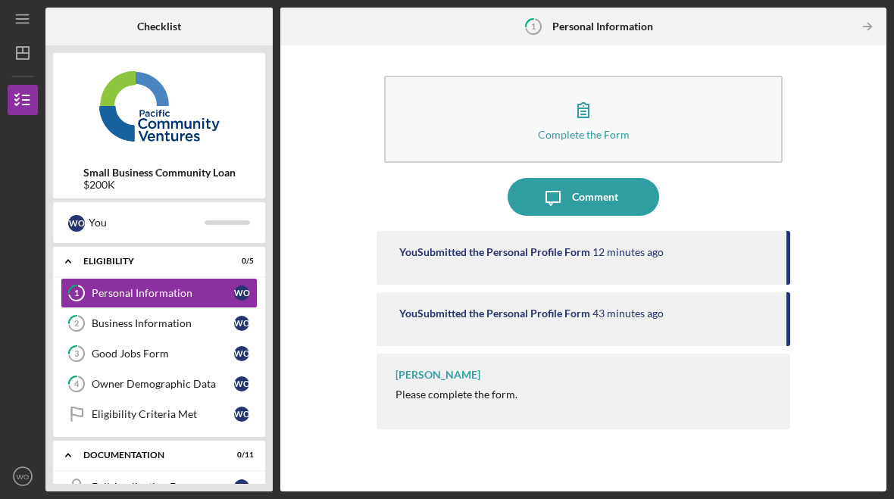
click at [436, 378] on div "[PERSON_NAME]" at bounding box center [437, 375] width 85 height 12
click at [595, 108] on icon "button" at bounding box center [583, 110] width 38 height 38
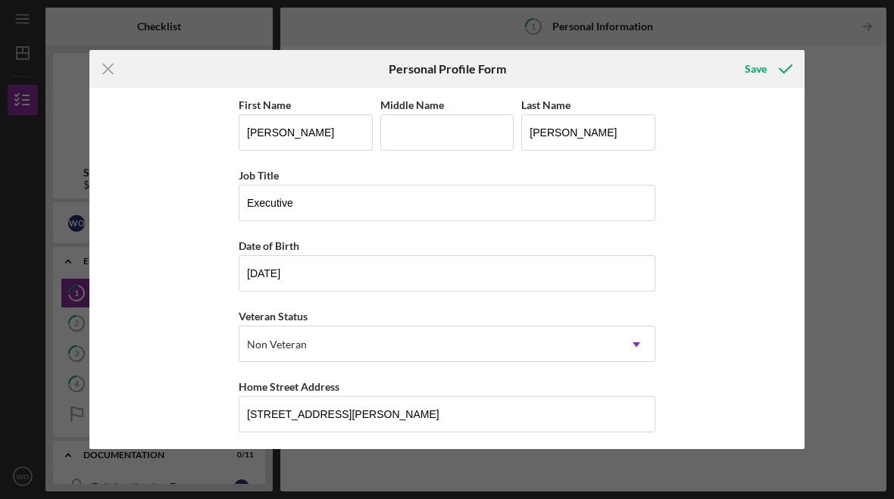
click at [759, 55] on div "Save" at bounding box center [756, 69] width 22 height 30
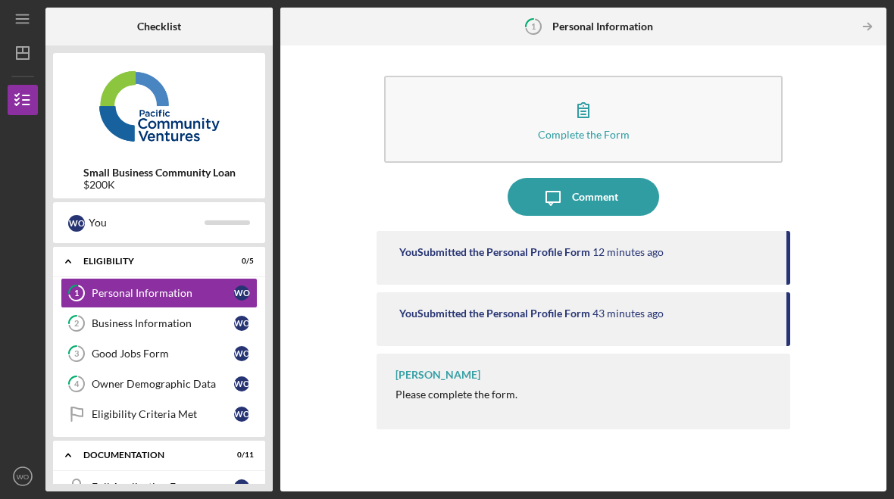
click at [166, 278] on link "1 Personal Information W O" at bounding box center [159, 293] width 197 height 30
click at [189, 289] on div "Personal Information" at bounding box center [163, 293] width 142 height 12
click at [21, 11] on icon "Icon/Menu" at bounding box center [23, 19] width 34 height 34
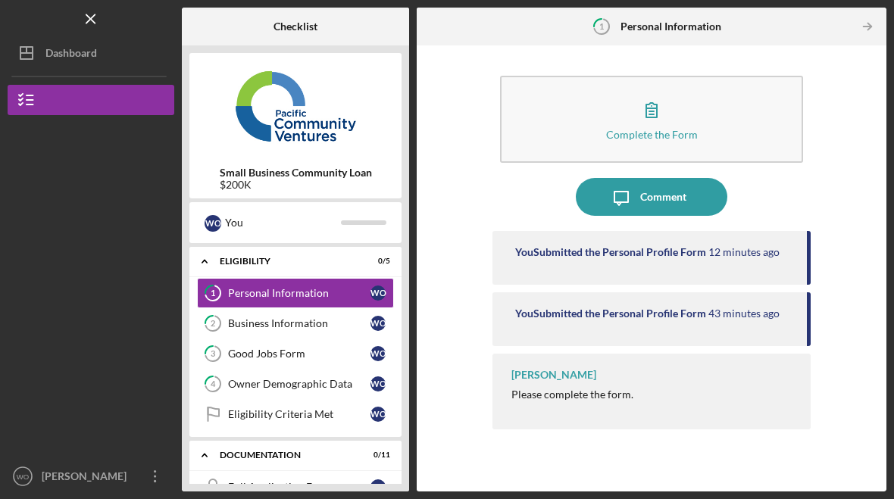
click at [105, 86] on button "Small Business Community Loan" at bounding box center [91, 100] width 167 height 30
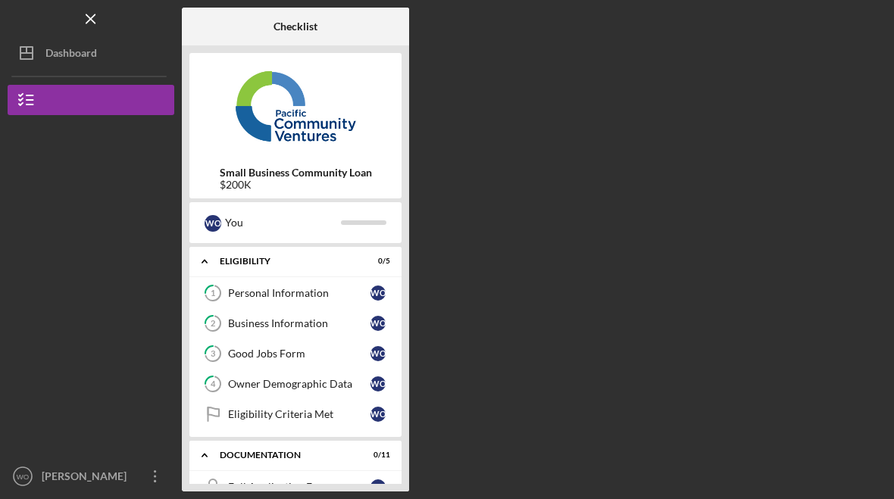
click at [33, 92] on icon "button" at bounding box center [27, 100] width 38 height 38
click at [29, 88] on icon "button" at bounding box center [27, 100] width 38 height 38
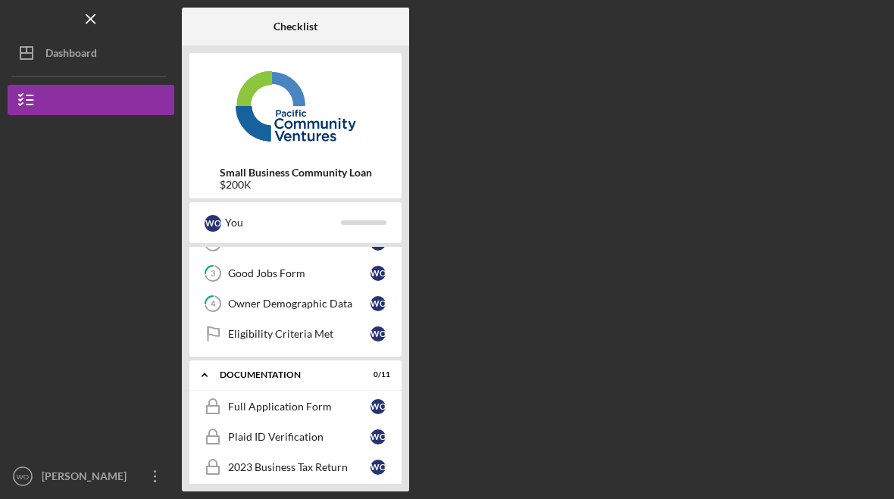
scroll to position [143, 0]
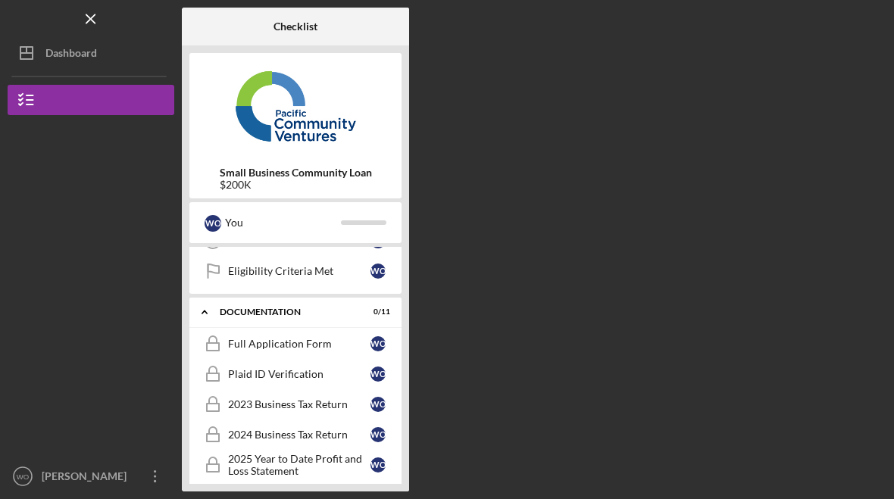
click at [151, 470] on icon "Icon/Overflow" at bounding box center [155, 476] width 38 height 38
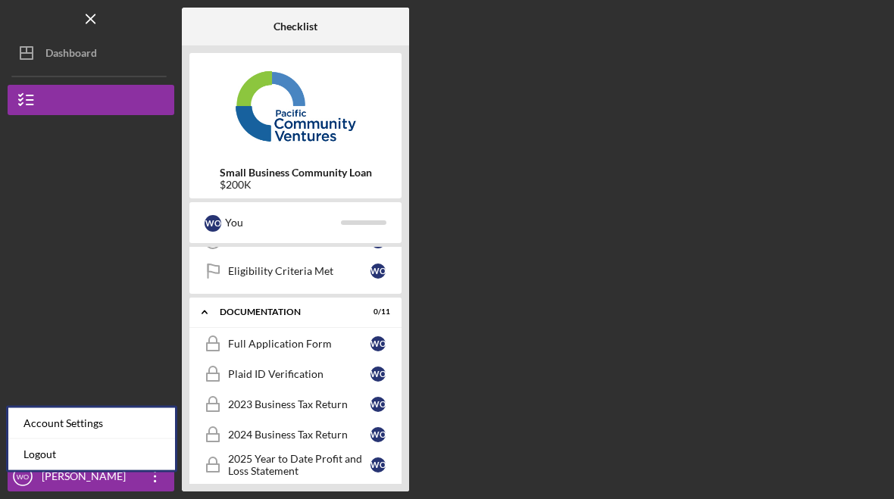
click at [105, 478] on div "[PERSON_NAME]" at bounding box center [87, 478] width 98 height 34
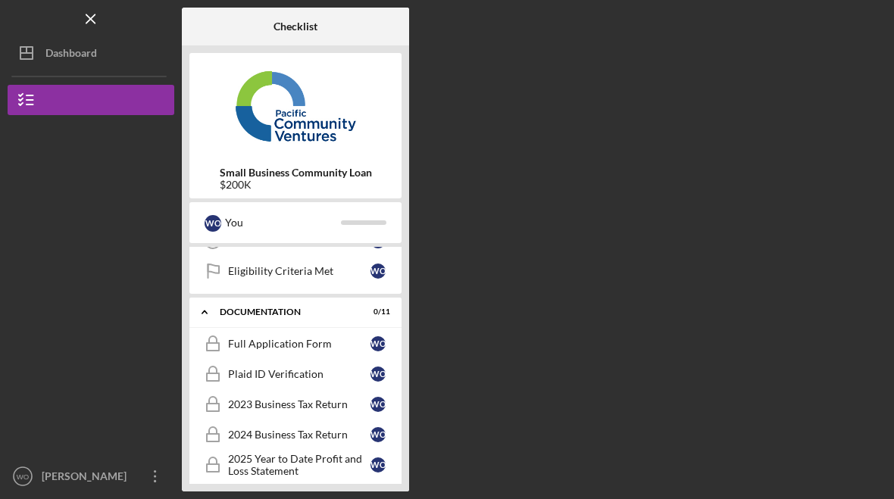
click at [146, 470] on icon "Icon/Overflow" at bounding box center [155, 476] width 38 height 38
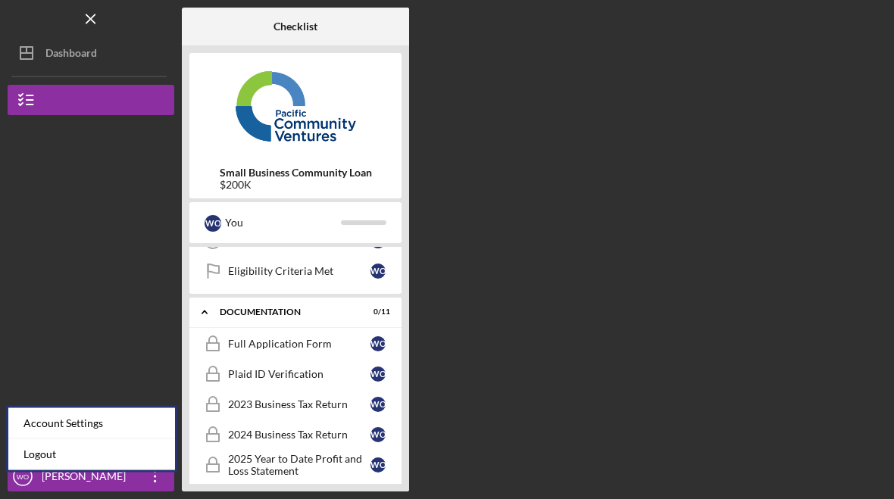
click at [84, 412] on div "Account Settings" at bounding box center [91, 423] width 167 height 31
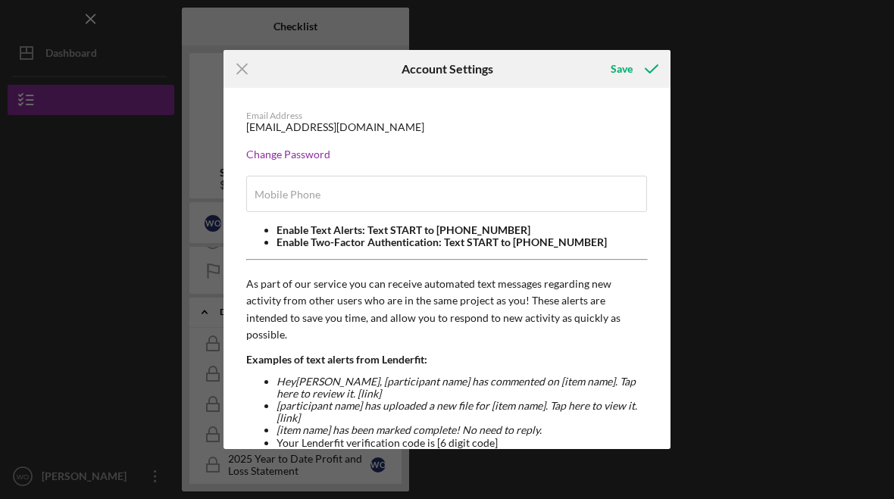
type input "[PHONE_NUMBER]"
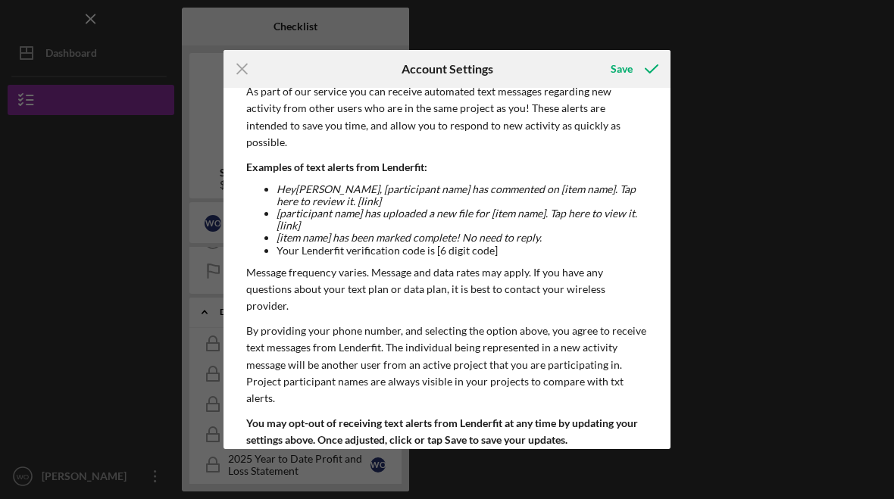
scroll to position [192, 0]
click at [624, 70] on div "Save" at bounding box center [621, 69] width 22 height 30
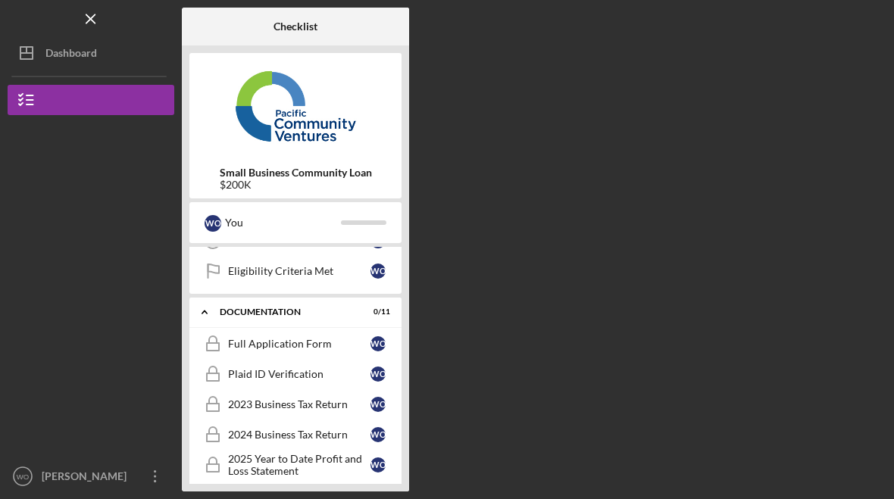
click at [363, 229] on div "W O You" at bounding box center [295, 223] width 197 height 26
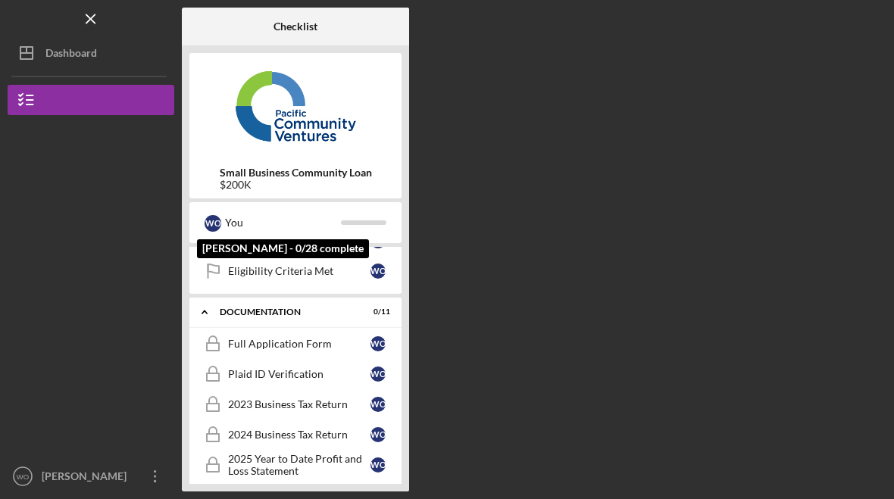
click at [309, 337] on link "Full Application Form Full Application Form W O" at bounding box center [295, 344] width 197 height 30
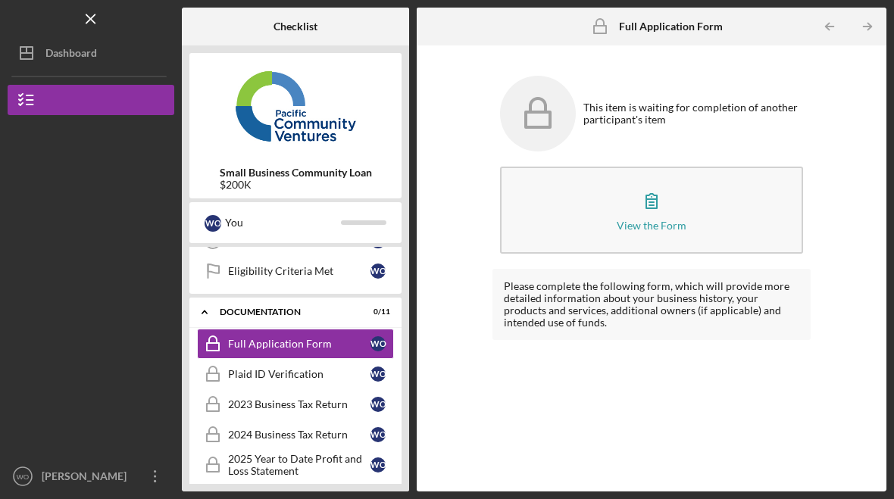
click at [673, 199] on button "View the Form Form" at bounding box center [651, 210] width 303 height 87
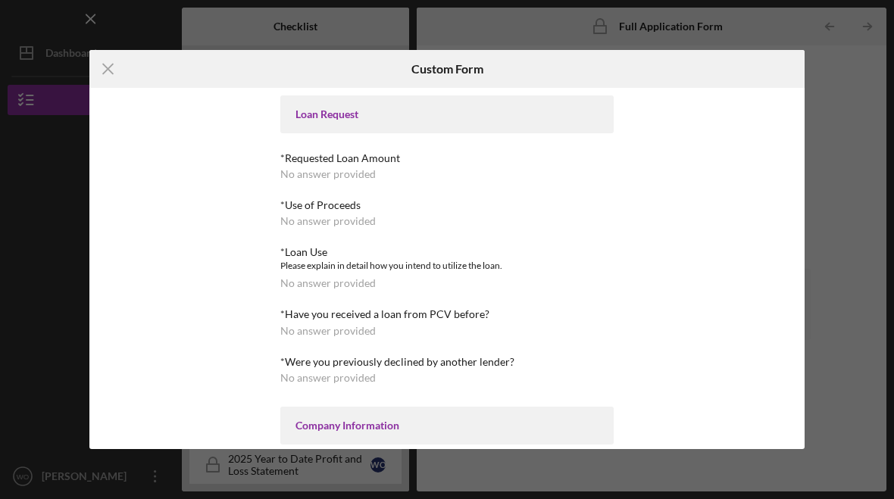
click at [117, 50] on icon "Icon/Menu Close" at bounding box center [108, 69] width 38 height 38
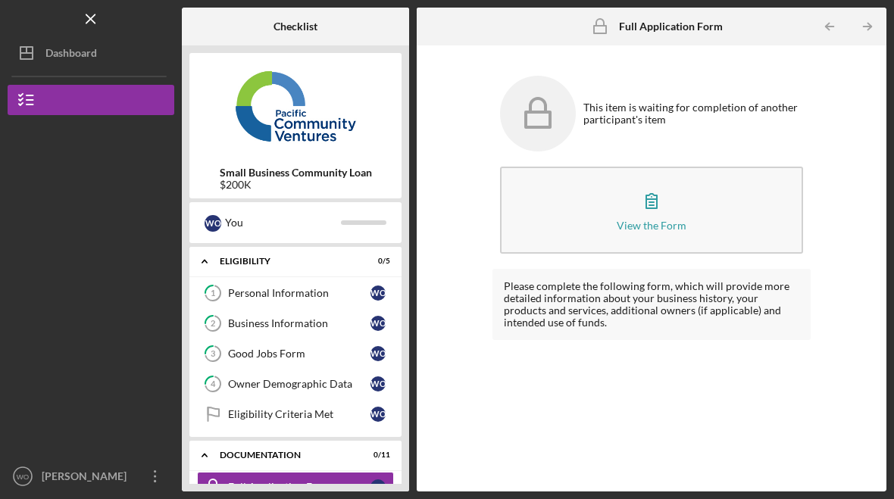
click at [377, 219] on div "W O You" at bounding box center [295, 223] width 197 height 26
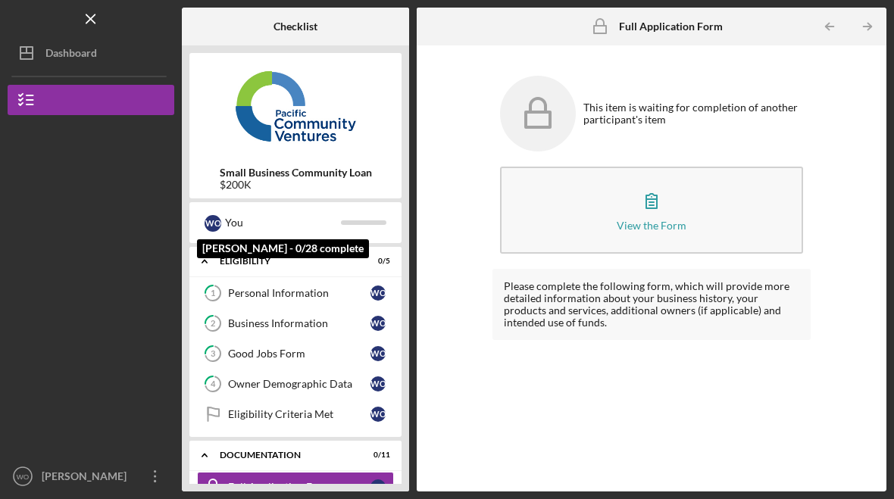
click at [379, 213] on div "W O You" at bounding box center [295, 223] width 197 height 26
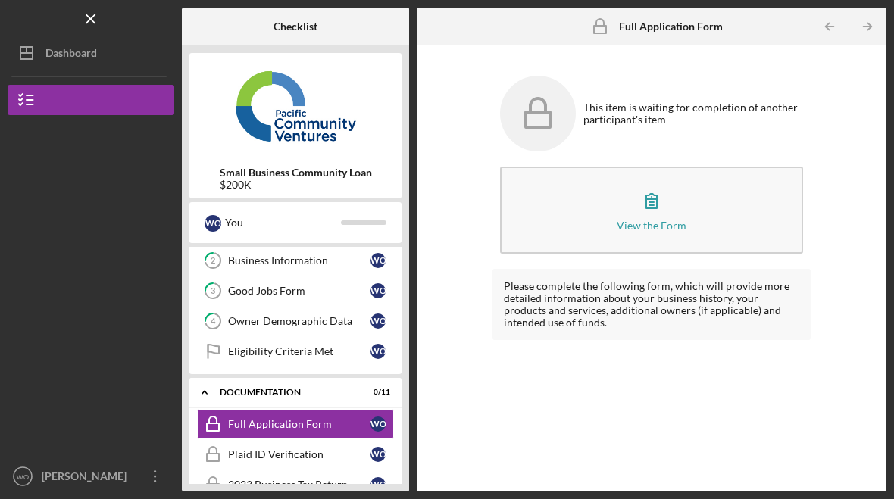
scroll to position [69, 0]
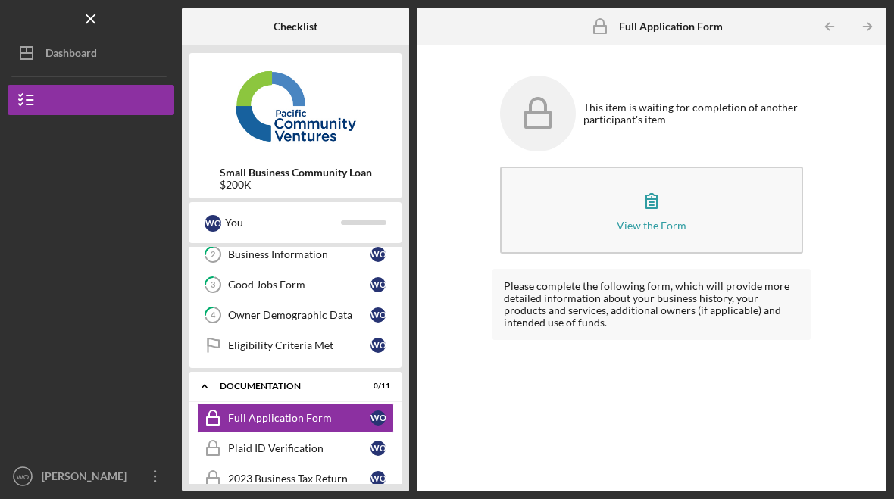
click at [123, 475] on div "[PERSON_NAME]" at bounding box center [87, 478] width 98 height 34
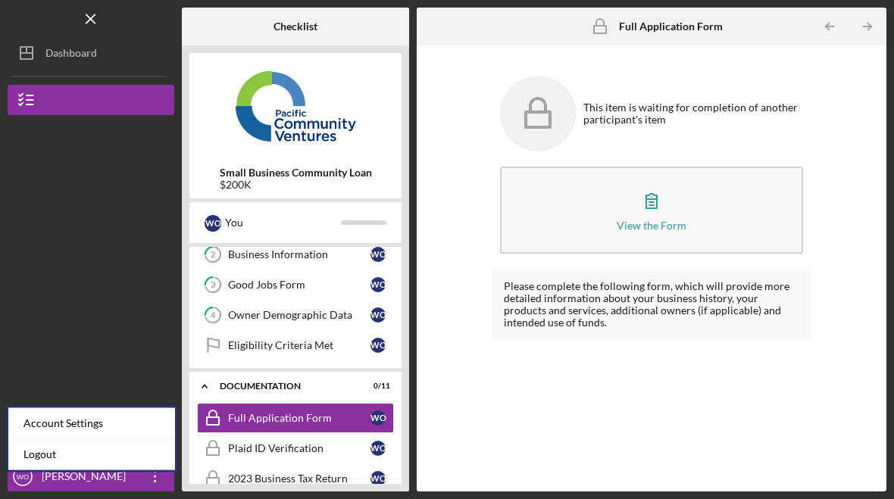
click at [40, 449] on link "Logout" at bounding box center [91, 454] width 167 height 31
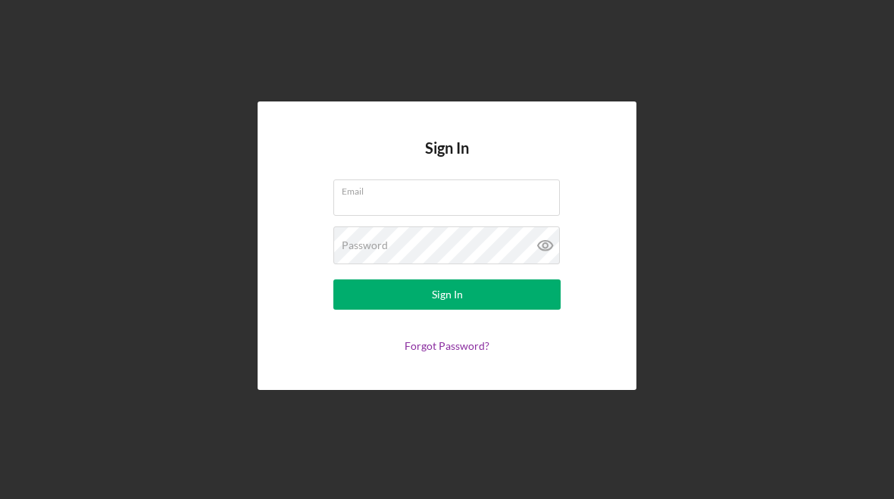
click at [455, 198] on input "Email" at bounding box center [446, 198] width 226 height 36
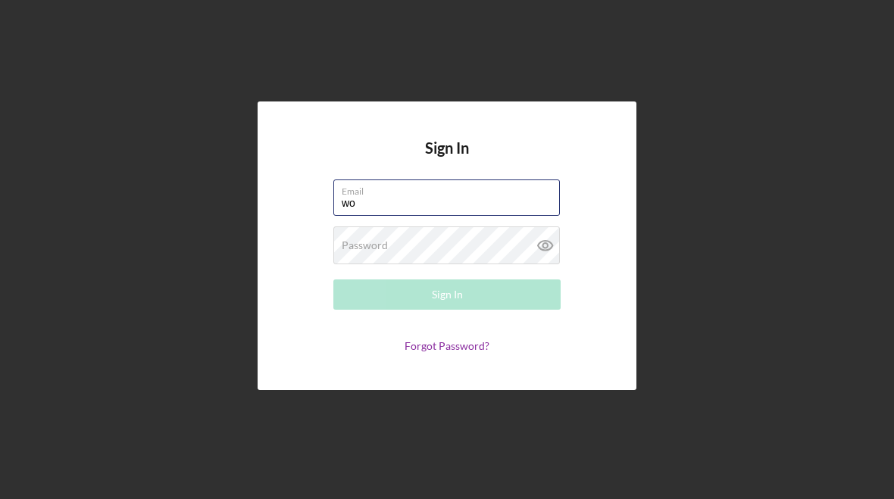
type input "[EMAIL_ADDRESS][DOMAIN_NAME]"
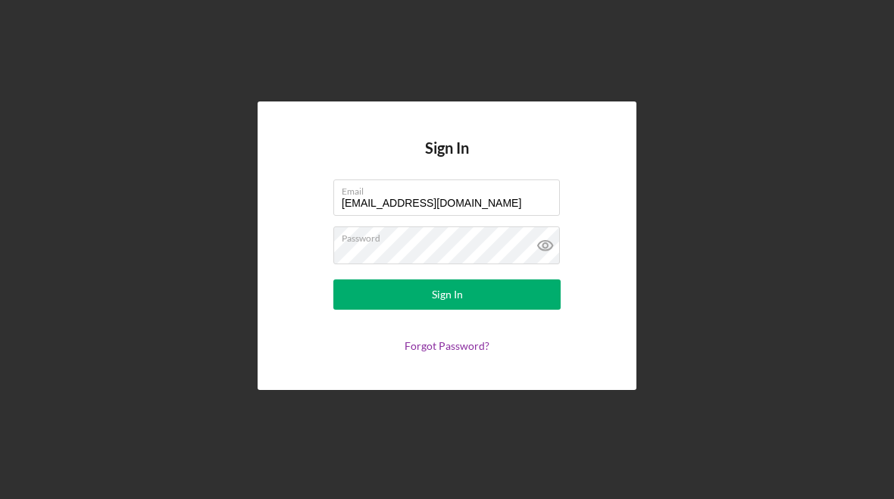
click at [559, 236] on icon at bounding box center [545, 245] width 38 height 38
click at [461, 285] on div "Sign In" at bounding box center [447, 294] width 31 height 30
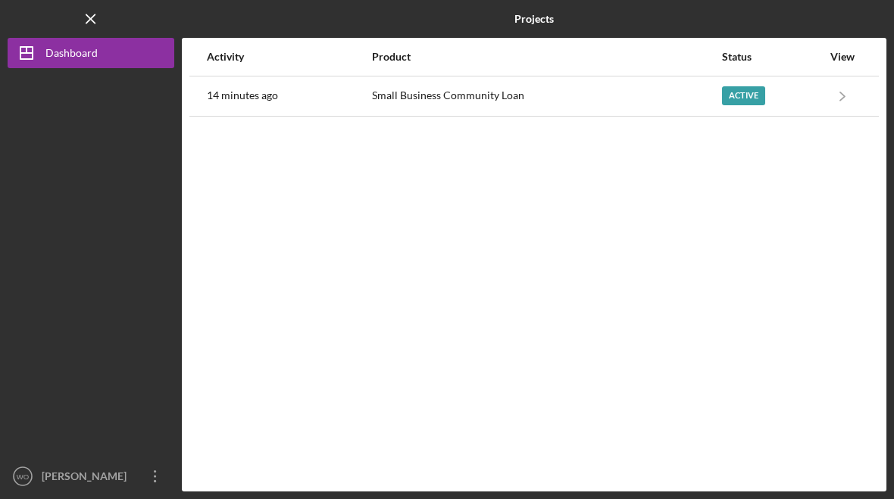
click at [743, 96] on div "Active" at bounding box center [743, 95] width 43 height 19
